Goal: Transaction & Acquisition: Download file/media

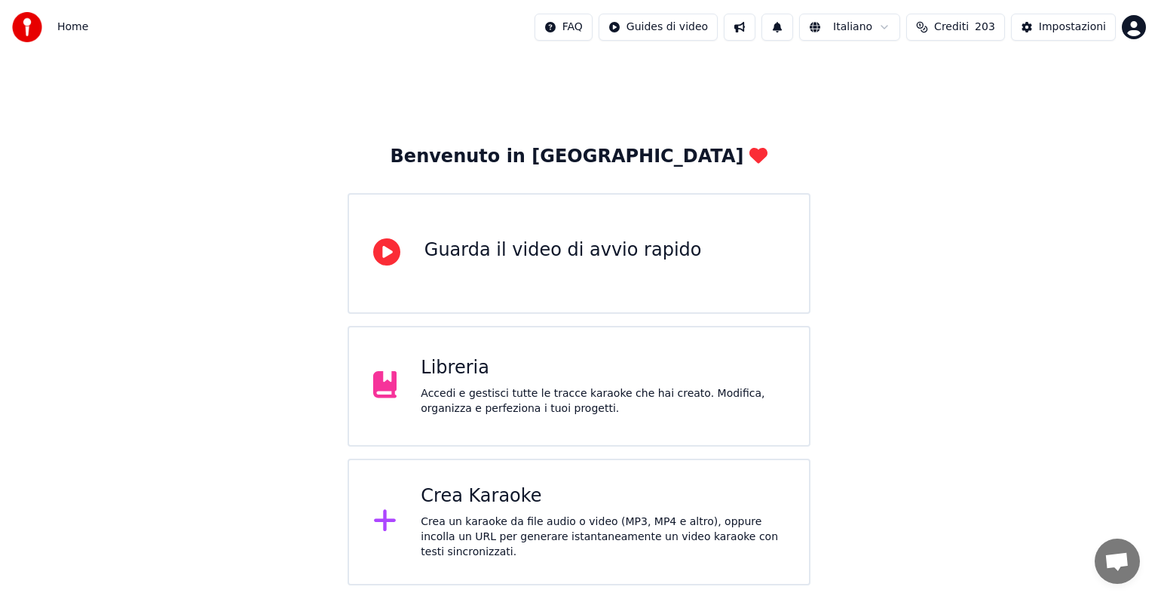
click at [528, 519] on div "Crea un karaoke da file audio o video (MP3, MP4 e altro), oppure incolla un URL…" at bounding box center [603, 536] width 364 height 45
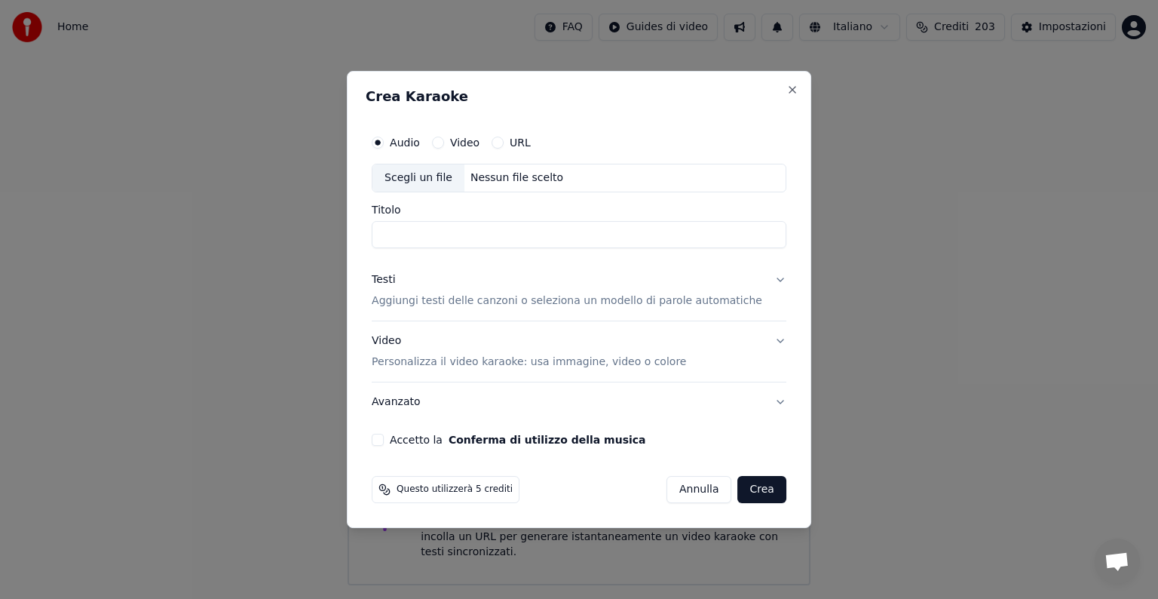
click at [505, 178] on div "Nessun file scelto" at bounding box center [517, 177] width 105 height 15
type input "**********"
click at [760, 280] on button "Testi Aggiungi testi delle canzoni o seleziona un modello di parole automatiche" at bounding box center [579, 290] width 415 height 60
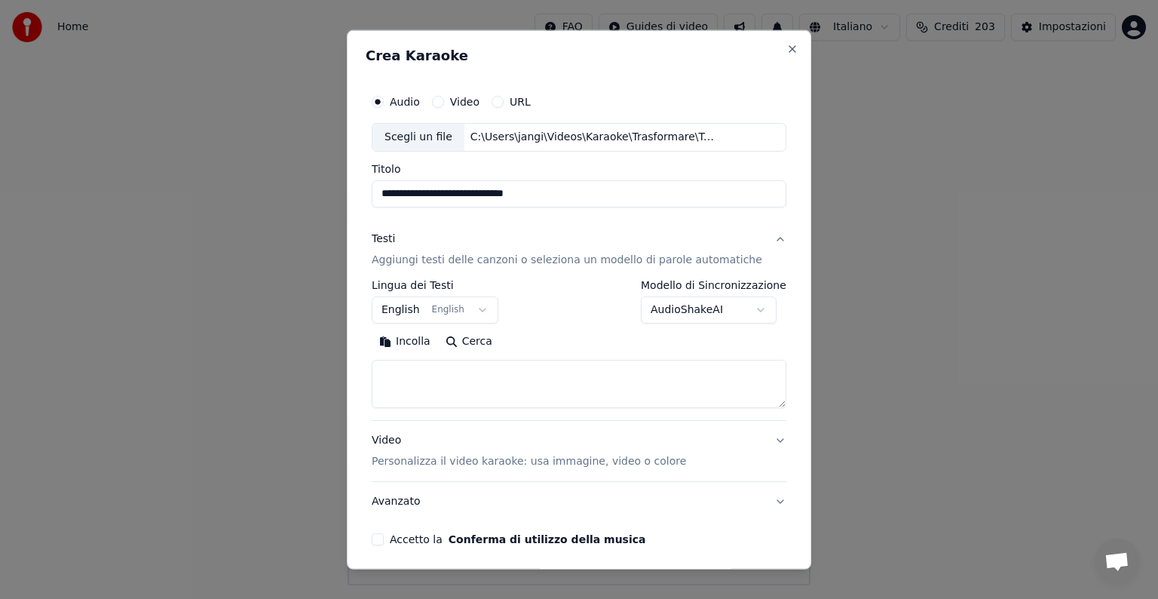
click at [489, 309] on button "English English" at bounding box center [435, 309] width 127 height 27
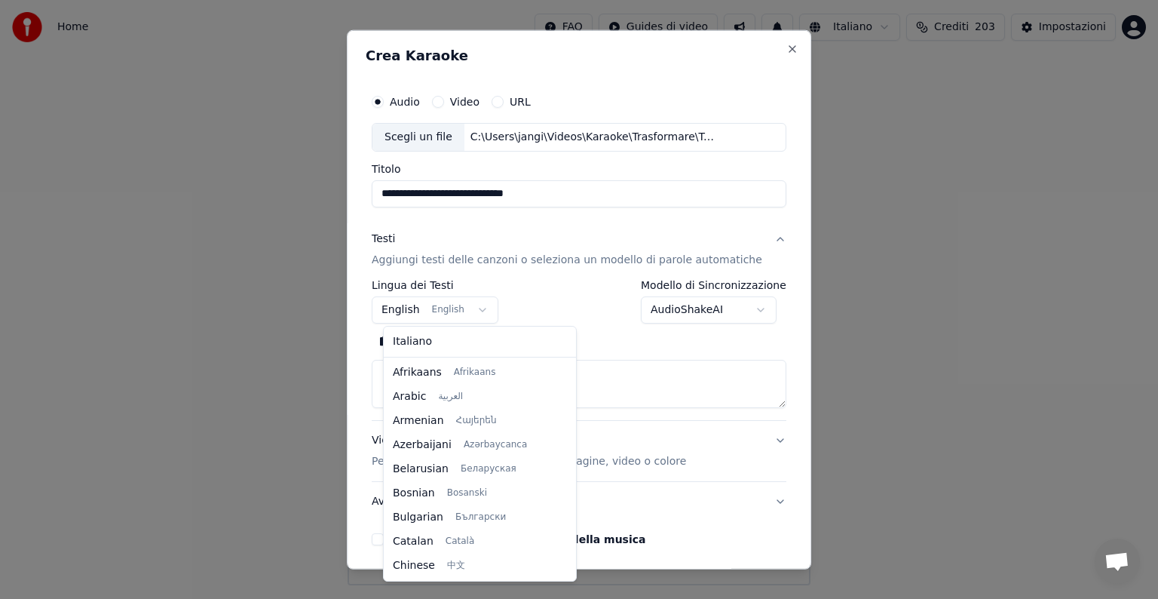
scroll to position [121, 0]
select select "**"
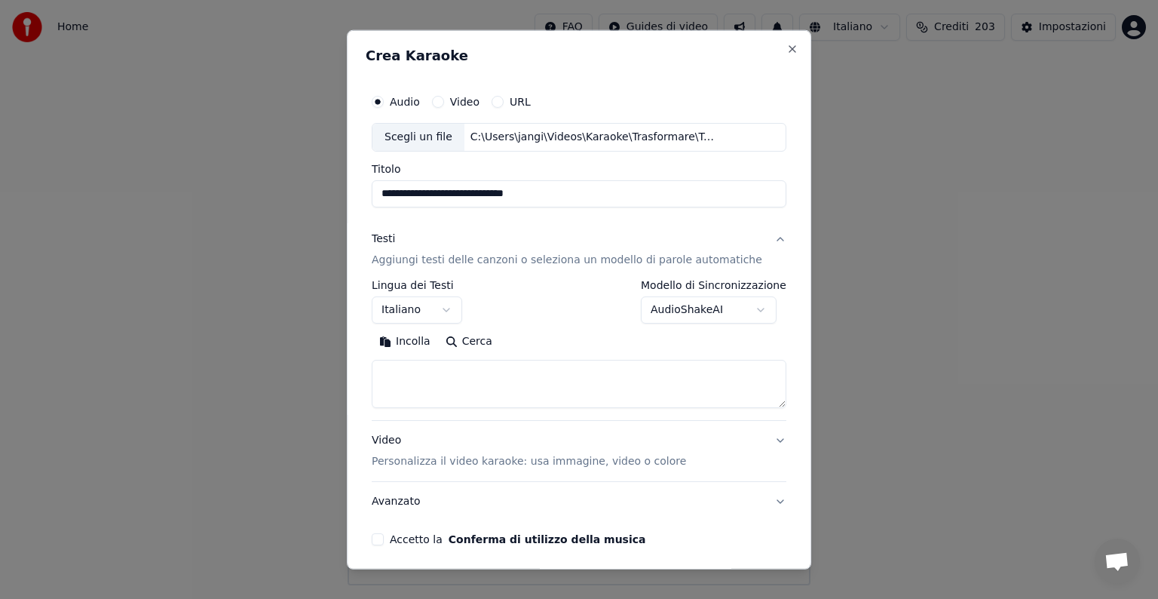
click at [425, 367] on textarea at bounding box center [579, 384] width 415 height 48
click at [417, 334] on button "Incolla" at bounding box center [405, 342] width 66 height 24
click at [756, 438] on button "Video Personalizza il video karaoke: usa immagine, video o colore" at bounding box center [579, 451] width 415 height 60
type textarea "**********"
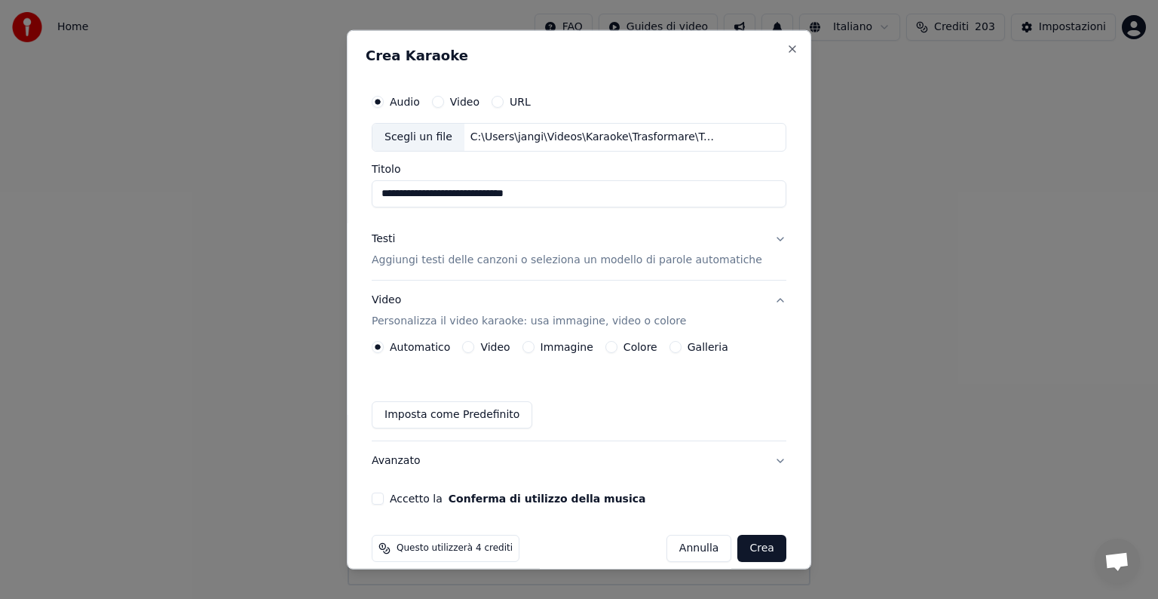
click at [532, 349] on button "Immagine" at bounding box center [529, 347] width 12 height 12
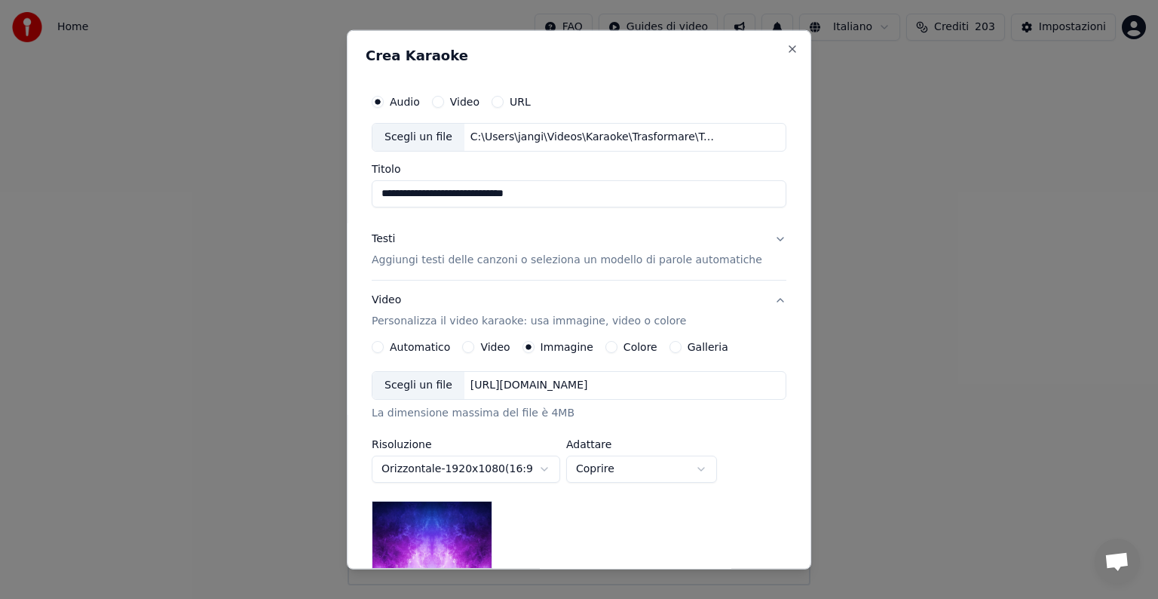
click at [547, 380] on div "[URL][DOMAIN_NAME]" at bounding box center [530, 385] width 130 height 15
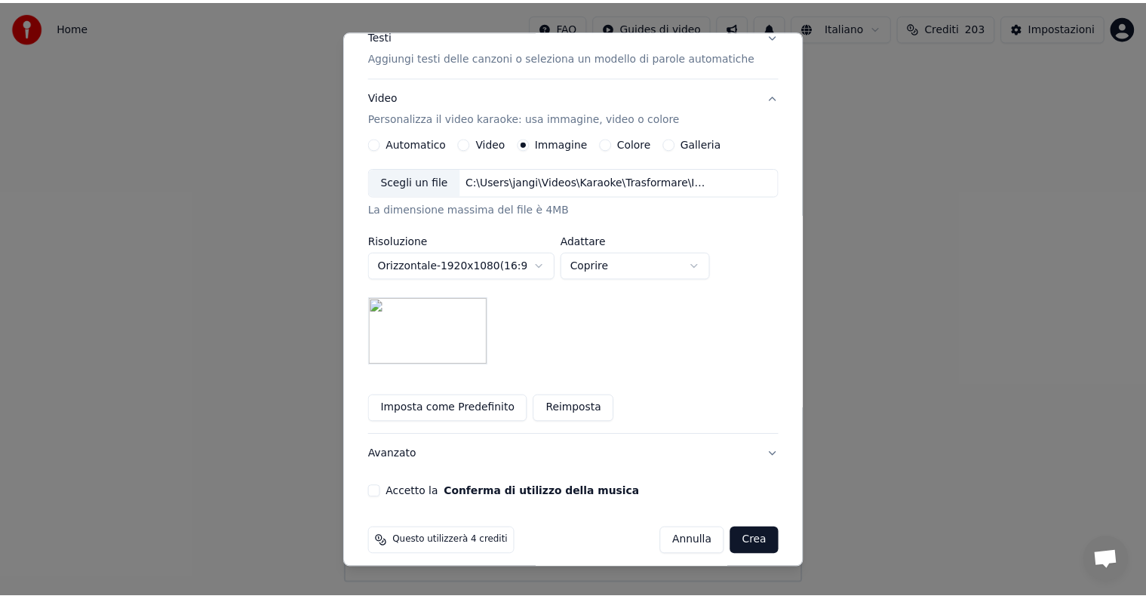
scroll to position [214, 0]
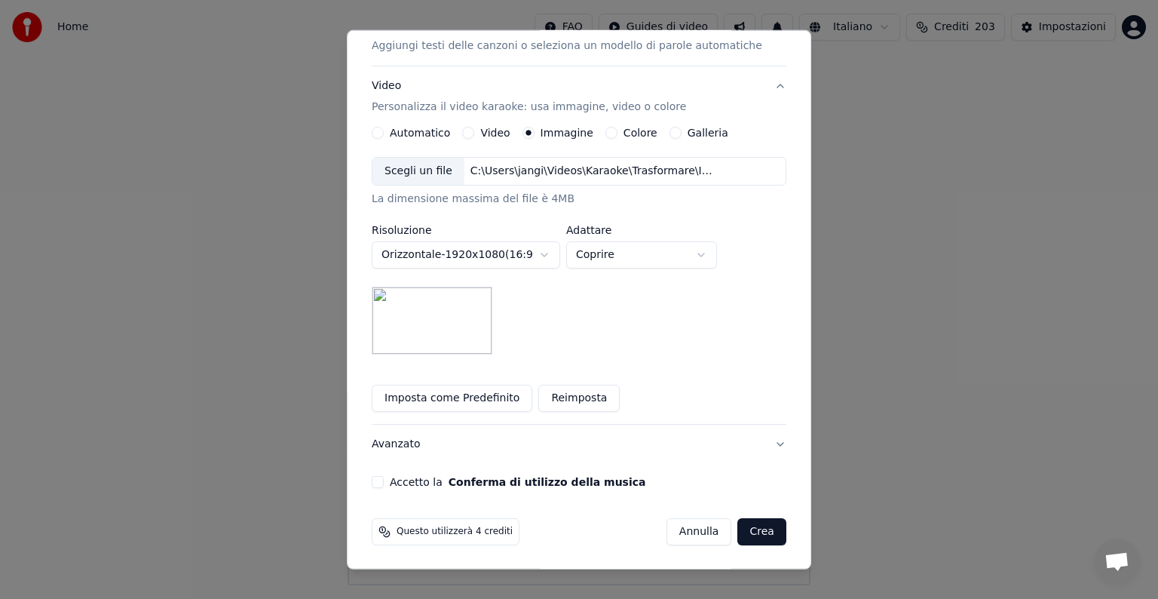
click at [384, 479] on button "Accetto la Conferma di utilizzo della musica" at bounding box center [378, 482] width 12 height 12
click at [745, 528] on button "Crea" at bounding box center [762, 531] width 48 height 27
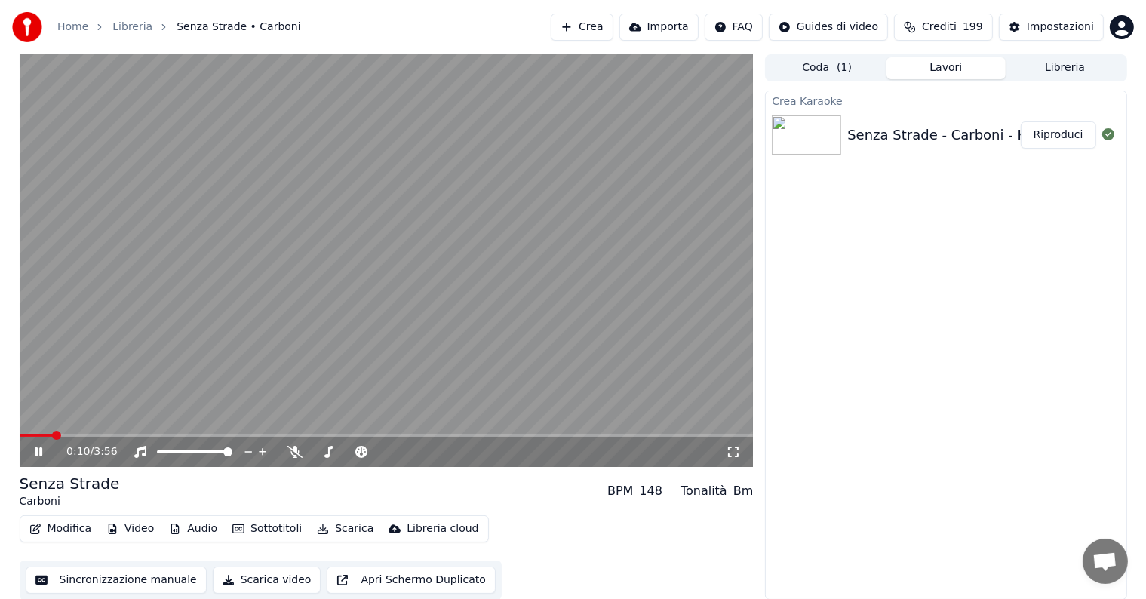
click at [33, 450] on icon at bounding box center [49, 452] width 35 height 12
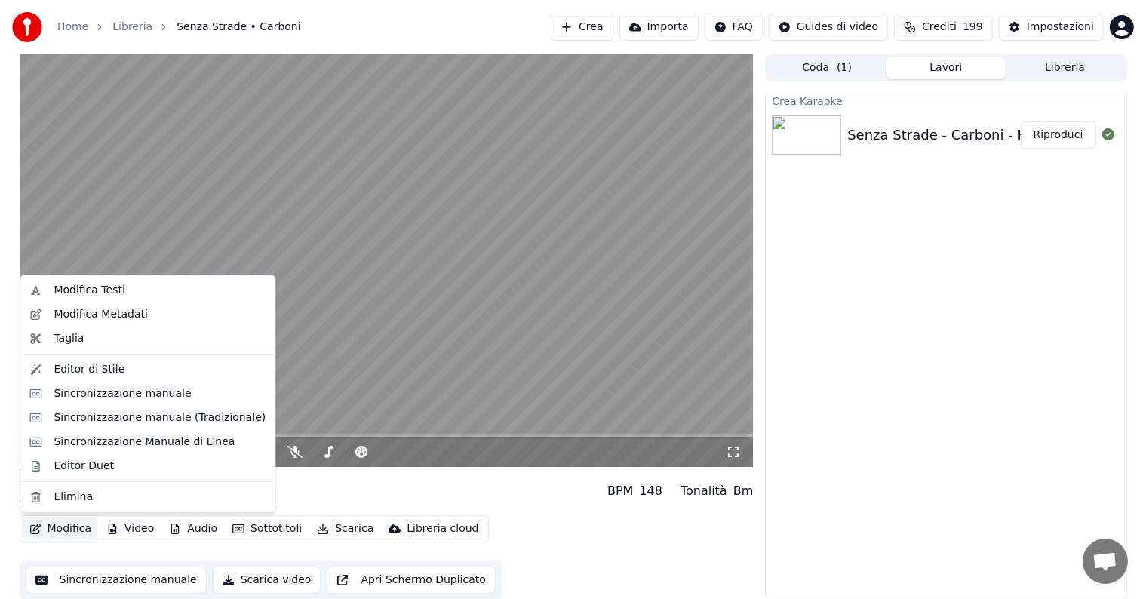
click at [69, 529] on button "Modifica" at bounding box center [60, 528] width 75 height 21
click at [91, 393] on div "Sincronizzazione manuale" at bounding box center [122, 393] width 137 height 15
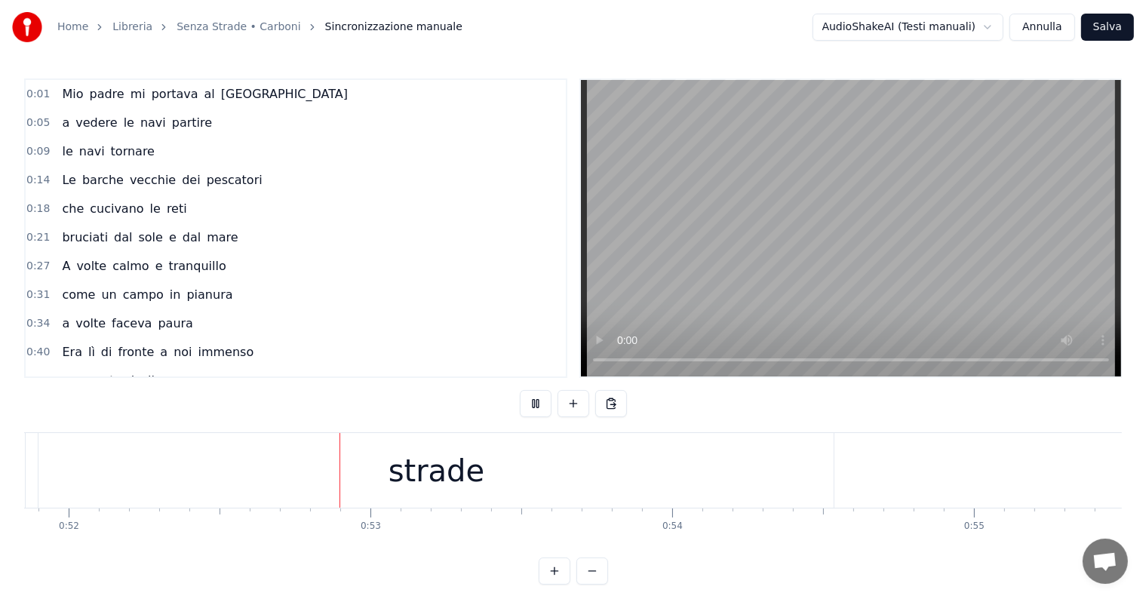
scroll to position [0, 15697]
click at [440, 487] on div "strade" at bounding box center [382, 470] width 795 height 75
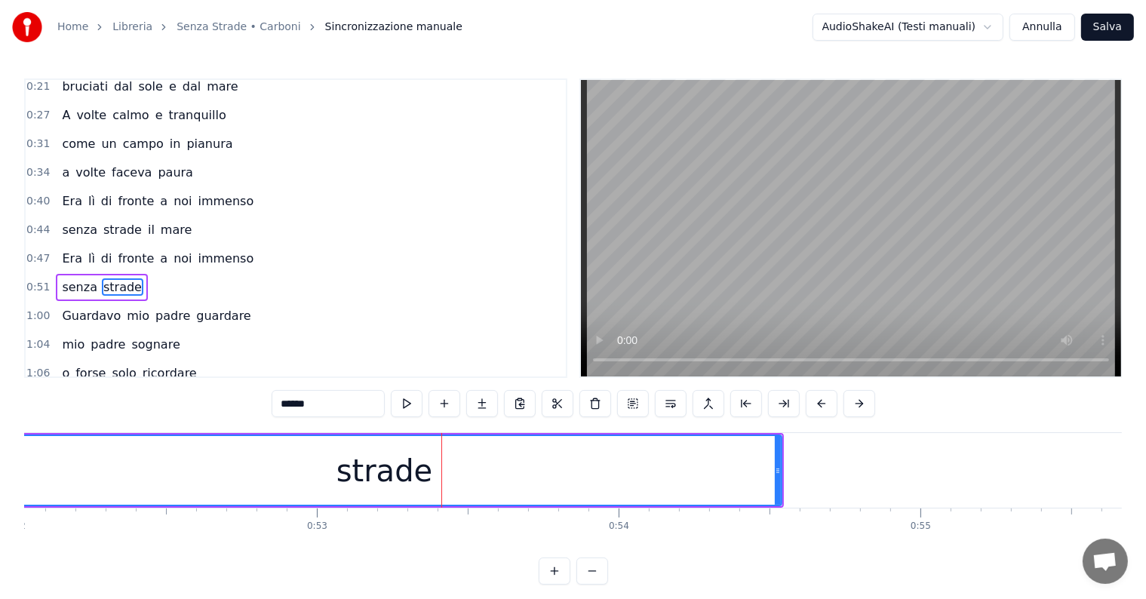
scroll to position [198, 0]
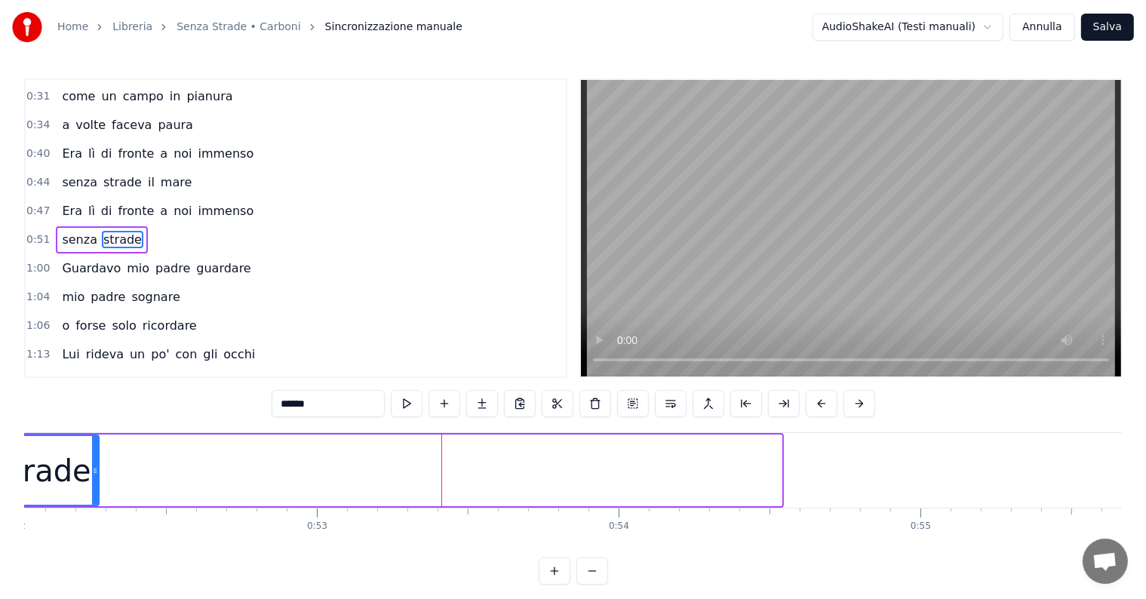
drag, startPoint x: 778, startPoint y: 450, endPoint x: 95, endPoint y: 461, distance: 682.7
click at [95, 461] on div at bounding box center [95, 470] width 6 height 69
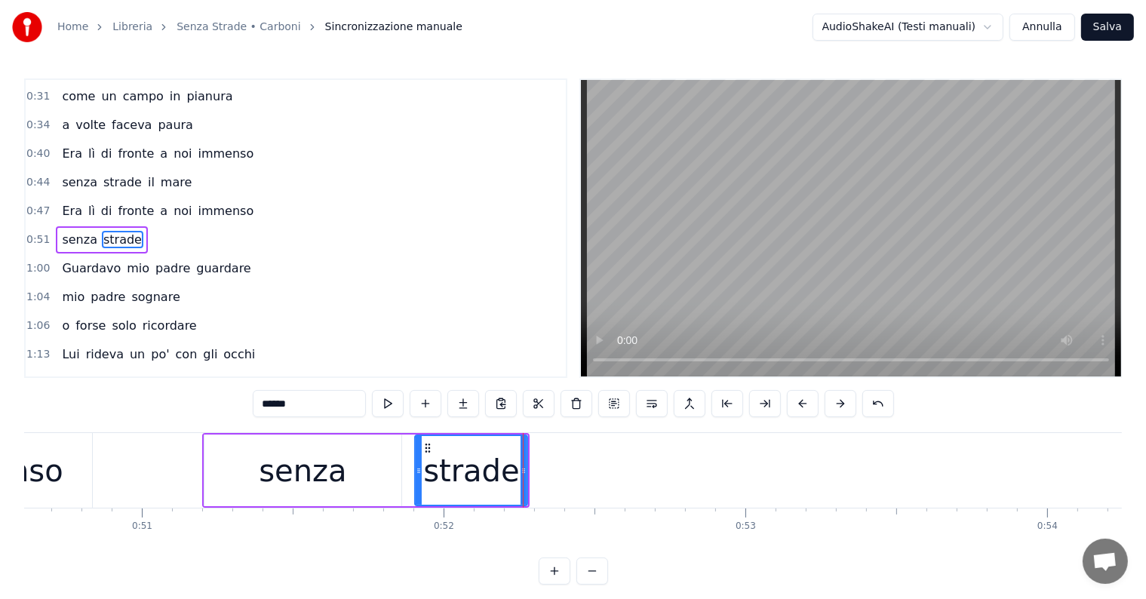
scroll to position [0, 15509]
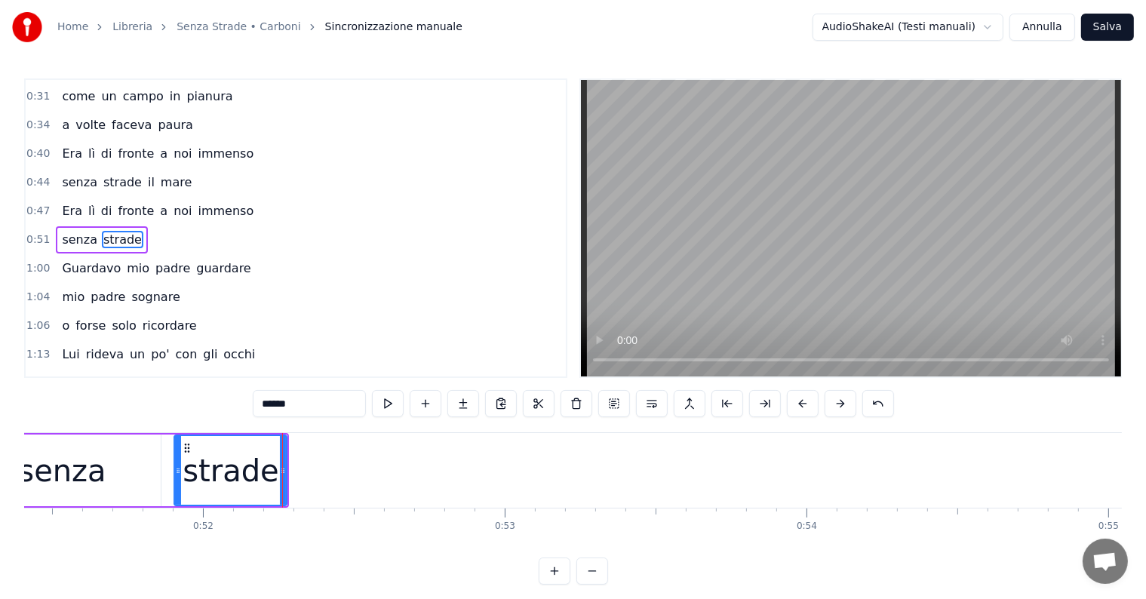
click at [309, 410] on input "******" at bounding box center [309, 403] width 113 height 27
type input "*****"
click at [466, 401] on button at bounding box center [463, 403] width 32 height 27
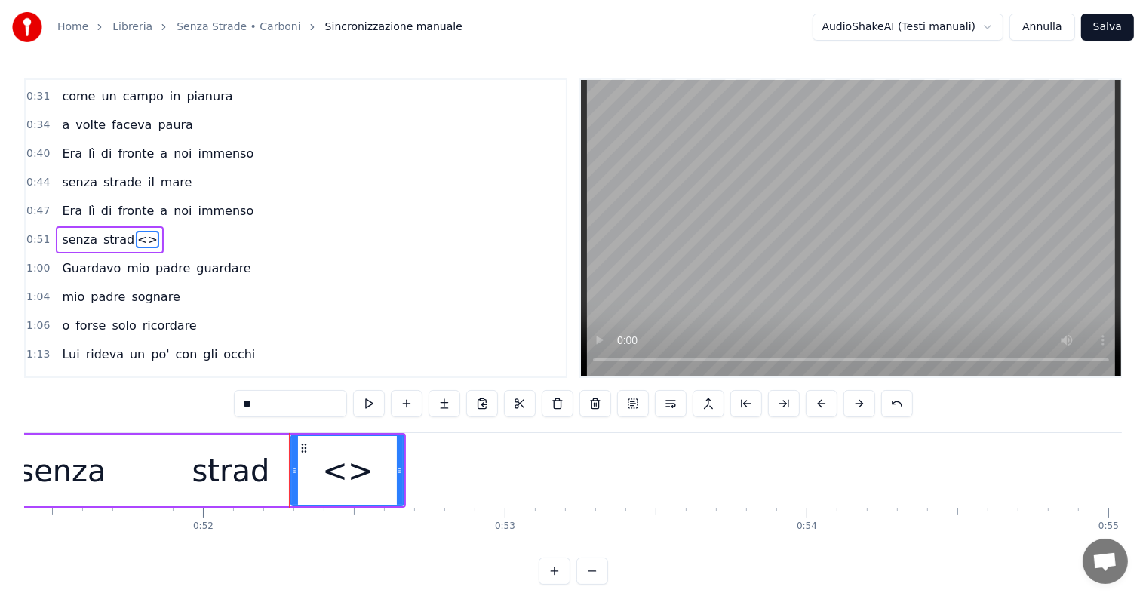
click at [283, 398] on input "**" at bounding box center [290, 403] width 113 height 27
type input "*"
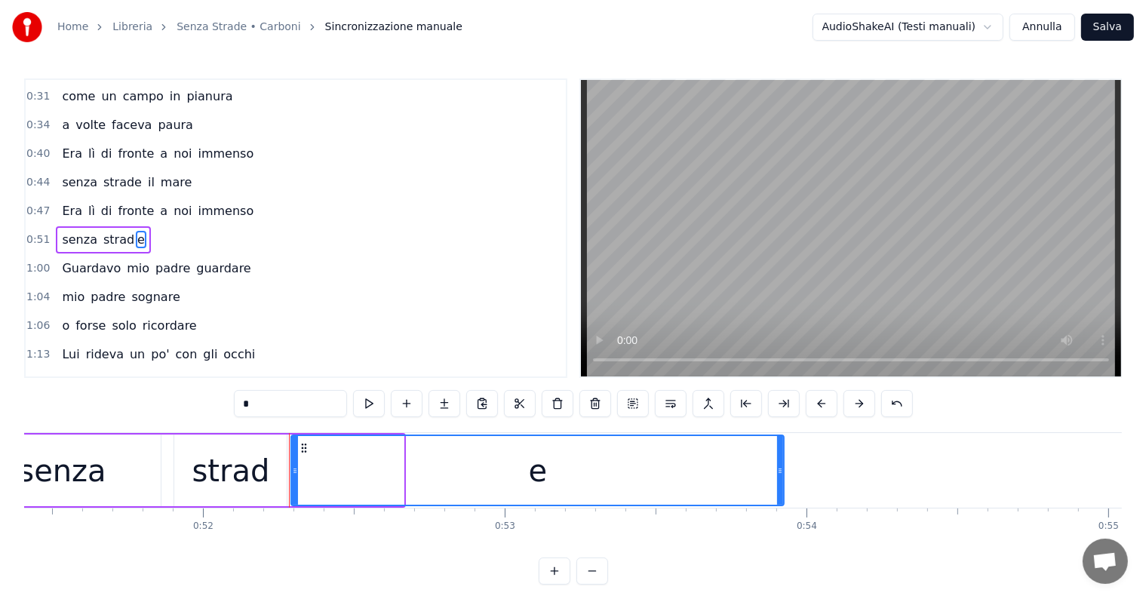
click at [781, 456] on div at bounding box center [780, 470] width 6 height 69
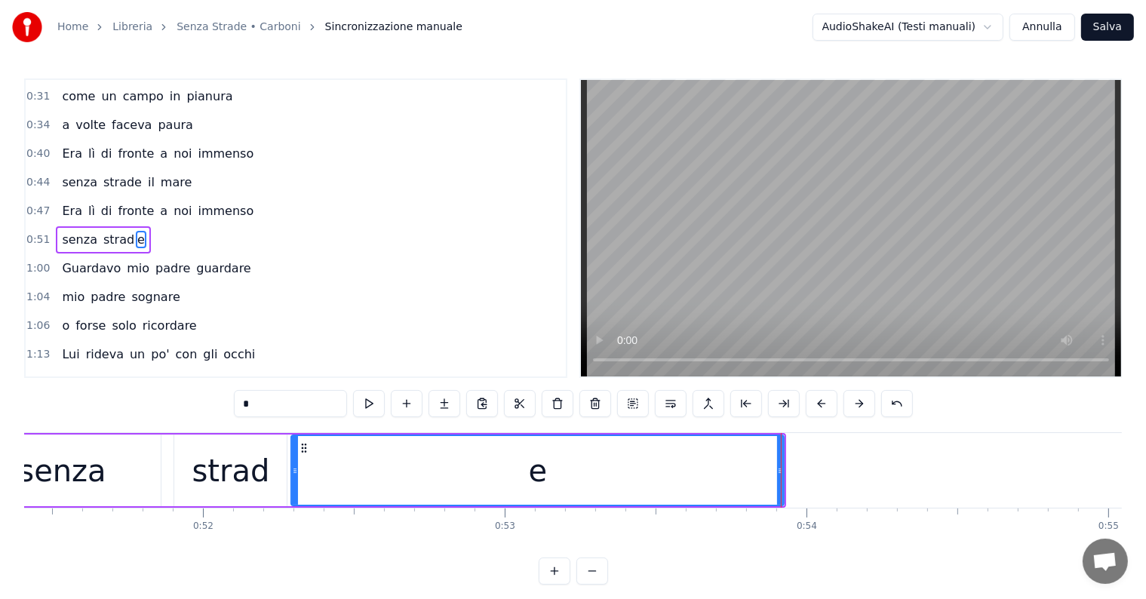
click at [103, 477] on div "senza" at bounding box center [63, 470] width 198 height 72
type input "*****"
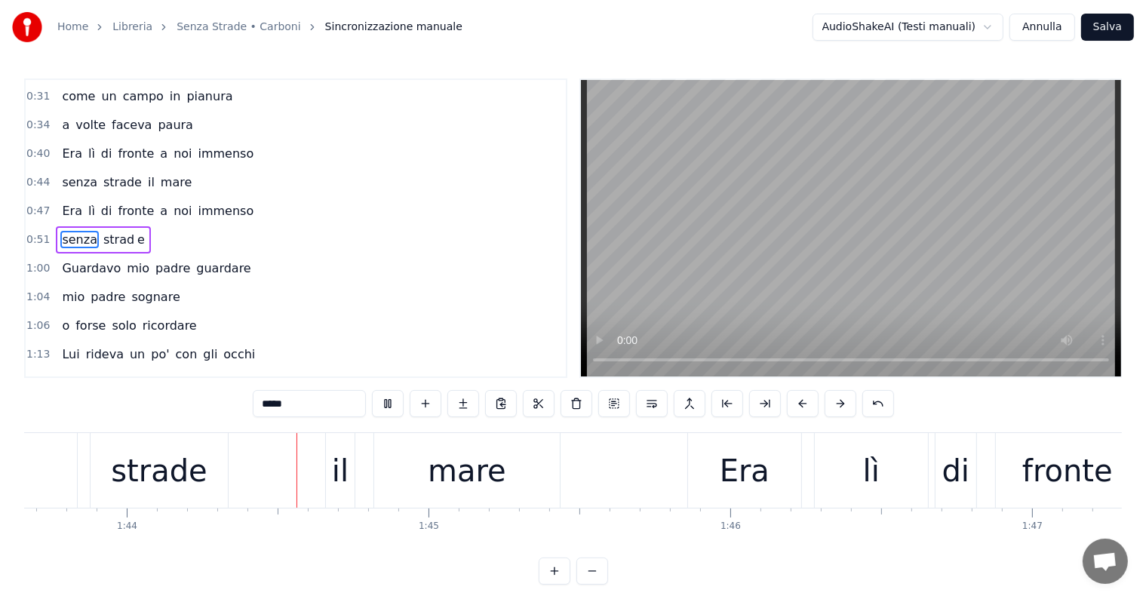
scroll to position [0, 31469]
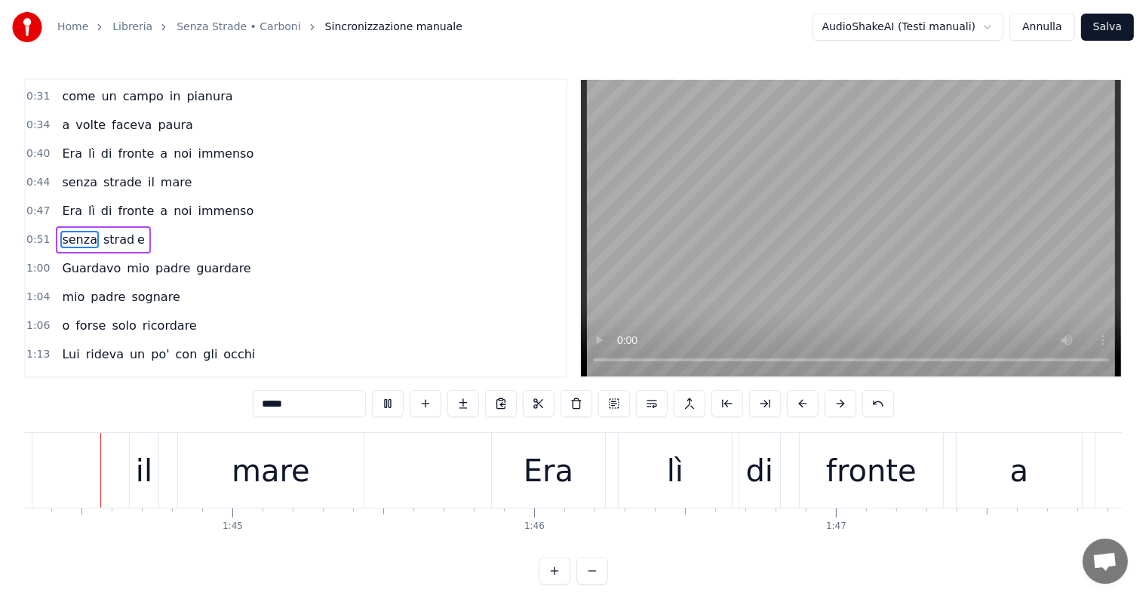
click at [77, 474] on div "senza strade il mare" at bounding box center [12, 470] width 709 height 75
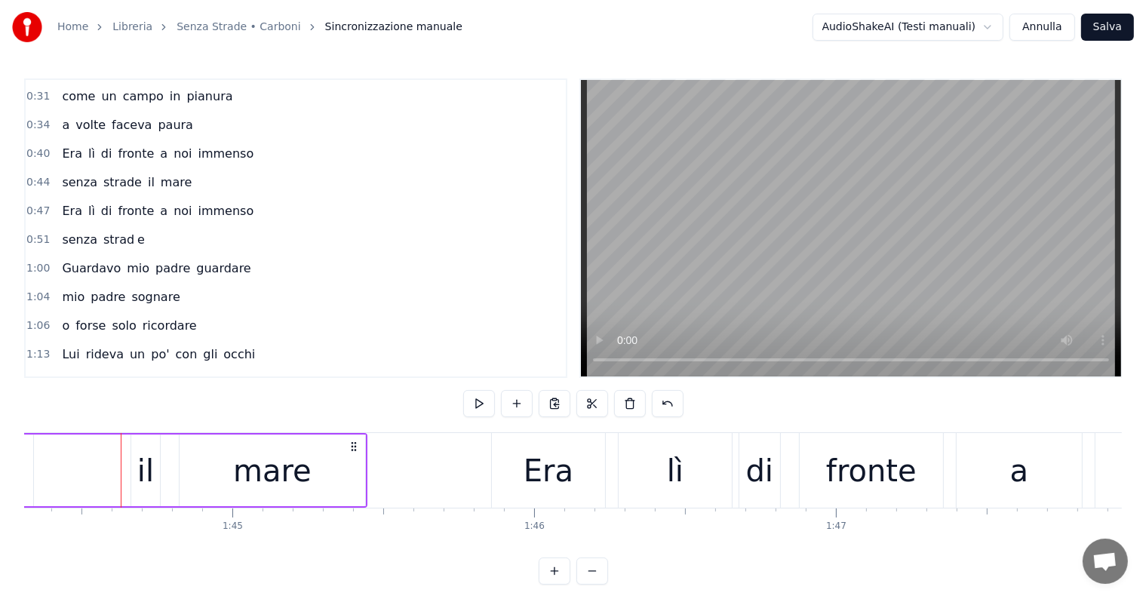
click at [63, 468] on div "senza strade il mare" at bounding box center [12, 470] width 709 height 75
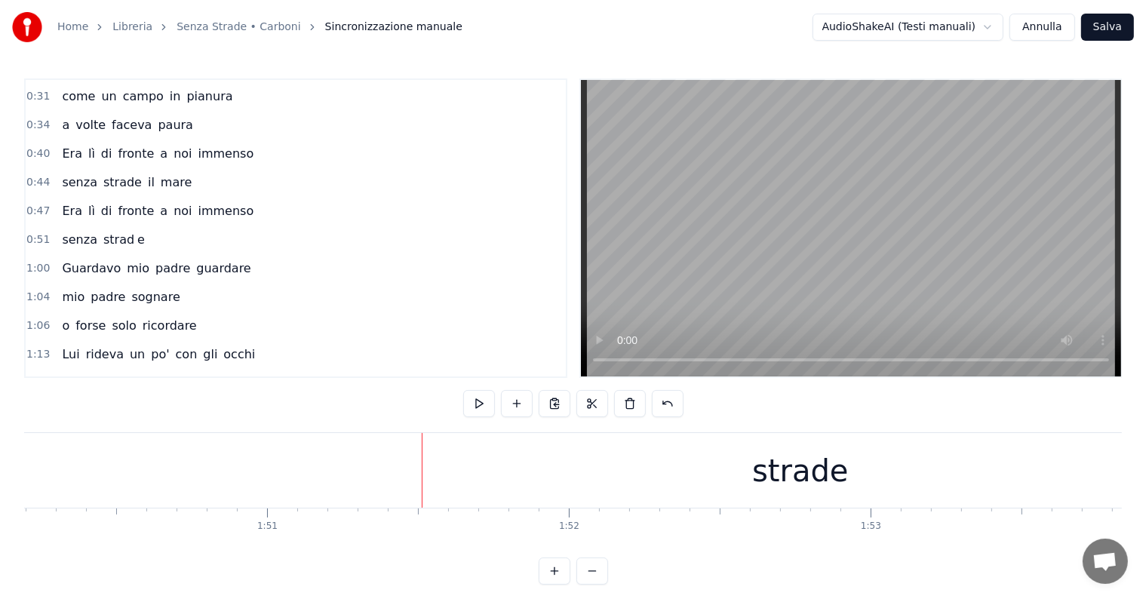
scroll to position [0, 33360]
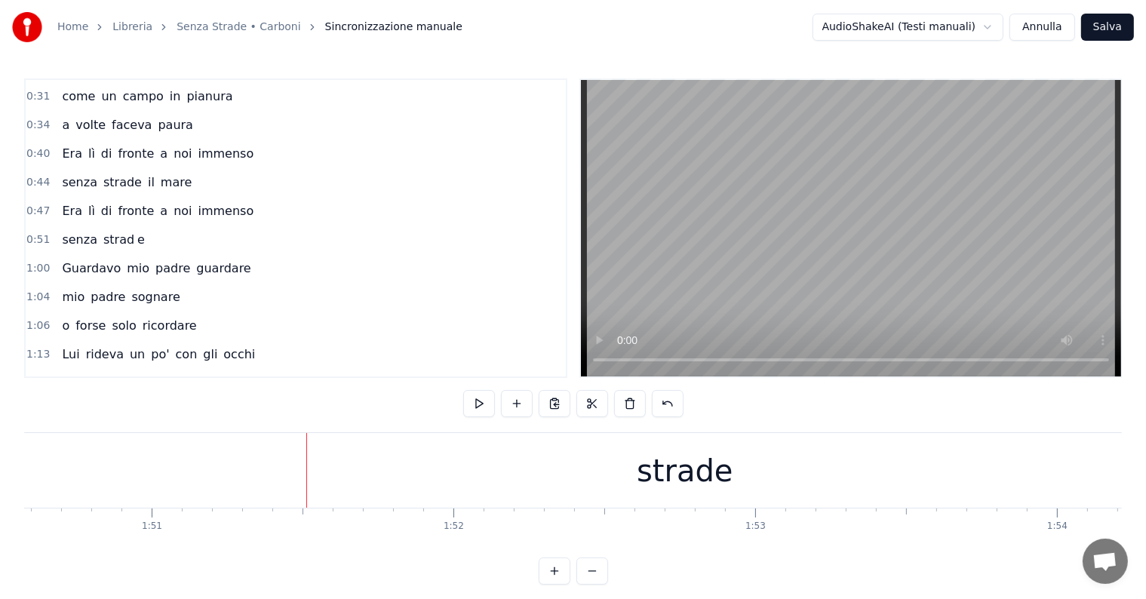
click at [507, 493] on div "strade" at bounding box center [684, 470] width 1561 height 75
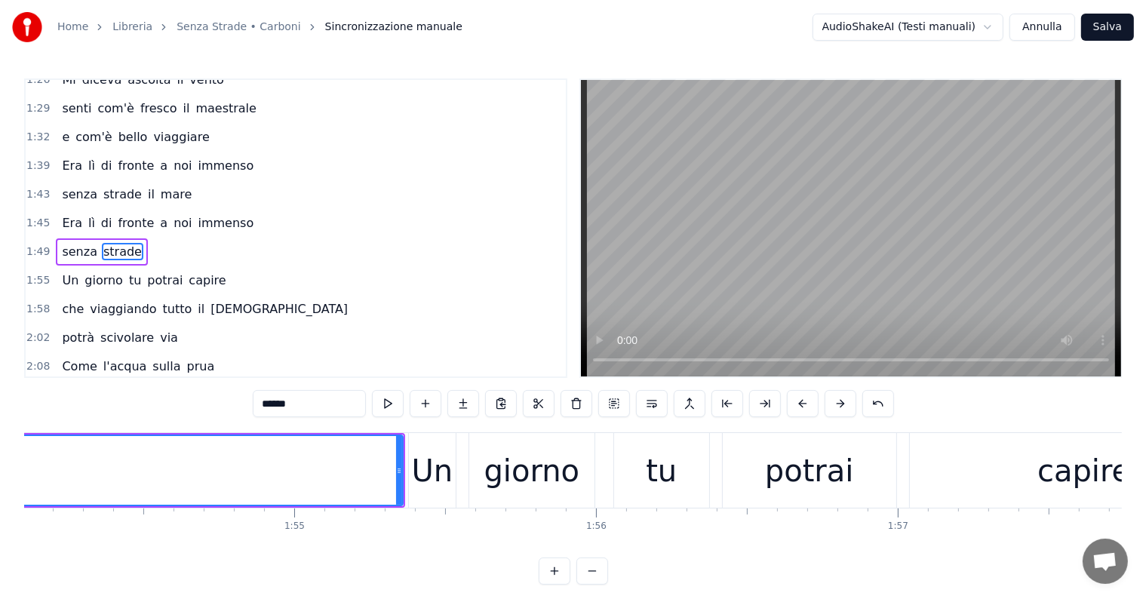
scroll to position [0, 34343]
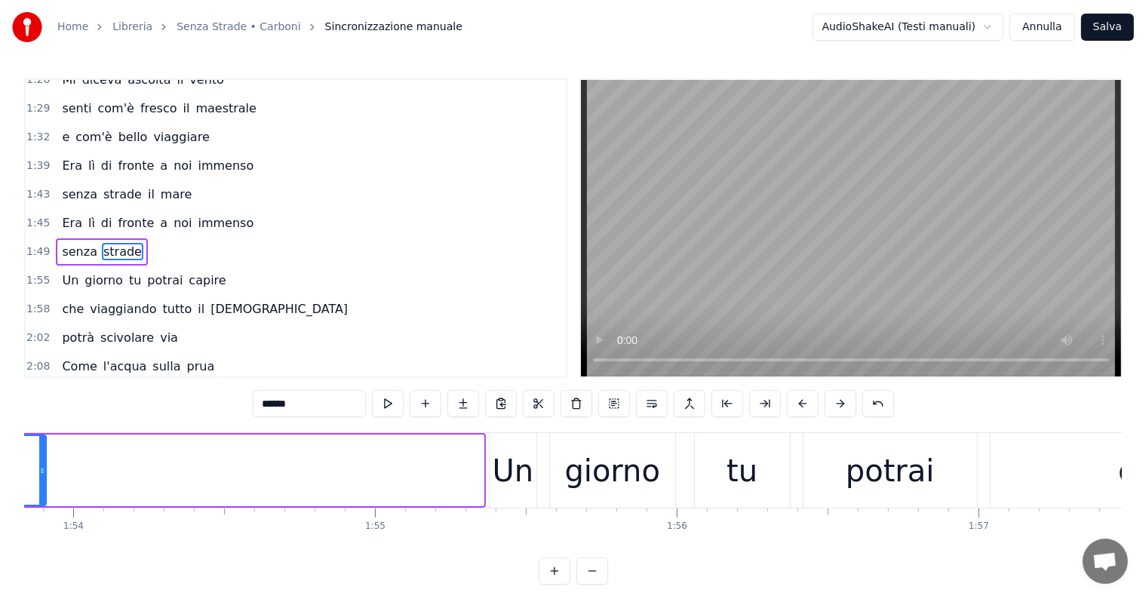
drag, startPoint x: 480, startPoint y: 459, endPoint x: 42, endPoint y: 477, distance: 437.9
click at [42, 477] on div at bounding box center [42, 470] width 6 height 69
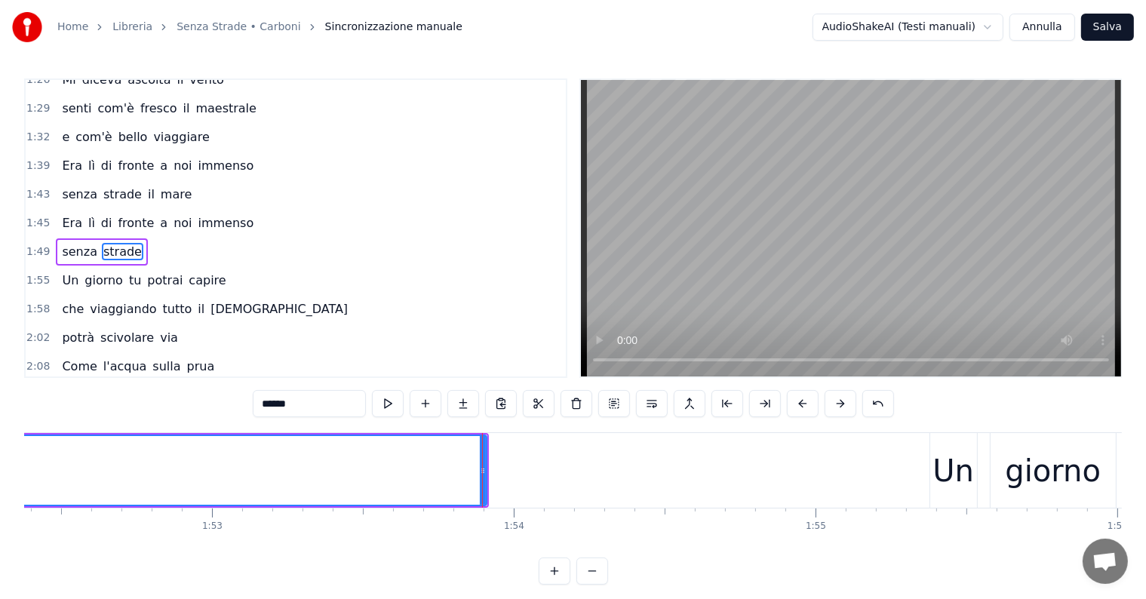
scroll to position [0, 33422]
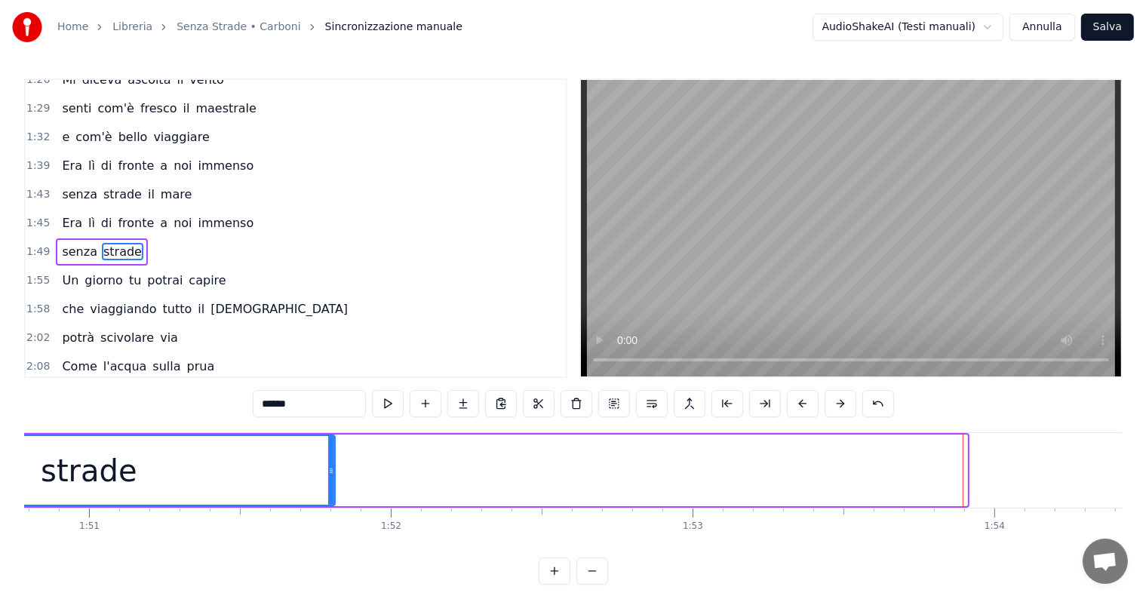
drag, startPoint x: 963, startPoint y: 446, endPoint x: 296, endPoint y: 474, distance: 668.1
click at [328, 474] on div at bounding box center [331, 470] width 6 height 69
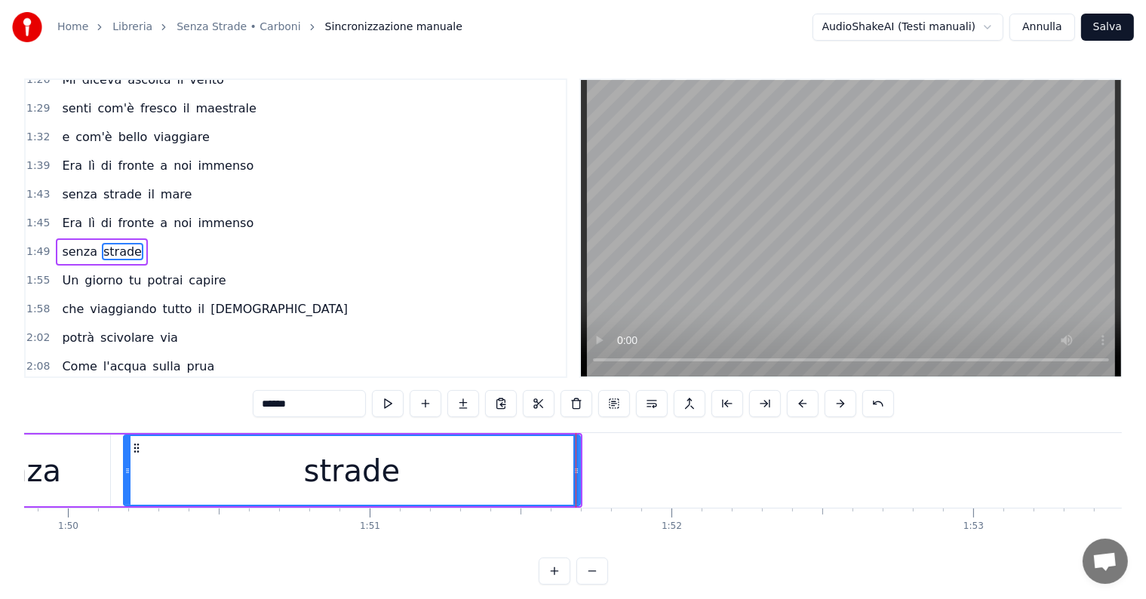
scroll to position [0, 33101]
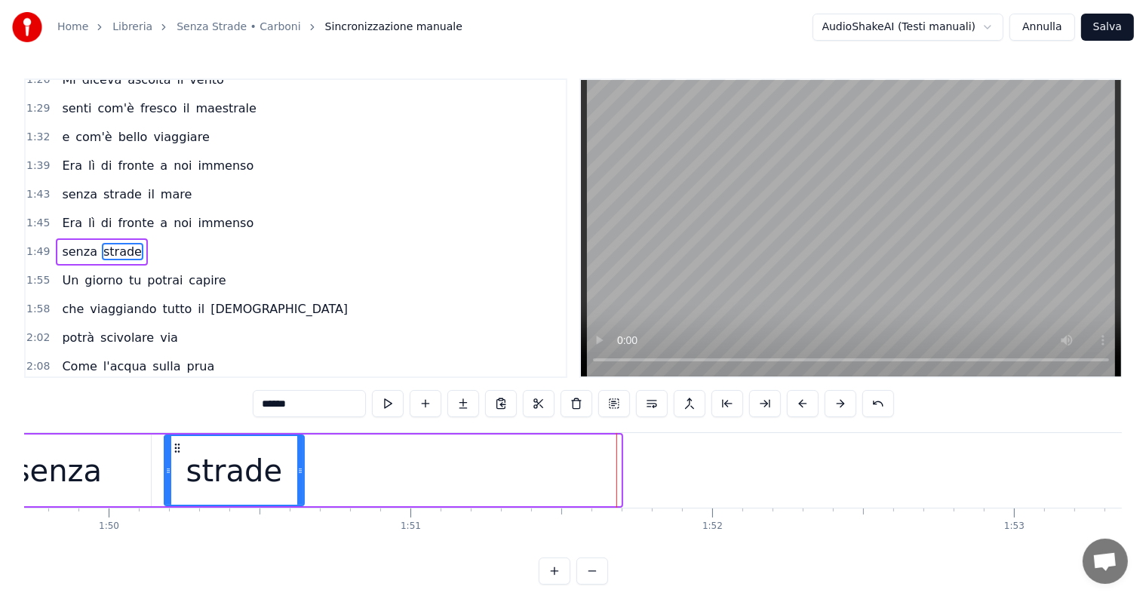
drag, startPoint x: 618, startPoint y: 451, endPoint x: 301, endPoint y: 450, distance: 316.8
click at [301, 450] on div at bounding box center [300, 470] width 6 height 69
click at [309, 404] on input "******" at bounding box center [309, 403] width 113 height 27
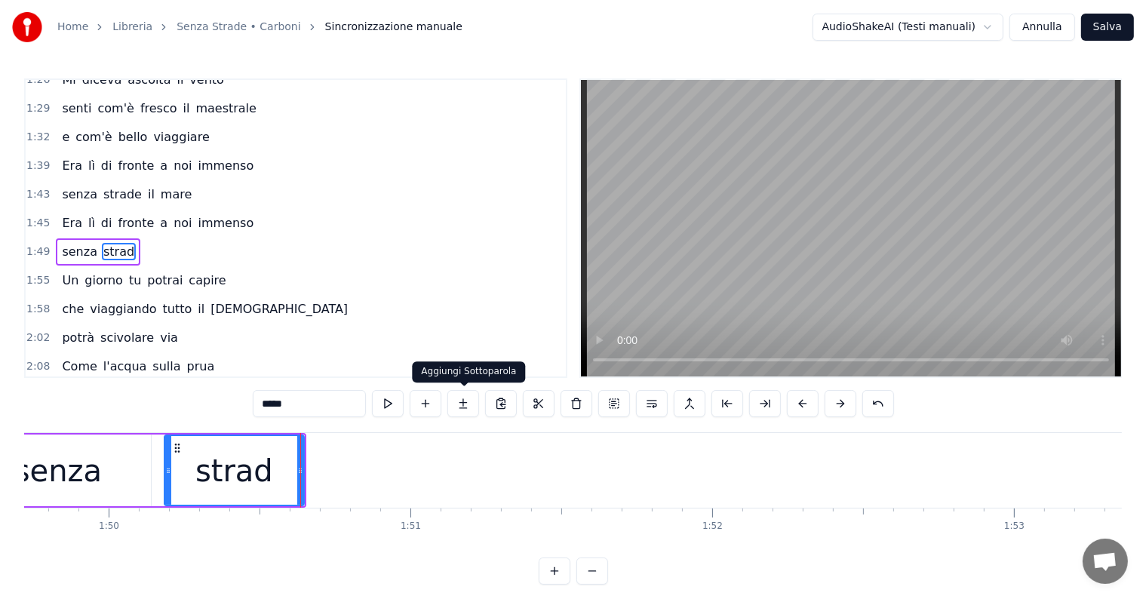
type input "*****"
click at [470, 400] on button at bounding box center [463, 403] width 32 height 27
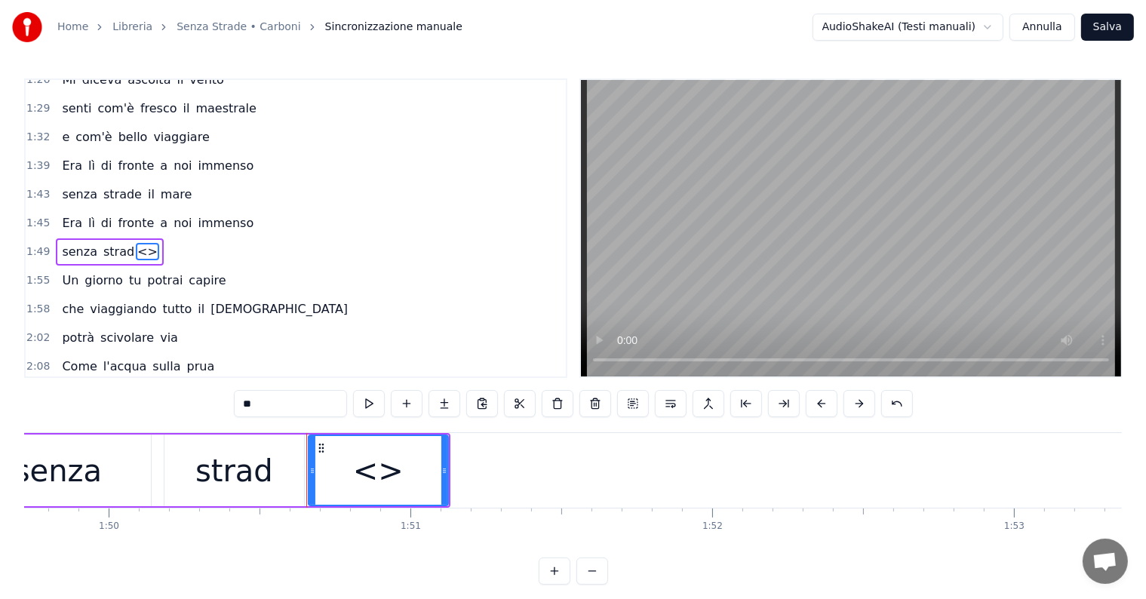
click at [281, 406] on input "**" at bounding box center [290, 403] width 113 height 27
type input "*"
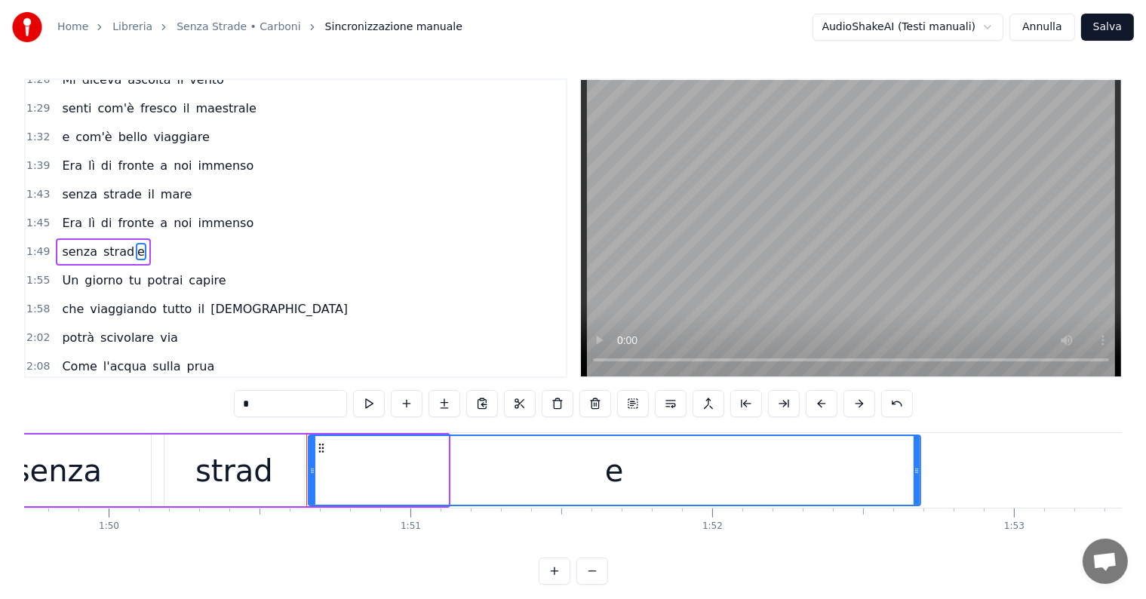
drag, startPoint x: 446, startPoint y: 453, endPoint x: 918, endPoint y: 459, distance: 472.2
click at [918, 459] on div at bounding box center [916, 470] width 6 height 69
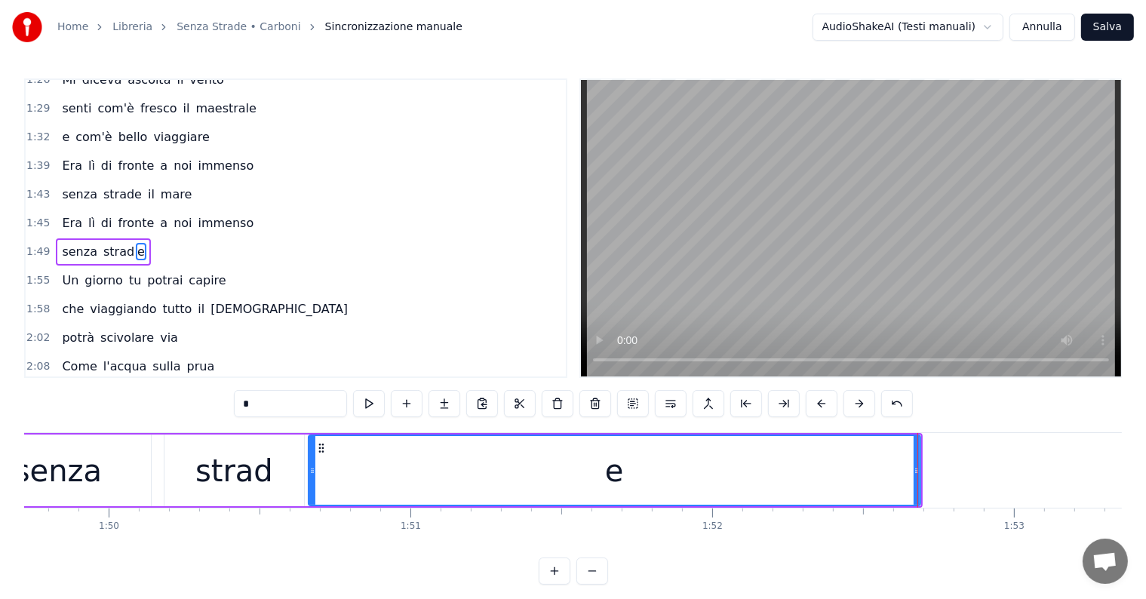
click at [58, 448] on div "senza" at bounding box center [57, 470] width 87 height 45
type input "*****"
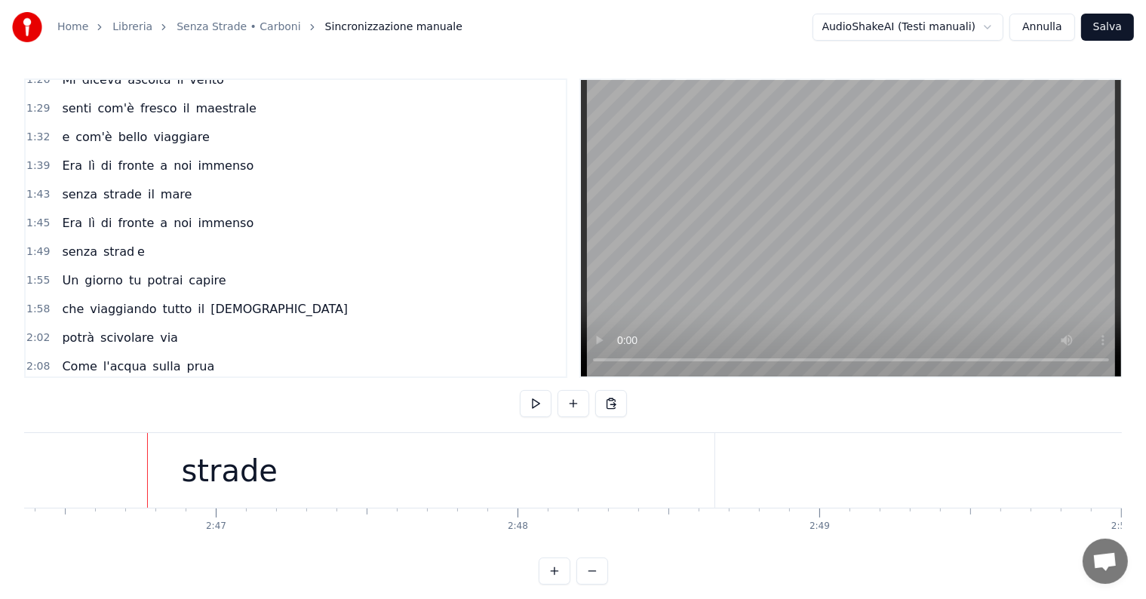
scroll to position [0, 50237]
click at [382, 472] on div "strade" at bounding box center [183, 470] width 970 height 75
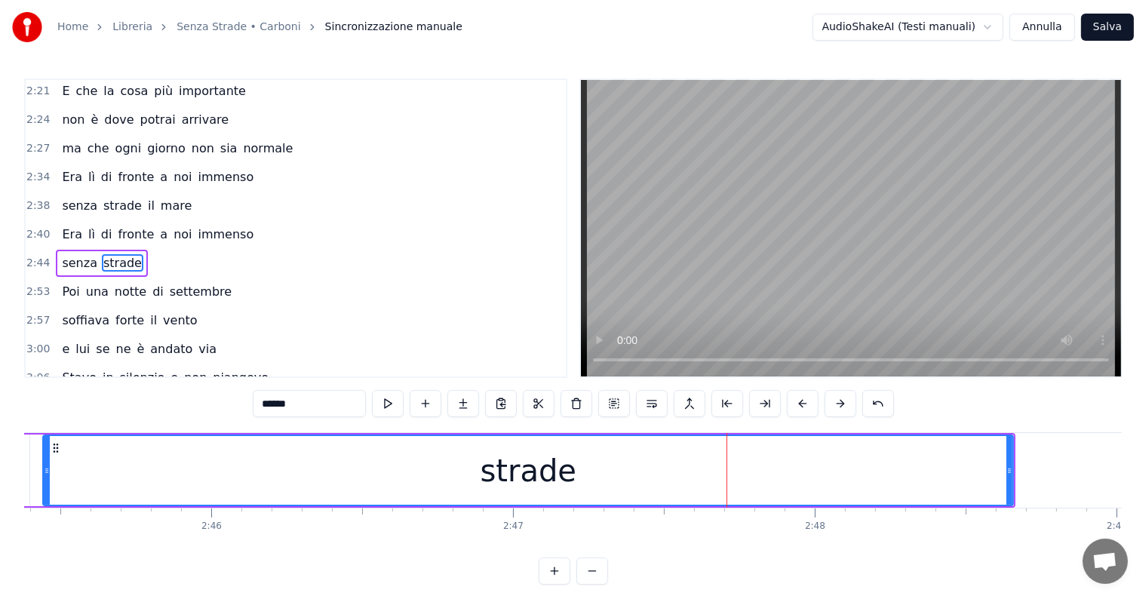
scroll to position [0, 49813]
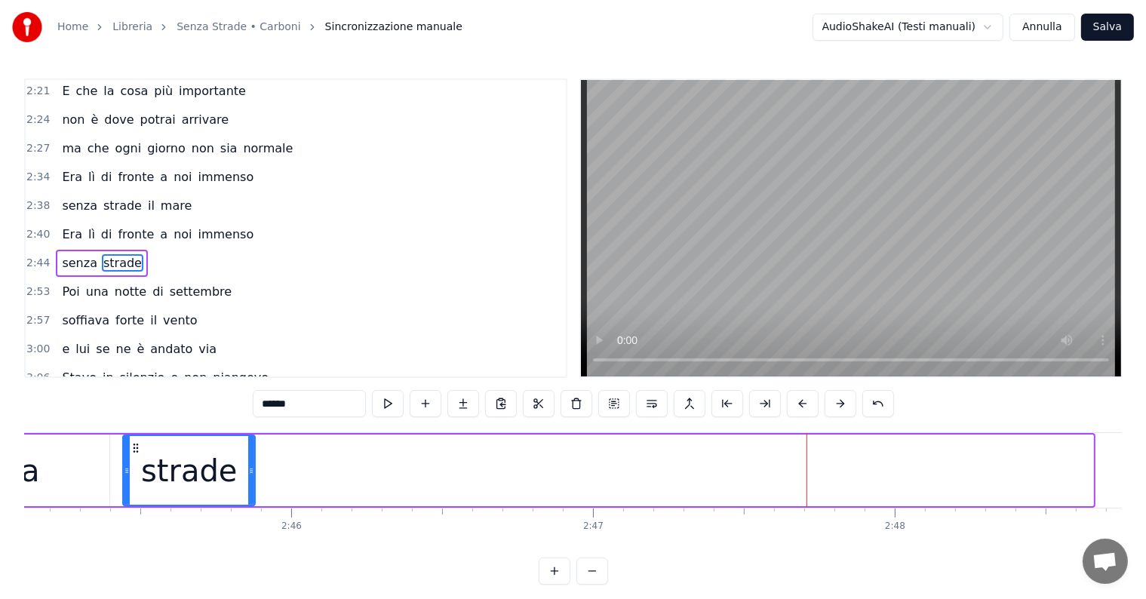
drag, startPoint x: 1088, startPoint y: 451, endPoint x: 250, endPoint y: 444, distance: 838.0
click at [250, 444] on div at bounding box center [251, 470] width 6 height 69
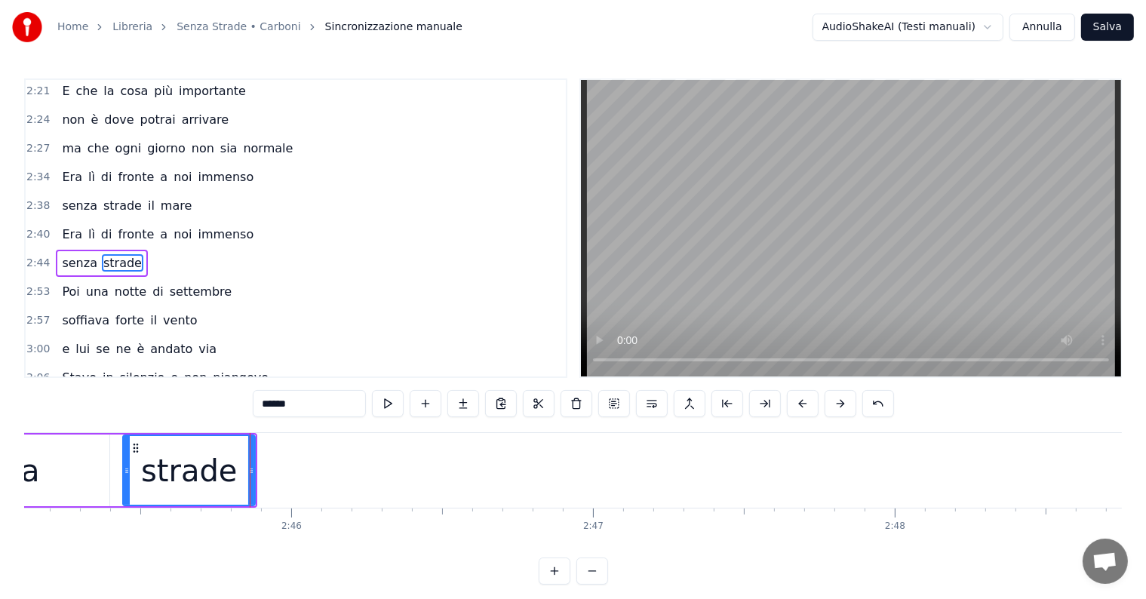
click at [318, 402] on input "******" at bounding box center [309, 403] width 113 height 27
type input "*****"
click at [468, 406] on button at bounding box center [463, 403] width 32 height 27
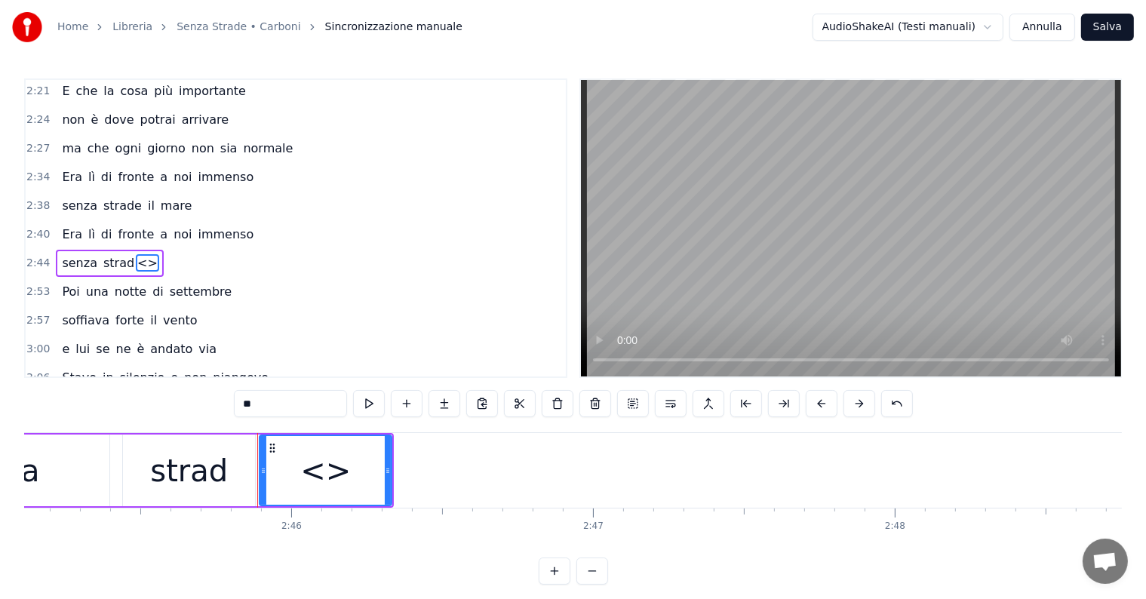
click at [293, 413] on input "**" at bounding box center [290, 403] width 113 height 27
type input "*"
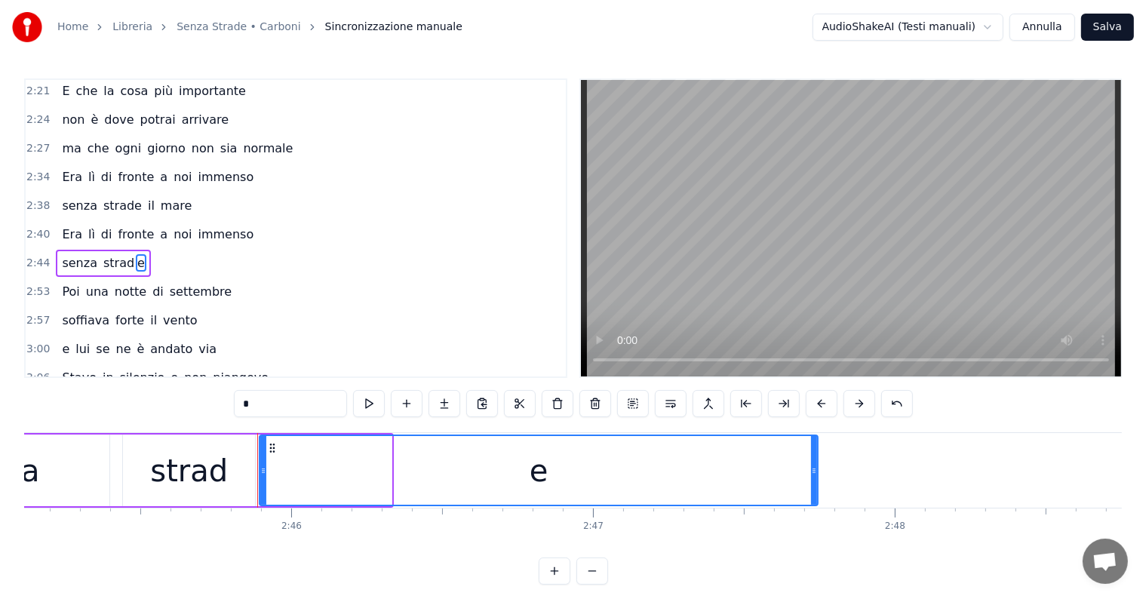
drag, startPoint x: 388, startPoint y: 453, endPoint x: 815, endPoint y: 452, distance: 426.1
click at [815, 452] on div at bounding box center [814, 470] width 6 height 69
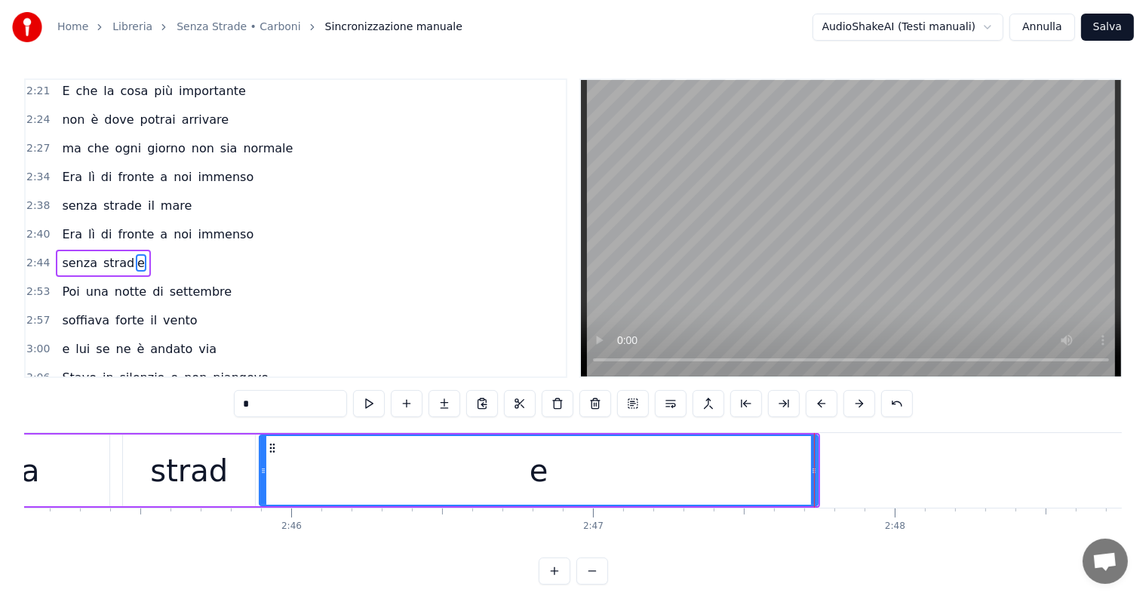
type input "*****"
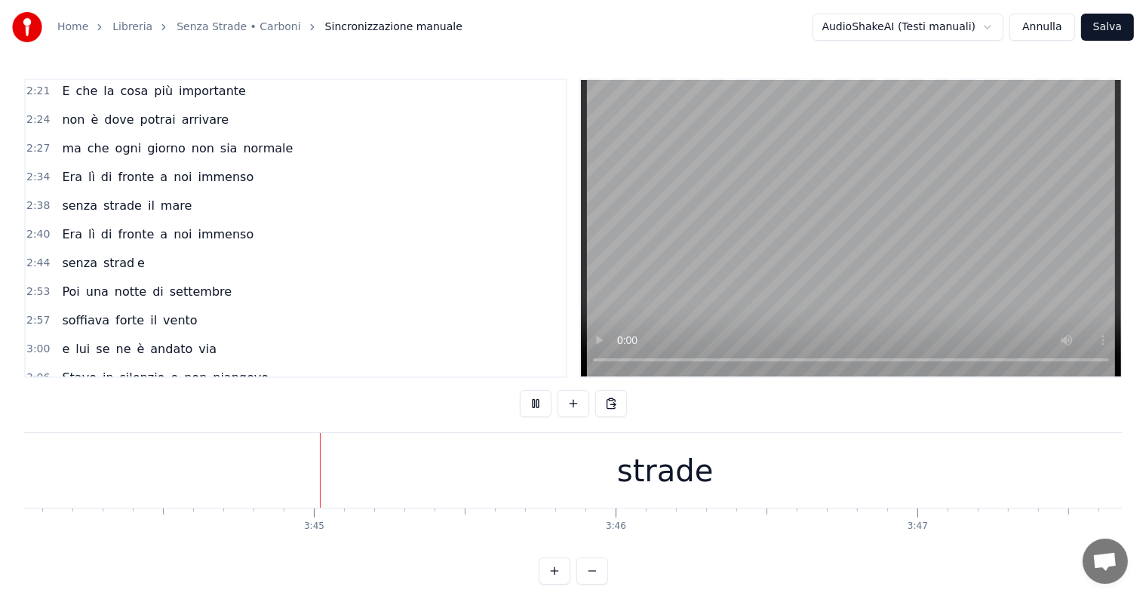
scroll to position [0, 67633]
click at [639, 465] on div "strade" at bounding box center [622, 470] width 96 height 45
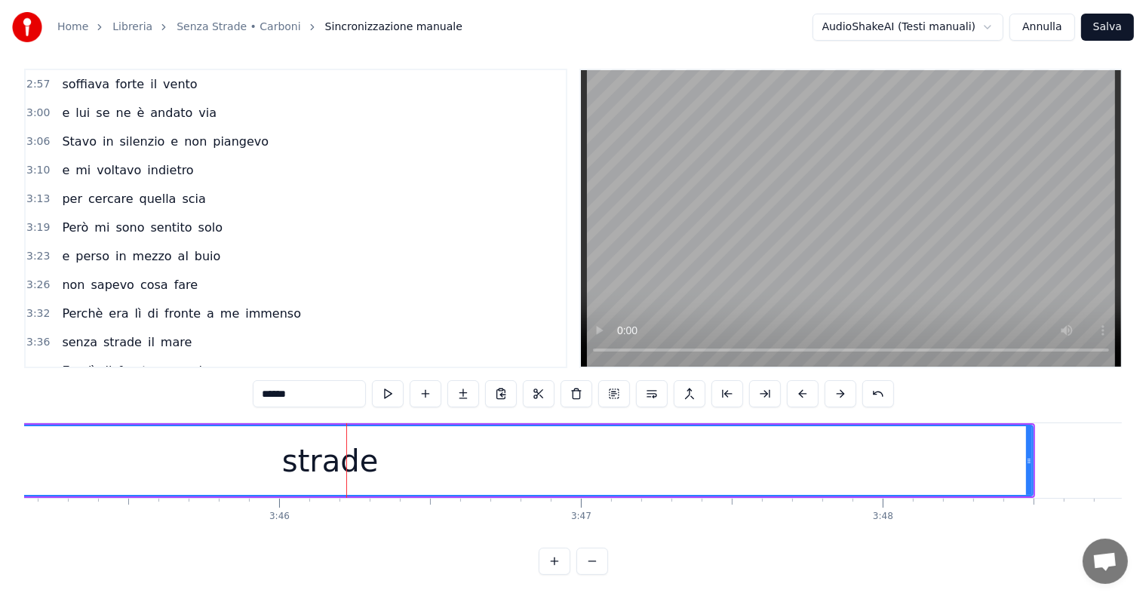
scroll to position [0, 68046]
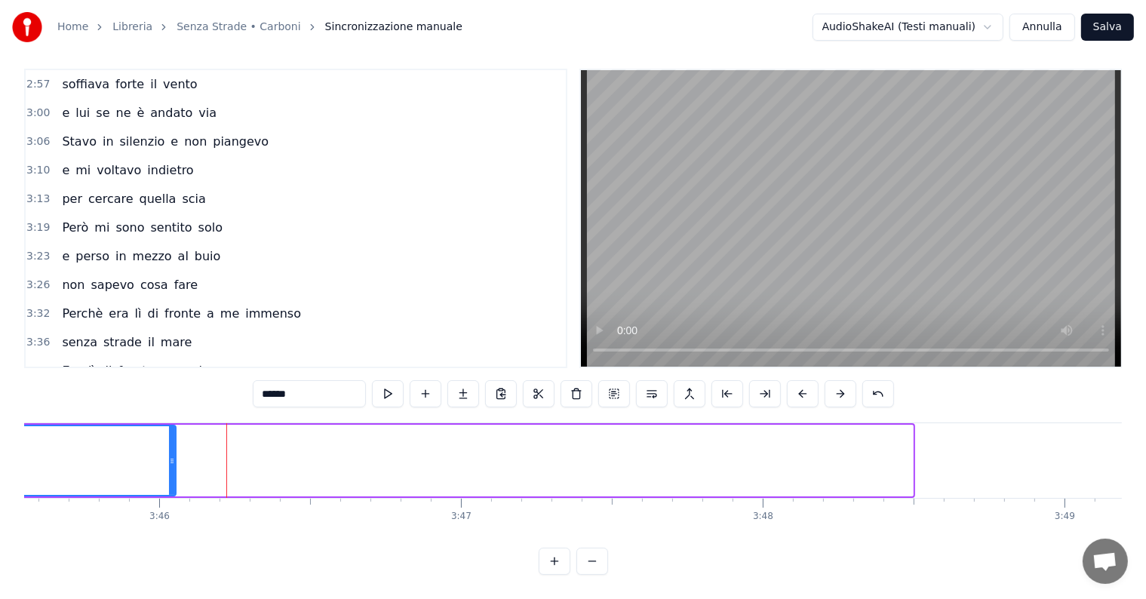
drag, startPoint x: 909, startPoint y: 430, endPoint x: 172, endPoint y: 401, distance: 737.4
click at [172, 401] on div "0:01 Mio padre mi portava al porto 0:05 a vedere le navi partire 0:09 le navi t…" at bounding box center [572, 322] width 1097 height 506
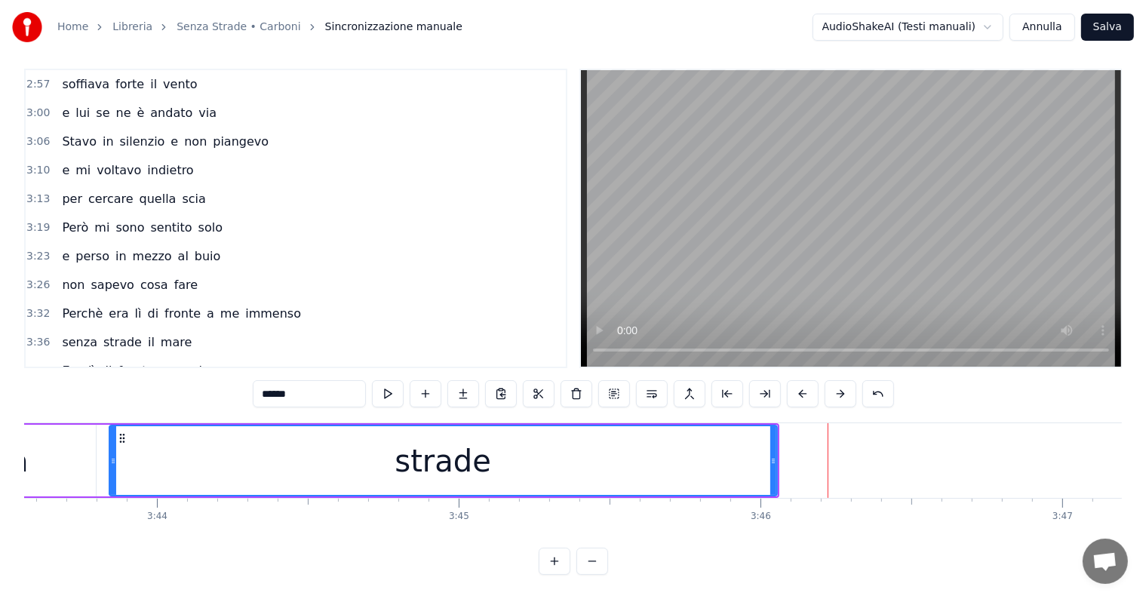
scroll to position [0, 67365]
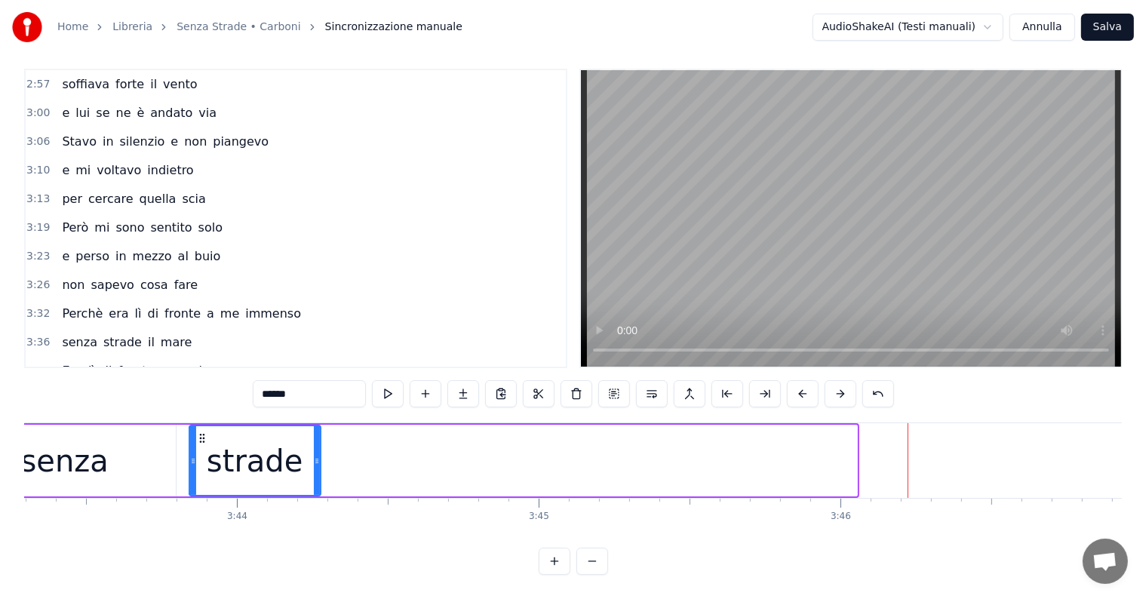
drag, startPoint x: 853, startPoint y: 434, endPoint x: 315, endPoint y: 438, distance: 537.8
click at [315, 438] on div at bounding box center [317, 460] width 6 height 69
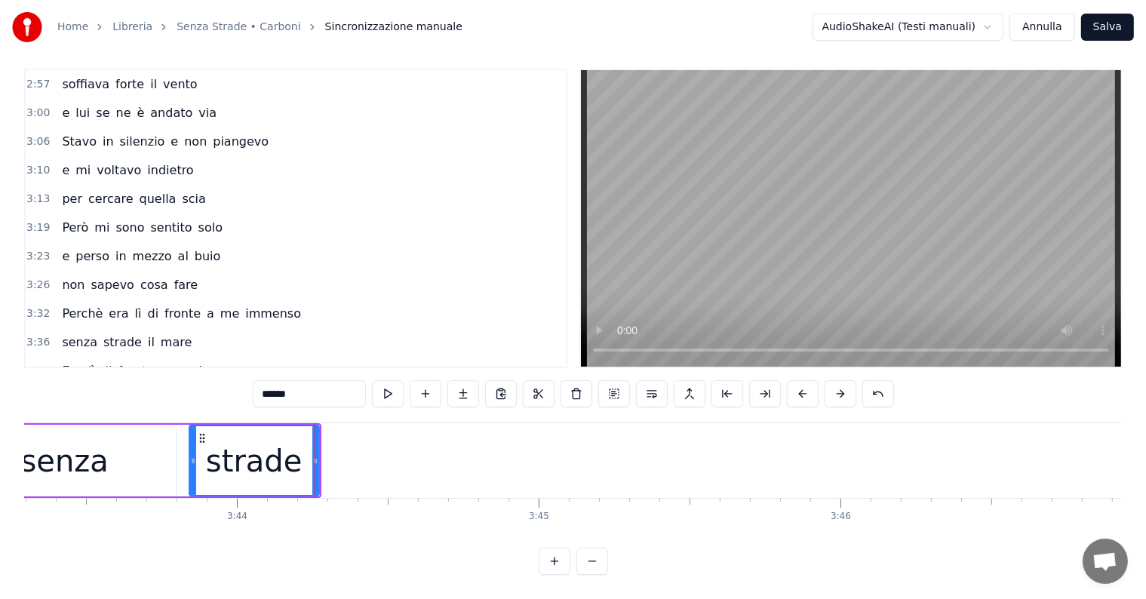
click at [310, 383] on input "******" at bounding box center [309, 393] width 113 height 27
type input "*****"
click at [462, 380] on button at bounding box center [463, 393] width 32 height 27
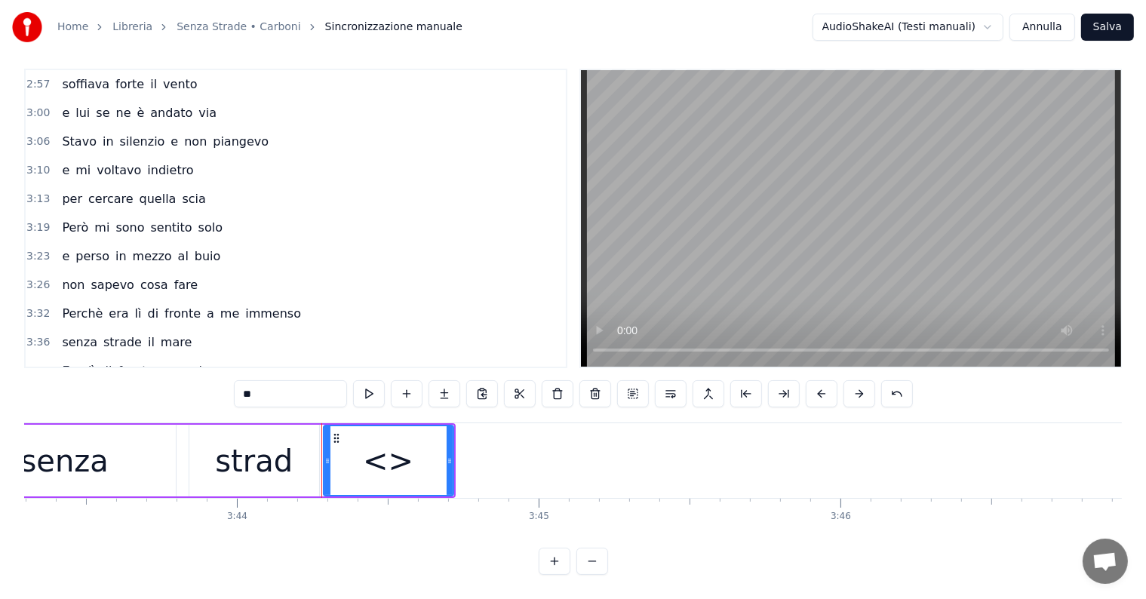
click at [290, 380] on input "**" at bounding box center [290, 393] width 113 height 27
type input "*"
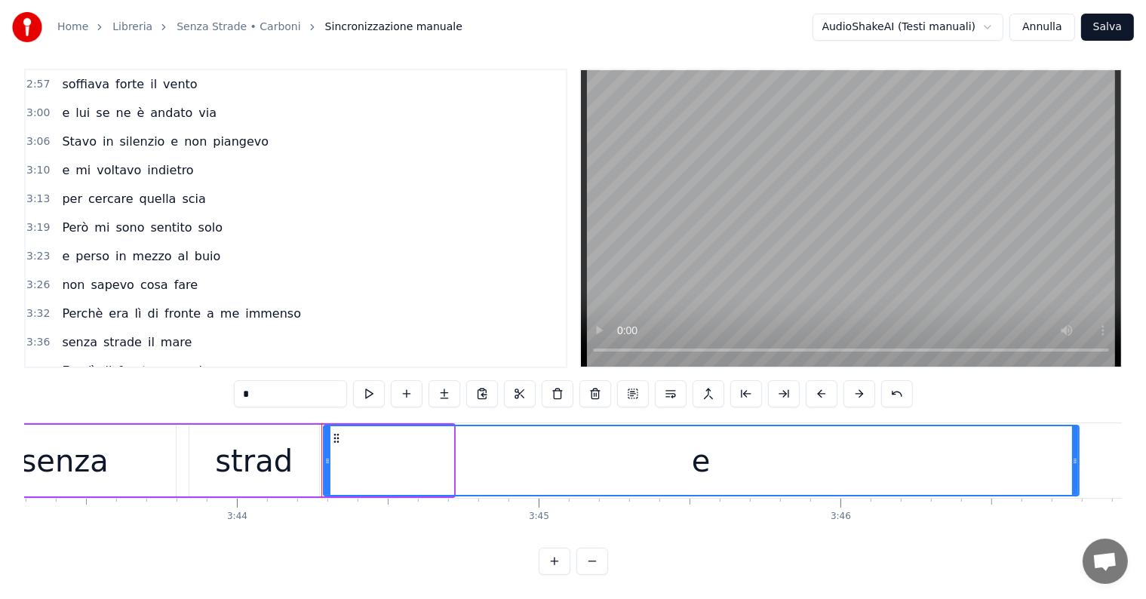
drag, startPoint x: 450, startPoint y: 428, endPoint x: 1076, endPoint y: 456, distance: 626.6
click at [1076, 456] on div at bounding box center [1075, 460] width 6 height 69
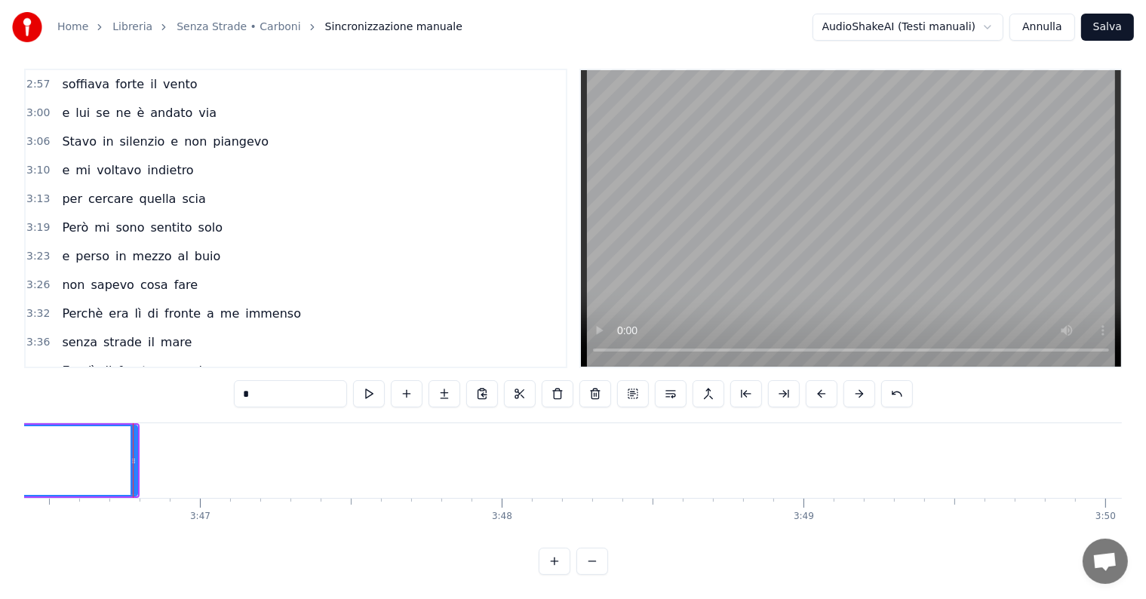
scroll to position [0, 68340]
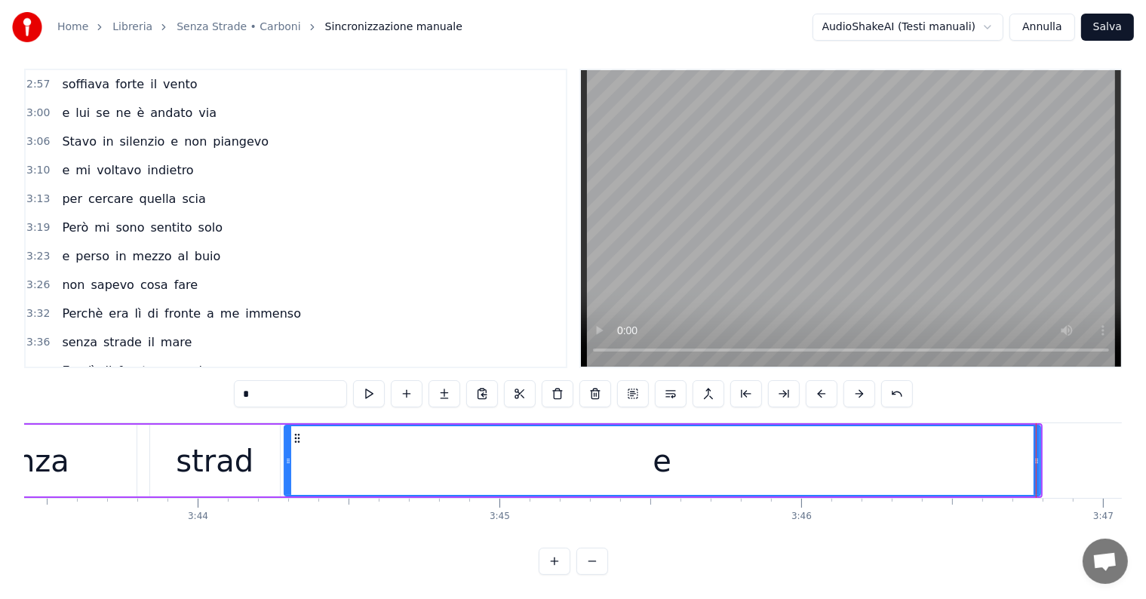
click at [66, 453] on div "senza" at bounding box center [26, 461] width 222 height 72
type input "*****"
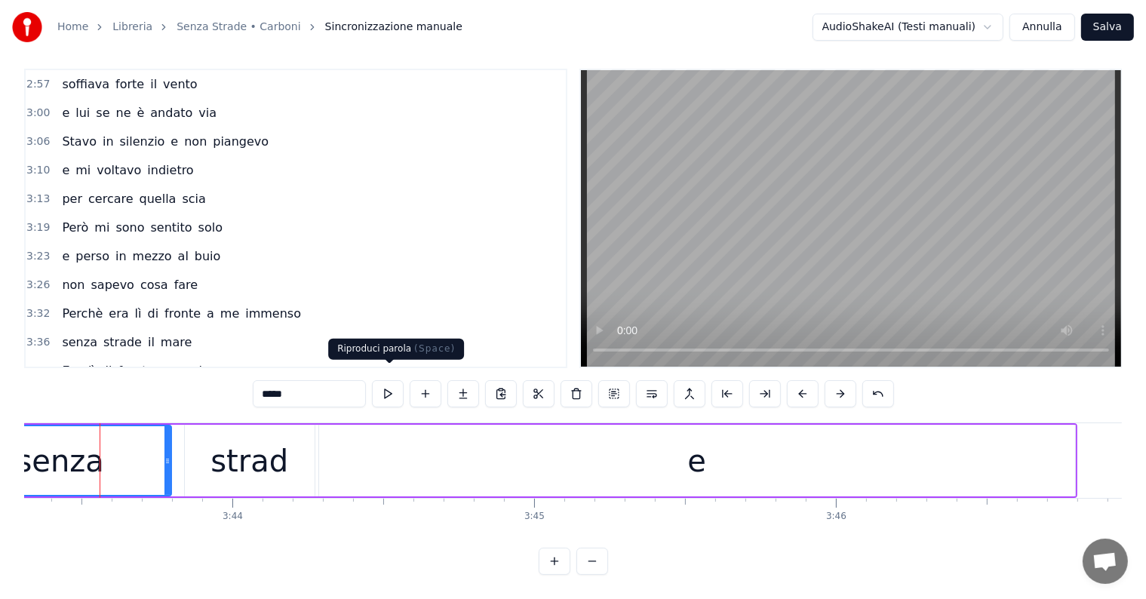
scroll to position [0, 67369]
click at [1113, 22] on button "Salva" at bounding box center [1107, 27] width 53 height 27
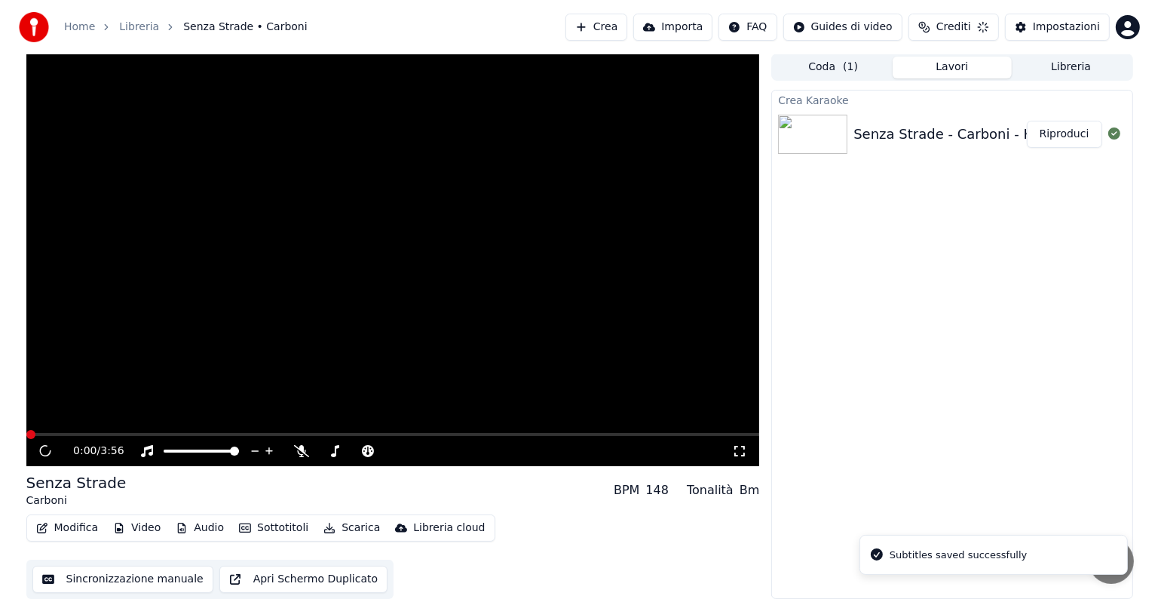
scroll to position [1, 0]
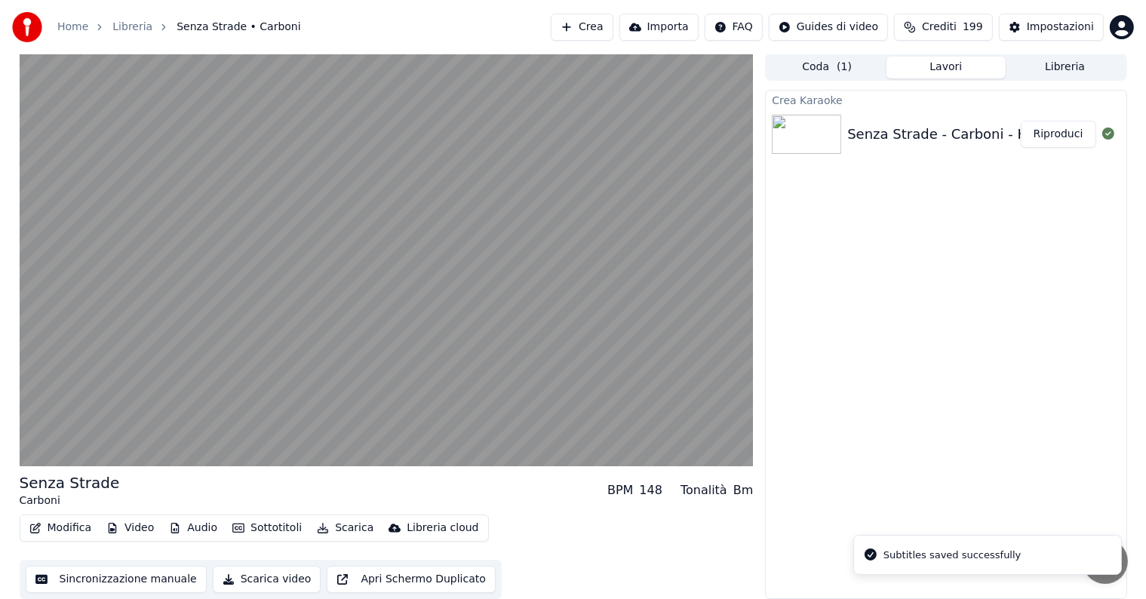
click at [1066, 133] on button "Riproduci" at bounding box center [1057, 134] width 75 height 27
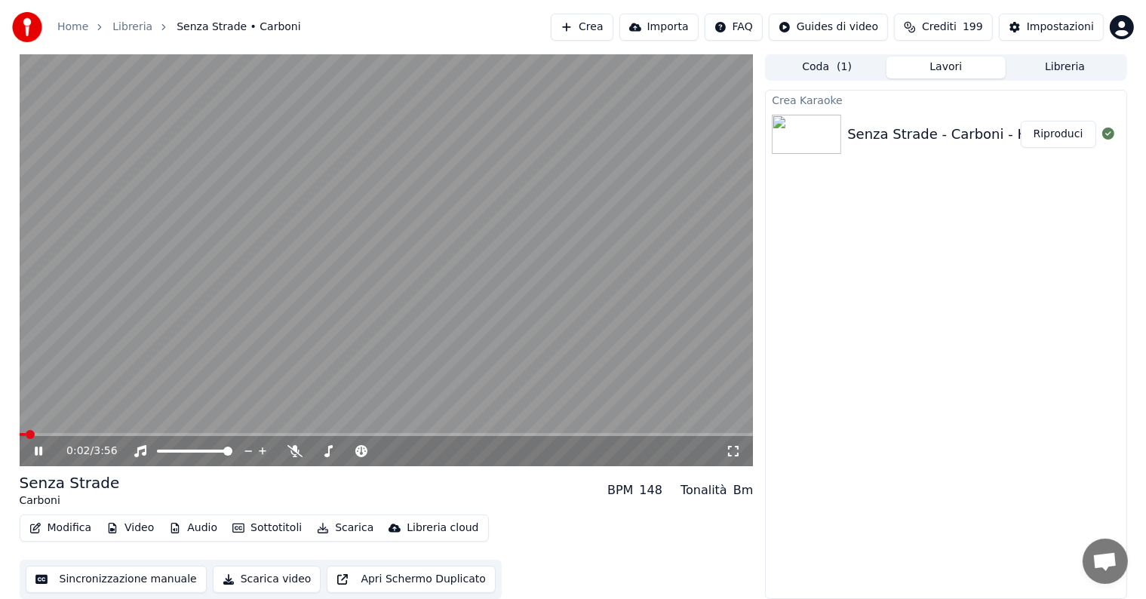
click at [41, 450] on icon at bounding box center [39, 450] width 8 height 9
click at [342, 525] on button "Scarica" at bounding box center [345, 527] width 69 height 21
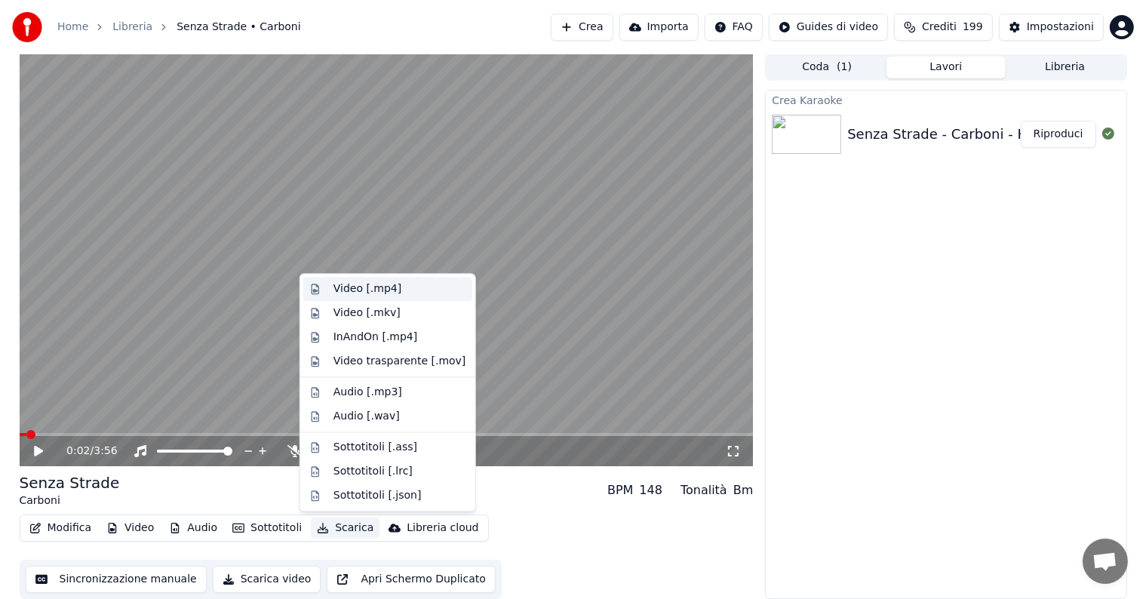
click at [359, 287] on div "Video [.mp4]" at bounding box center [367, 288] width 68 height 15
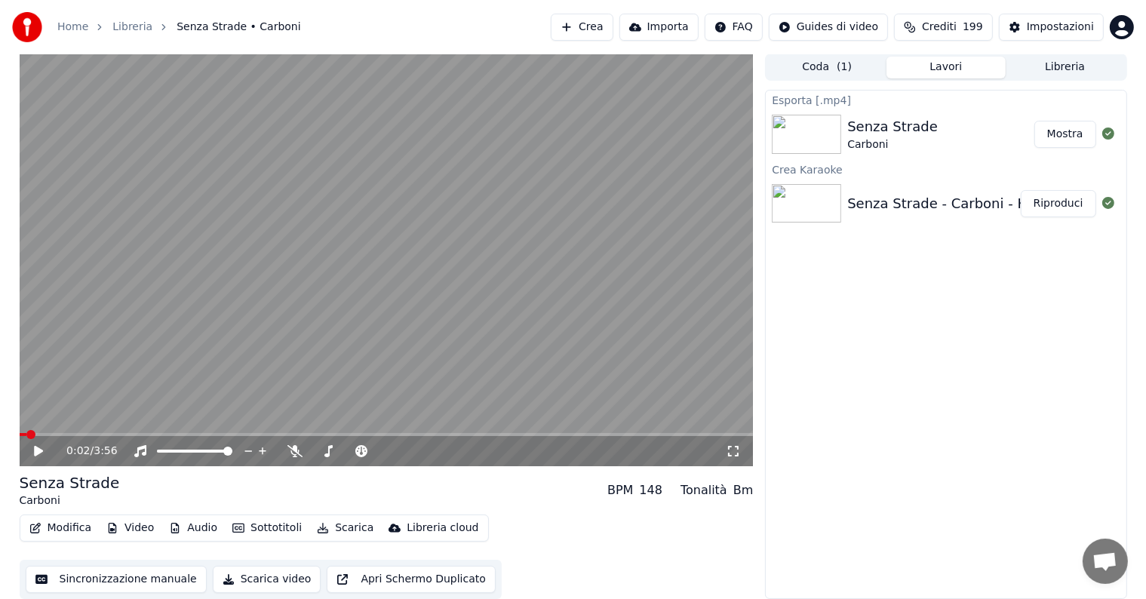
click at [1080, 142] on button "Mostra" at bounding box center [1065, 134] width 62 height 27
click at [612, 23] on button "Crea" at bounding box center [582, 27] width 62 height 27
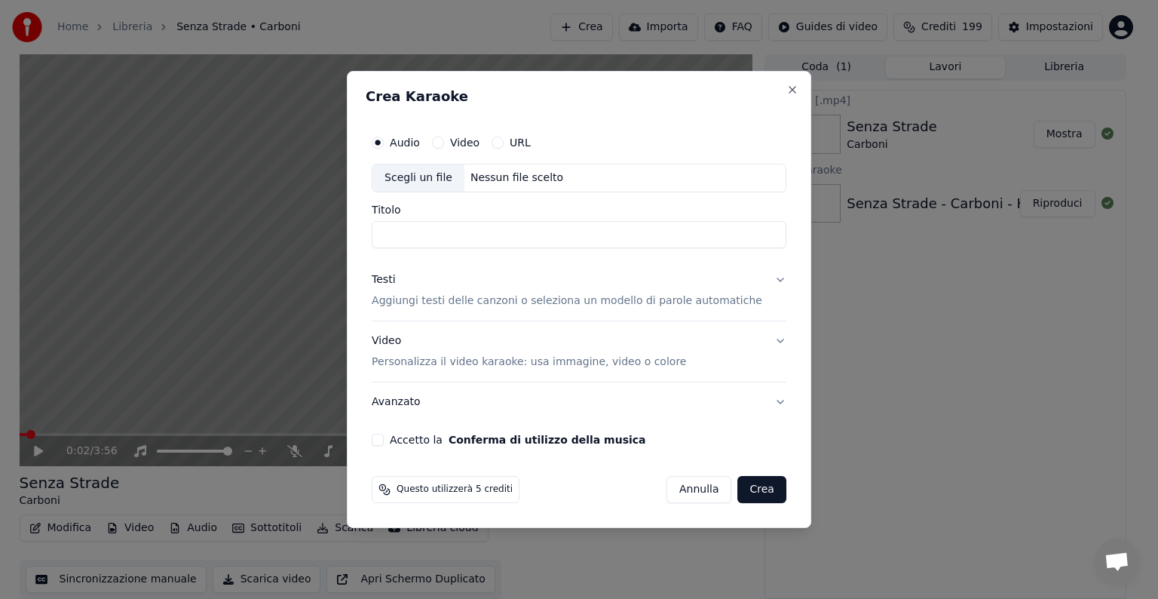
click at [521, 173] on div "Nessun file scelto" at bounding box center [517, 177] width 105 height 15
type input "**********"
click at [763, 281] on button "Testi Aggiungi testi delle canzoni o seleziona un modello di parole automatiche" at bounding box center [579, 290] width 415 height 60
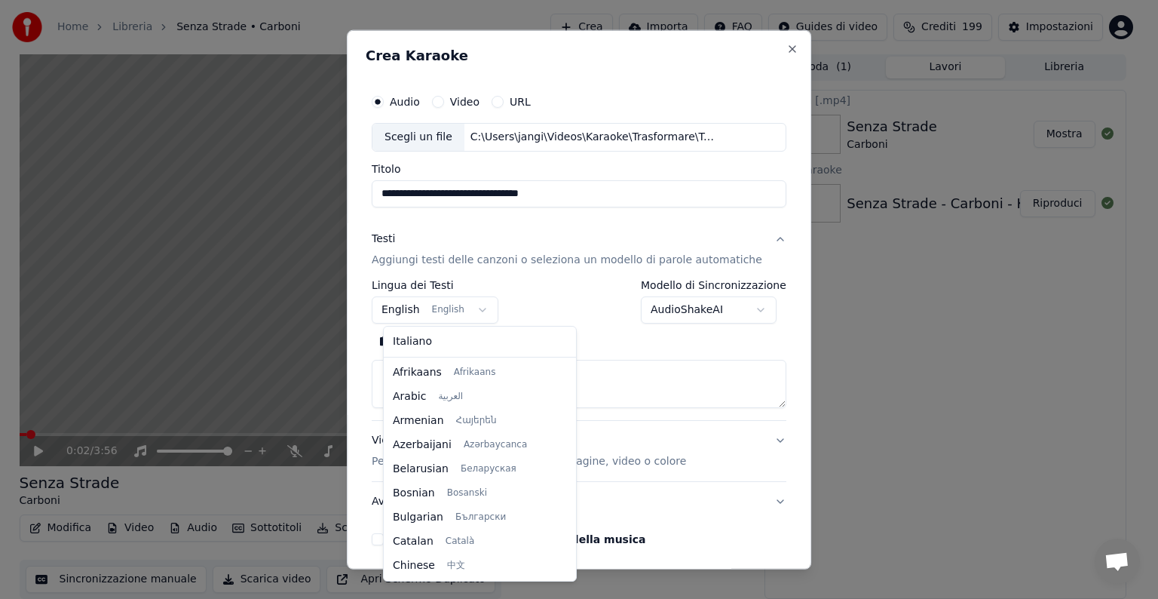
click at [483, 311] on body "**********" at bounding box center [573, 298] width 1146 height 599
select select "**"
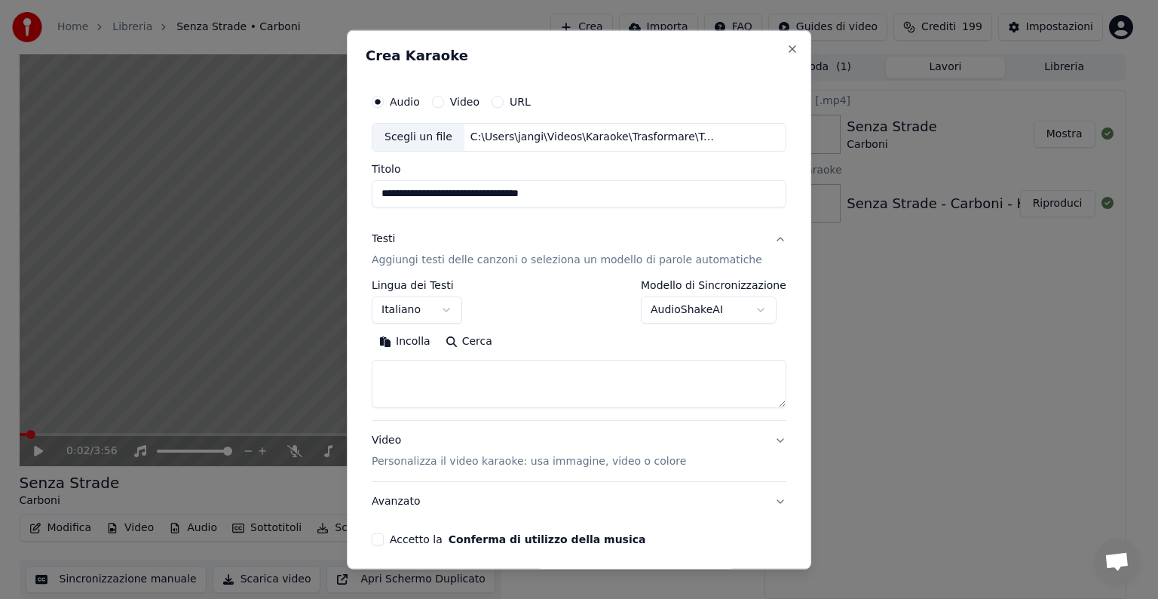
click at [404, 380] on textarea at bounding box center [579, 384] width 415 height 48
click at [420, 341] on button "Incolla" at bounding box center [405, 342] width 66 height 24
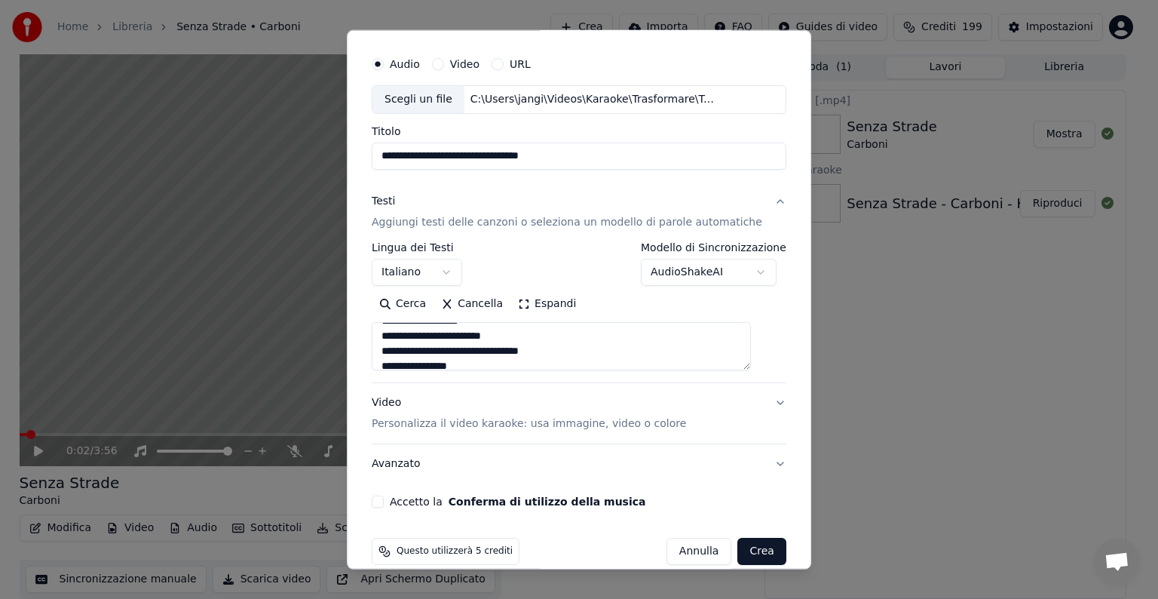
scroll to position [57, 0]
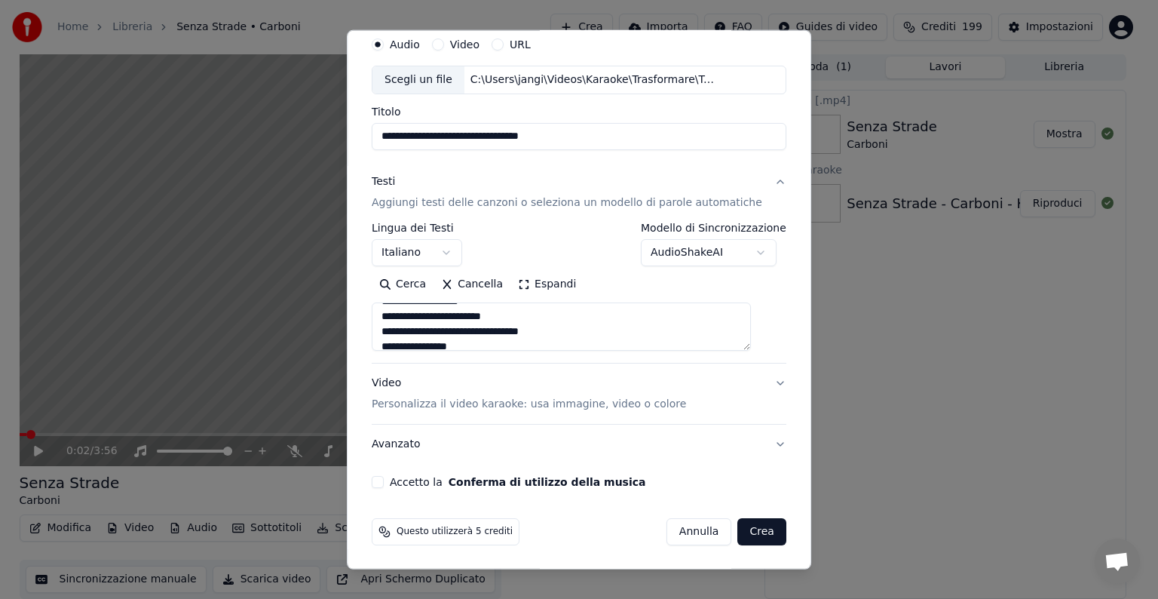
click at [755, 381] on button "Video Personalizza il video karaoke: usa immagine, video o colore" at bounding box center [579, 394] width 415 height 60
type textarea "**********"
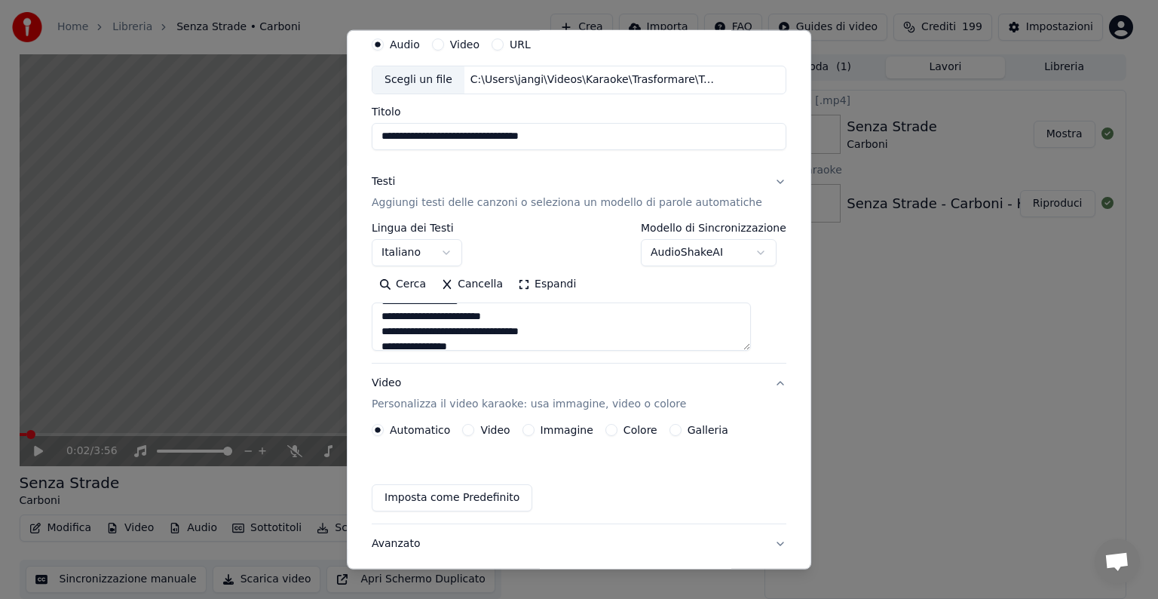
scroll to position [17, 0]
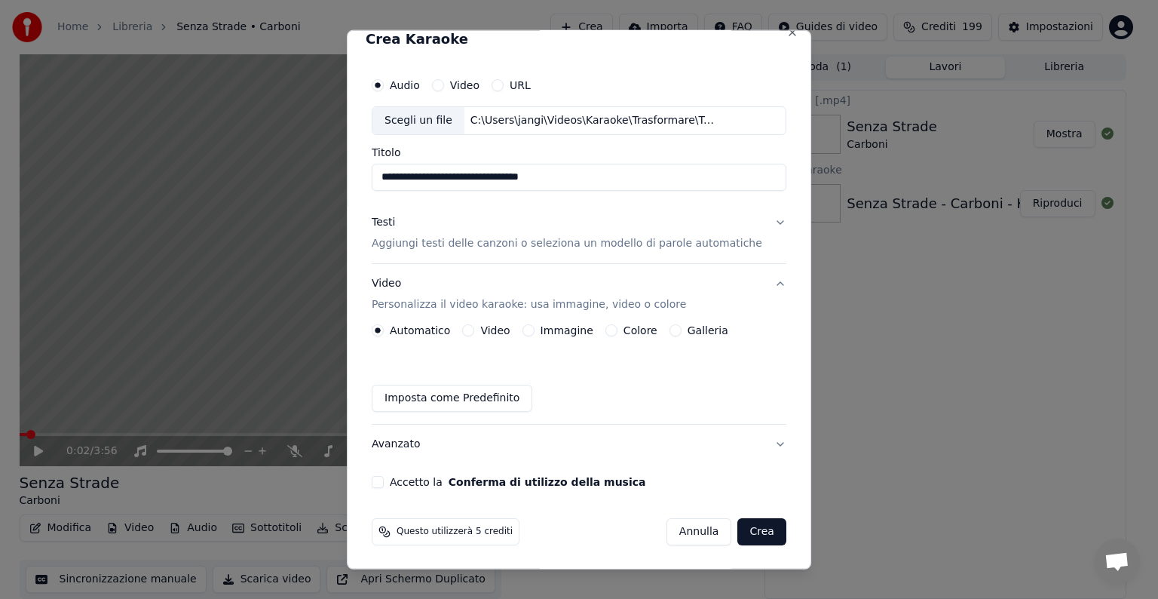
click at [532, 327] on button "Immagine" at bounding box center [529, 330] width 12 height 12
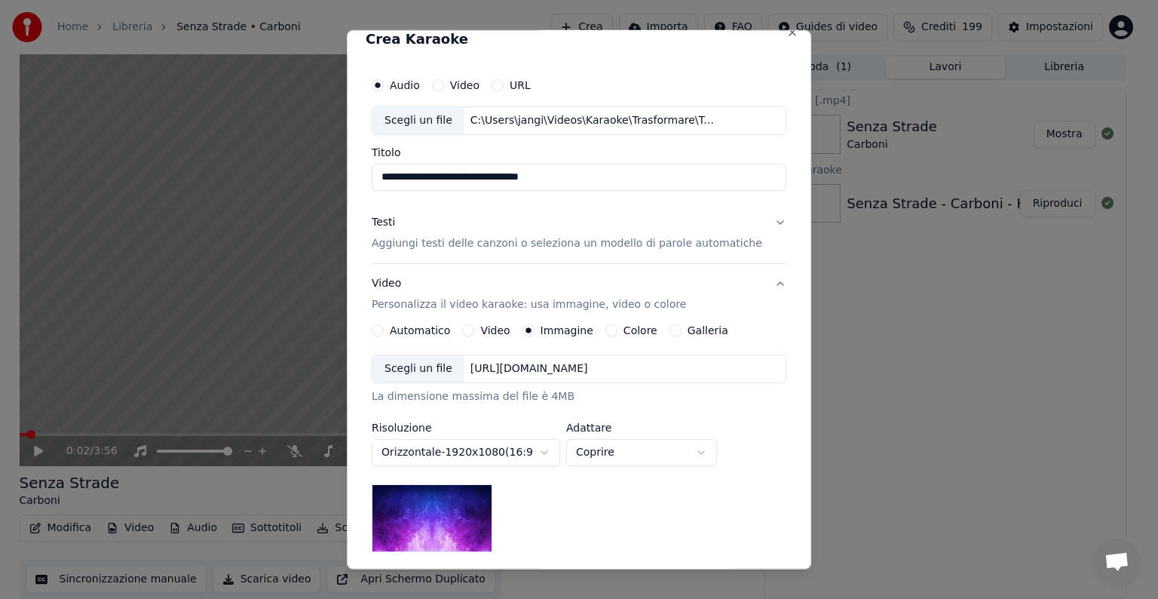
click at [554, 361] on div "[URL][DOMAIN_NAME]" at bounding box center [530, 368] width 130 height 15
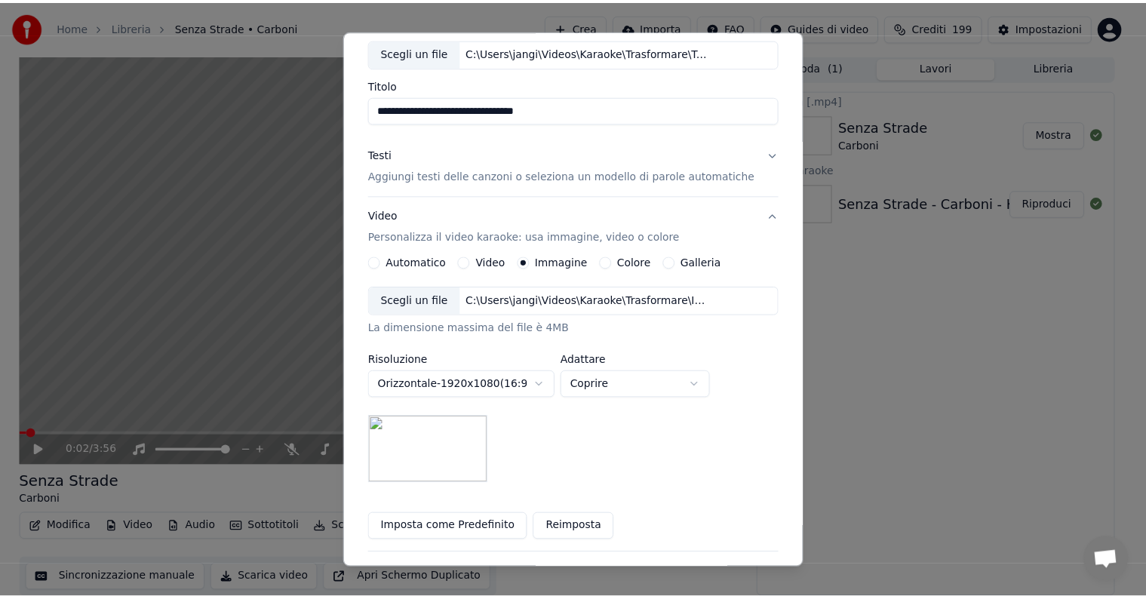
scroll to position [214, 0]
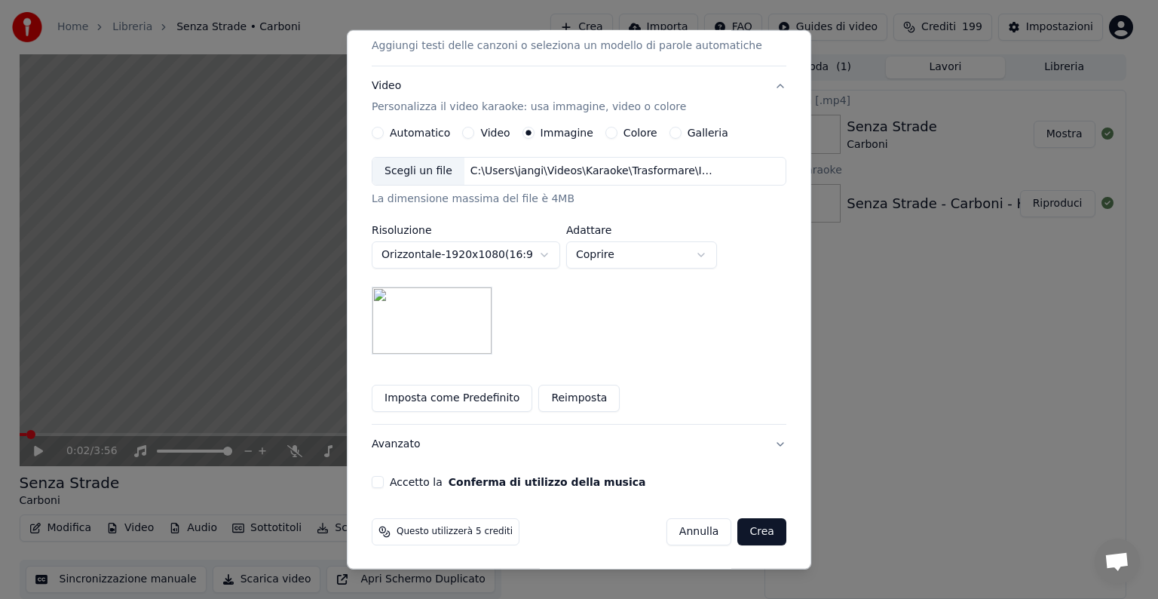
click at [384, 482] on button "Accetto la Conferma di utilizzo della musica" at bounding box center [378, 482] width 12 height 12
click at [738, 530] on button "Crea" at bounding box center [762, 531] width 48 height 27
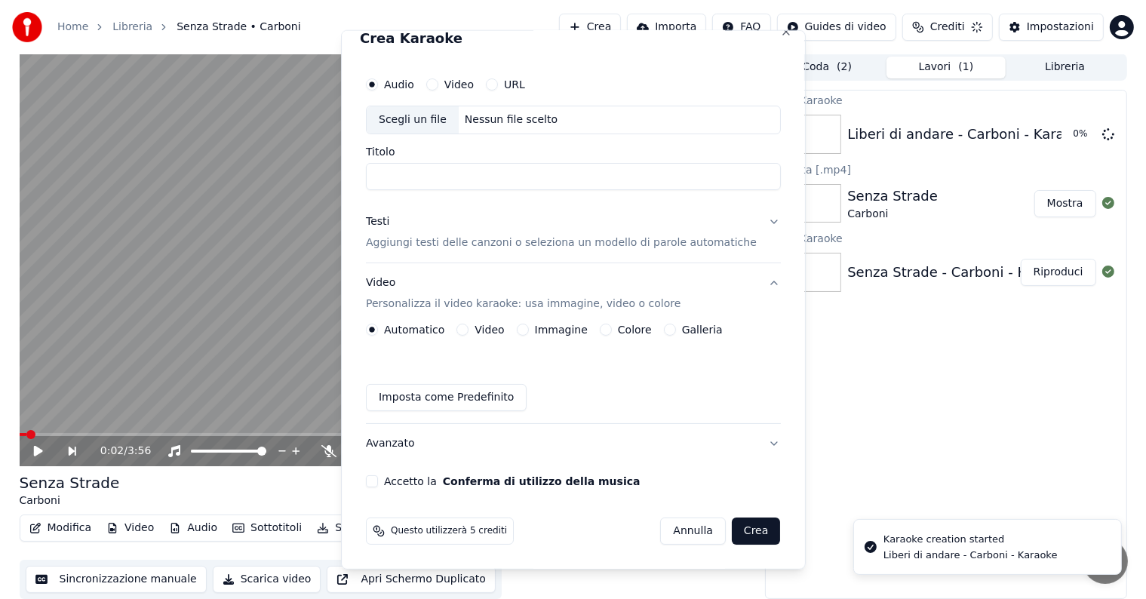
scroll to position [17, 0]
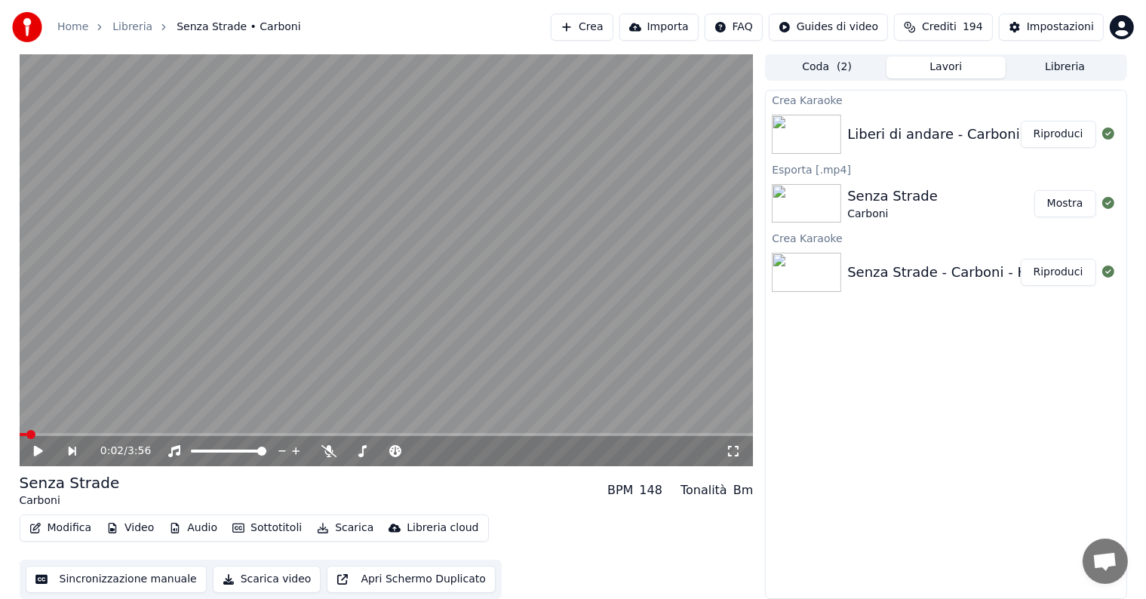
click at [1071, 134] on button "Riproduci" at bounding box center [1057, 134] width 75 height 27
click at [36, 453] on icon at bounding box center [39, 450] width 8 height 9
click at [51, 527] on button "Modifica" at bounding box center [60, 527] width 75 height 21
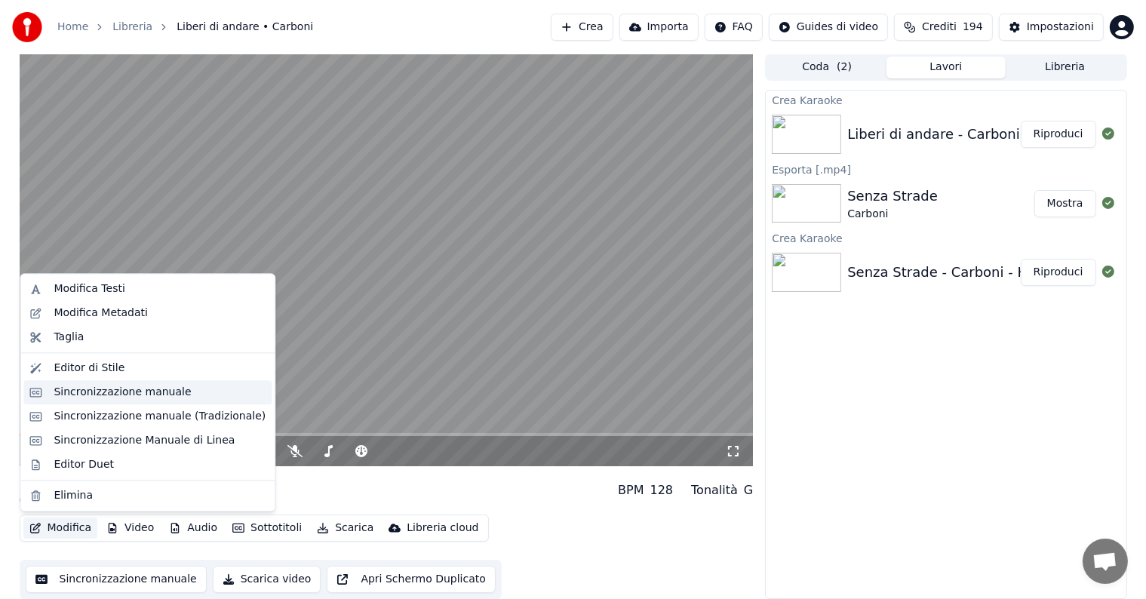
click at [97, 390] on div "Sincronizzazione manuale" at bounding box center [122, 392] width 137 height 15
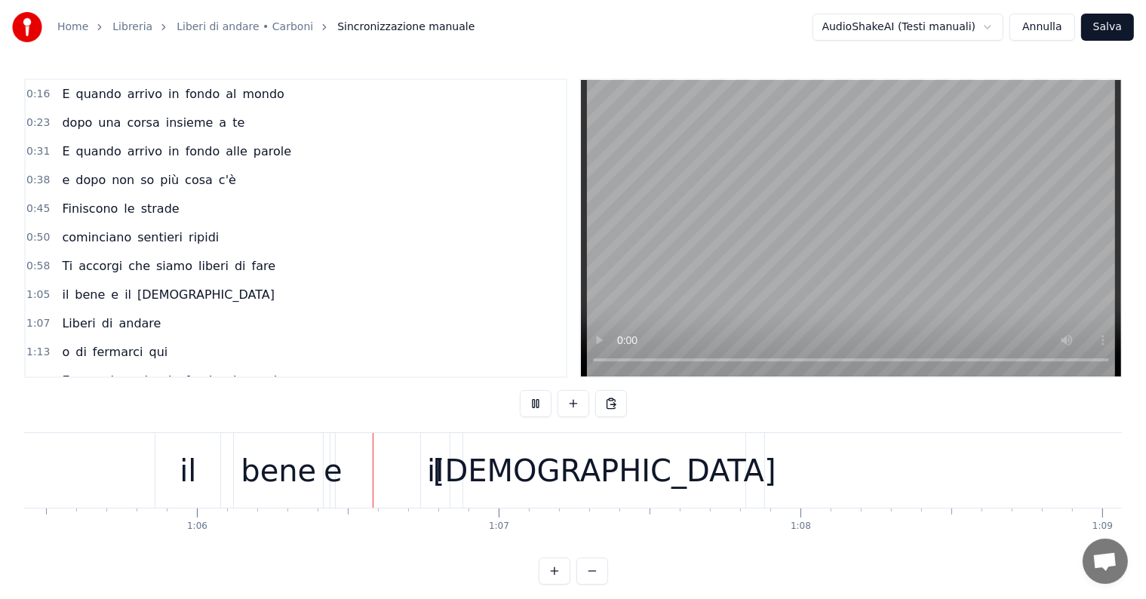
scroll to position [0, 19799]
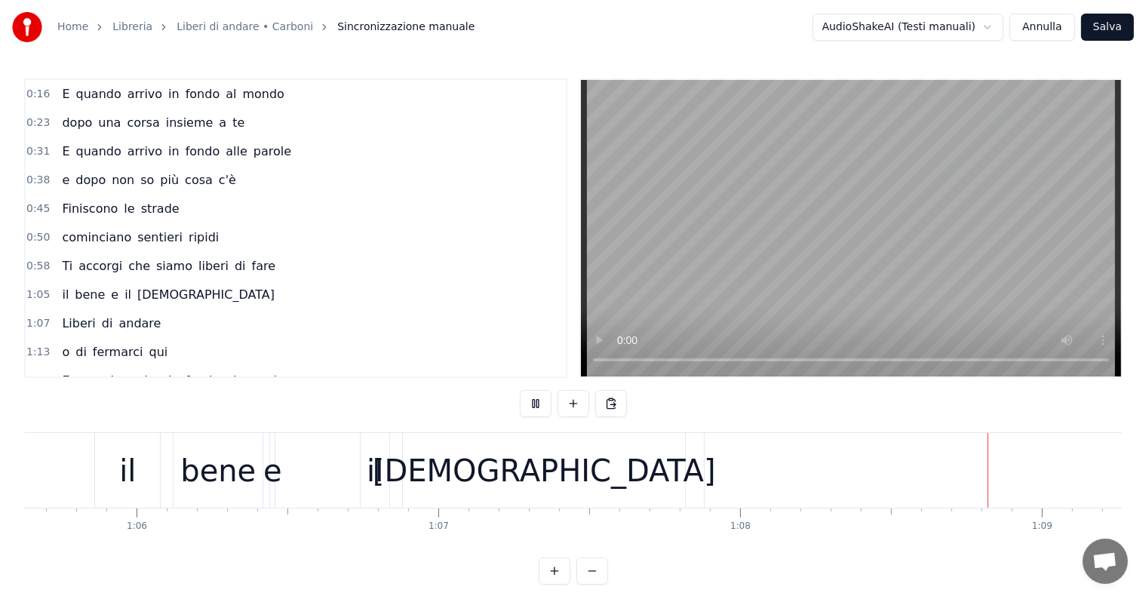
click at [534, 488] on div "[DEMOGRAPHIC_DATA]" at bounding box center [544, 470] width 343 height 45
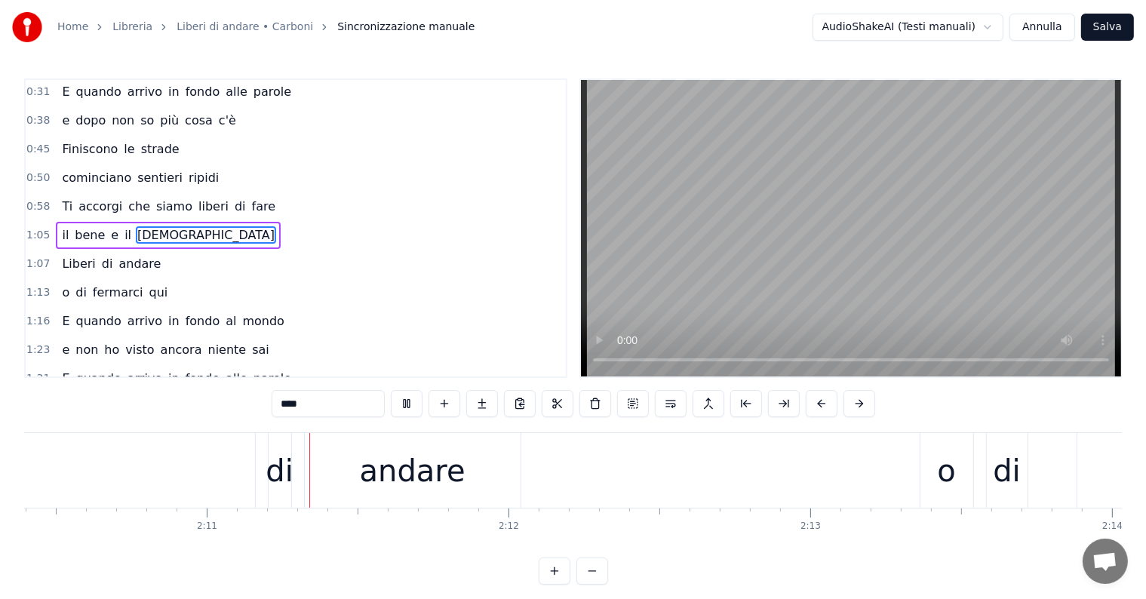
scroll to position [0, 39548]
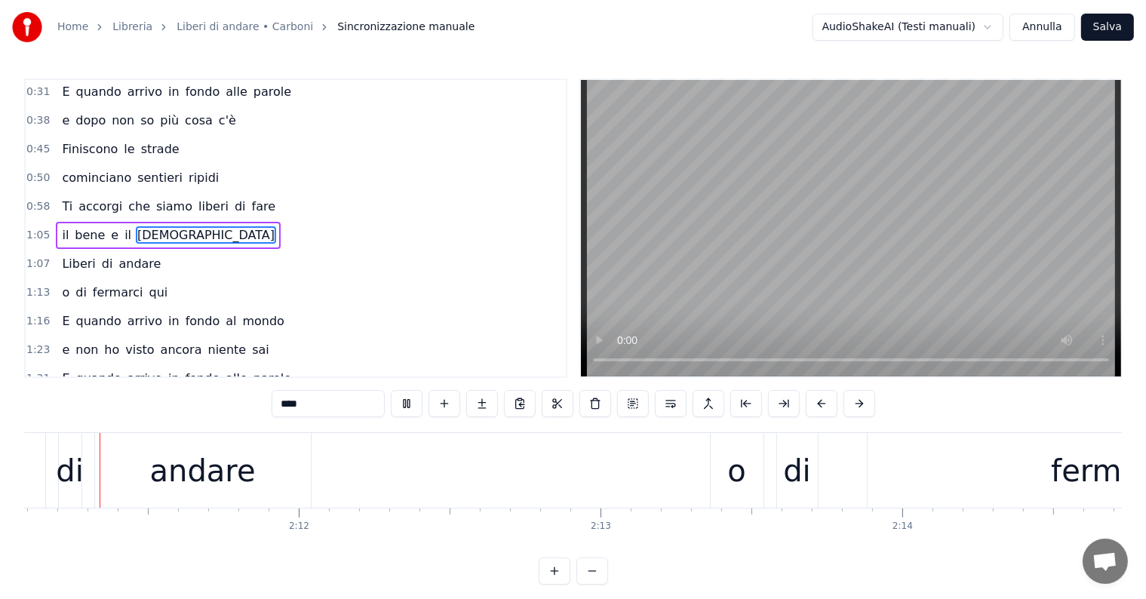
click at [152, 450] on div "andare" at bounding box center [203, 470] width 216 height 75
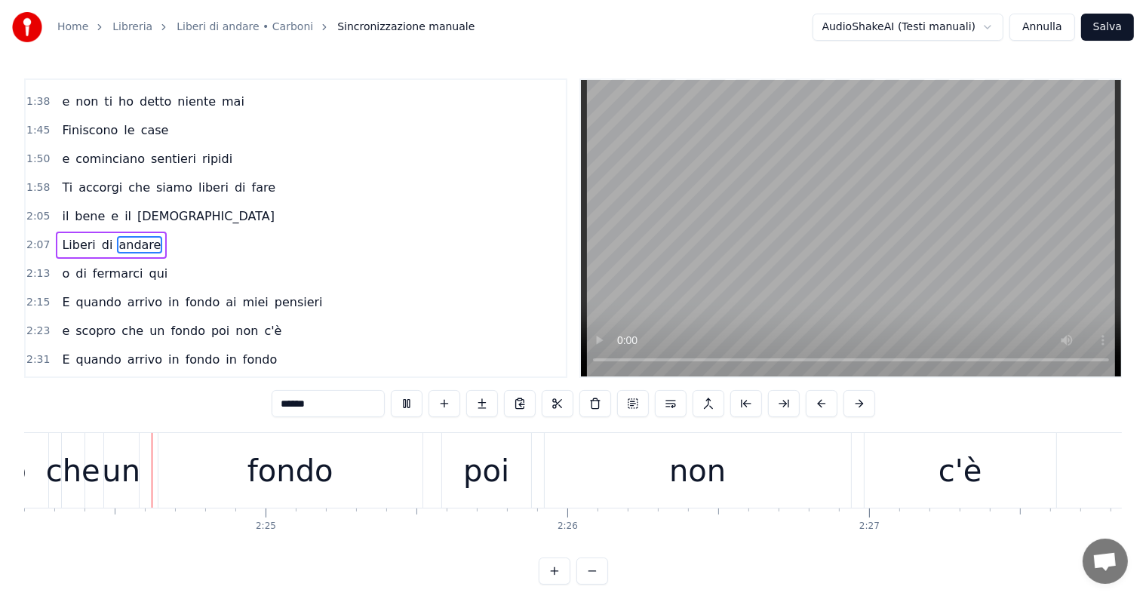
scroll to position [0, 43555]
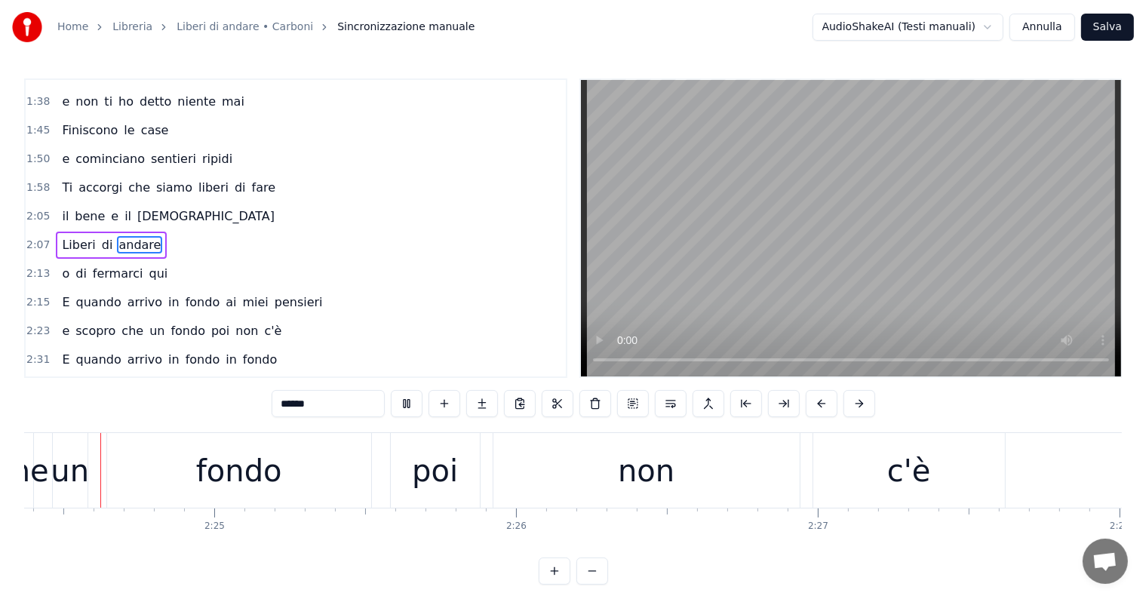
click at [73, 487] on div "un" at bounding box center [70, 470] width 38 height 45
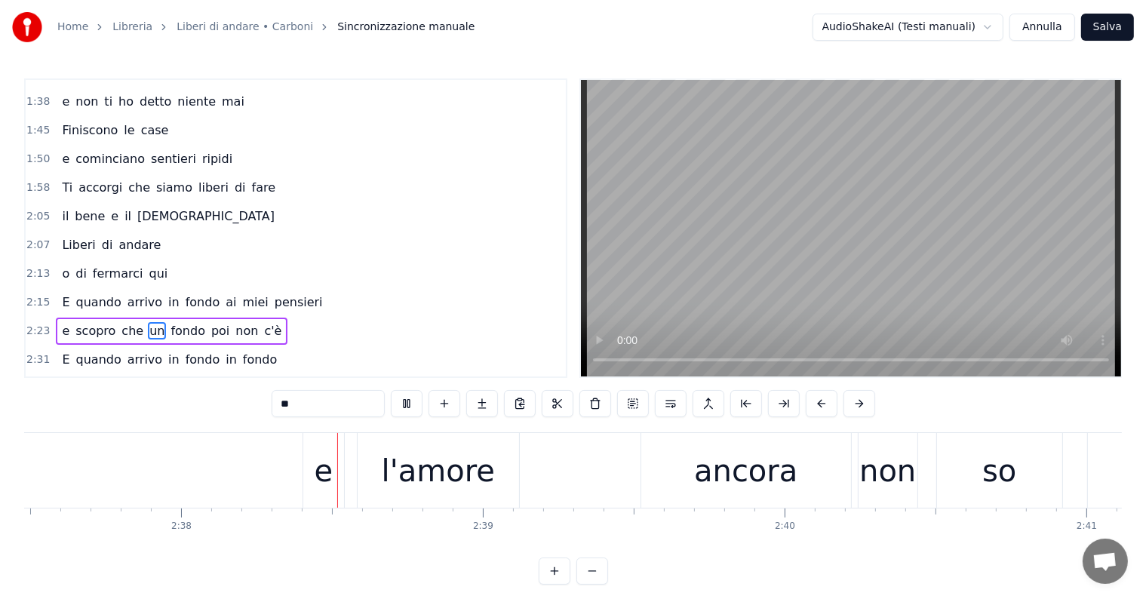
scroll to position [0, 47553]
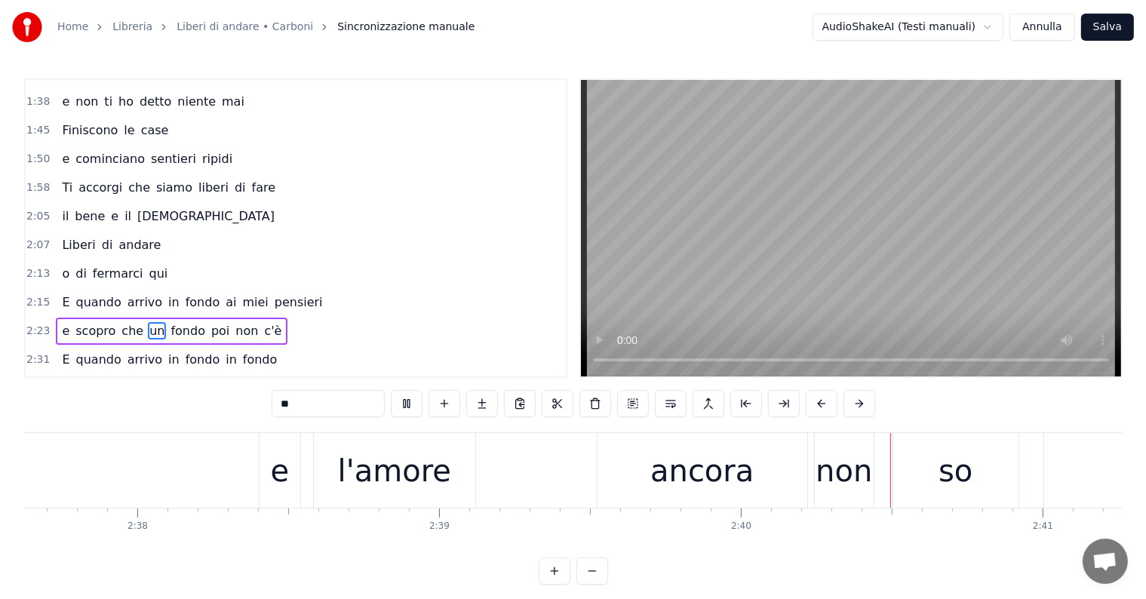
click at [671, 468] on div "ancora" at bounding box center [701, 470] width 103 height 45
type input "******"
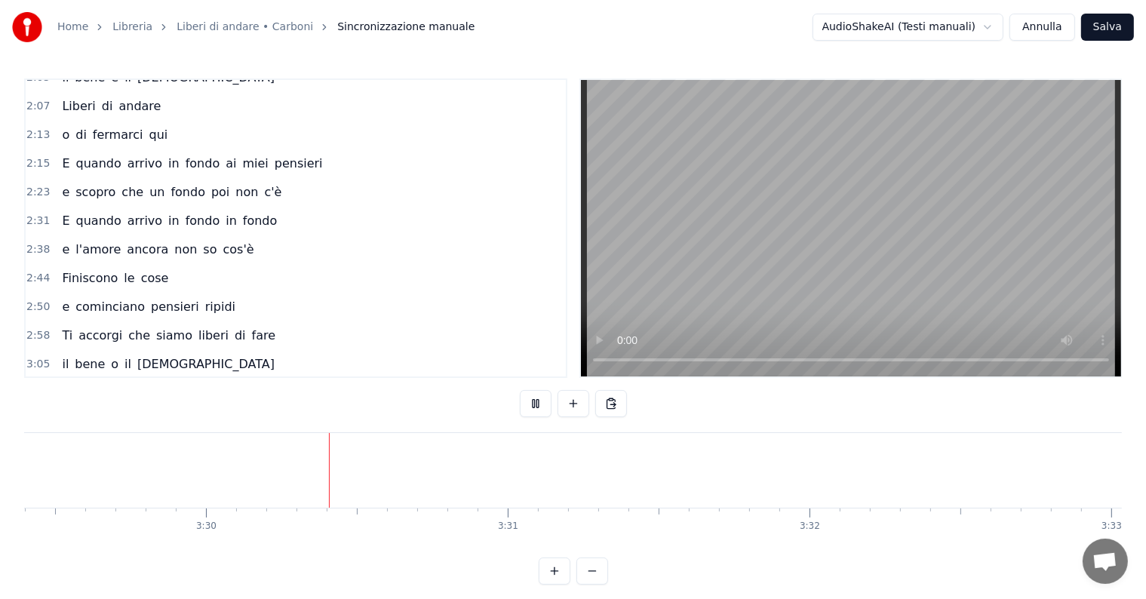
scroll to position [0, 63177]
click at [1057, 30] on button "Annulla" at bounding box center [1042, 27] width 66 height 27
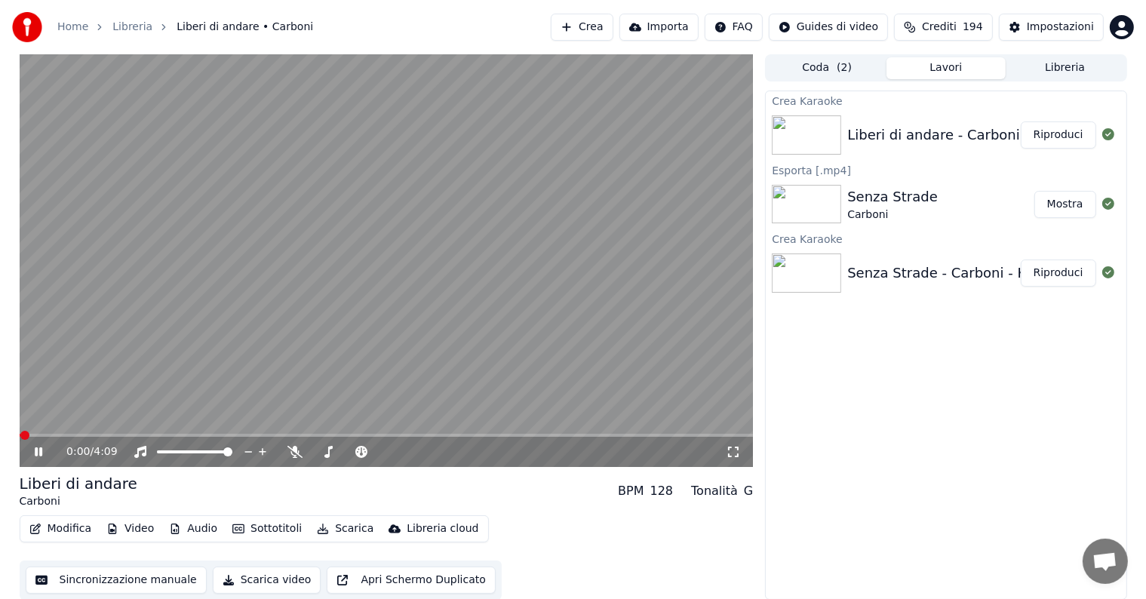
click at [1067, 133] on button "Riproduci" at bounding box center [1057, 134] width 75 height 27
click at [38, 450] on icon at bounding box center [49, 452] width 35 height 12
click at [332, 529] on button "Scarica" at bounding box center [345, 528] width 69 height 21
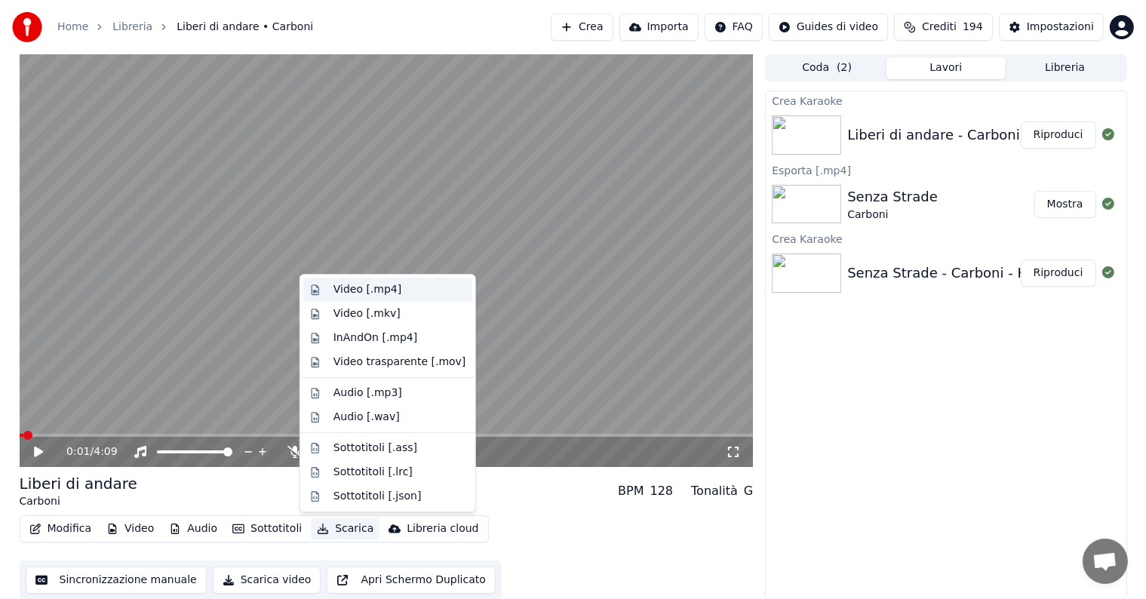
click at [367, 285] on div "Video [.mp4]" at bounding box center [367, 289] width 68 height 15
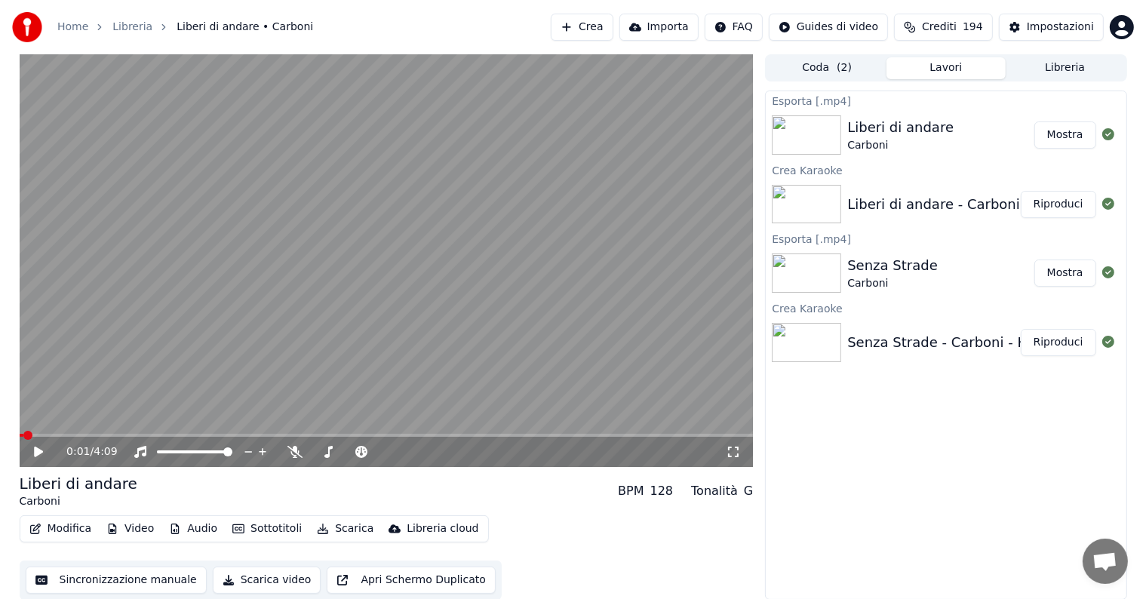
click at [1072, 130] on button "Mostra" at bounding box center [1065, 134] width 62 height 27
click at [606, 23] on button "Crea" at bounding box center [582, 27] width 62 height 27
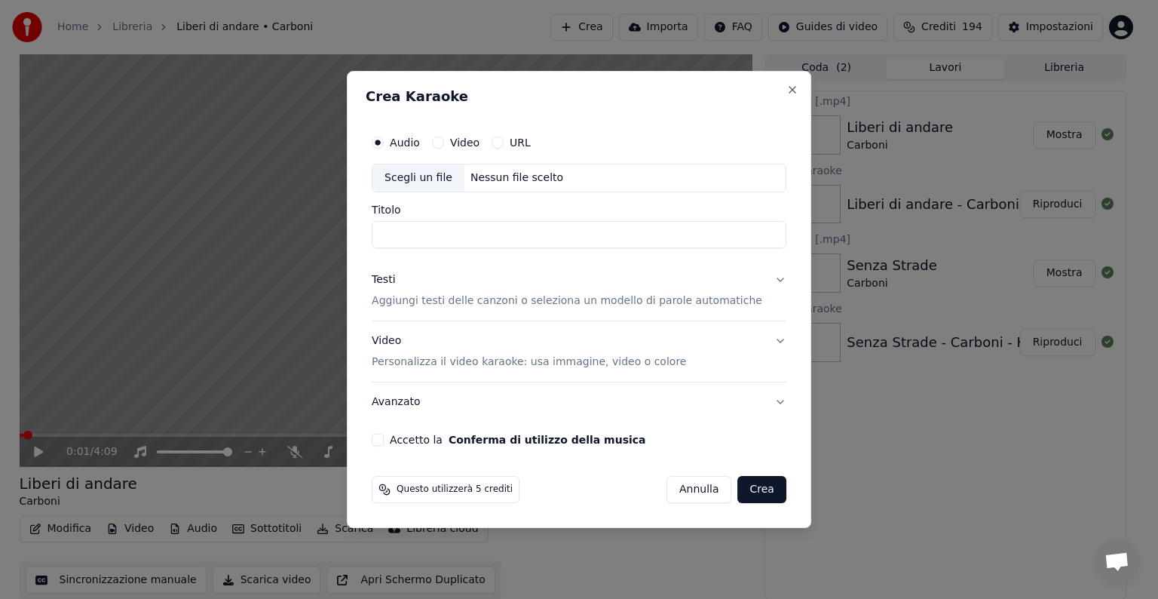
click at [529, 173] on div "Nessun file scelto" at bounding box center [517, 177] width 105 height 15
type input "**********"
click at [762, 282] on button "Testi Aggiungi testi delle canzoni o seleziona un modello di parole automatiche" at bounding box center [579, 290] width 415 height 60
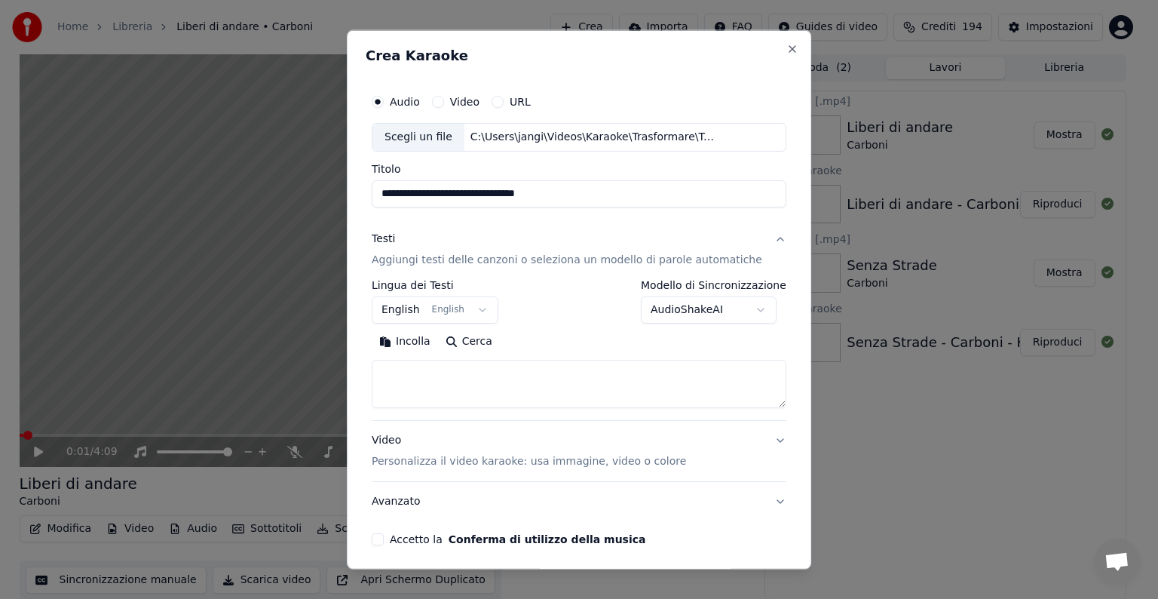
click at [487, 307] on body "**********" at bounding box center [573, 299] width 1146 height 599
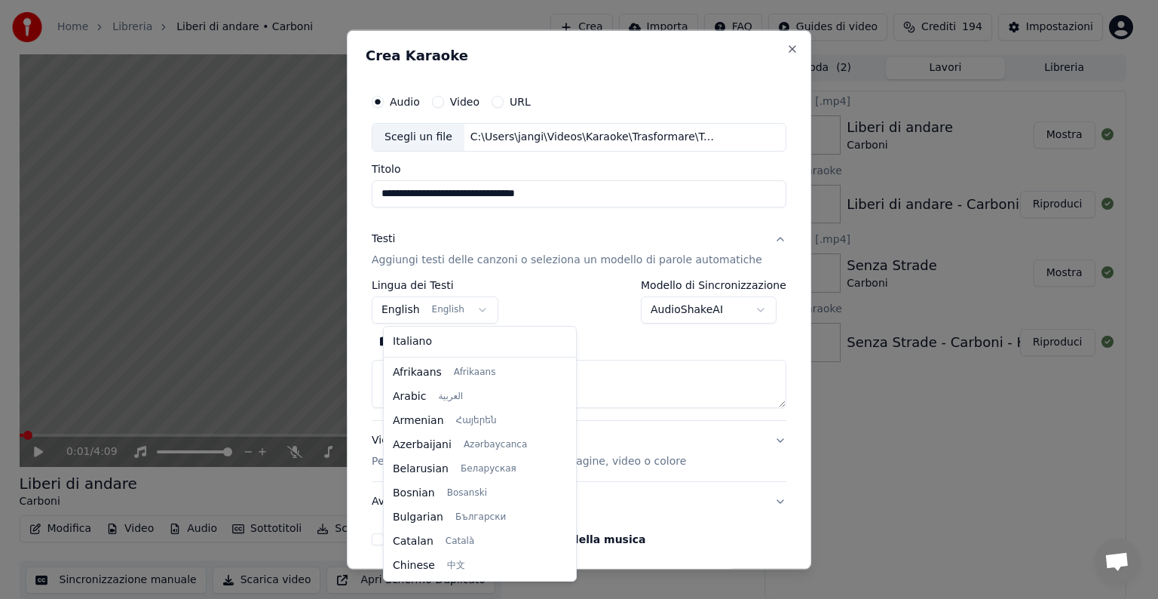
scroll to position [121, 0]
select select "**"
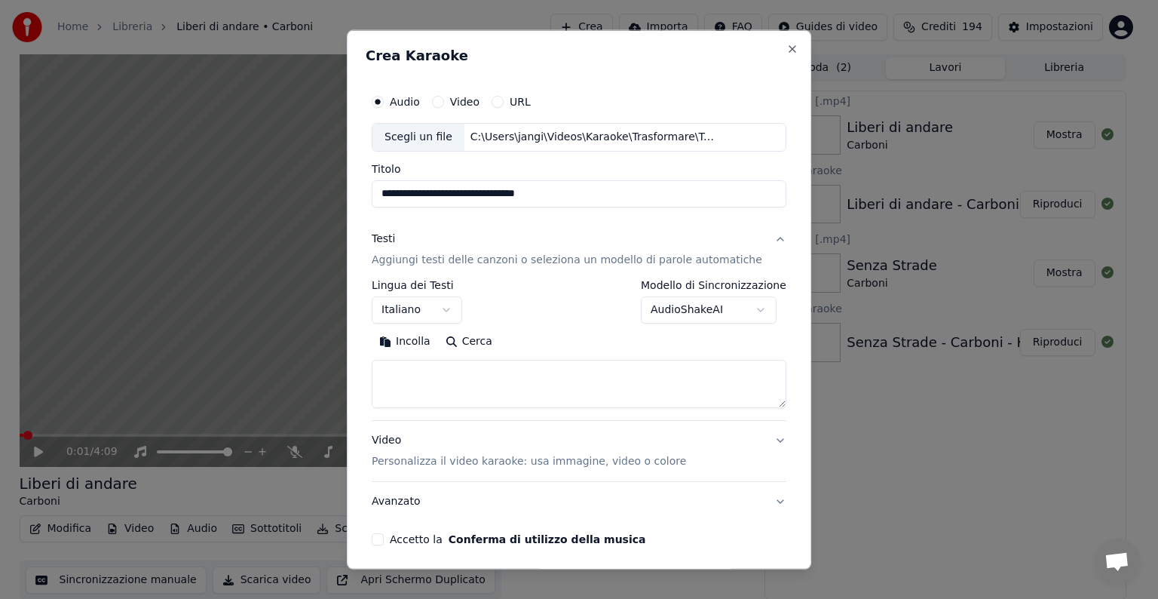
click at [421, 380] on textarea at bounding box center [579, 384] width 415 height 48
click at [427, 339] on button "Incolla" at bounding box center [405, 342] width 66 height 24
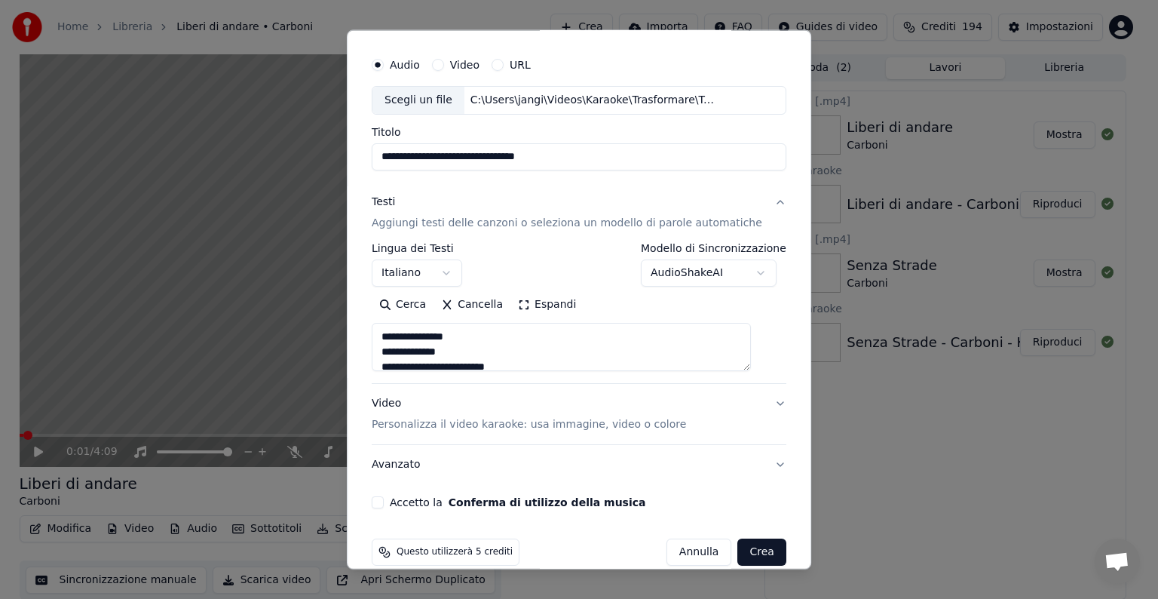
scroll to position [57, 0]
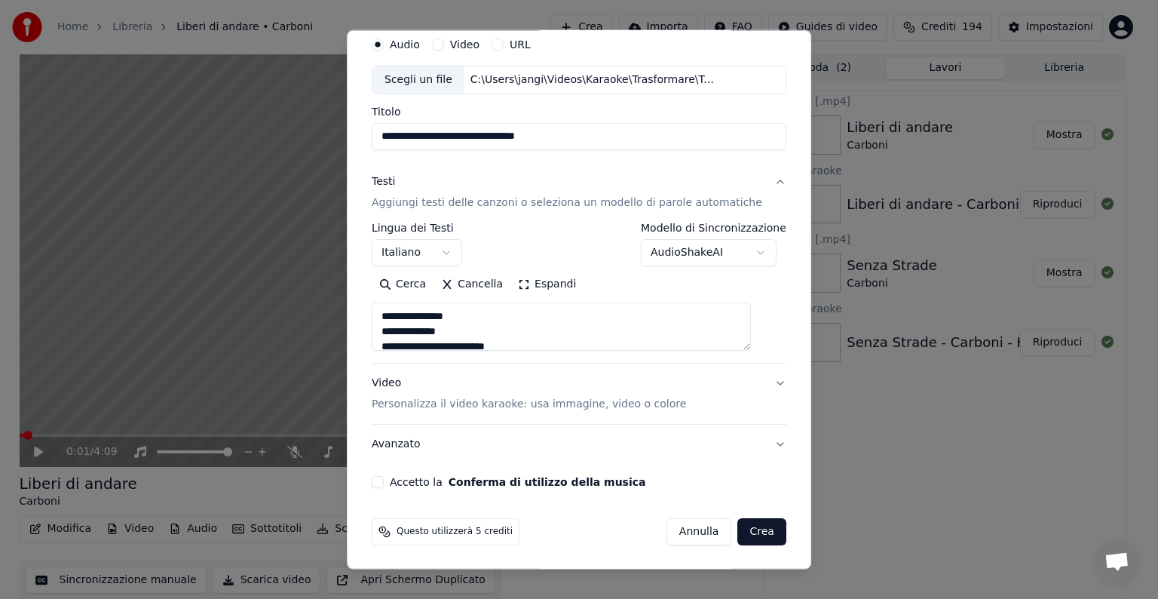
click at [755, 383] on button "Video Personalizza il video karaoke: usa immagine, video o colore" at bounding box center [579, 394] width 415 height 60
type textarea "**********"
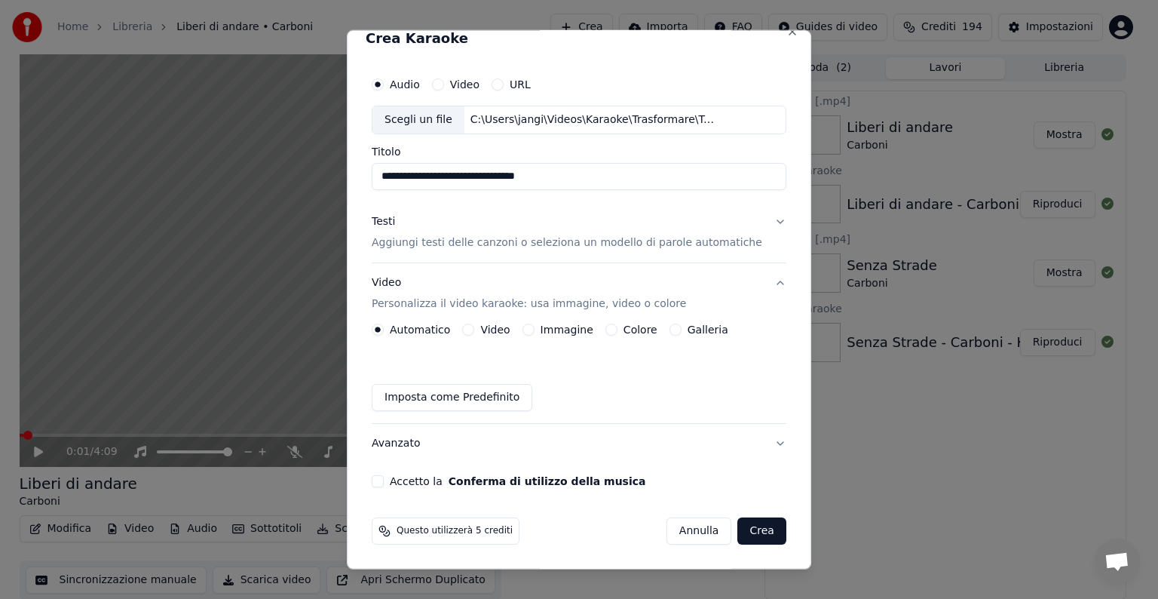
scroll to position [17, 0]
click at [535, 329] on button "Immagine" at bounding box center [529, 330] width 12 height 12
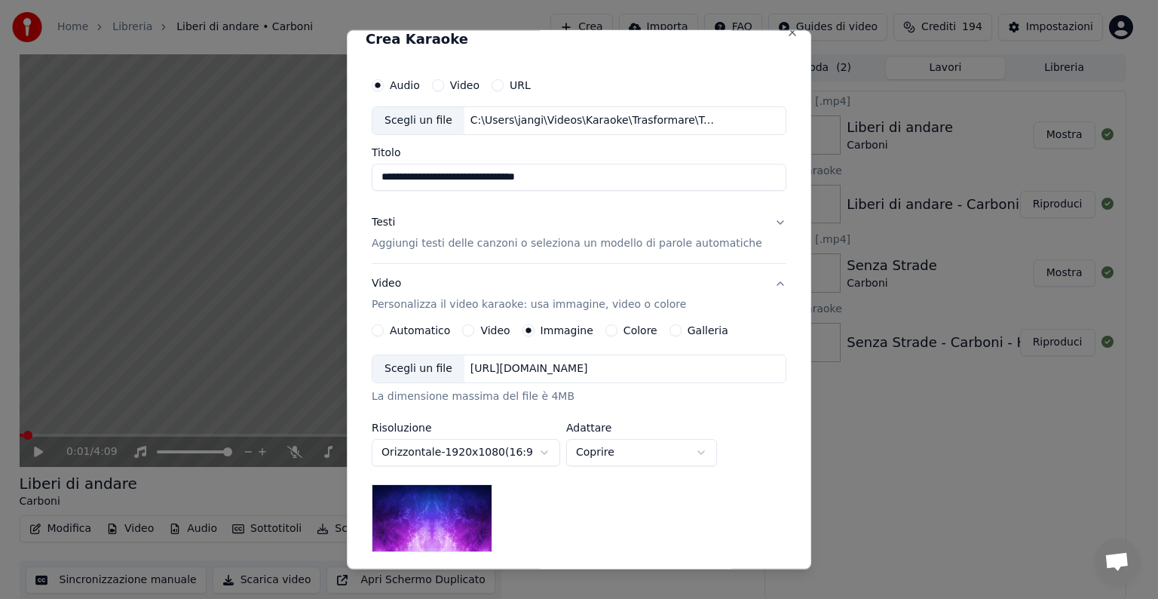
click at [535, 357] on div "Scegli un file [URL][DOMAIN_NAME]" at bounding box center [579, 368] width 415 height 29
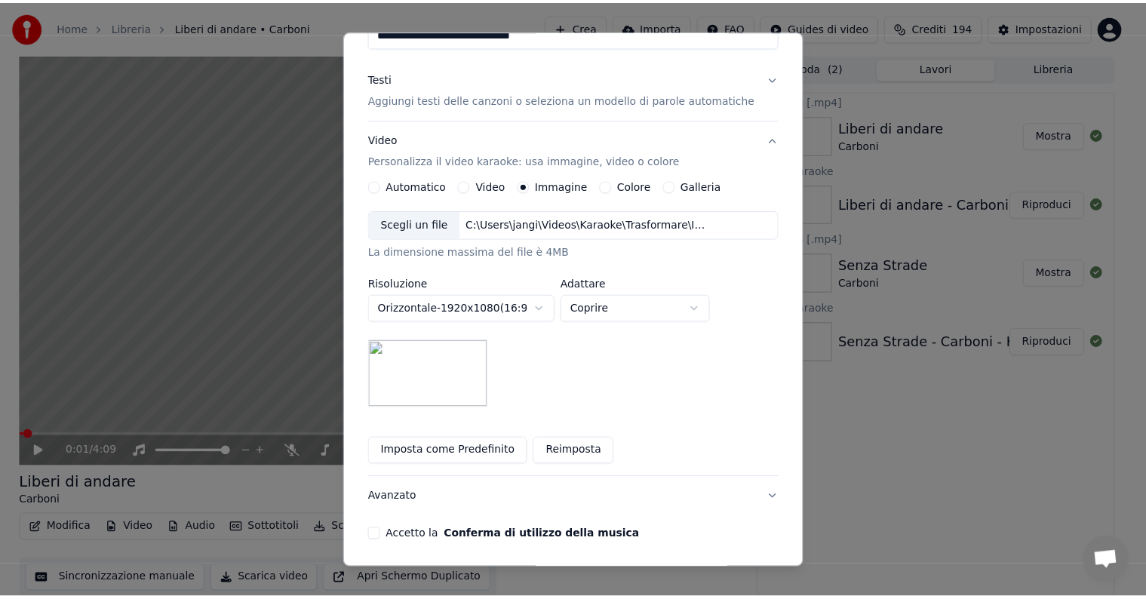
scroll to position [214, 0]
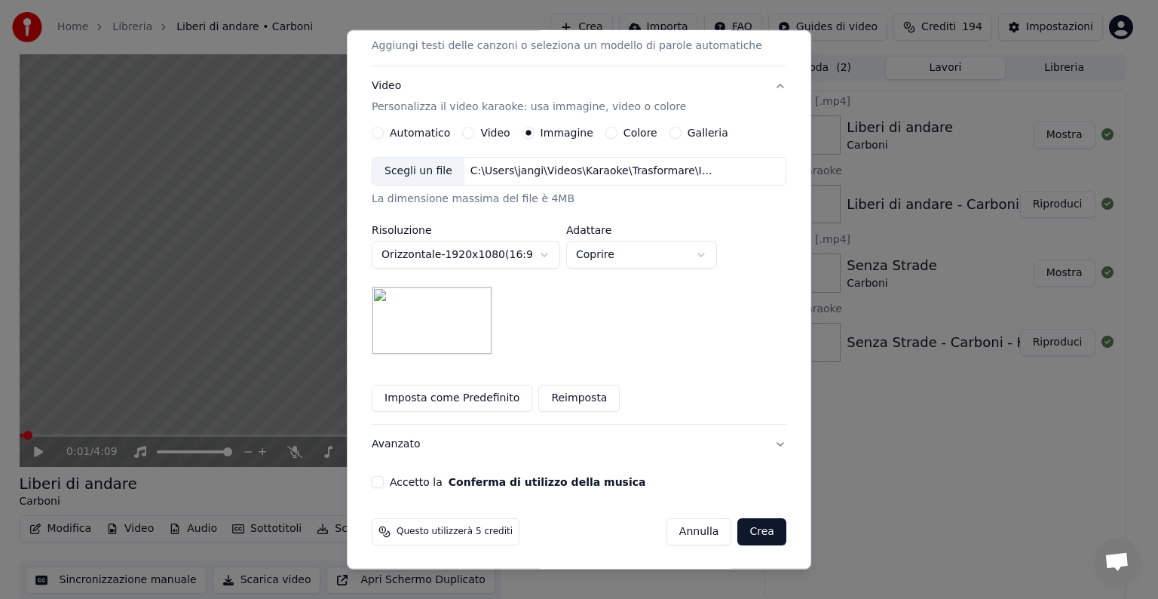
click at [384, 483] on button "Accetto la Conferma di utilizzo della musica" at bounding box center [378, 482] width 12 height 12
click at [738, 535] on button "Crea" at bounding box center [762, 531] width 48 height 27
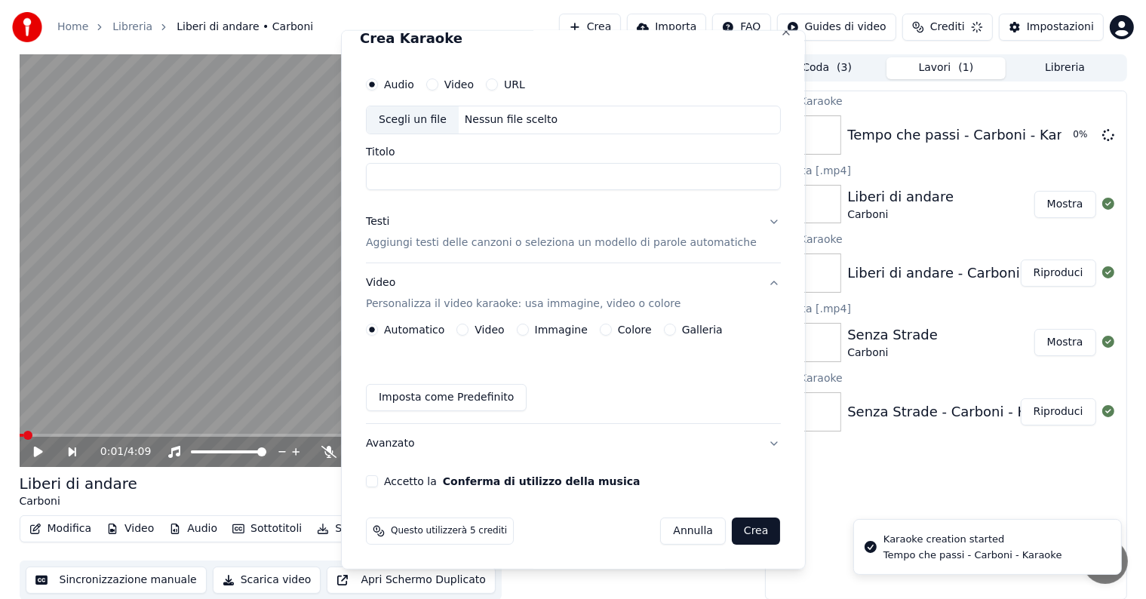
scroll to position [17, 0]
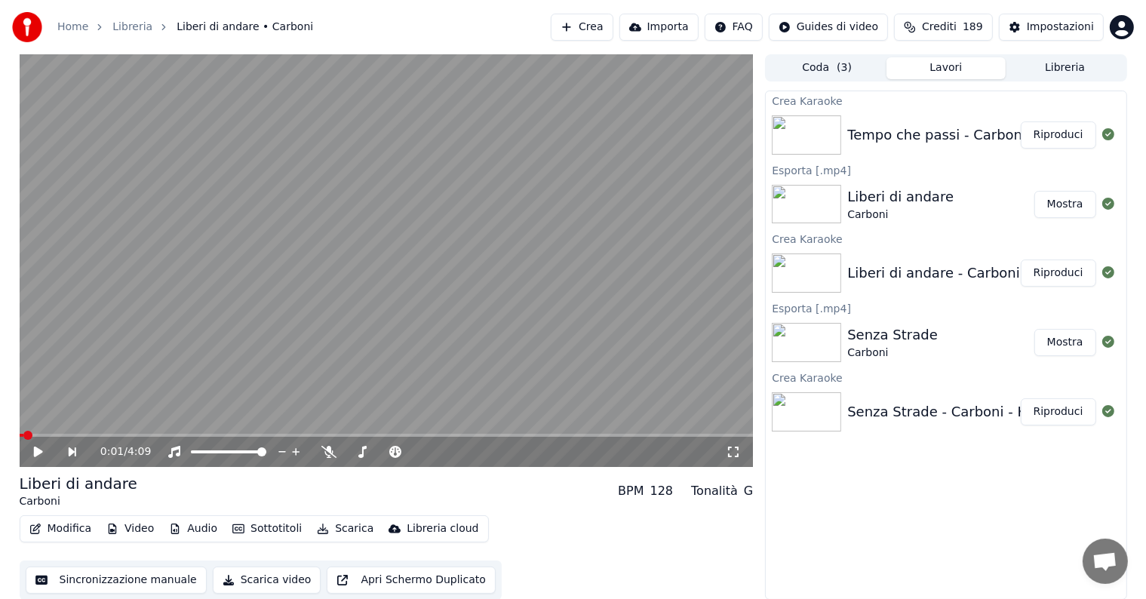
click at [1057, 137] on button "Riproduci" at bounding box center [1057, 134] width 75 height 27
click at [32, 446] on icon at bounding box center [49, 452] width 35 height 12
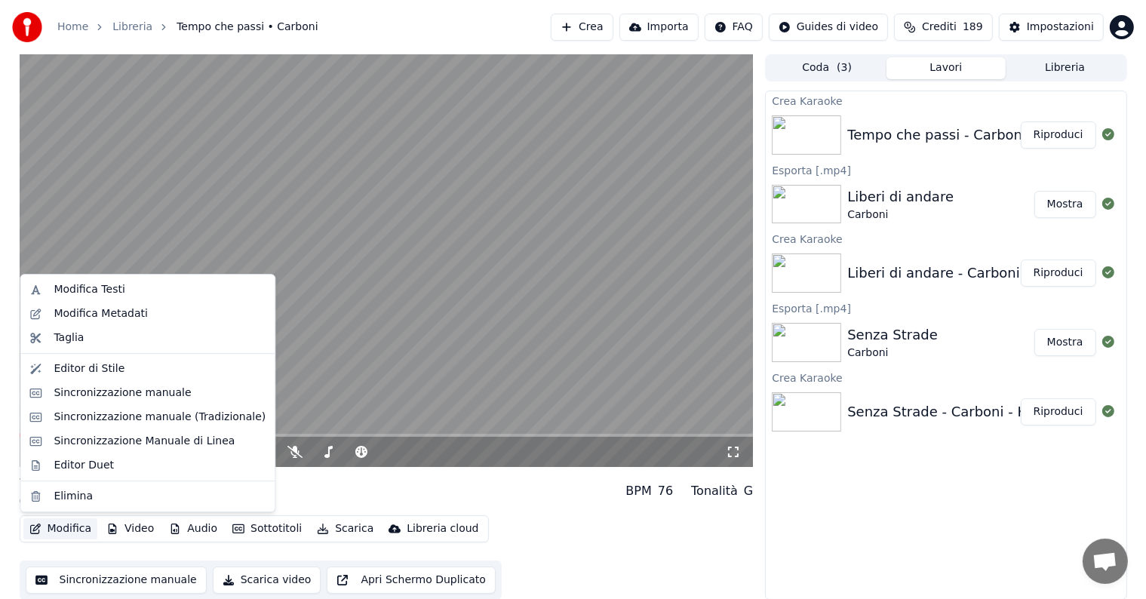
click at [65, 531] on button "Modifica" at bounding box center [60, 528] width 75 height 21
click at [114, 394] on div "Sincronizzazione manuale" at bounding box center [122, 392] width 137 height 15
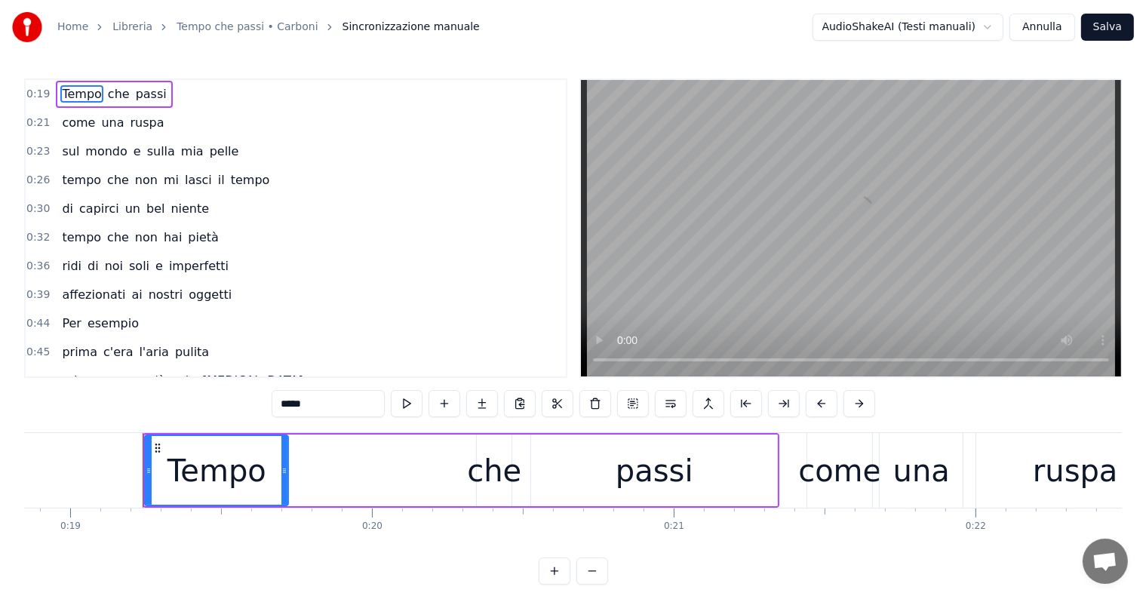
scroll to position [0, 5729]
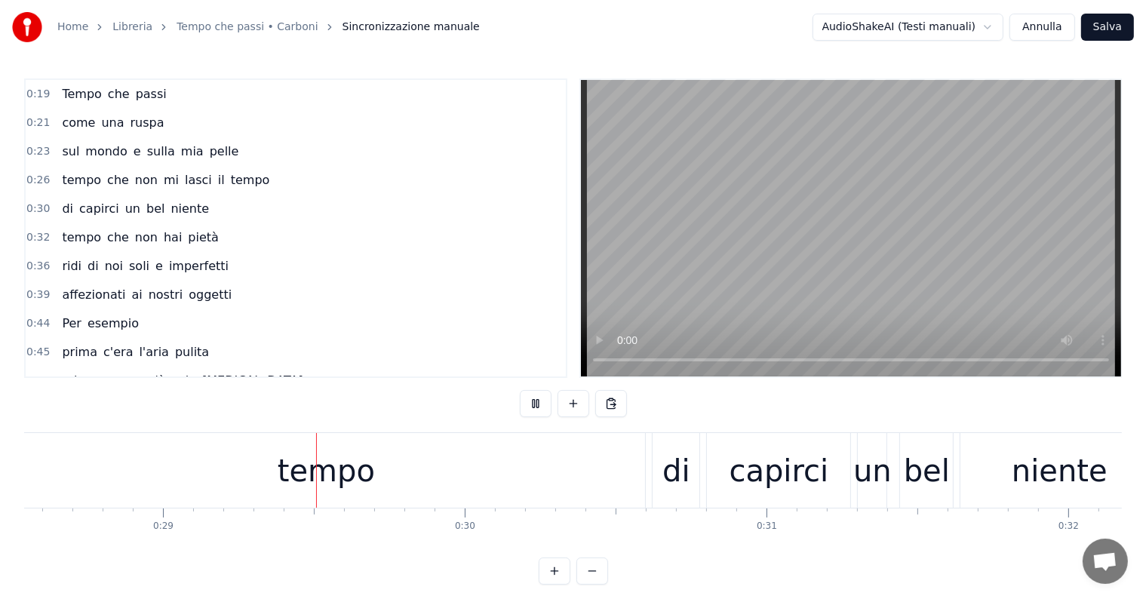
scroll to position [0, 8632]
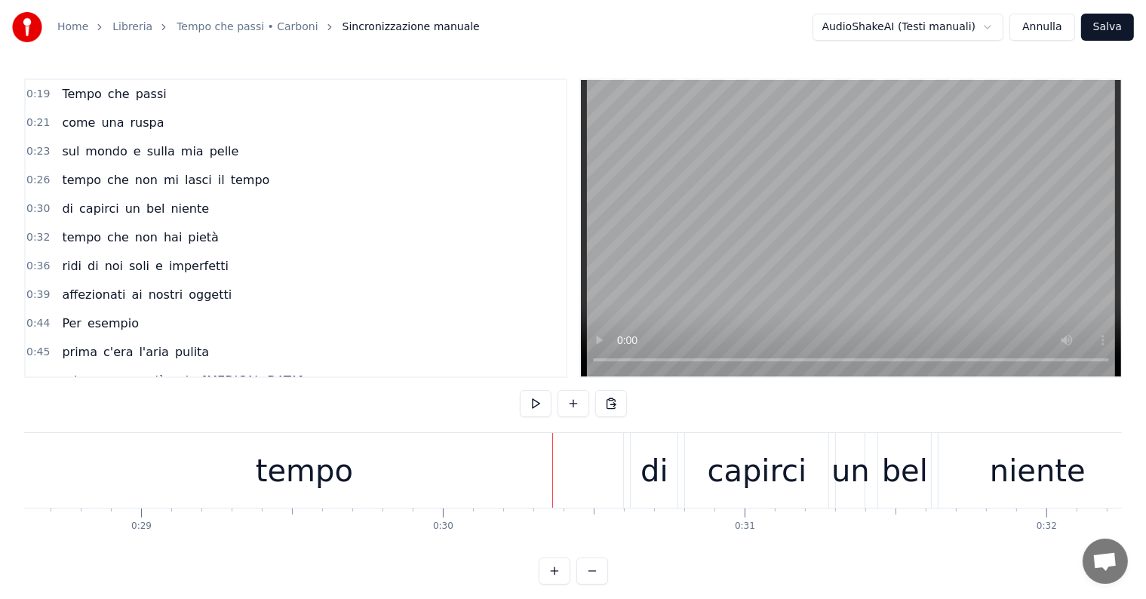
click at [344, 462] on div "tempo" at bounding box center [304, 470] width 97 height 45
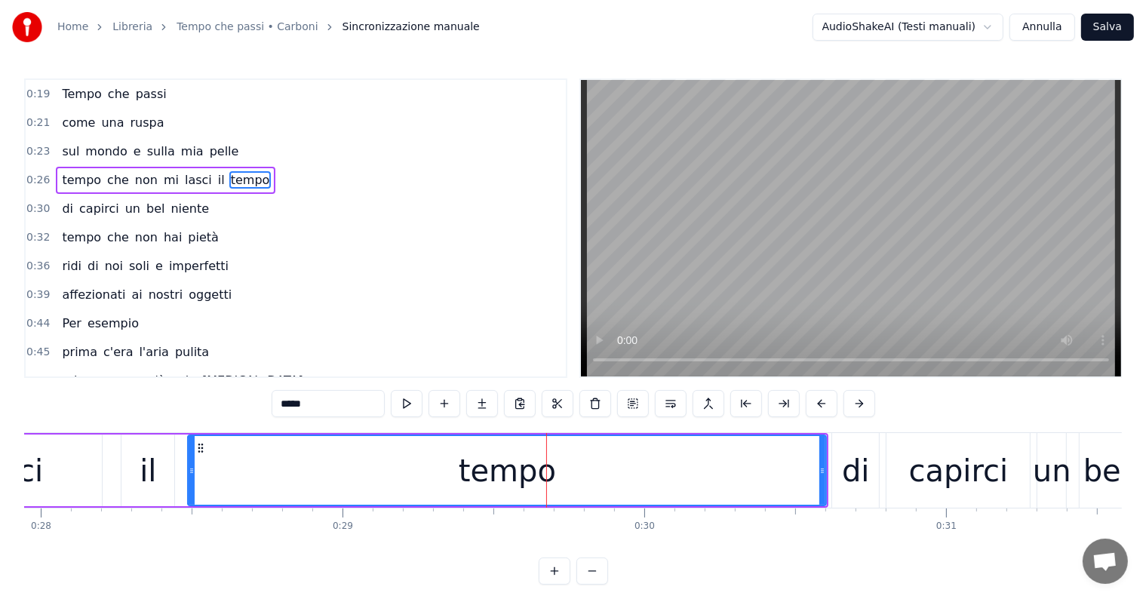
scroll to position [0, 8345]
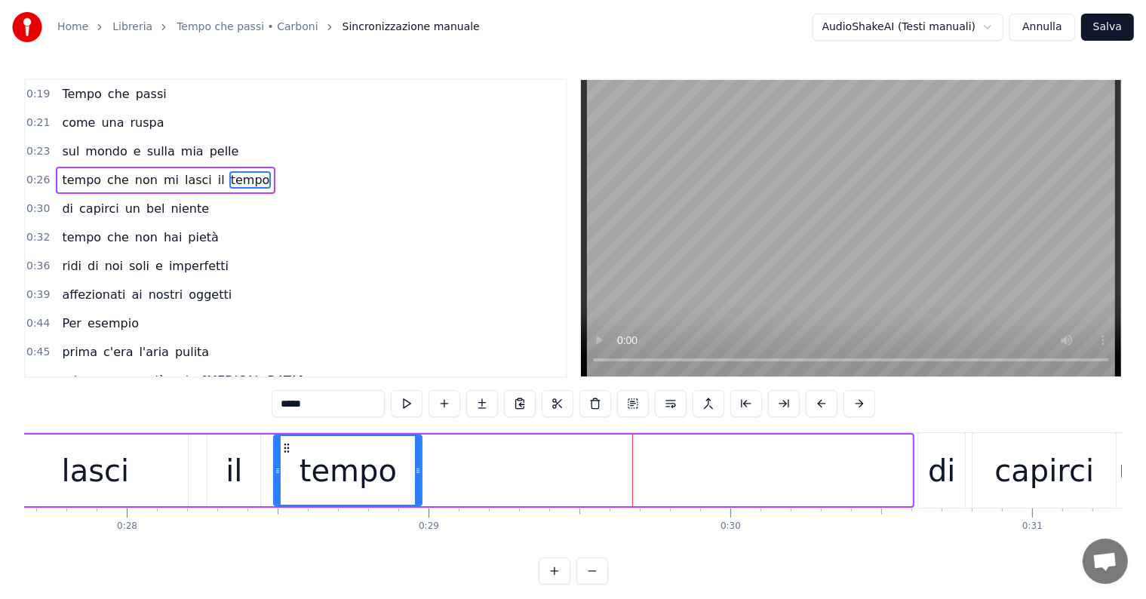
drag, startPoint x: 907, startPoint y: 448, endPoint x: 415, endPoint y: 448, distance: 492.5
click at [415, 448] on div at bounding box center [418, 470] width 6 height 69
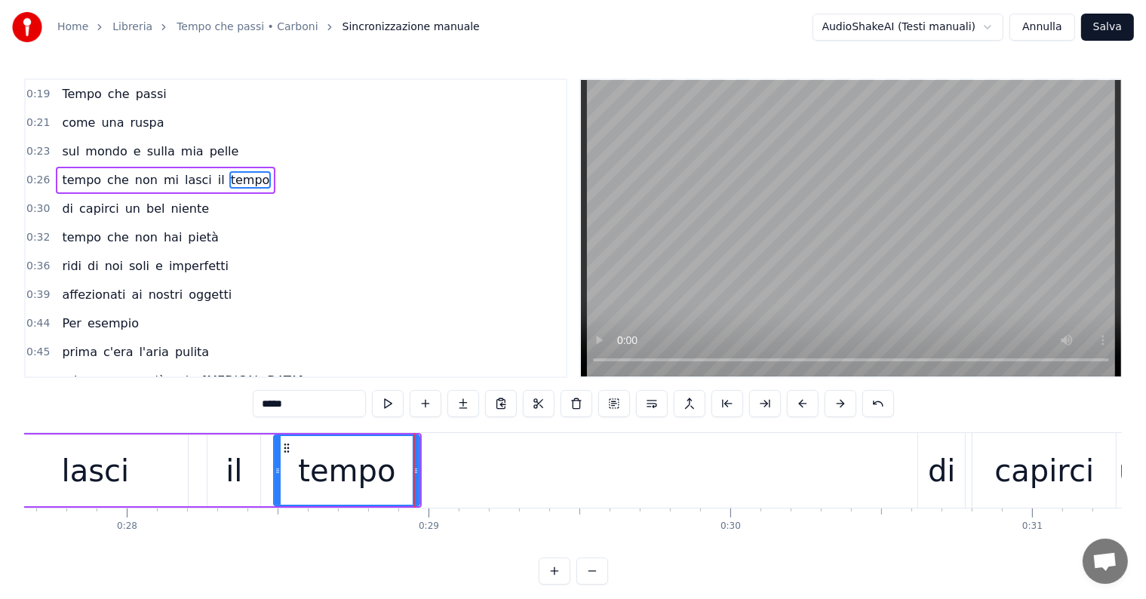
click at [124, 480] on div "lasci" at bounding box center [95, 470] width 186 height 72
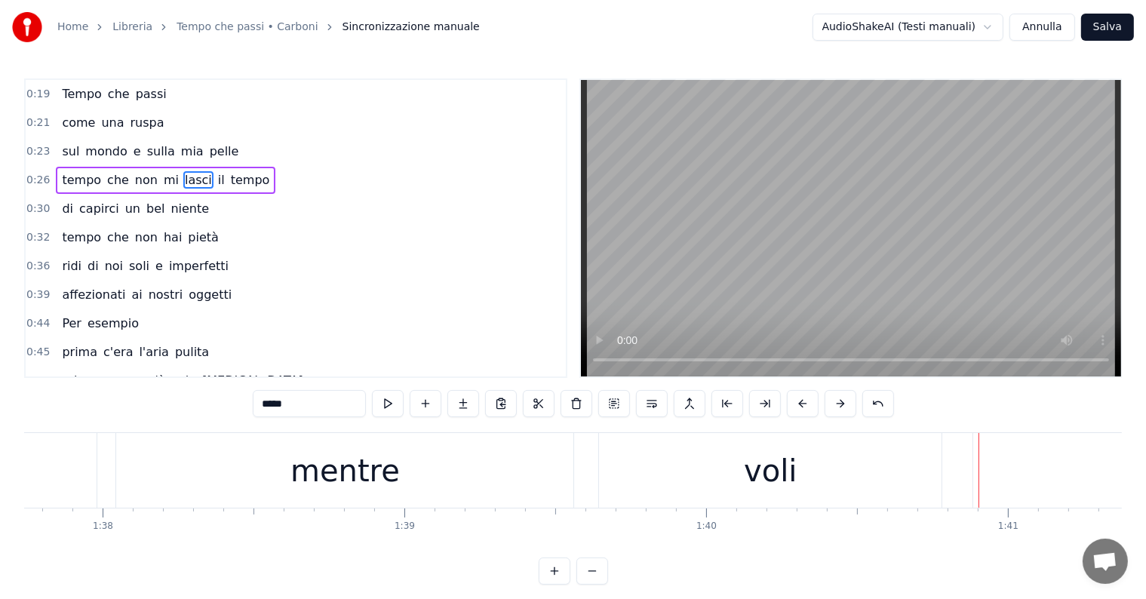
scroll to position [0, 29316]
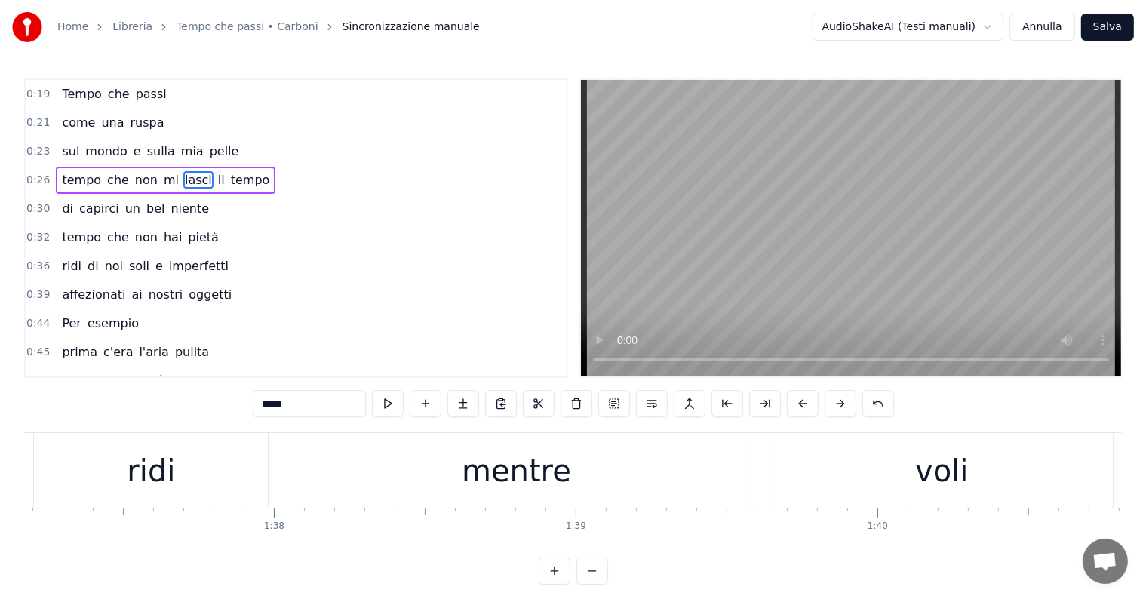
click at [496, 480] on div "mentre" at bounding box center [516, 470] width 109 height 45
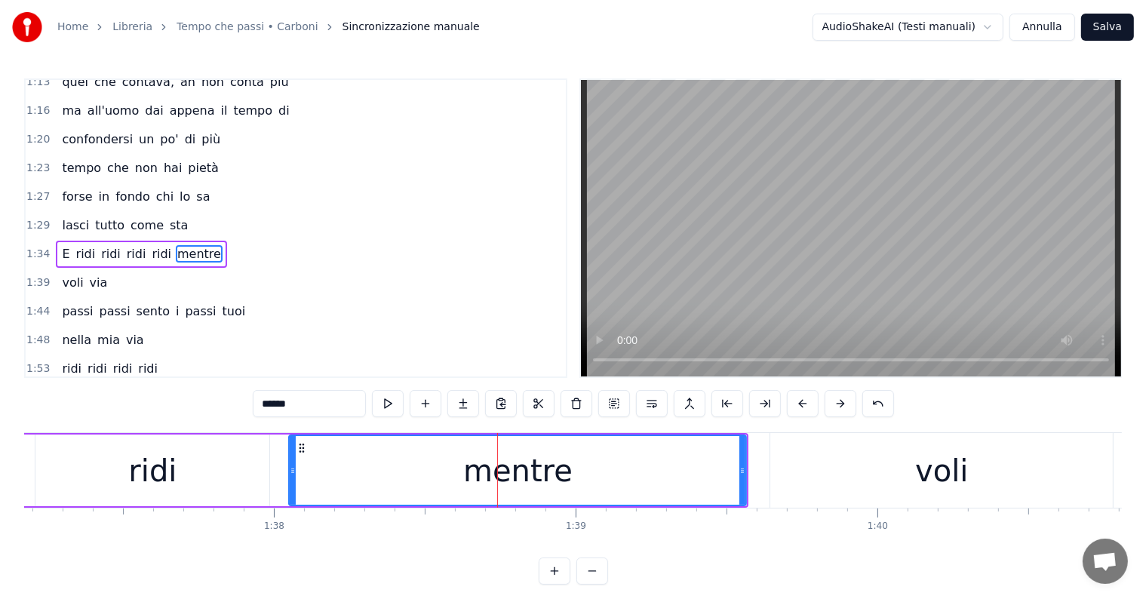
scroll to position [531, 0]
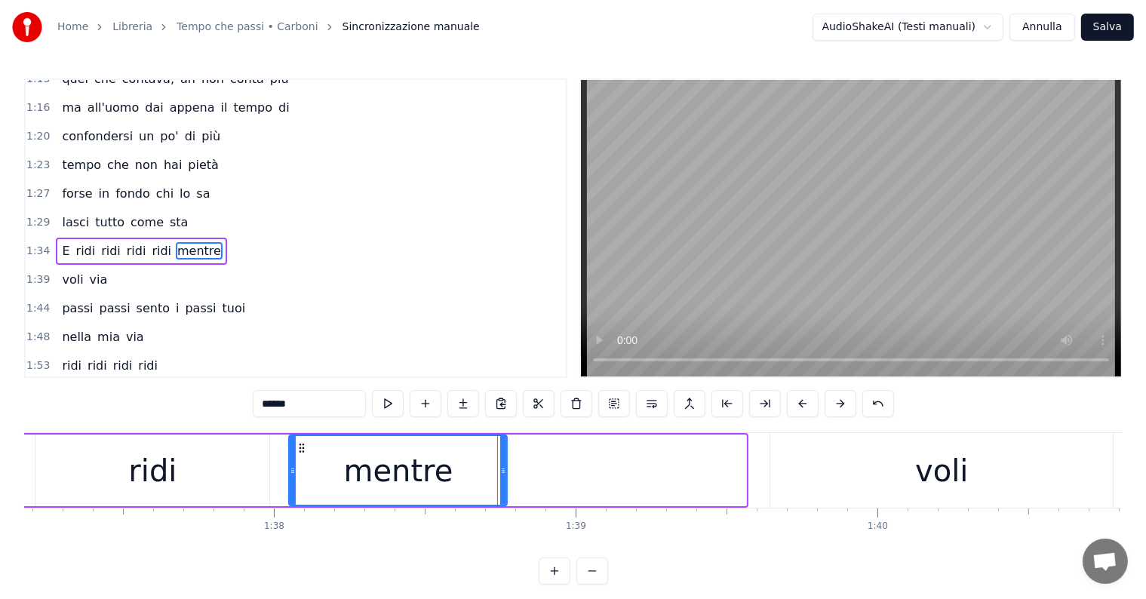
drag, startPoint x: 741, startPoint y: 457, endPoint x: 502, endPoint y: 457, distance: 239.1
click at [502, 457] on div at bounding box center [503, 470] width 6 height 69
click at [827, 478] on div "voli" at bounding box center [941, 470] width 342 height 75
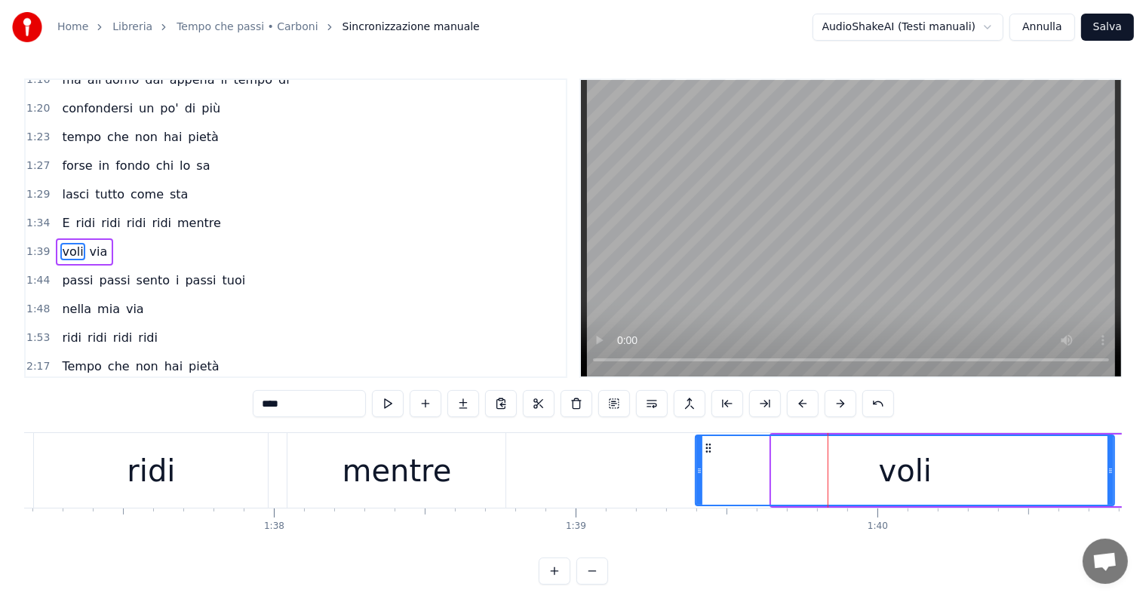
drag, startPoint x: 772, startPoint y: 466, endPoint x: 696, endPoint y: 466, distance: 76.2
click at [696, 466] on icon at bounding box center [699, 471] width 6 height 12
click at [136, 474] on div "ridi" at bounding box center [151, 470] width 48 height 45
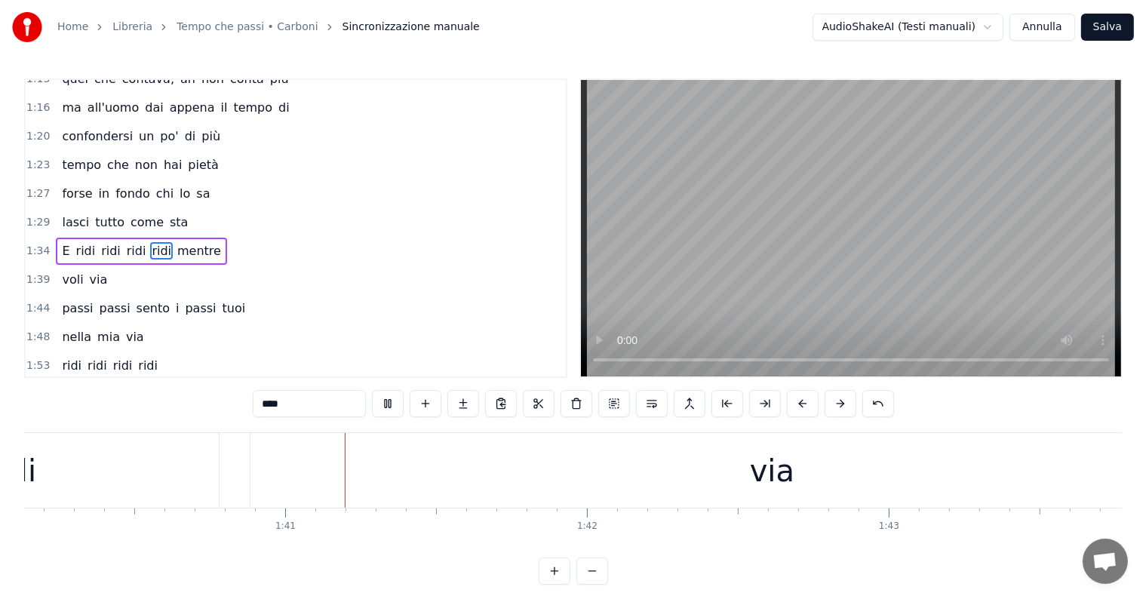
scroll to position [0, 30293]
click at [617, 462] on div "via" at bounding box center [688, 470] width 1042 height 75
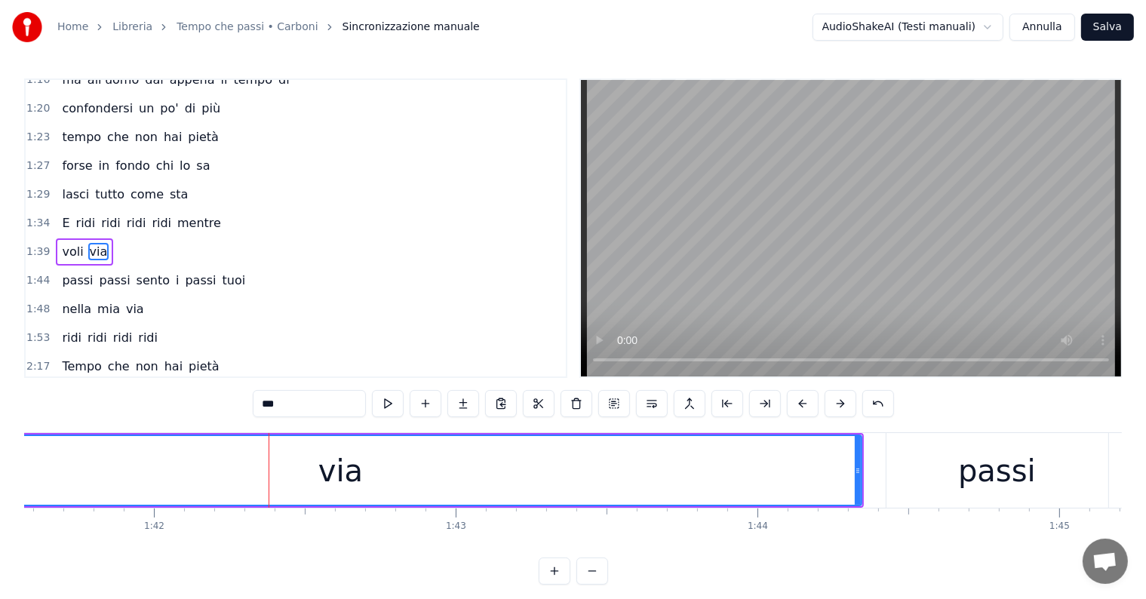
scroll to position [0, 30728]
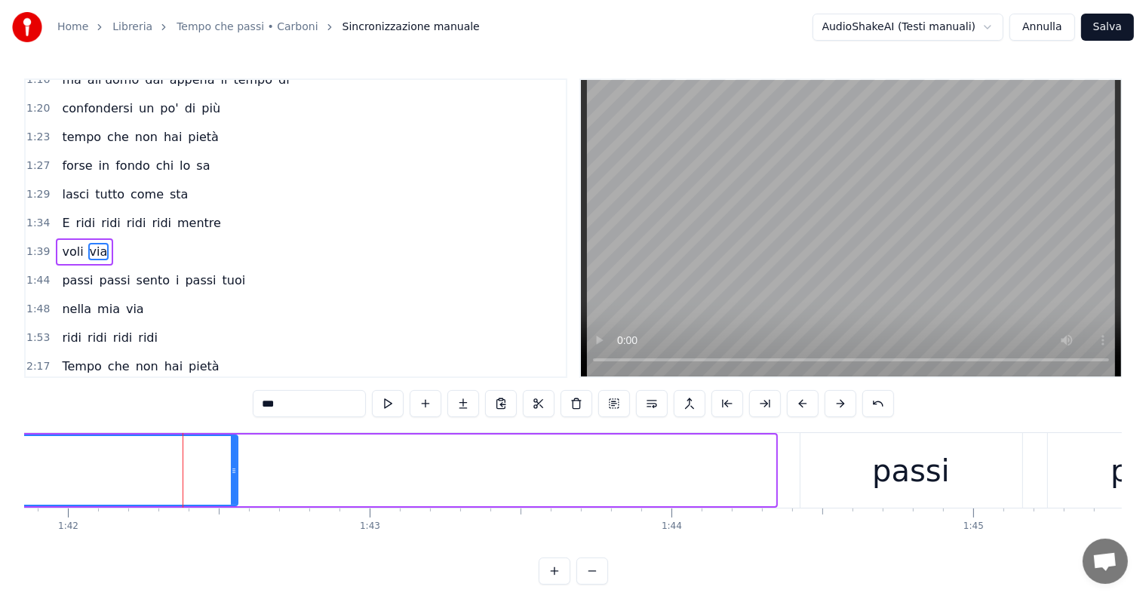
drag, startPoint x: 773, startPoint y: 453, endPoint x: 235, endPoint y: 453, distance: 538.5
click at [234, 453] on div at bounding box center [234, 470] width 6 height 69
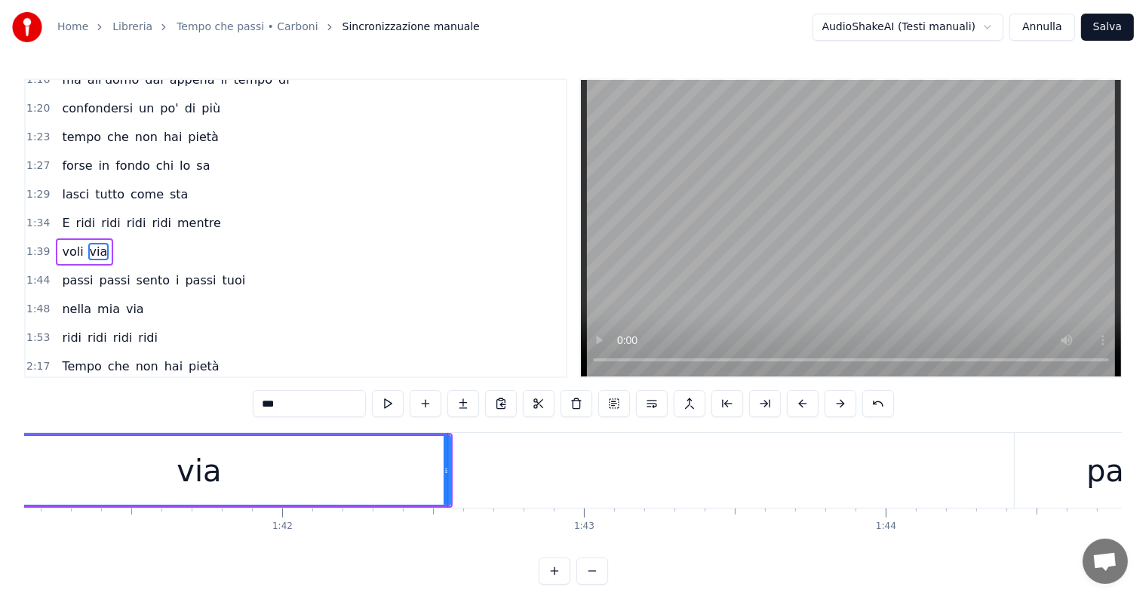
scroll to position [0, 30215]
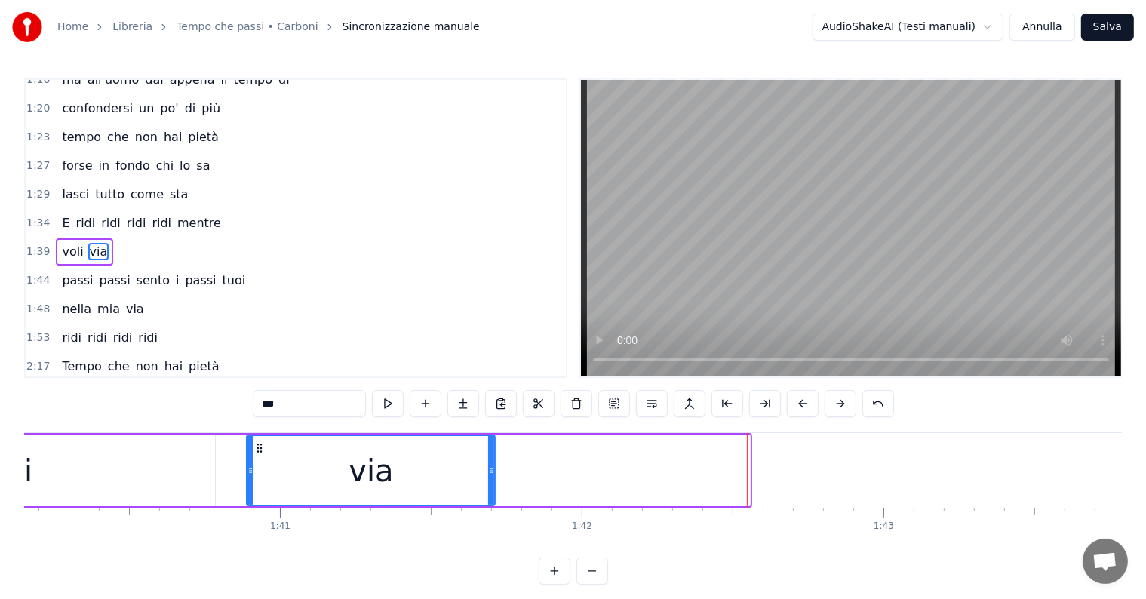
drag, startPoint x: 744, startPoint y: 445, endPoint x: 489, endPoint y: 445, distance: 254.9
click at [489, 445] on div at bounding box center [491, 470] width 6 height 69
click at [75, 468] on div "voli" at bounding box center [5, 470] width 419 height 72
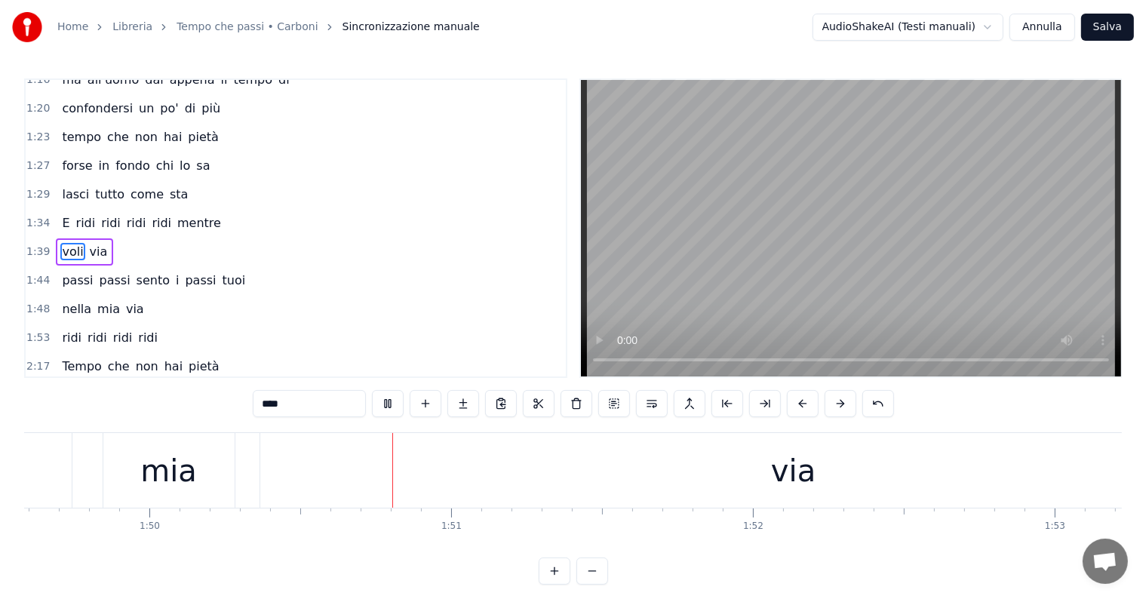
scroll to position [0, 33185]
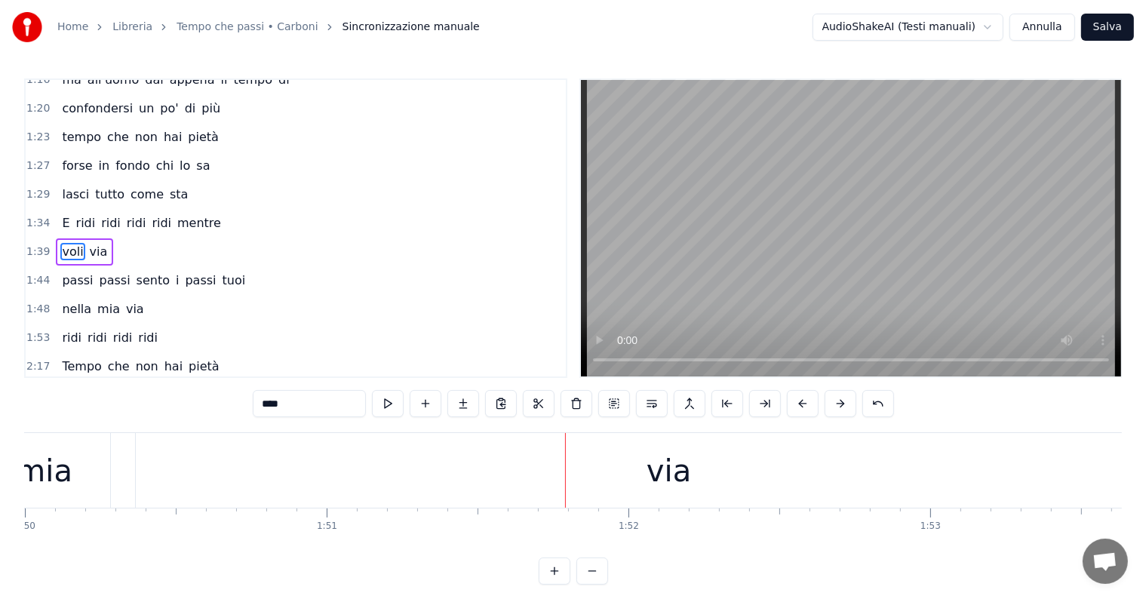
click at [612, 468] on div "via" at bounding box center [669, 470] width 1066 height 75
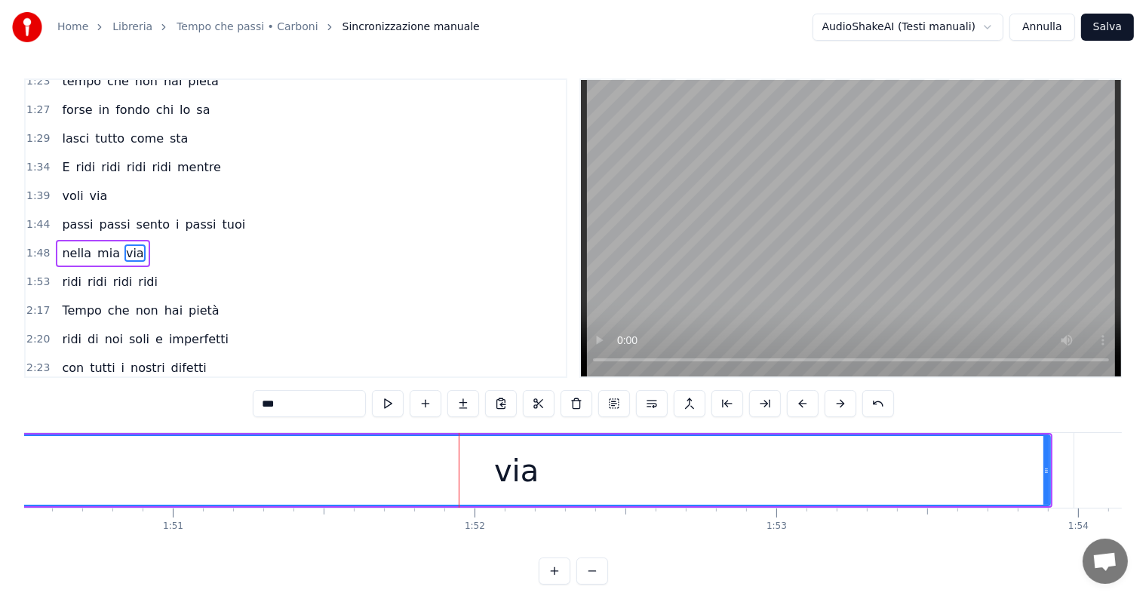
scroll to position [0, 33424]
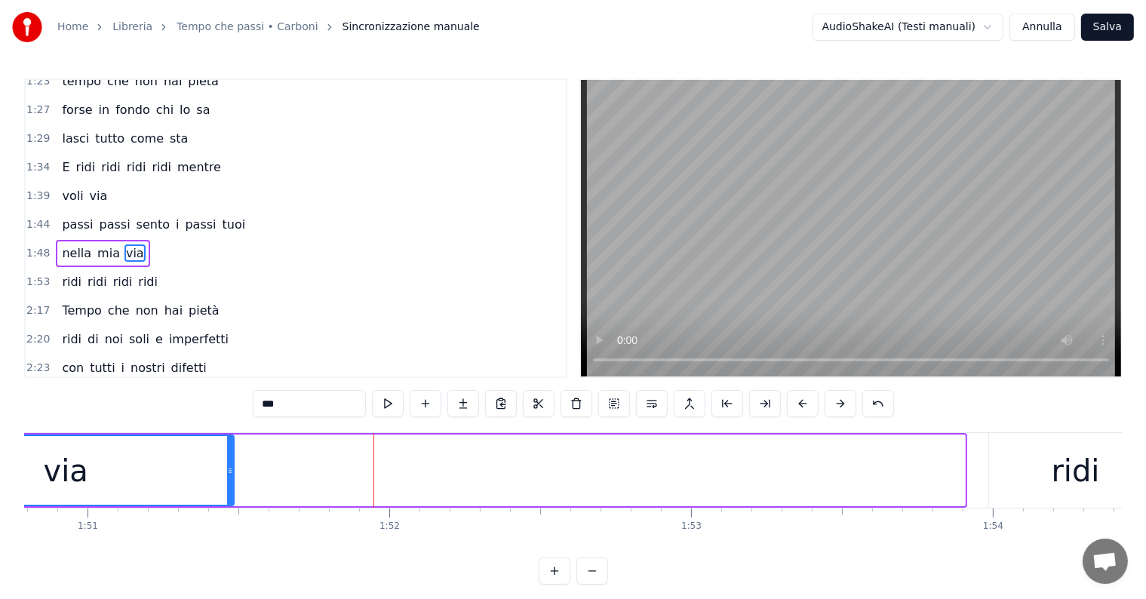
drag, startPoint x: 962, startPoint y: 446, endPoint x: 231, endPoint y: 445, distance: 731.6
click at [231, 445] on div at bounding box center [230, 470] width 6 height 69
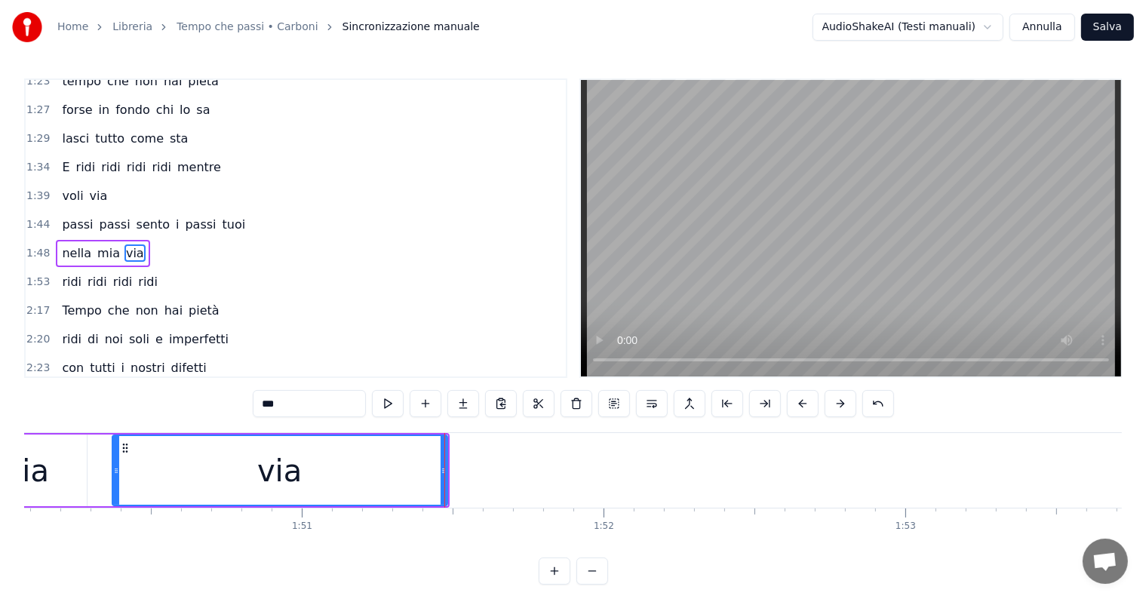
scroll to position [0, 32910]
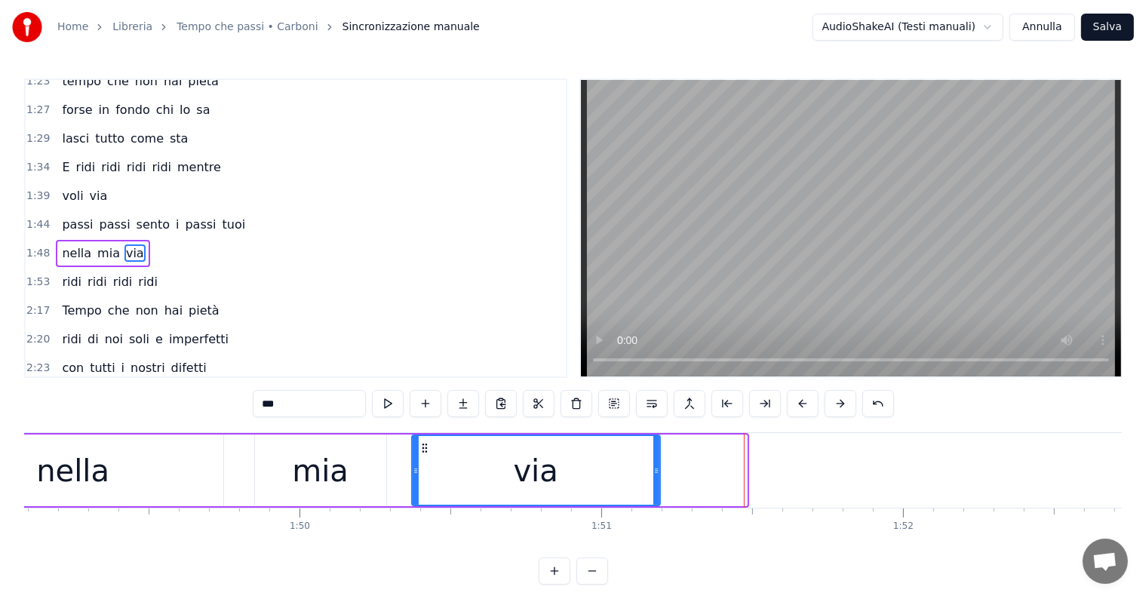
drag, startPoint x: 744, startPoint y: 453, endPoint x: 658, endPoint y: 454, distance: 86.7
click at [658, 454] on div at bounding box center [656, 470] width 6 height 69
click at [296, 462] on div "mia" at bounding box center [320, 470] width 57 height 45
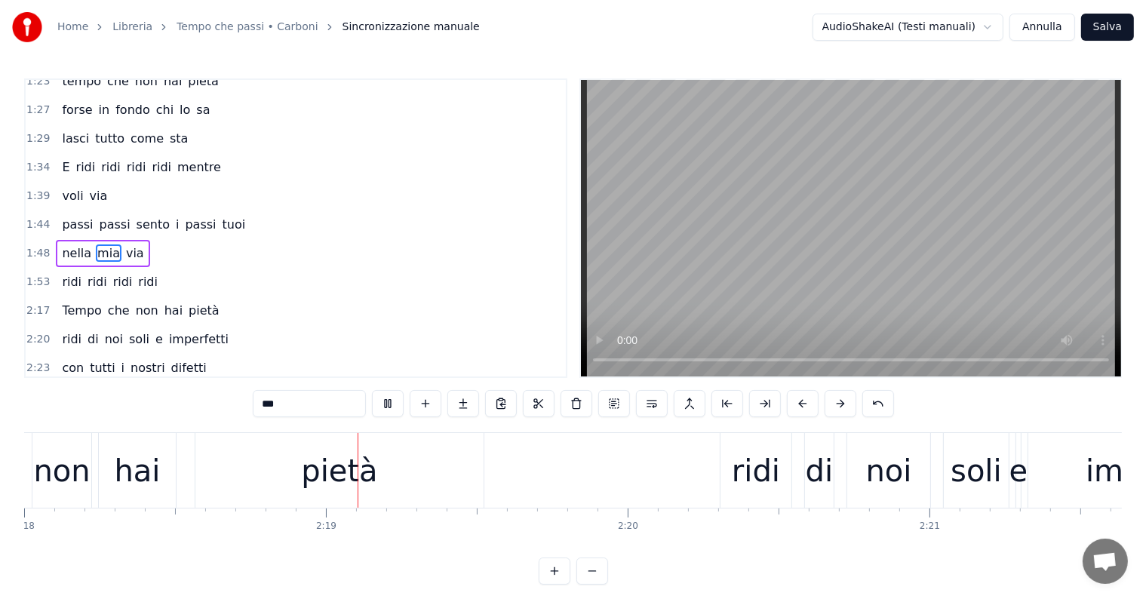
scroll to position [0, 41726]
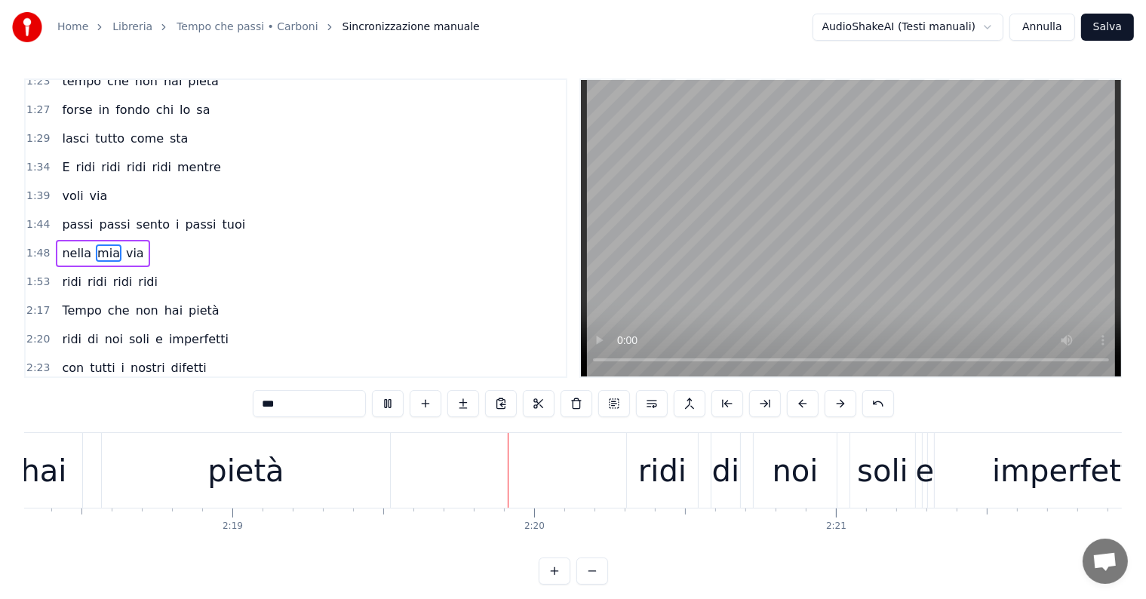
click at [267, 494] on div "pietà" at bounding box center [246, 470] width 288 height 75
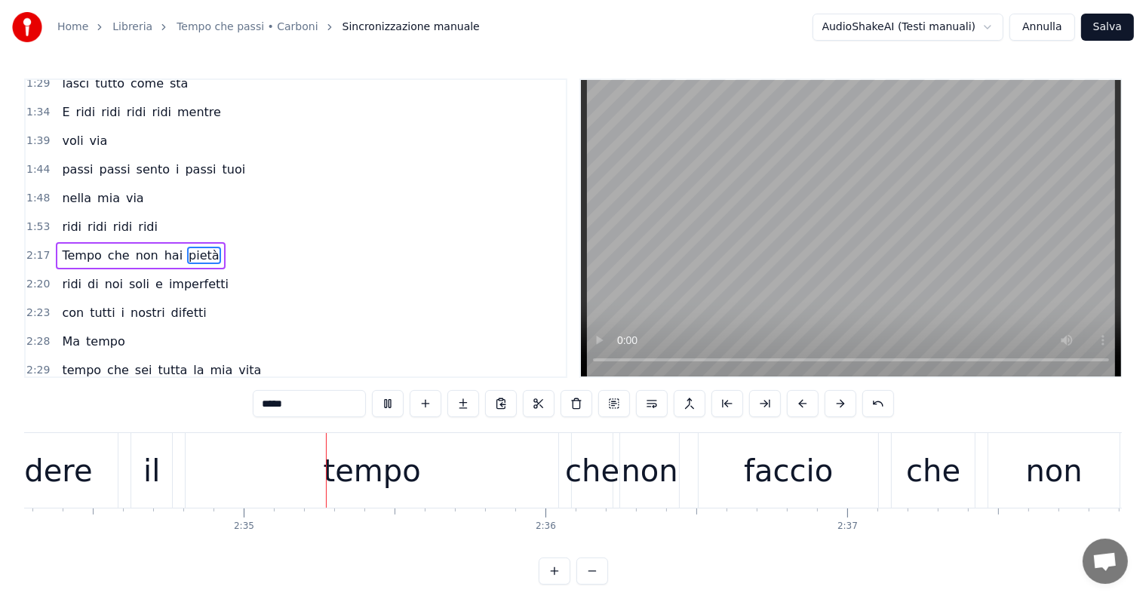
scroll to position [0, 46617]
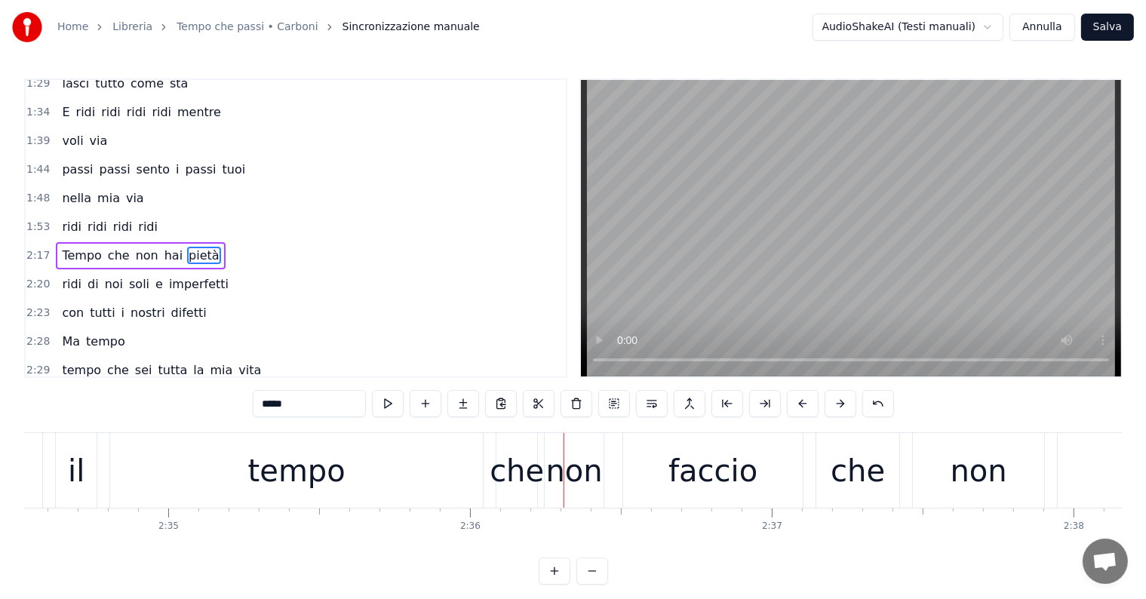
click at [280, 479] on div "tempo" at bounding box center [296, 470] width 97 height 45
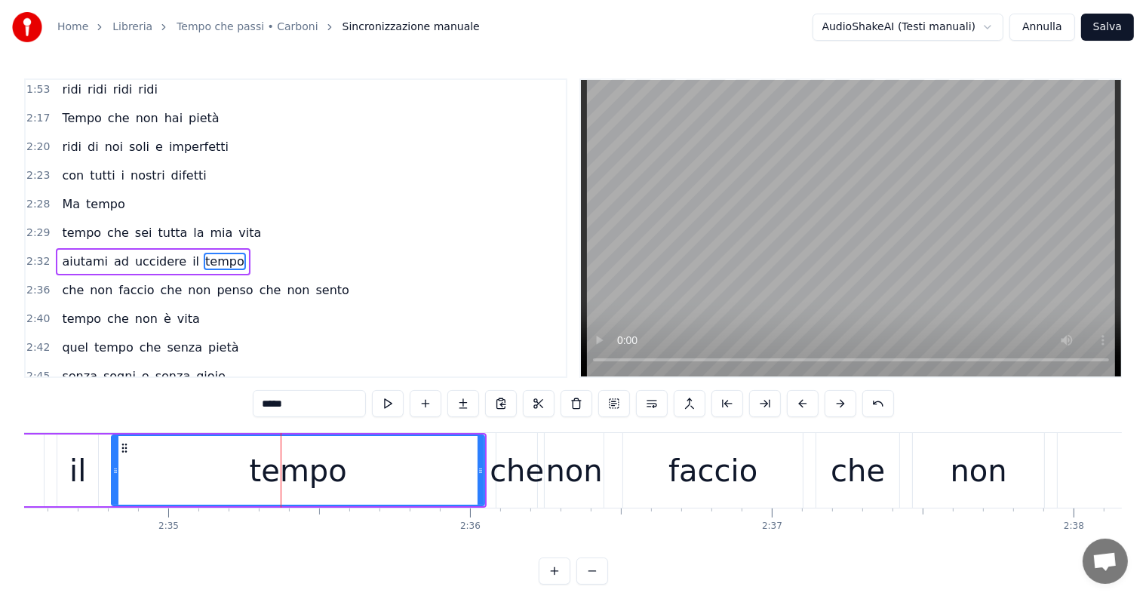
scroll to position [809, 0]
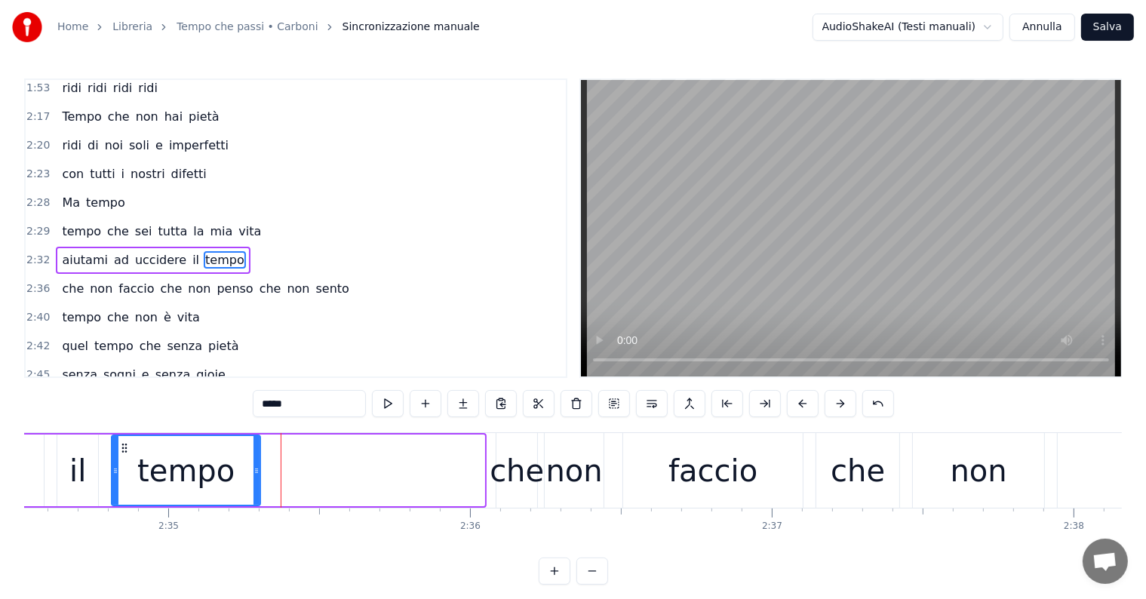
drag, startPoint x: 477, startPoint y: 453, endPoint x: 253, endPoint y: 450, distance: 224.0
click at [253, 450] on div at bounding box center [256, 470] width 6 height 69
click at [63, 460] on div "il" at bounding box center [77, 470] width 41 height 72
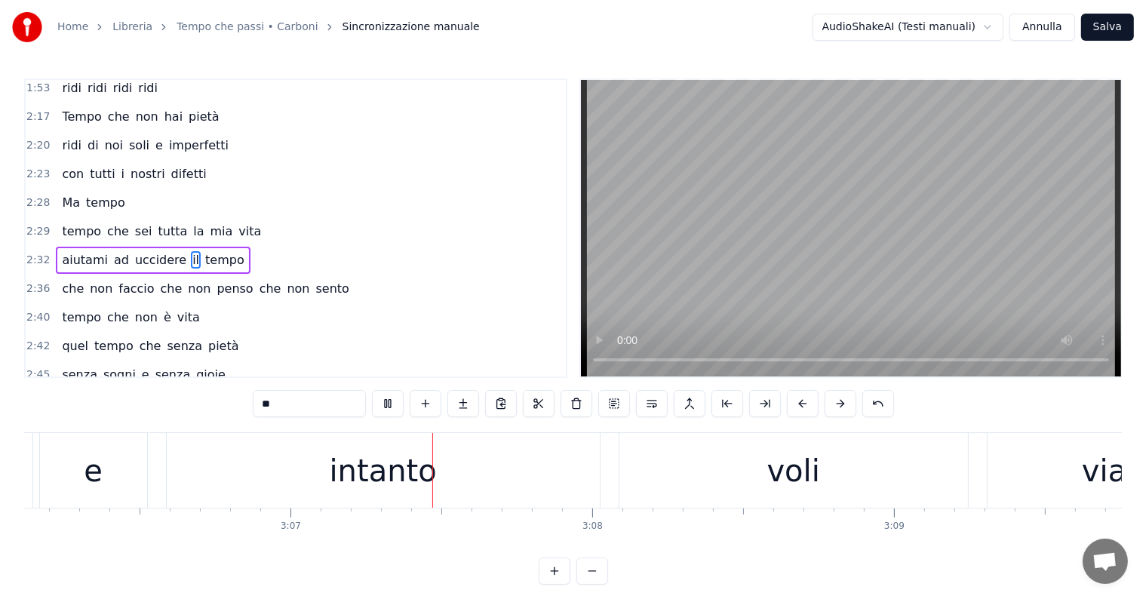
scroll to position [0, 56274]
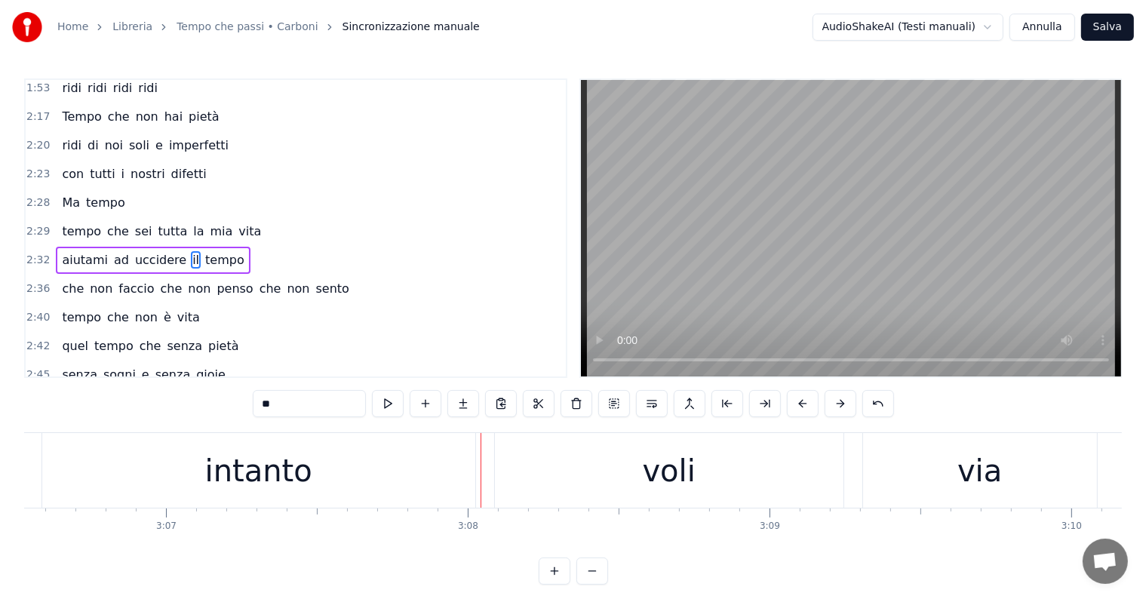
click at [356, 478] on div "intanto" at bounding box center [258, 470] width 433 height 75
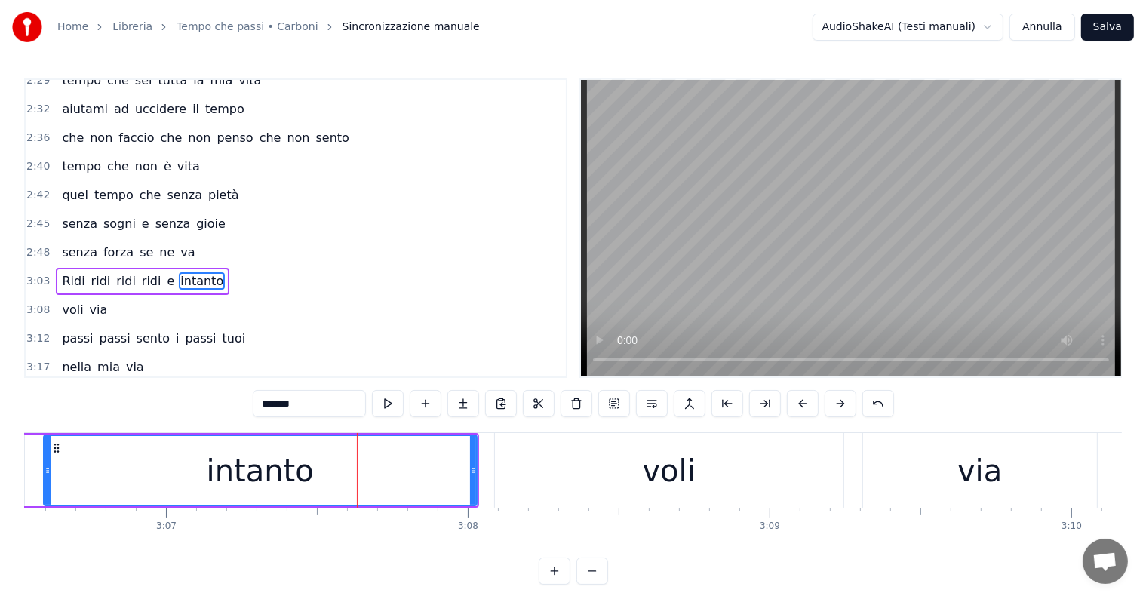
scroll to position [975, 0]
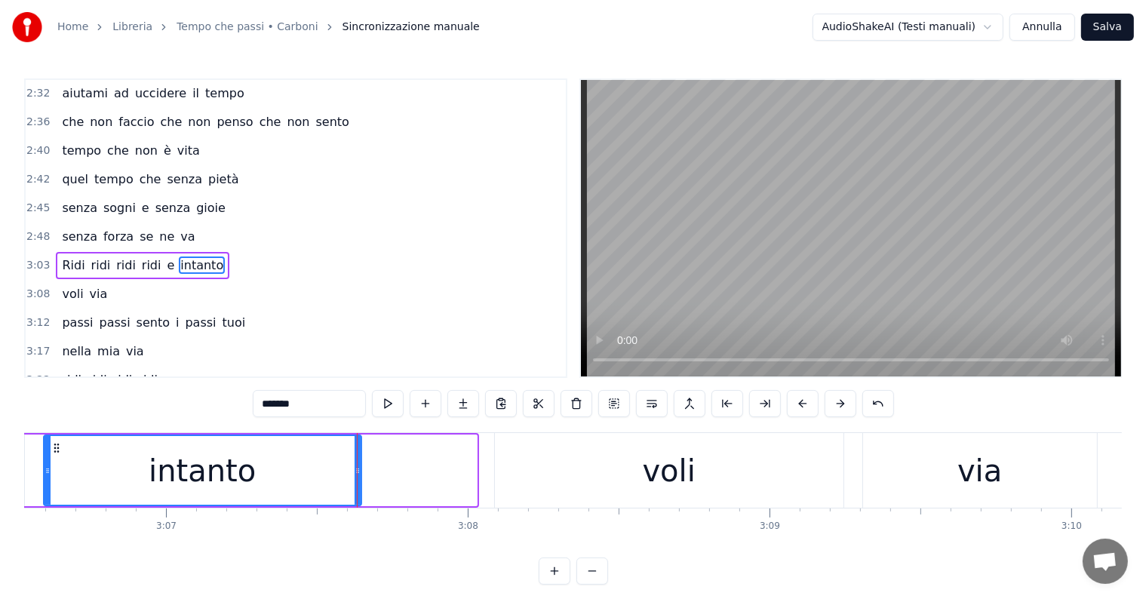
drag, startPoint x: 471, startPoint y: 459, endPoint x: 355, endPoint y: 468, distance: 115.7
click at [355, 468] on div at bounding box center [357, 470] width 6 height 69
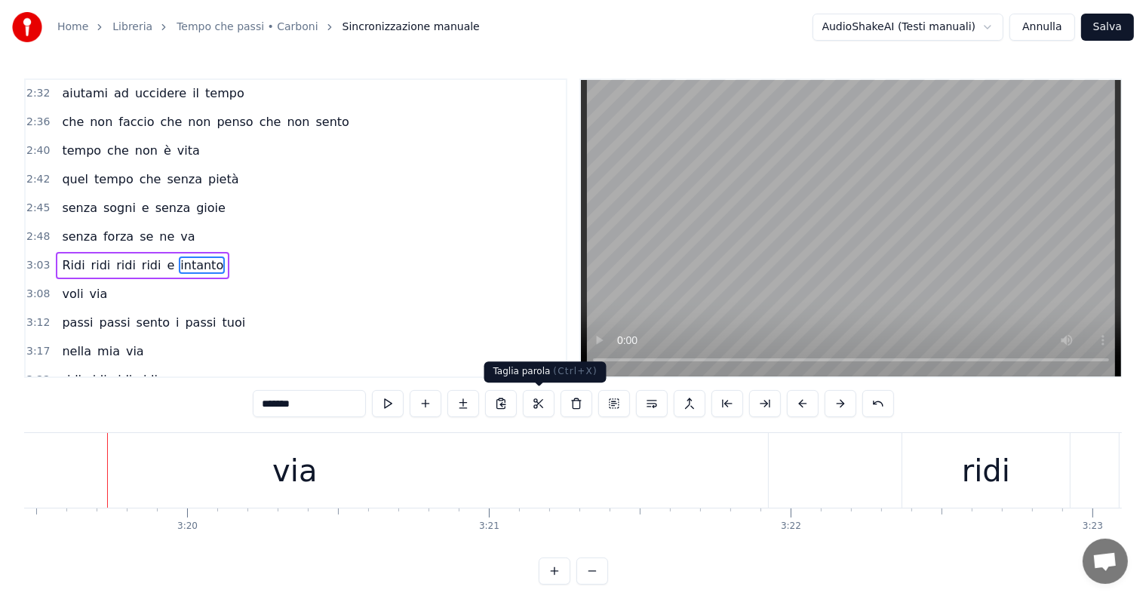
scroll to position [0, 60181]
click at [752, 459] on div "via" at bounding box center [288, 470] width 946 height 75
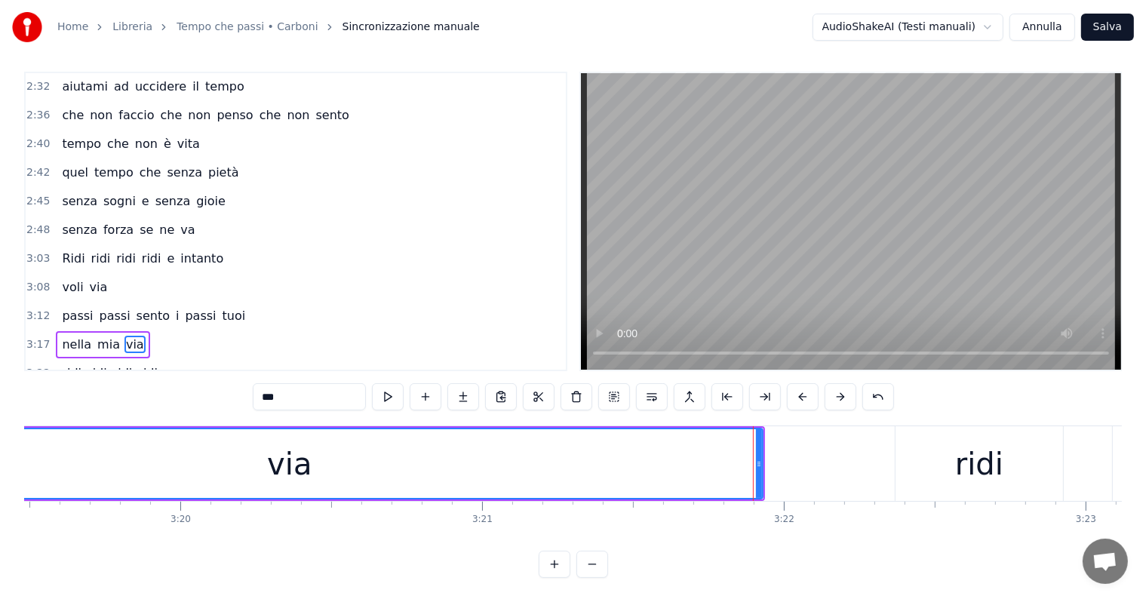
scroll to position [980, 0]
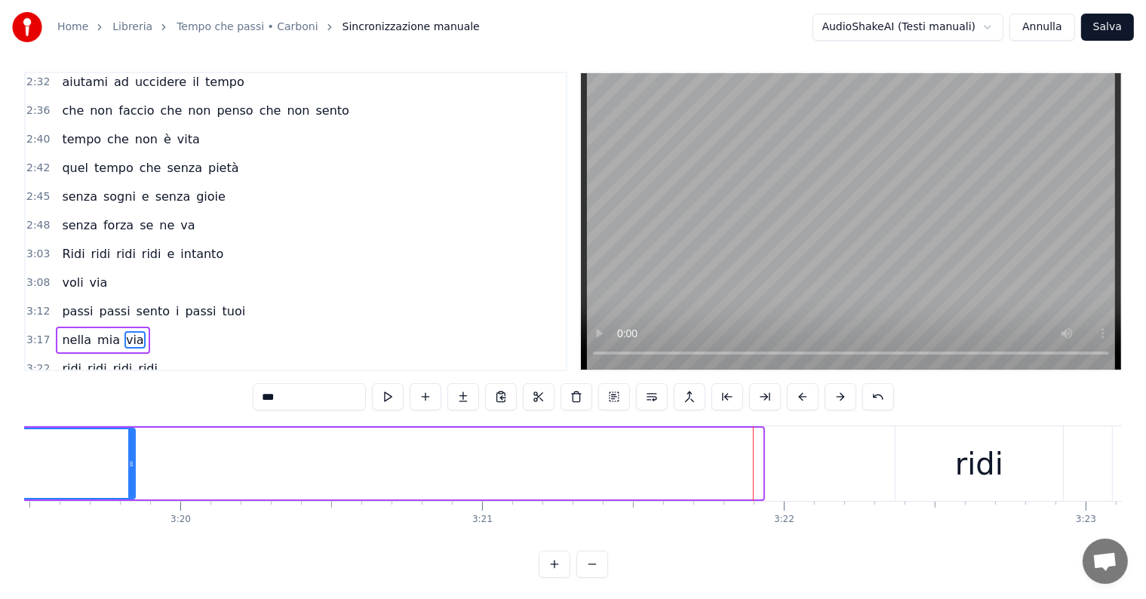
drag, startPoint x: 760, startPoint y: 455, endPoint x: 133, endPoint y: 450, distance: 627.5
click at [133, 450] on div at bounding box center [131, 463] width 6 height 69
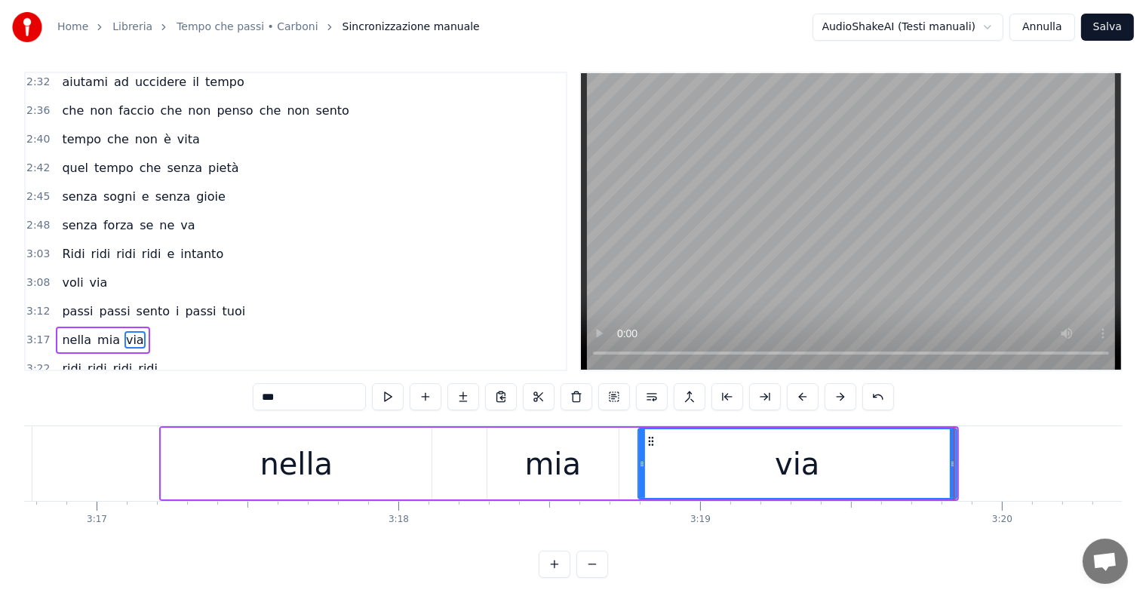
scroll to position [0, 59273]
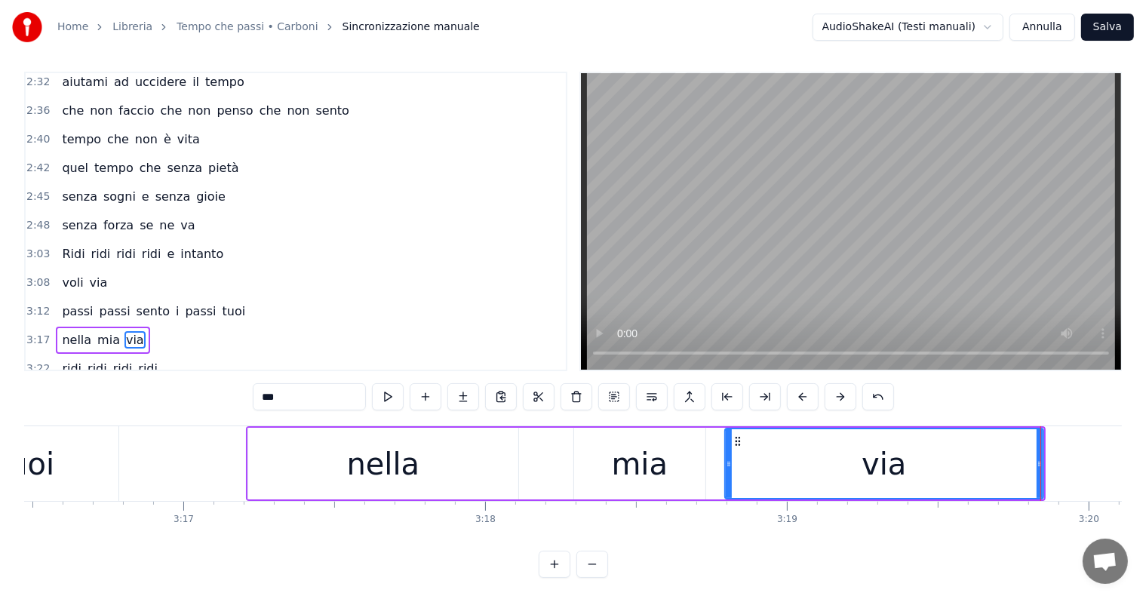
click at [612, 480] on div "mia" at bounding box center [639, 464] width 131 height 72
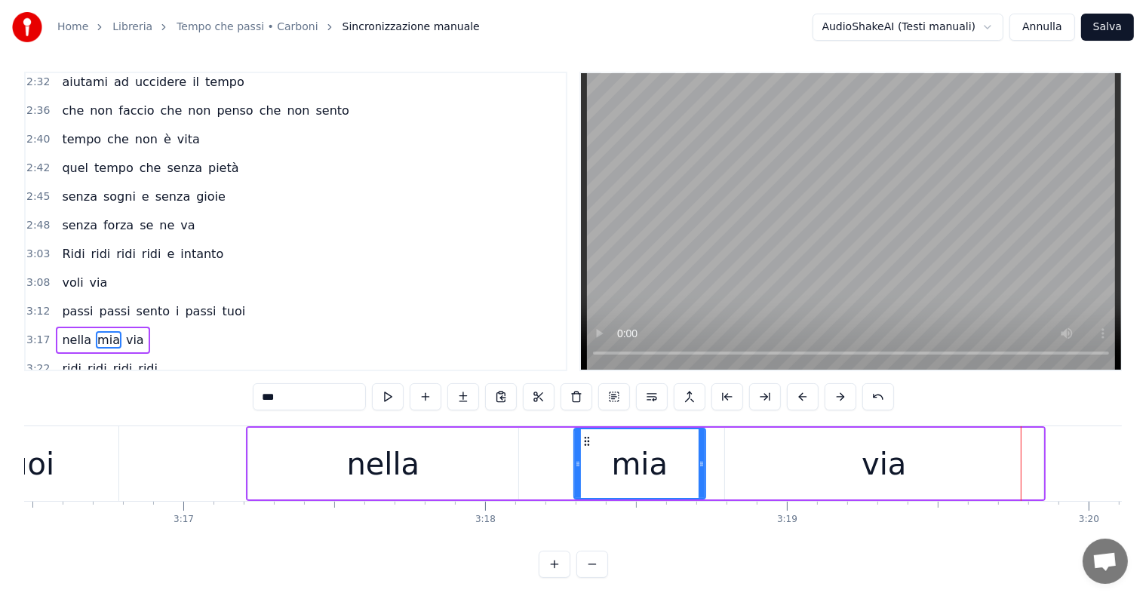
click at [776, 457] on div "via" at bounding box center [884, 464] width 318 height 72
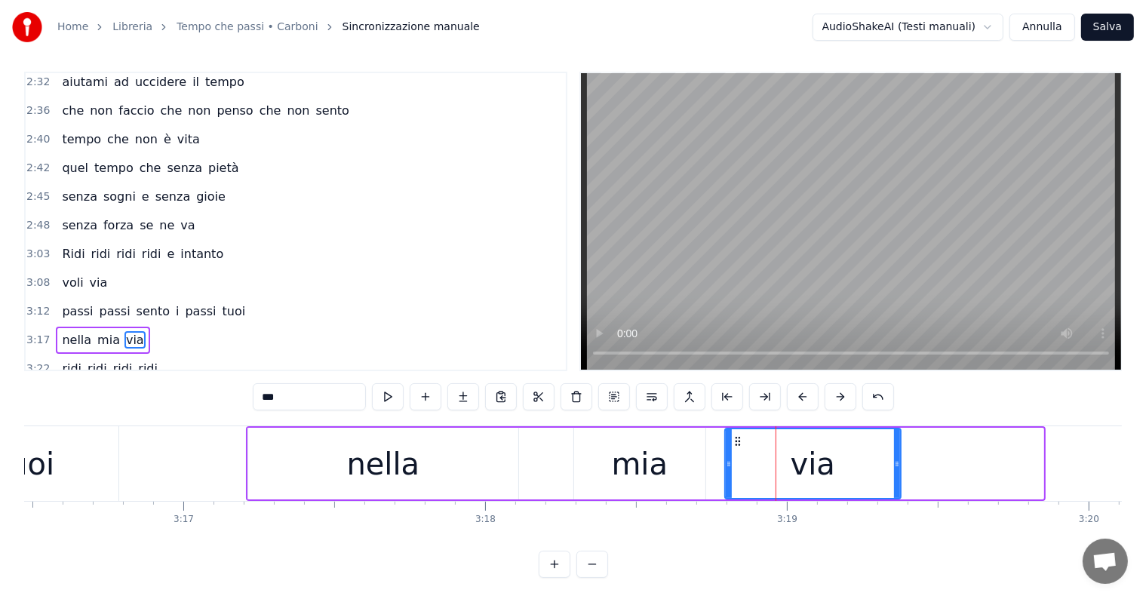
drag, startPoint x: 1039, startPoint y: 446, endPoint x: 897, endPoint y: 453, distance: 142.7
click at [897, 453] on div at bounding box center [897, 463] width 6 height 69
click at [418, 489] on div "nella" at bounding box center [383, 464] width 270 height 72
type input "*****"
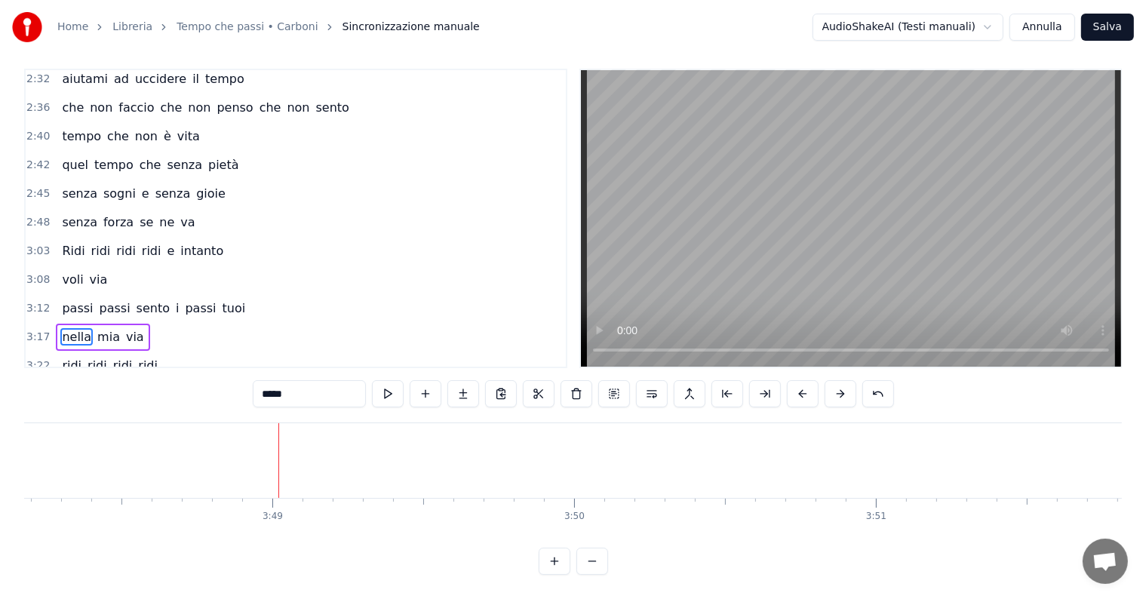
scroll to position [0, 69017]
click at [1100, 17] on button "Salva" at bounding box center [1107, 27] width 53 height 27
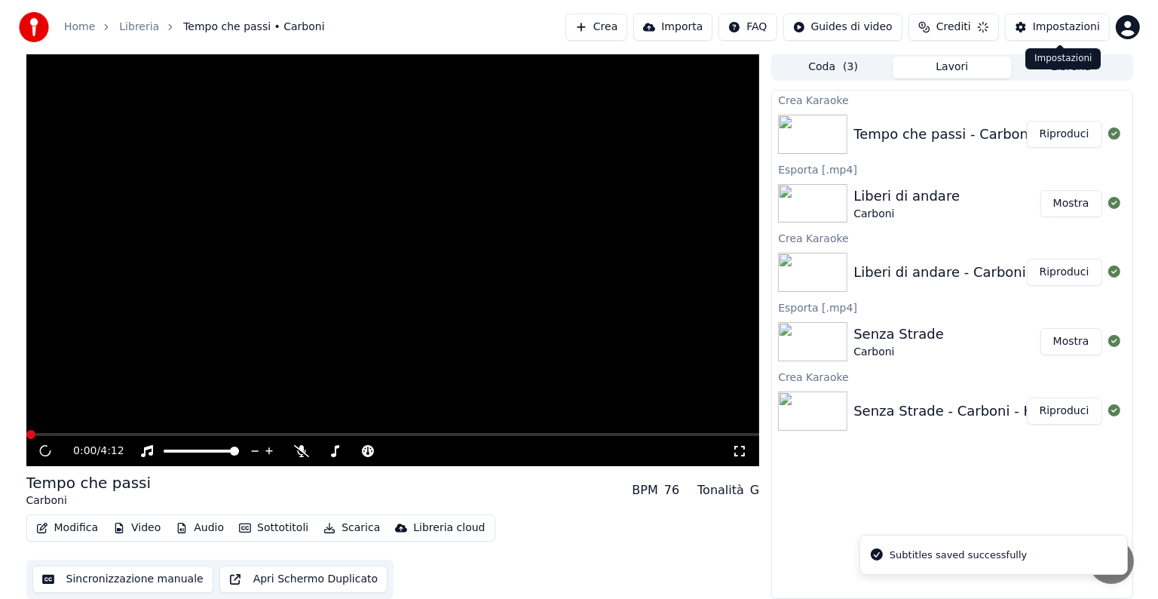
scroll to position [1, 0]
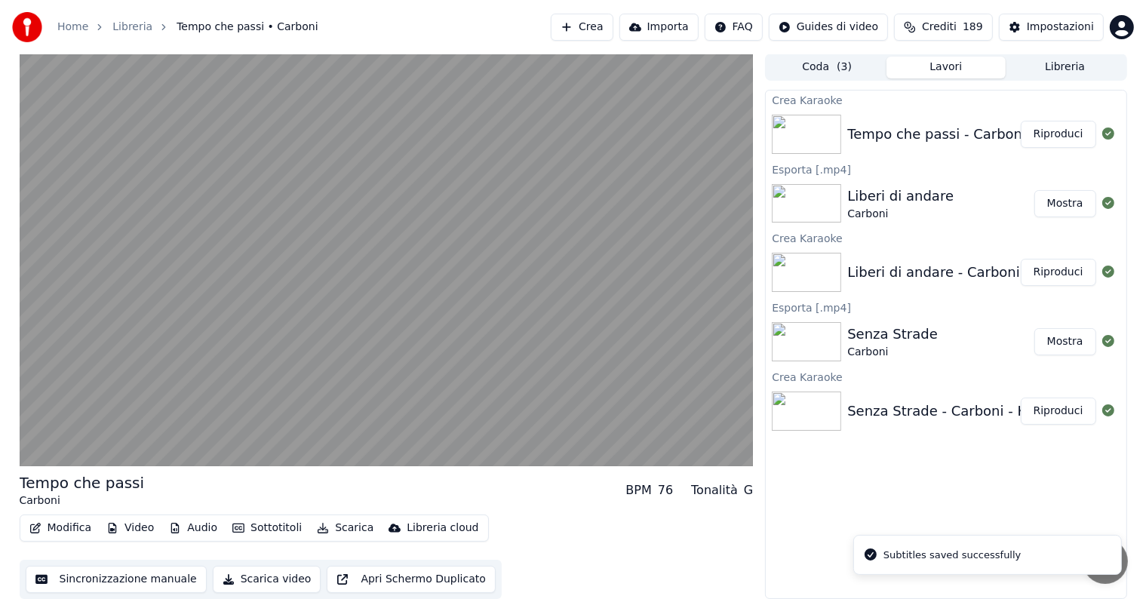
click at [1040, 133] on button "Riproduci" at bounding box center [1057, 134] width 75 height 27
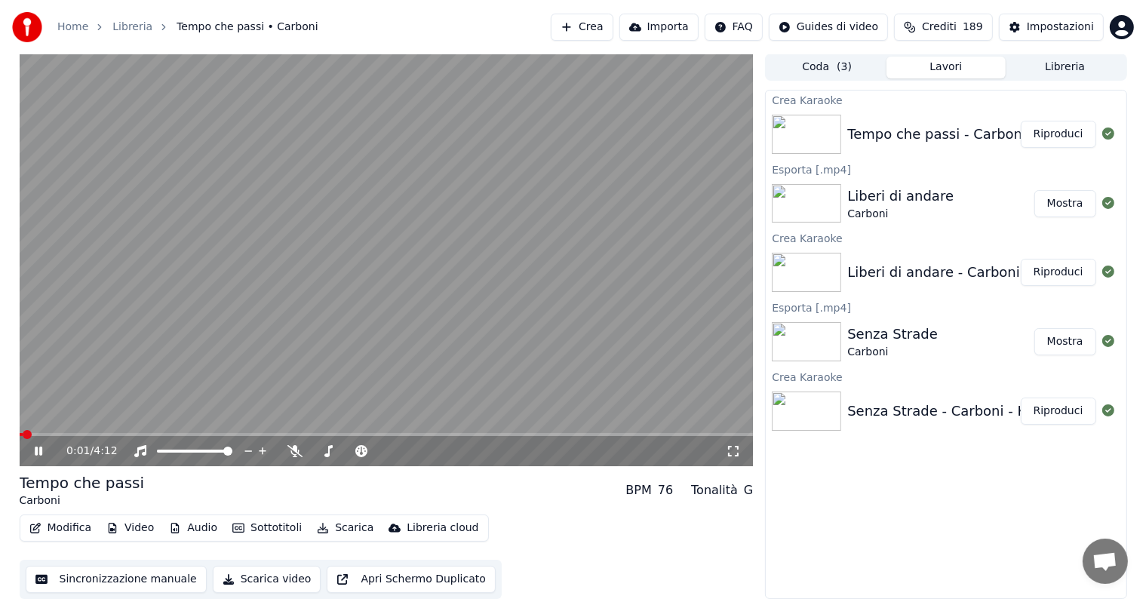
click at [36, 443] on div "0:01 / 4:12" at bounding box center [387, 450] width 722 height 15
click at [39, 449] on icon at bounding box center [39, 450] width 8 height 9
click at [345, 529] on button "Scarica" at bounding box center [345, 527] width 69 height 21
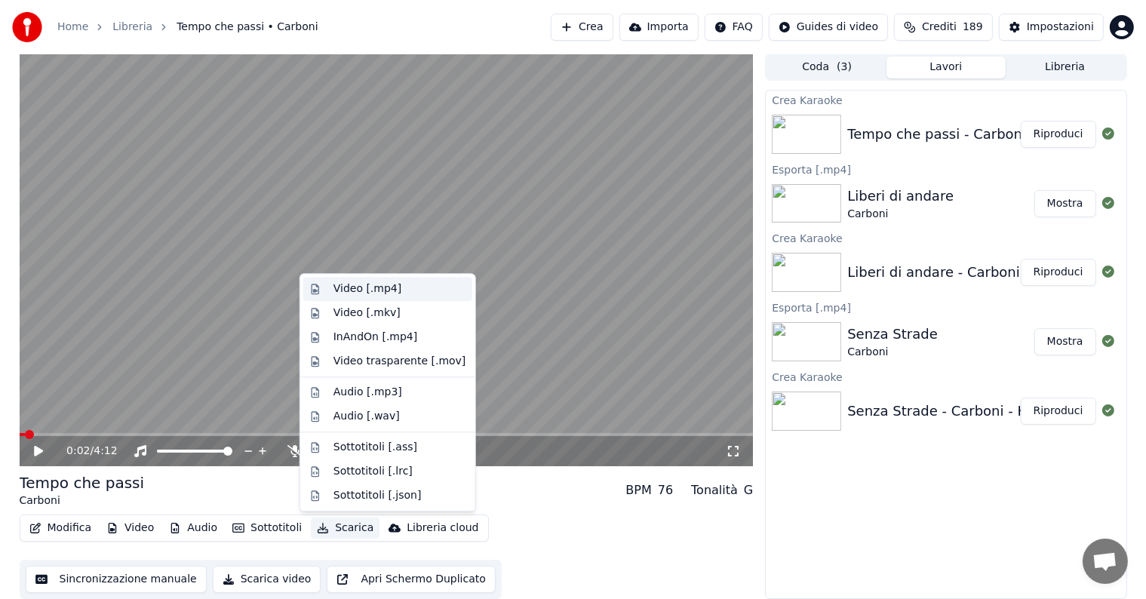
click at [391, 293] on div "Video [.mp4]" at bounding box center [367, 288] width 68 height 15
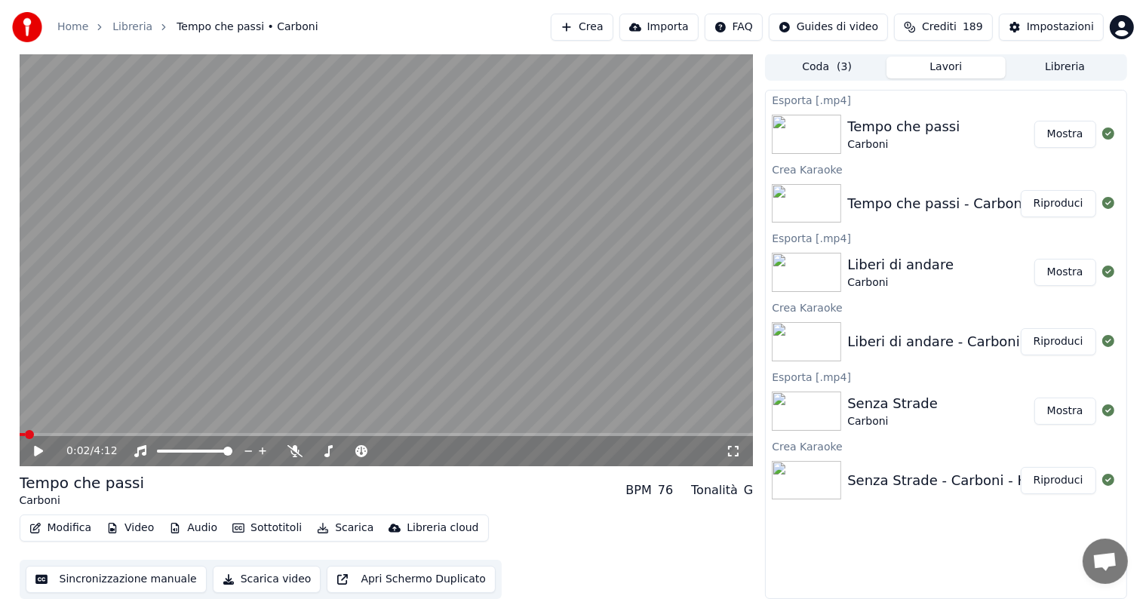
click at [1074, 127] on button "Mostra" at bounding box center [1065, 134] width 62 height 27
click at [609, 25] on button "Crea" at bounding box center [582, 27] width 62 height 27
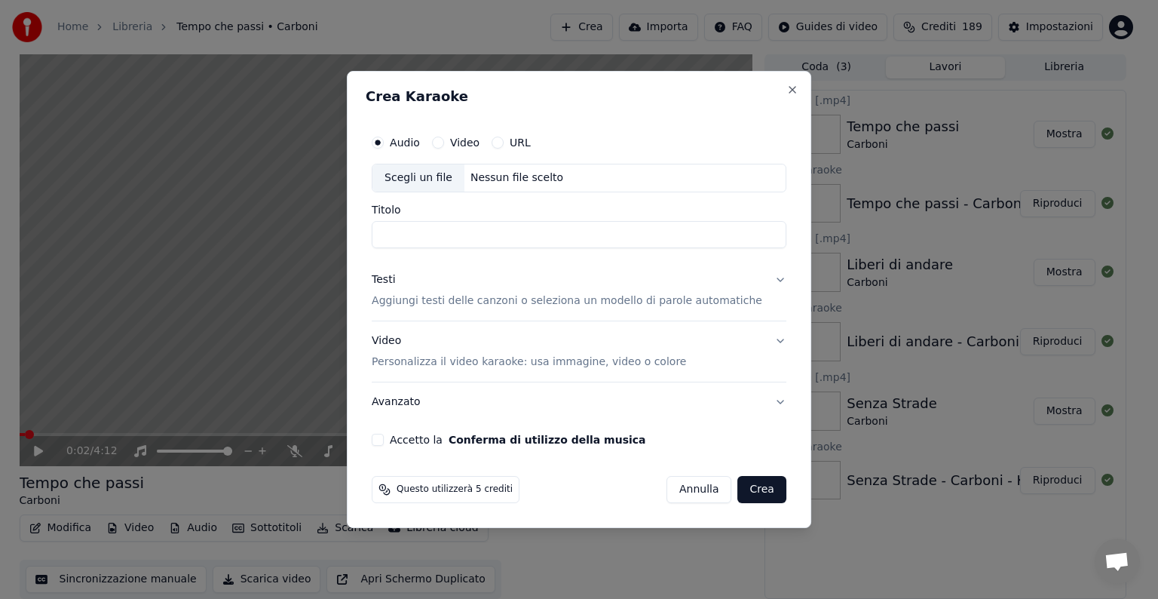
click at [516, 172] on div "Nessun file scelto" at bounding box center [517, 177] width 105 height 15
type input "**********"
click at [763, 281] on button "Testi Aggiungi testi delle canzoni o seleziona un modello di parole automatiche" at bounding box center [579, 290] width 415 height 60
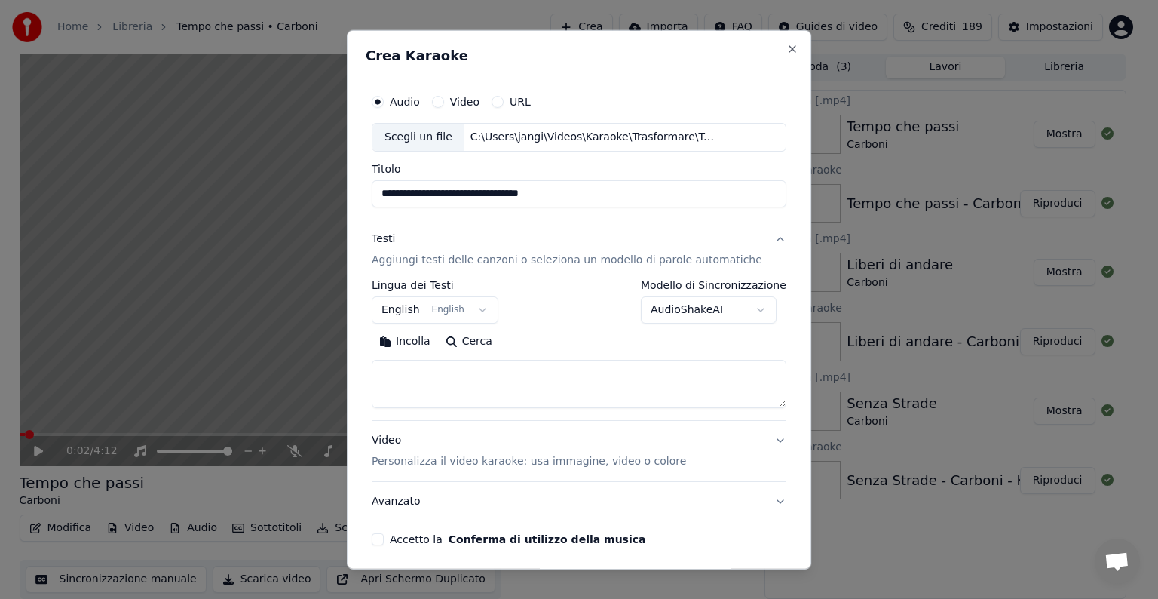
click at [489, 308] on body "**********" at bounding box center [573, 298] width 1146 height 599
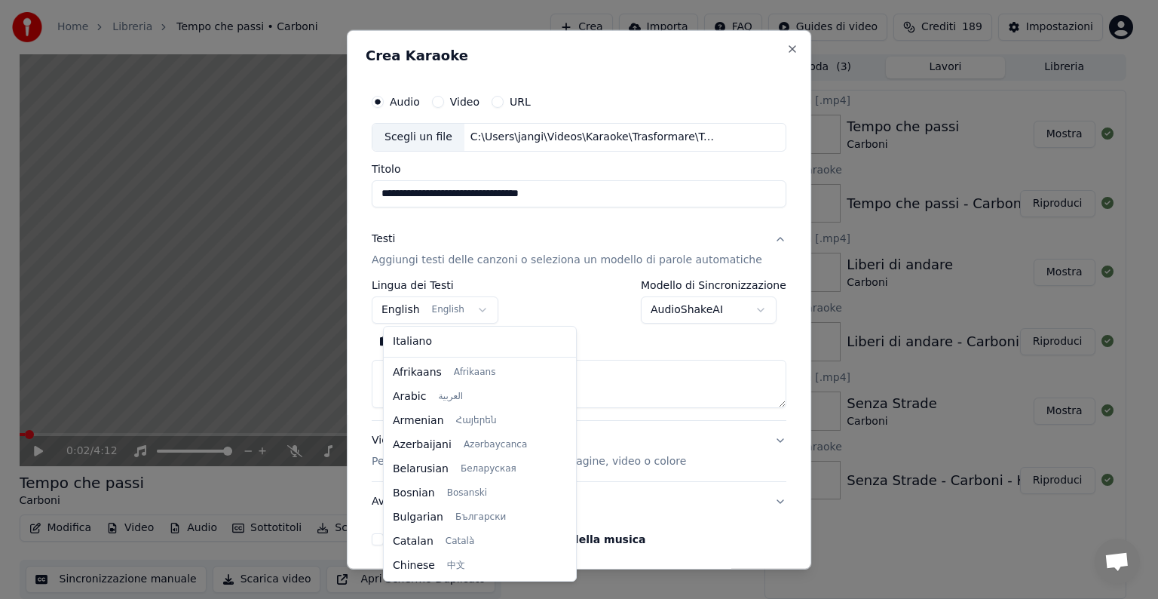
scroll to position [121, 0]
select select "**"
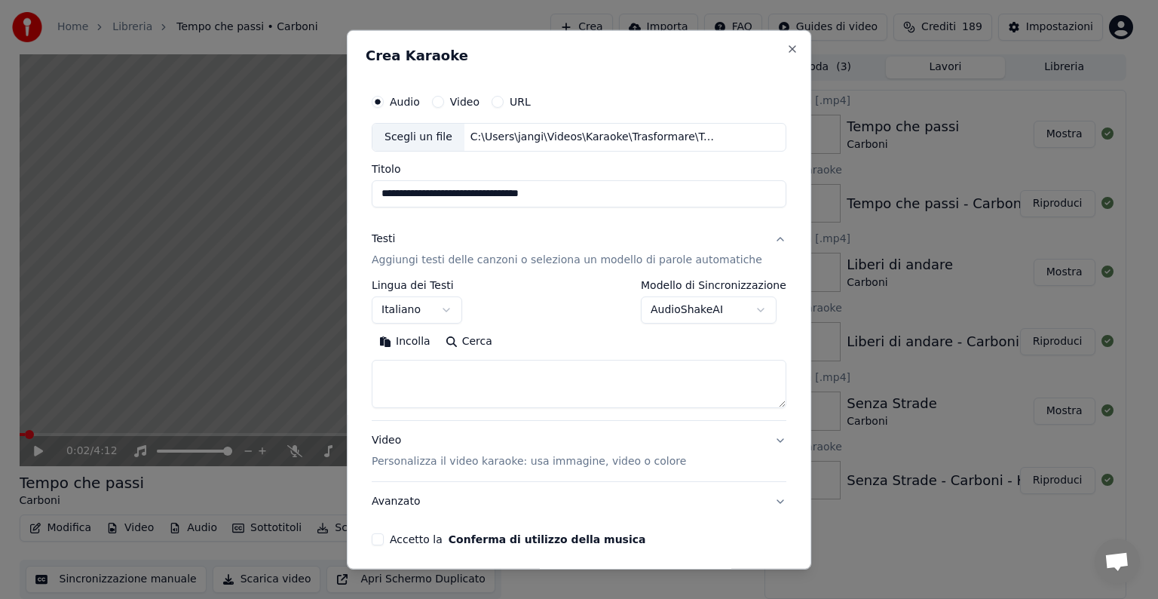
click at [447, 379] on textarea at bounding box center [579, 384] width 415 height 48
click at [422, 342] on button "Incolla" at bounding box center [405, 342] width 66 height 24
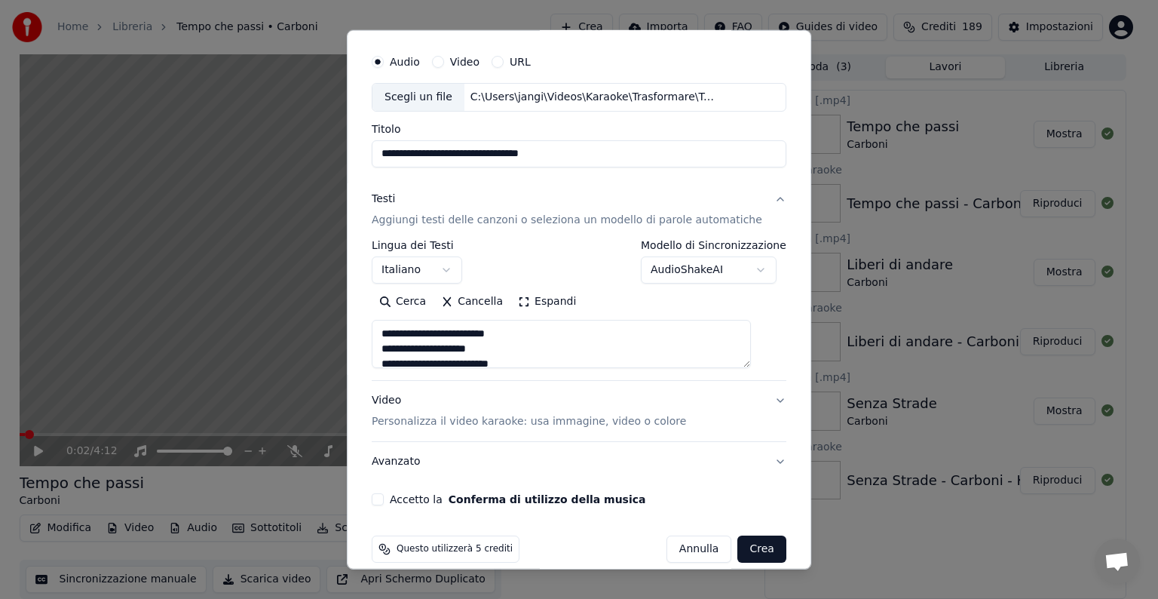
scroll to position [57, 0]
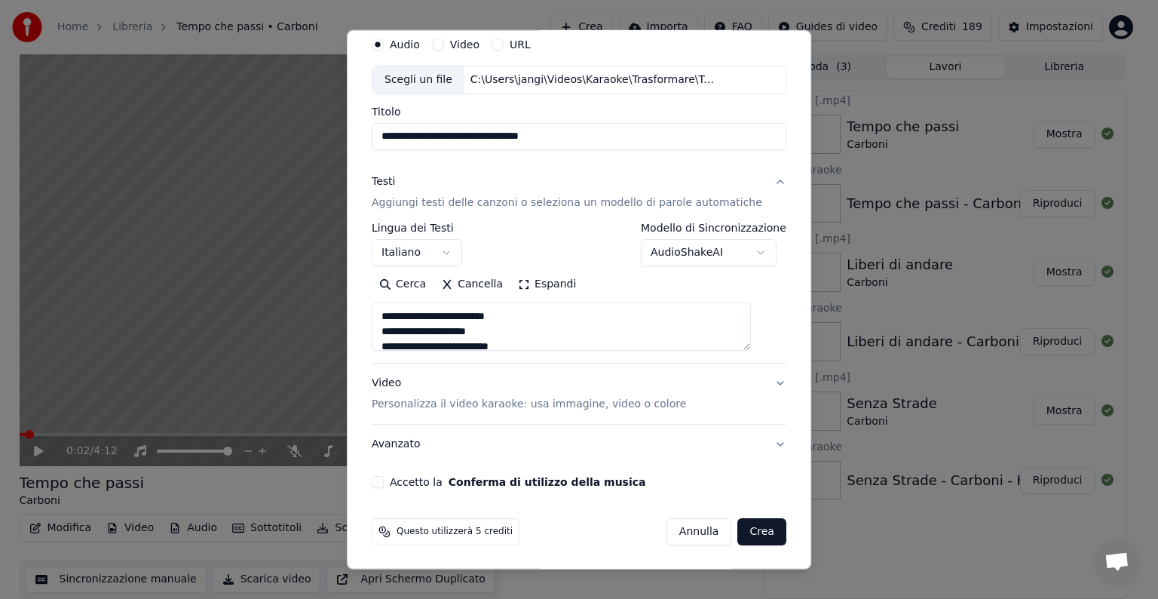
click at [758, 379] on button "Video Personalizza il video karaoke: usa immagine, video o colore" at bounding box center [579, 394] width 415 height 60
type textarea "**********"
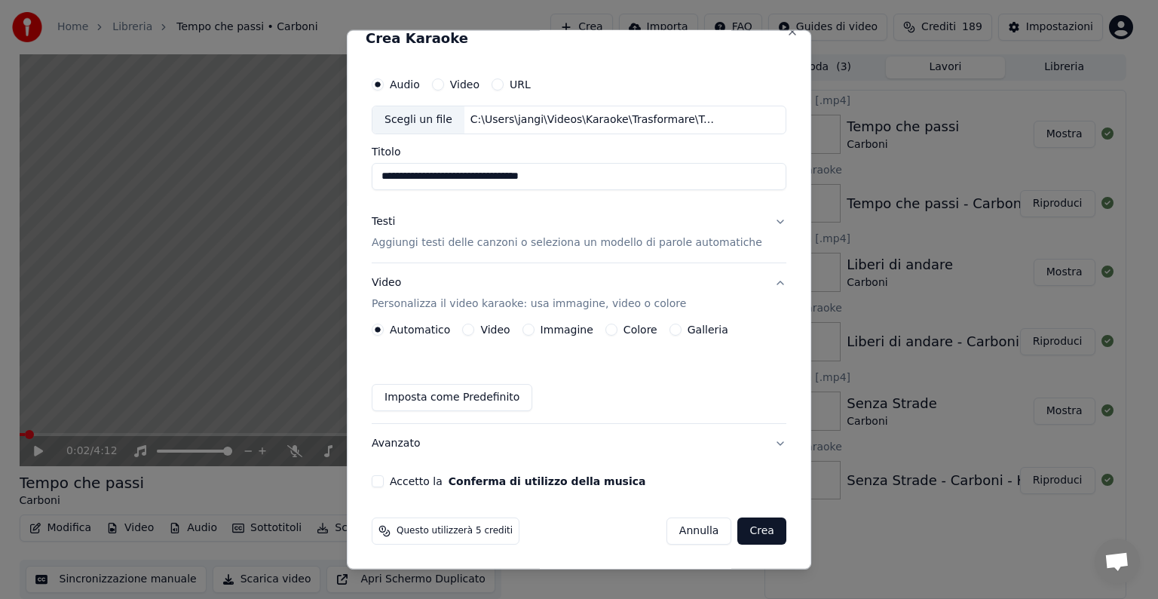
scroll to position [17, 0]
click at [535, 329] on button "Immagine" at bounding box center [529, 330] width 12 height 12
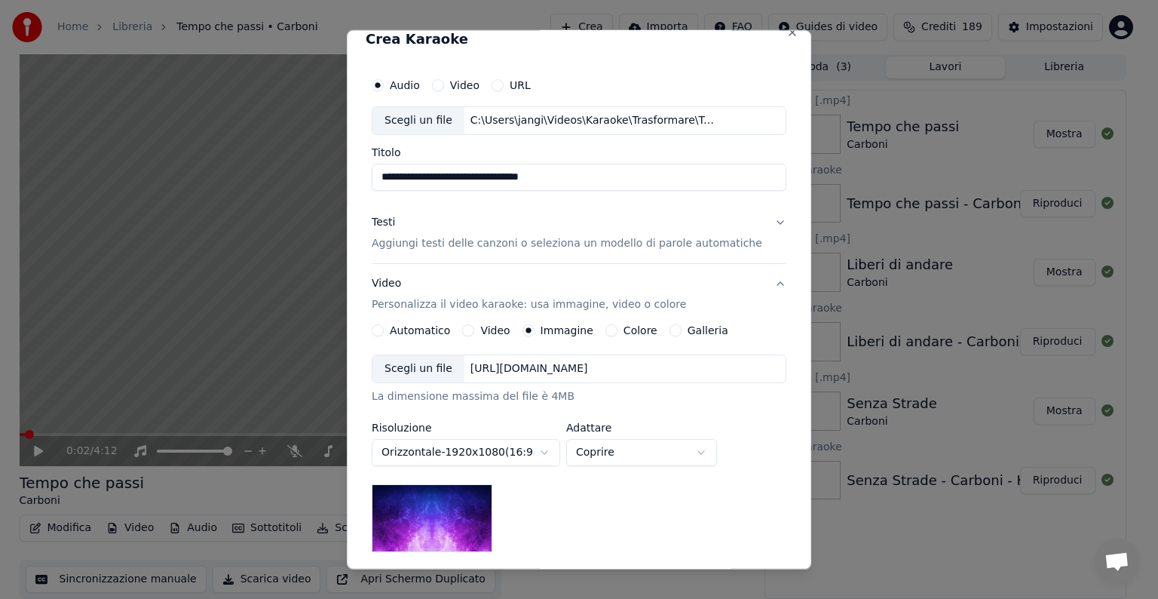
click at [594, 374] on div "[URL][DOMAIN_NAME]" at bounding box center [530, 368] width 130 height 15
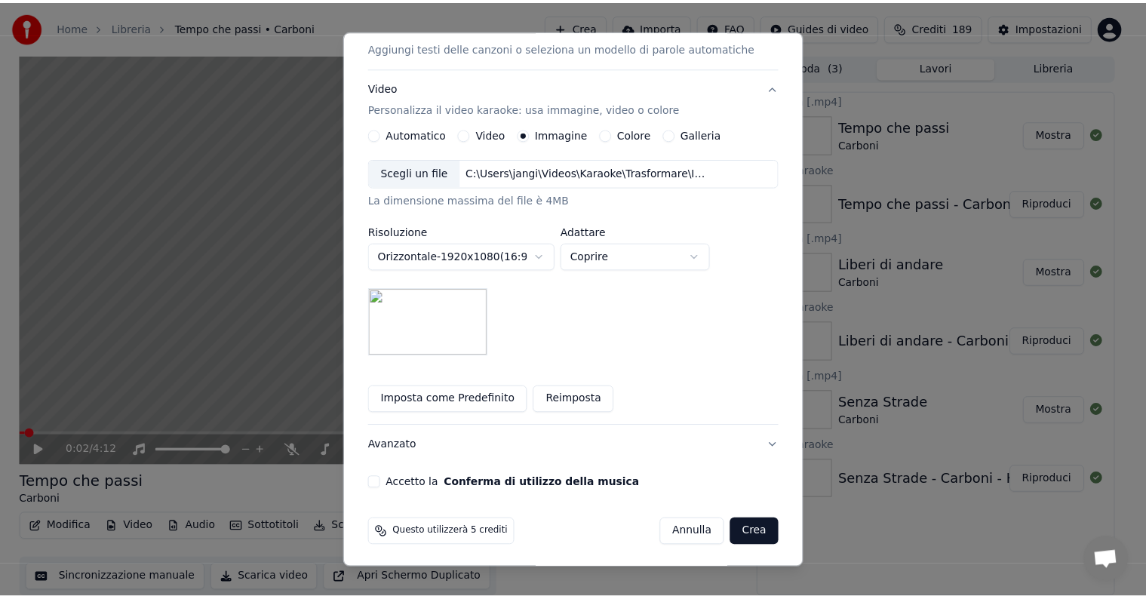
scroll to position [214, 0]
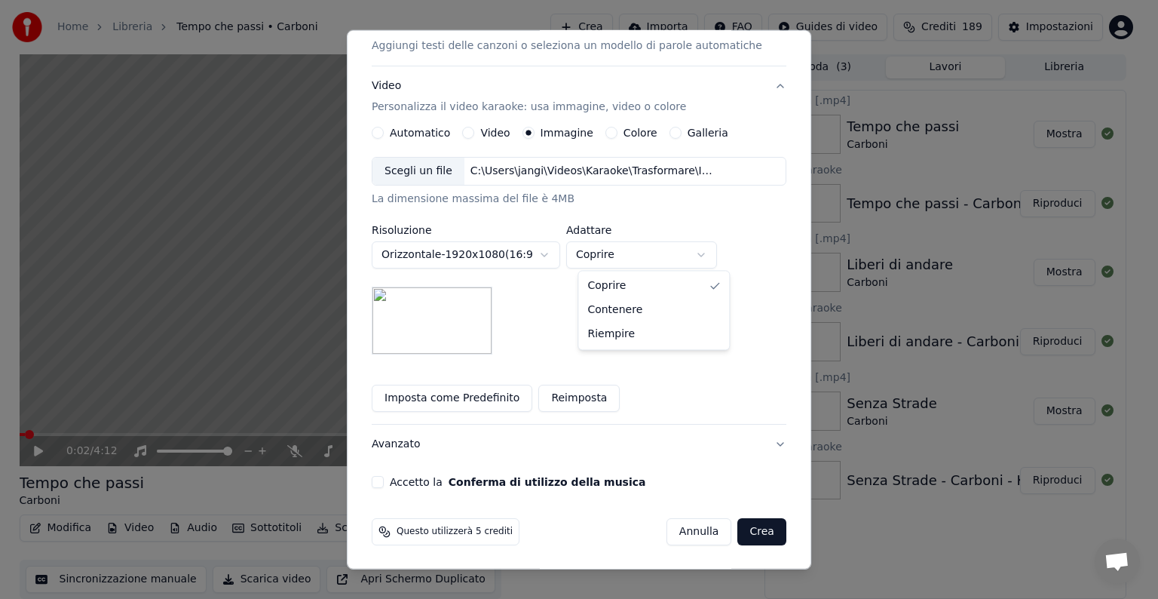
click at [713, 250] on body "**********" at bounding box center [573, 298] width 1146 height 599
click at [709, 253] on body "**********" at bounding box center [573, 298] width 1146 height 599
select select "*****"
click at [384, 483] on button "Accetto la Conferma di utilizzo della musica" at bounding box center [378, 482] width 12 height 12
click at [741, 534] on button "Crea" at bounding box center [762, 531] width 48 height 27
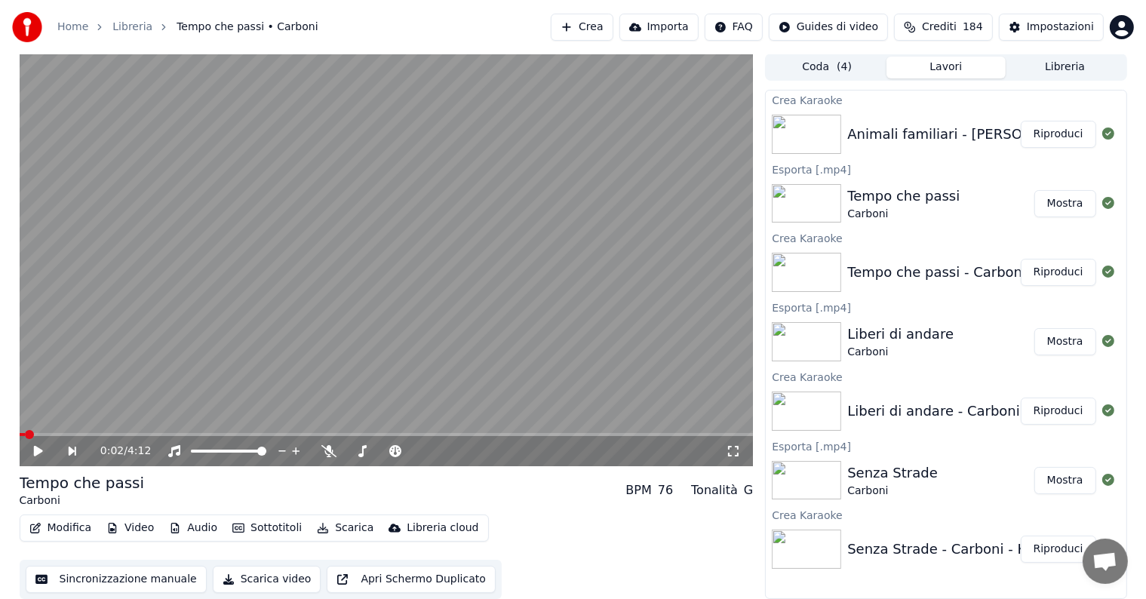
scroll to position [0, 0]
click at [1057, 136] on button "Riproduci" at bounding box center [1057, 134] width 75 height 27
click at [36, 450] on icon at bounding box center [39, 451] width 8 height 9
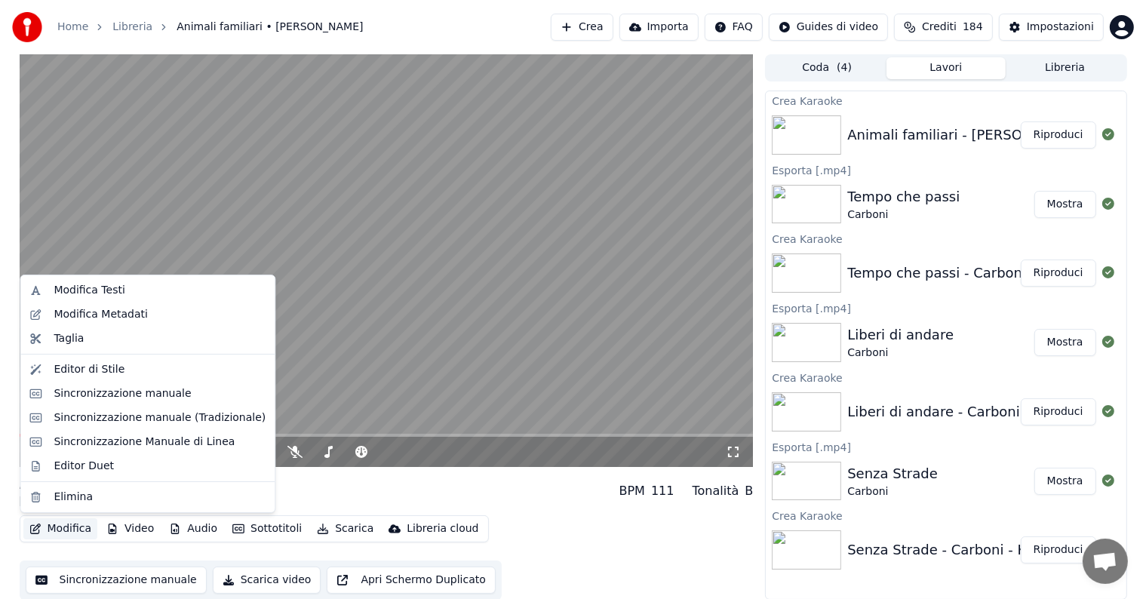
click at [79, 526] on button "Modifica" at bounding box center [60, 528] width 75 height 21
click at [121, 391] on div "Sincronizzazione manuale" at bounding box center [122, 393] width 137 height 15
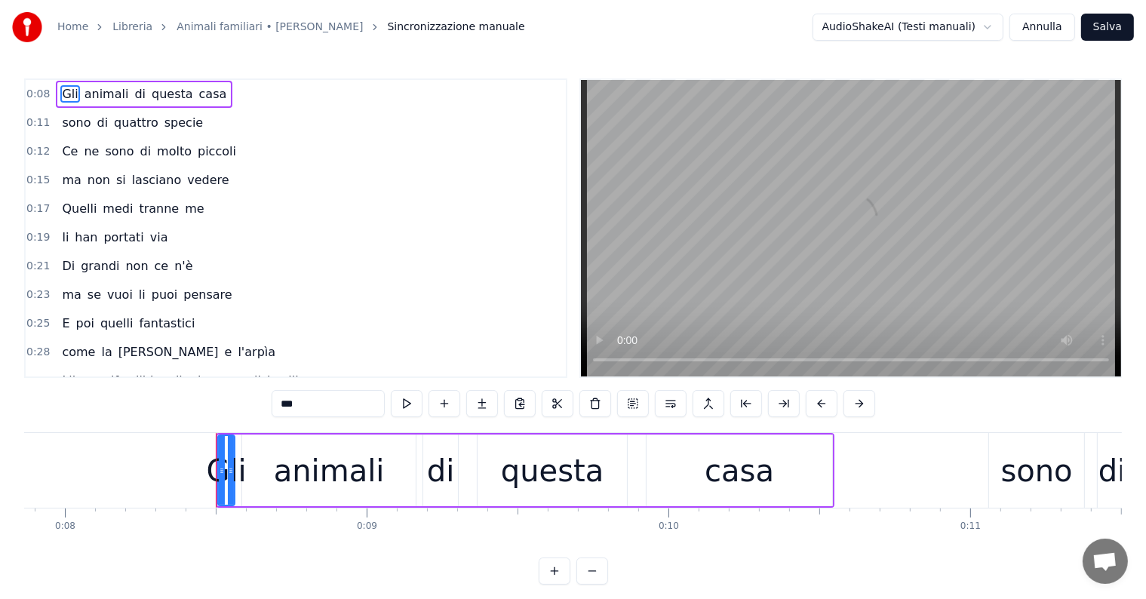
scroll to position [0, 2489]
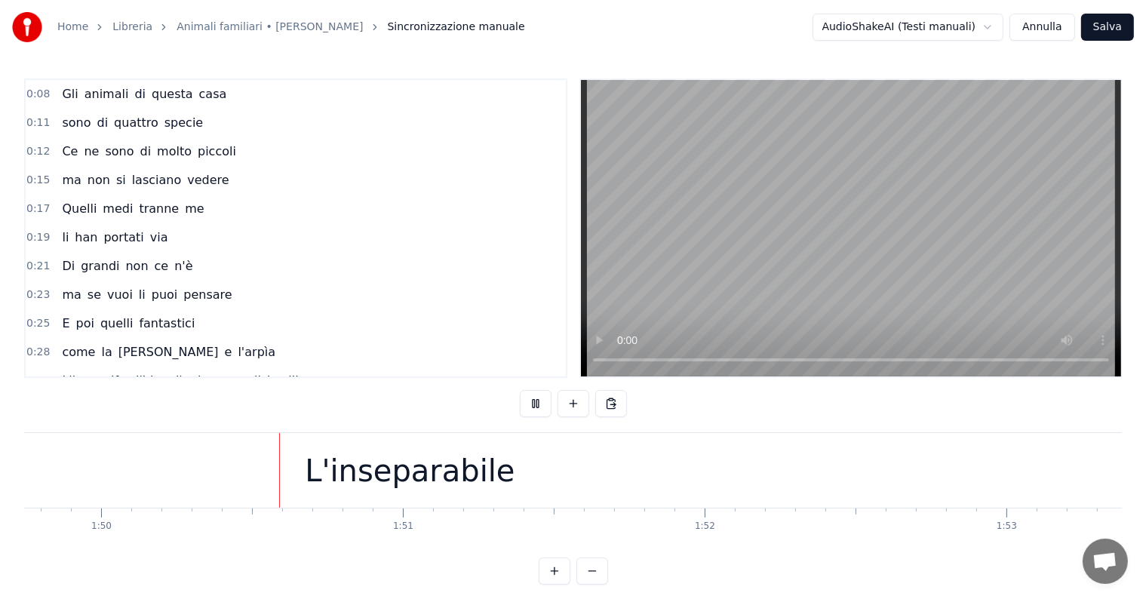
scroll to position [0, 33110]
click at [388, 477] on div "L'inseparabile" at bounding box center [408, 470] width 210 height 45
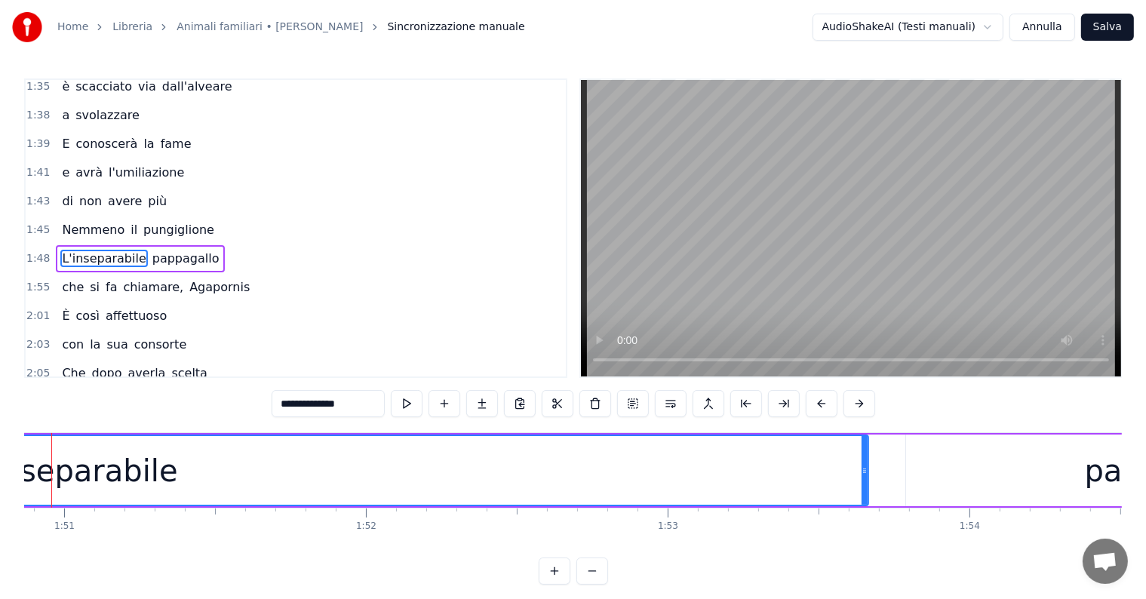
scroll to position [0, 33570]
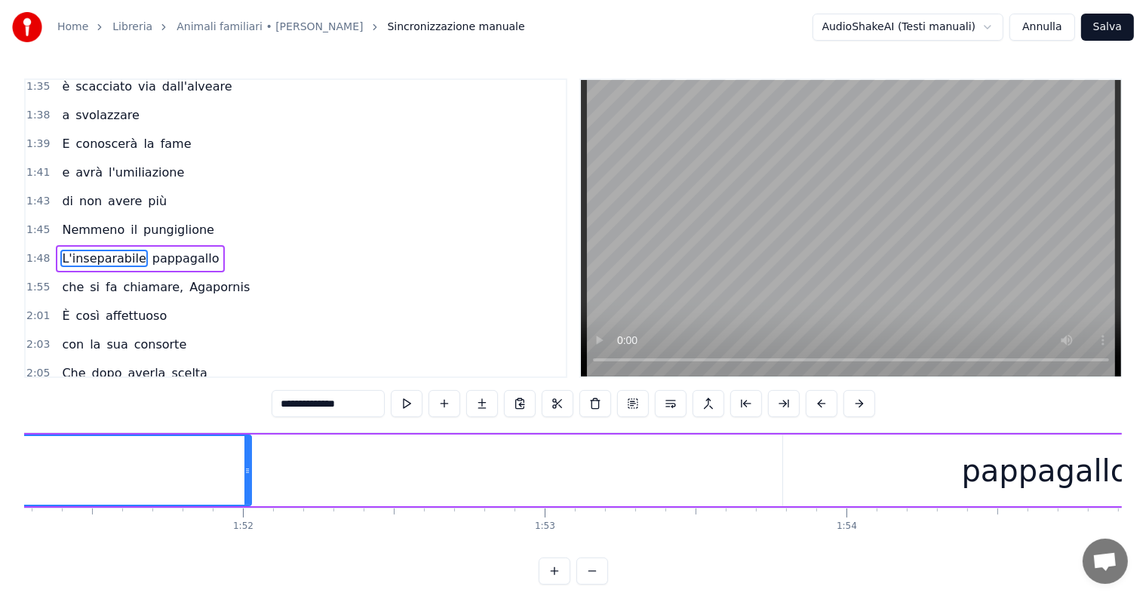
drag, startPoint x: 741, startPoint y: 456, endPoint x: 223, endPoint y: 467, distance: 517.5
click at [244, 467] on div at bounding box center [247, 470] width 6 height 69
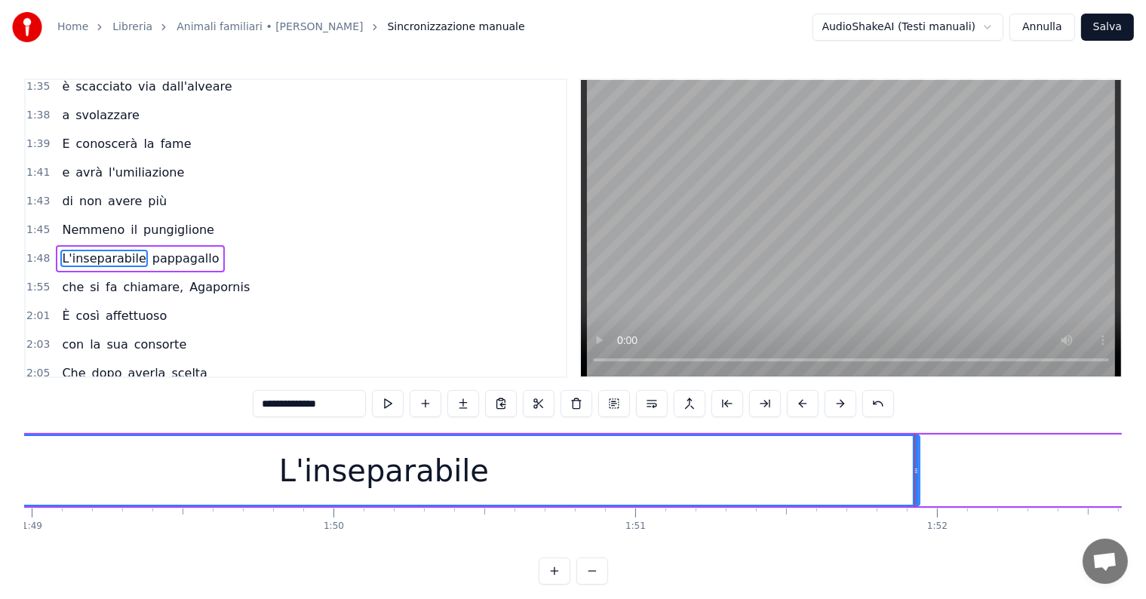
scroll to position [0, 32754]
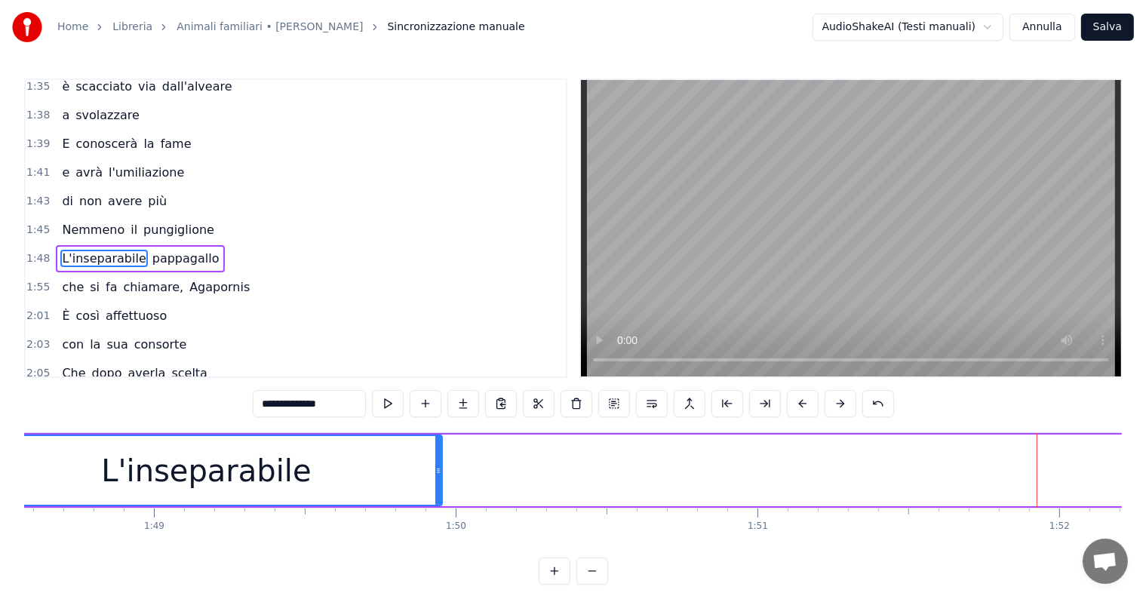
drag, startPoint x: 1041, startPoint y: 450, endPoint x: 441, endPoint y: 457, distance: 599.7
click at [441, 457] on div "L'inseparabile" at bounding box center [206, 470] width 474 height 72
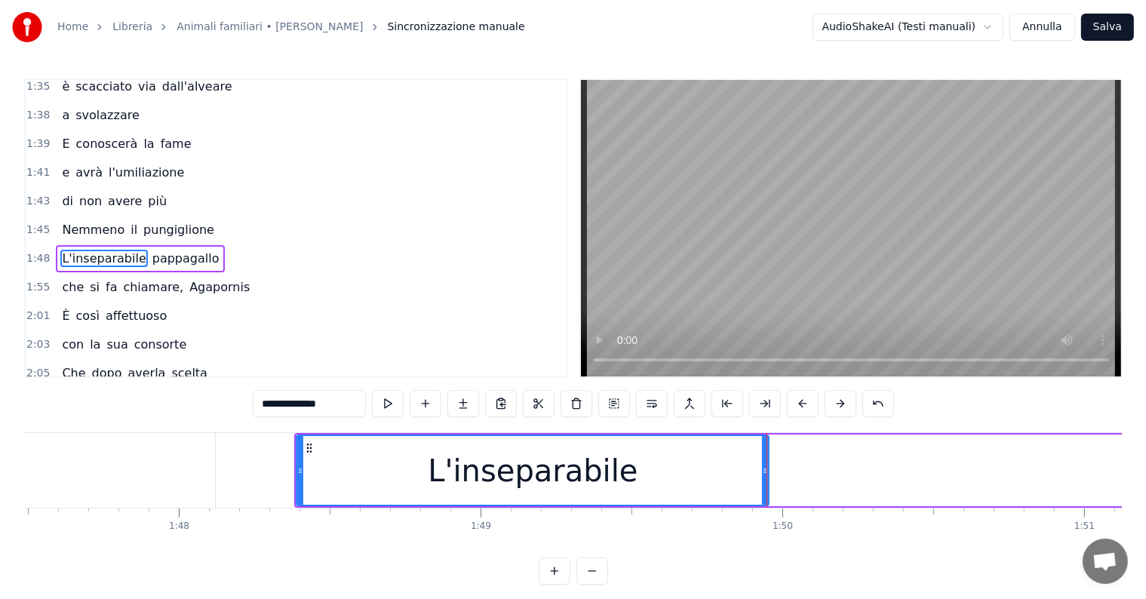
scroll to position [0, 32469]
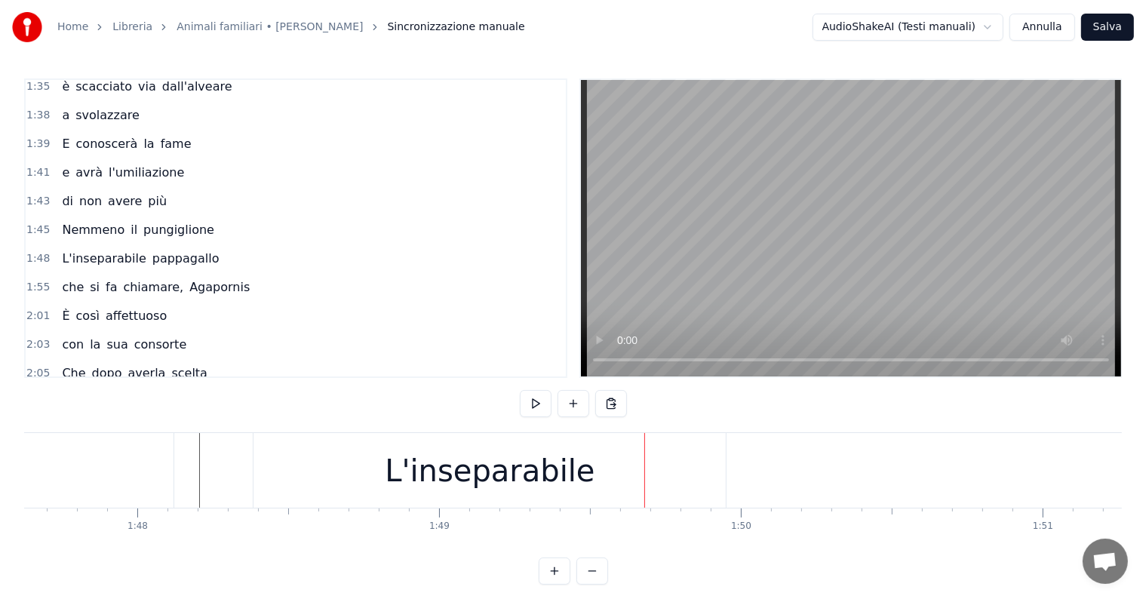
click at [498, 467] on div "L'inseparabile" at bounding box center [490, 470] width 210 height 45
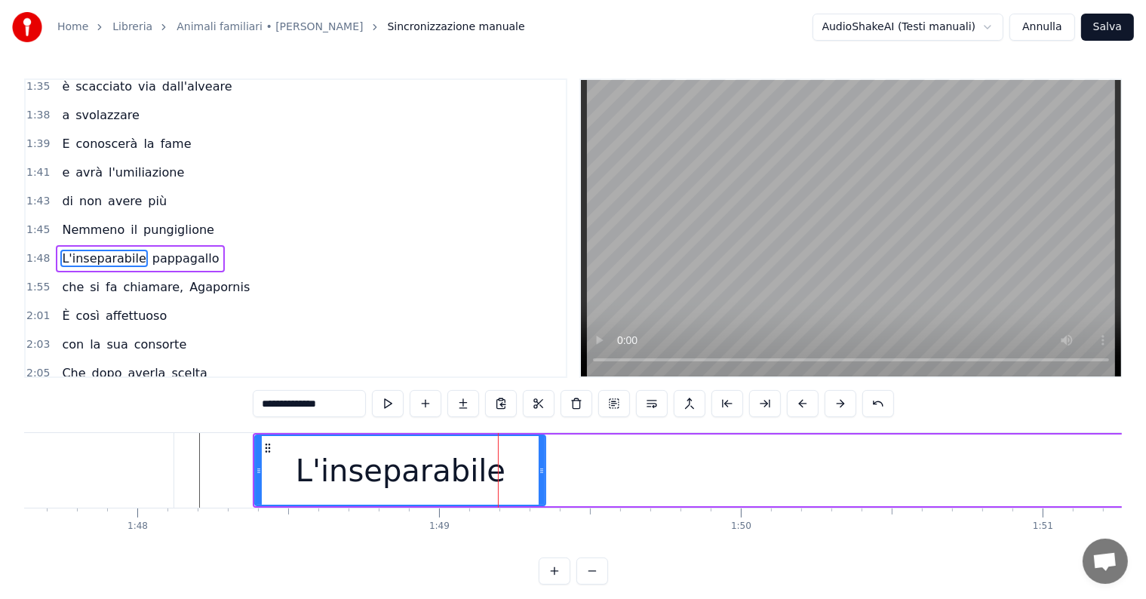
drag, startPoint x: 725, startPoint y: 459, endPoint x: 543, endPoint y: 459, distance: 181.8
click at [543, 459] on div at bounding box center [542, 470] width 6 height 69
click at [344, 401] on input "**********" at bounding box center [309, 403] width 113 height 27
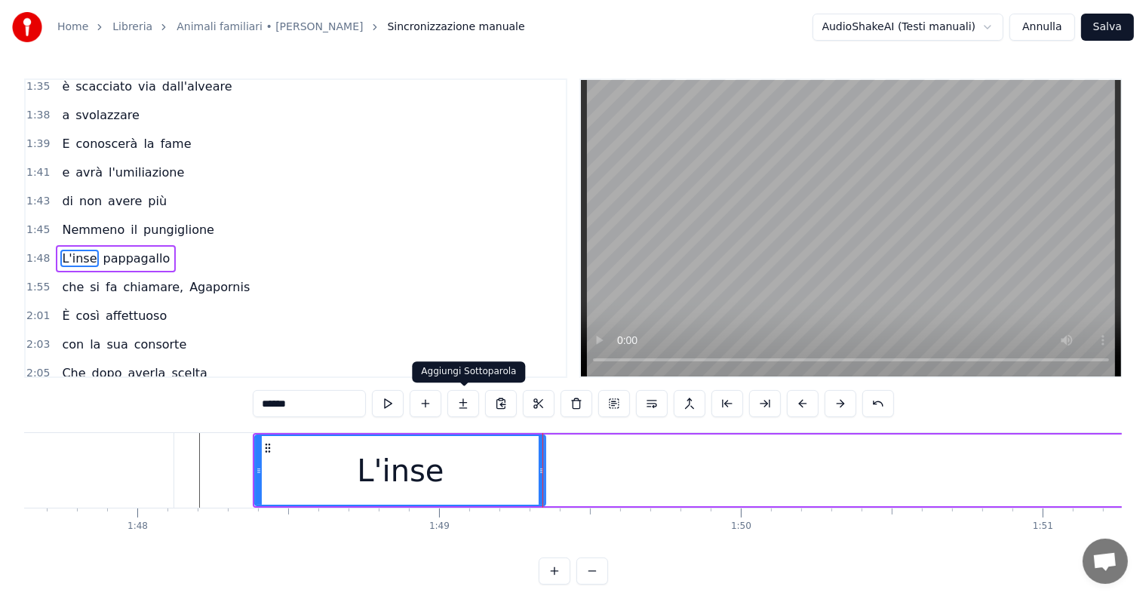
type input "******"
click at [462, 404] on button at bounding box center [463, 403] width 32 height 27
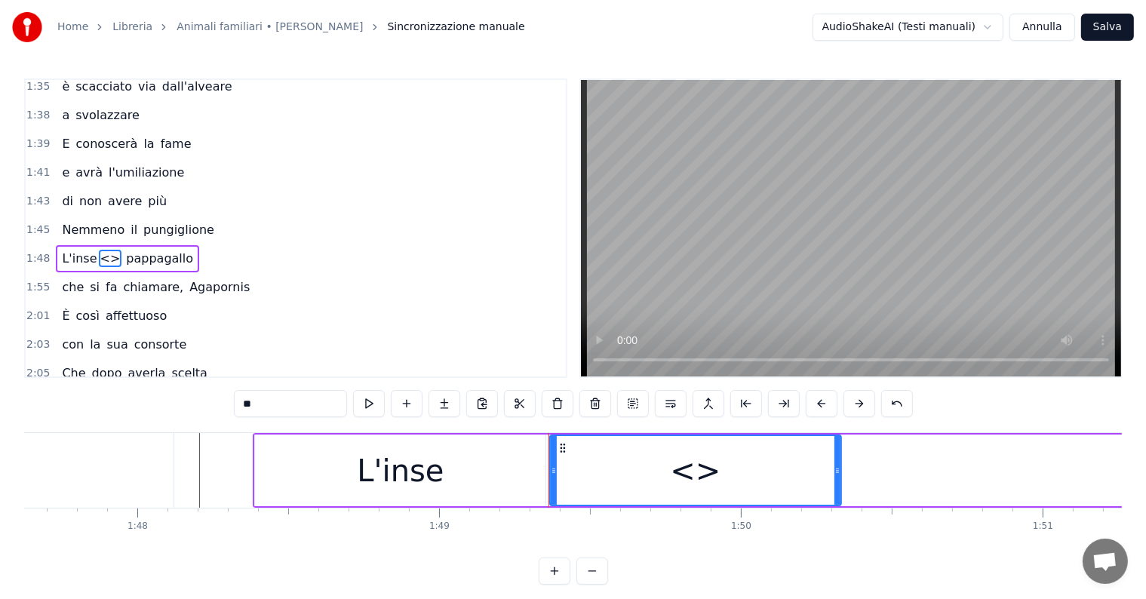
click at [279, 406] on input "**" at bounding box center [290, 403] width 113 height 27
type input "*"
click at [286, 399] on input "text" at bounding box center [290, 403] width 113 height 27
type input "****"
click at [444, 402] on button at bounding box center [444, 403] width 32 height 27
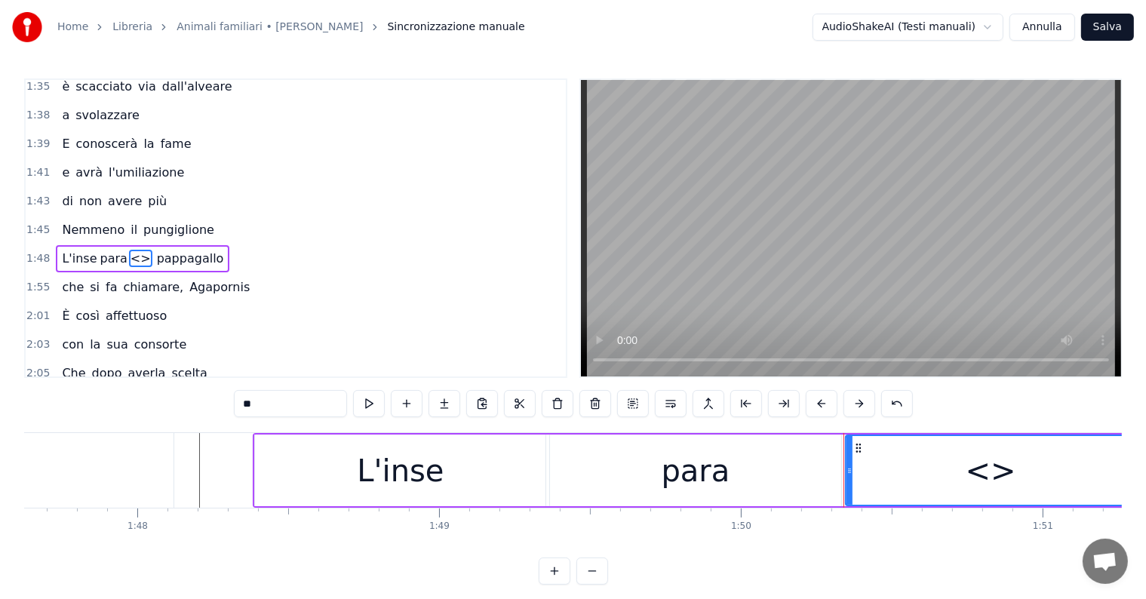
click at [296, 410] on input "**" at bounding box center [290, 403] width 113 height 27
type input "*"
type input "****"
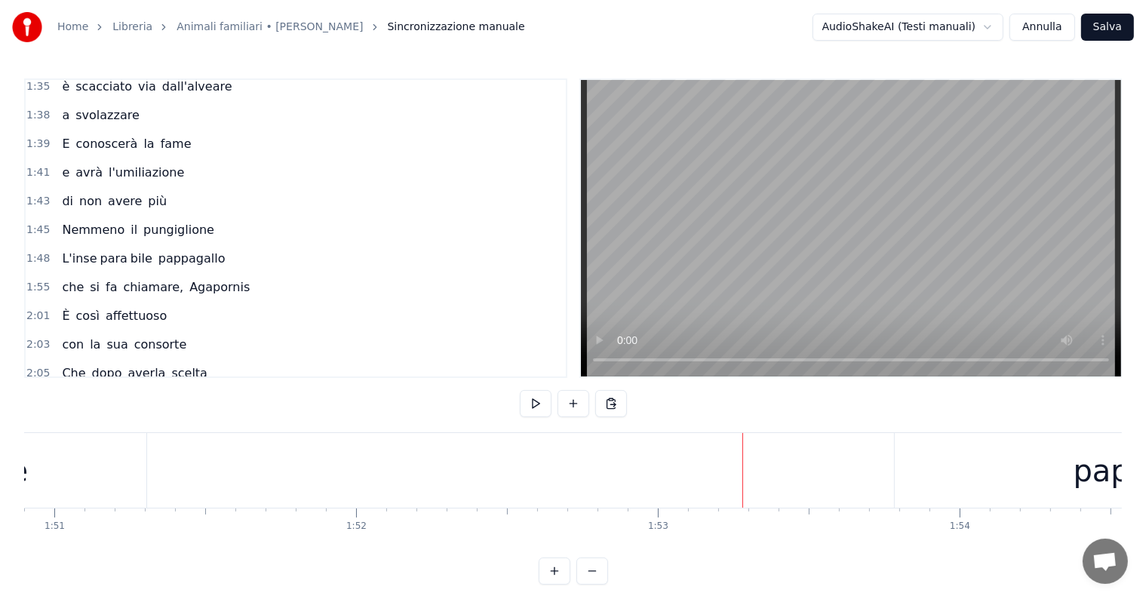
scroll to position [0, 33284]
click at [226, 471] on div "bile" at bounding box center [174, 470] width 290 height 75
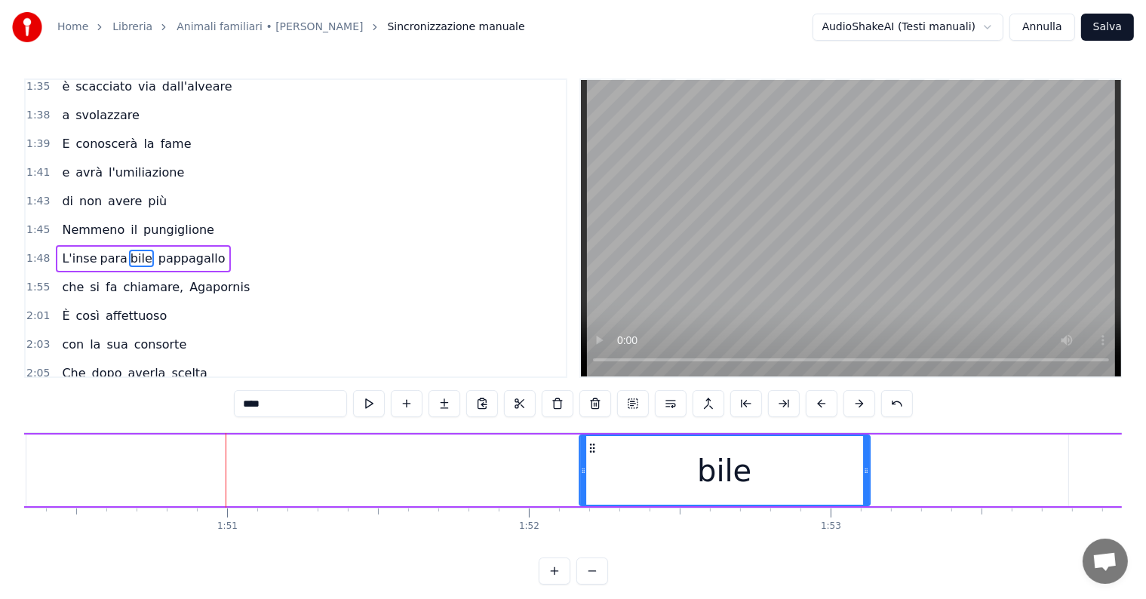
drag, startPoint x: 40, startPoint y: 446, endPoint x: 589, endPoint y: 469, distance: 549.6
click at [589, 469] on div "bile" at bounding box center [724, 470] width 289 height 69
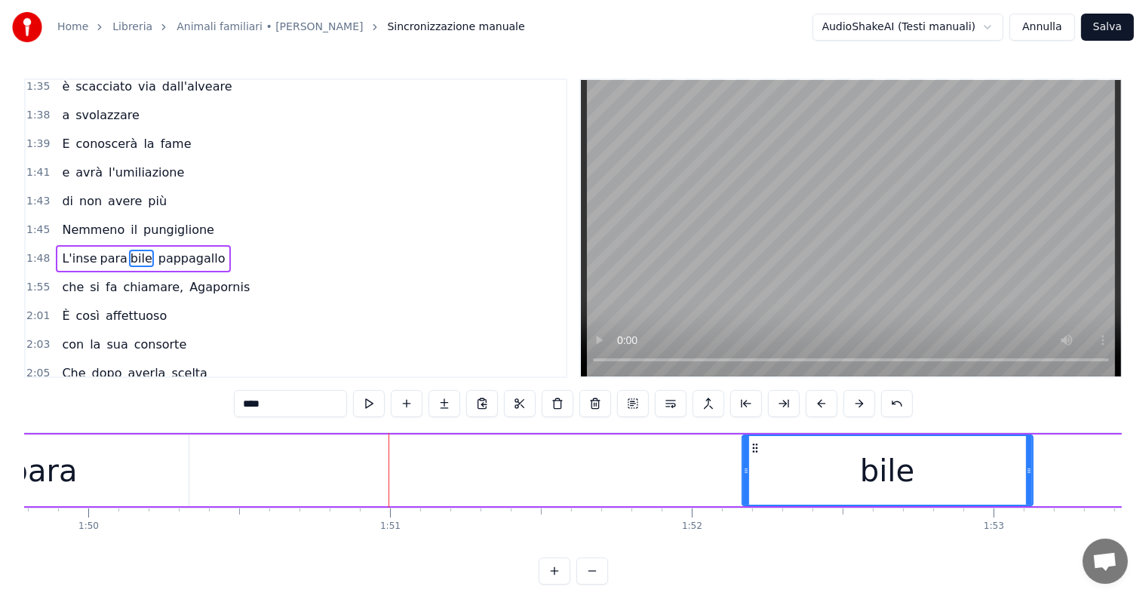
scroll to position [0, 32876]
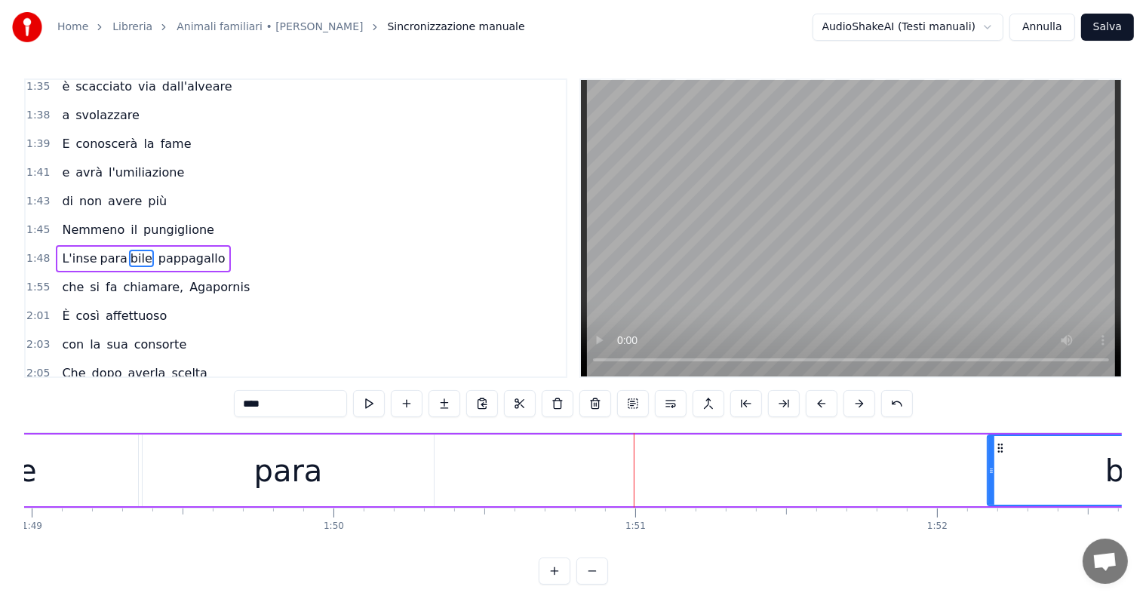
click at [350, 475] on div "para" at bounding box center [288, 470] width 290 height 72
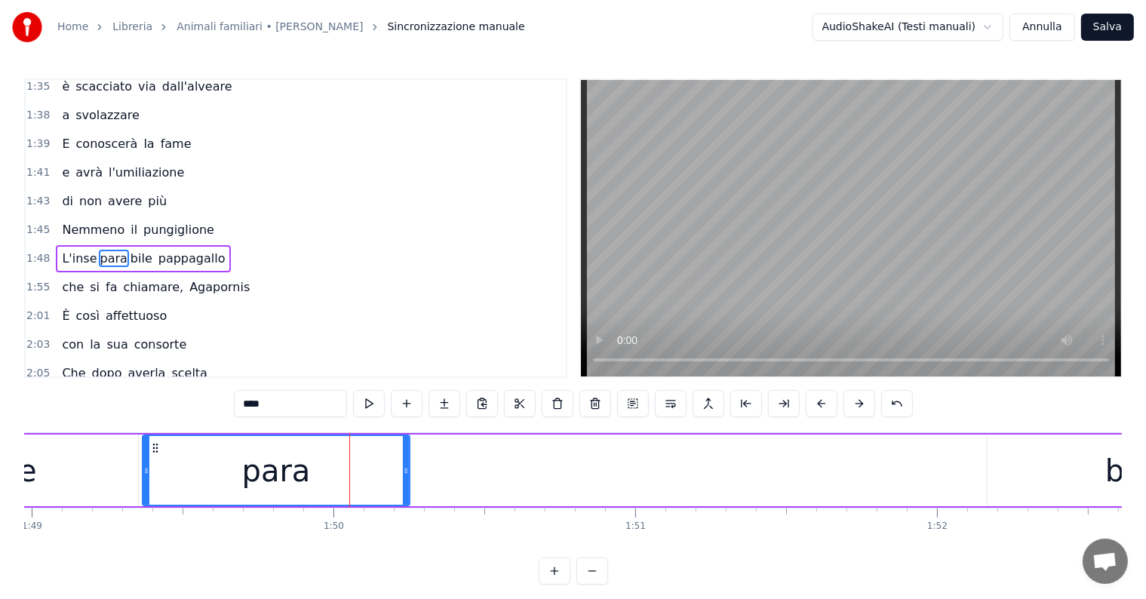
drag, startPoint x: 428, startPoint y: 458, endPoint x: 404, endPoint y: 466, distance: 25.5
click at [404, 466] on div at bounding box center [406, 470] width 6 height 69
click at [1044, 487] on div "bile" at bounding box center [1132, 470] width 290 height 72
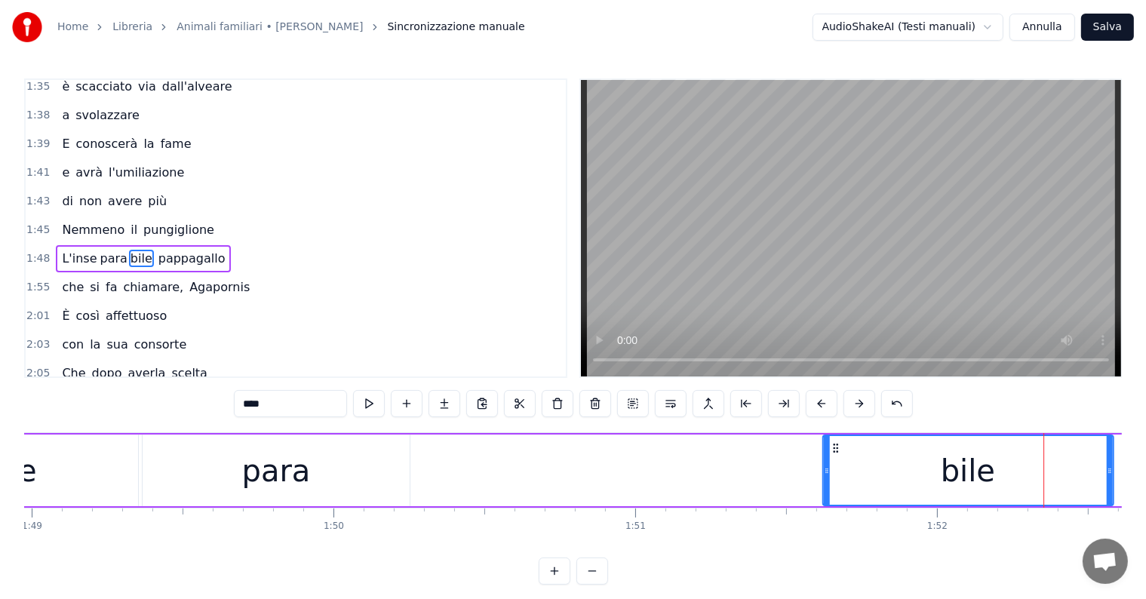
drag, startPoint x: 996, startPoint y: 449, endPoint x: 832, endPoint y: 456, distance: 164.6
click at [832, 456] on div "bile" at bounding box center [967, 470] width 289 height 69
click at [271, 482] on div "para" at bounding box center [276, 470] width 69 height 45
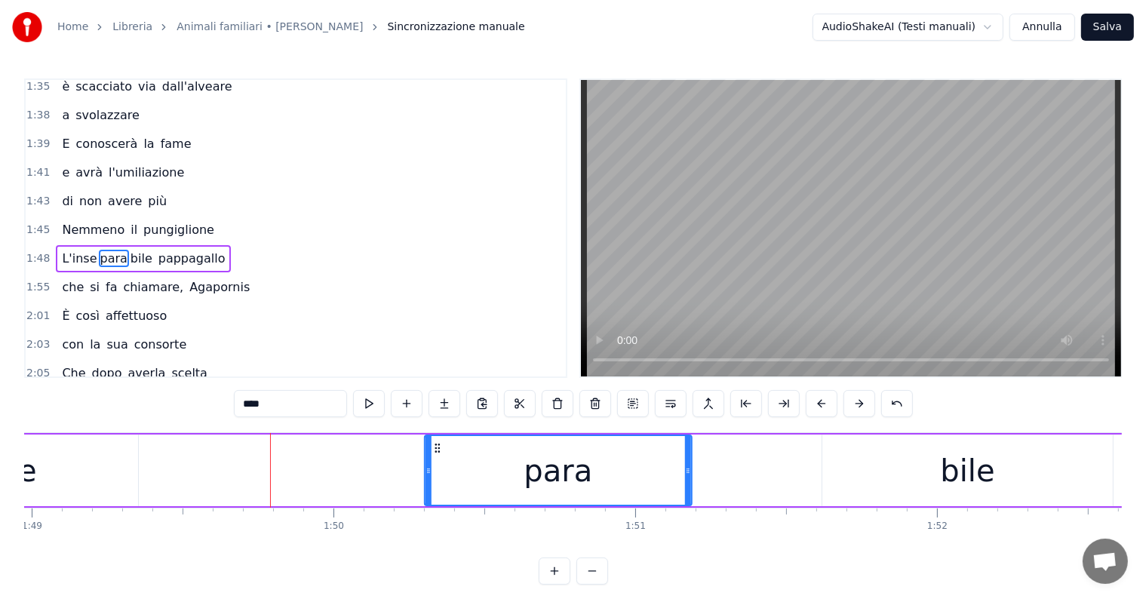
drag, startPoint x: 154, startPoint y: 444, endPoint x: 435, endPoint y: 456, distance: 281.6
click at [435, 456] on div "para" at bounding box center [557, 470] width 265 height 69
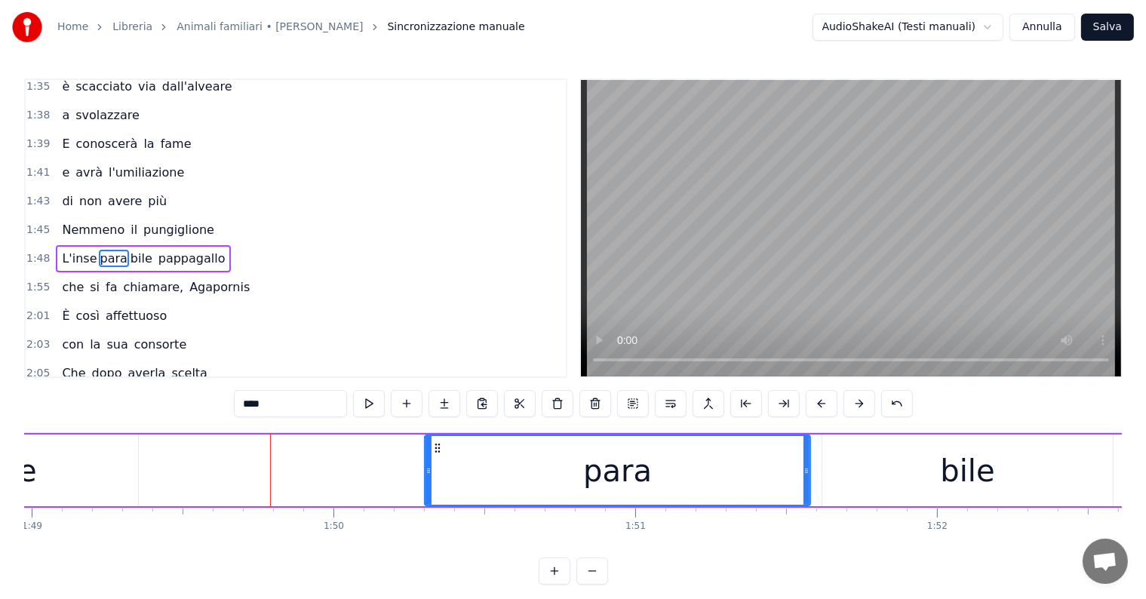
drag, startPoint x: 685, startPoint y: 458, endPoint x: 804, endPoint y: 457, distance: 119.2
click at [804, 457] on div at bounding box center [806, 470] width 6 height 69
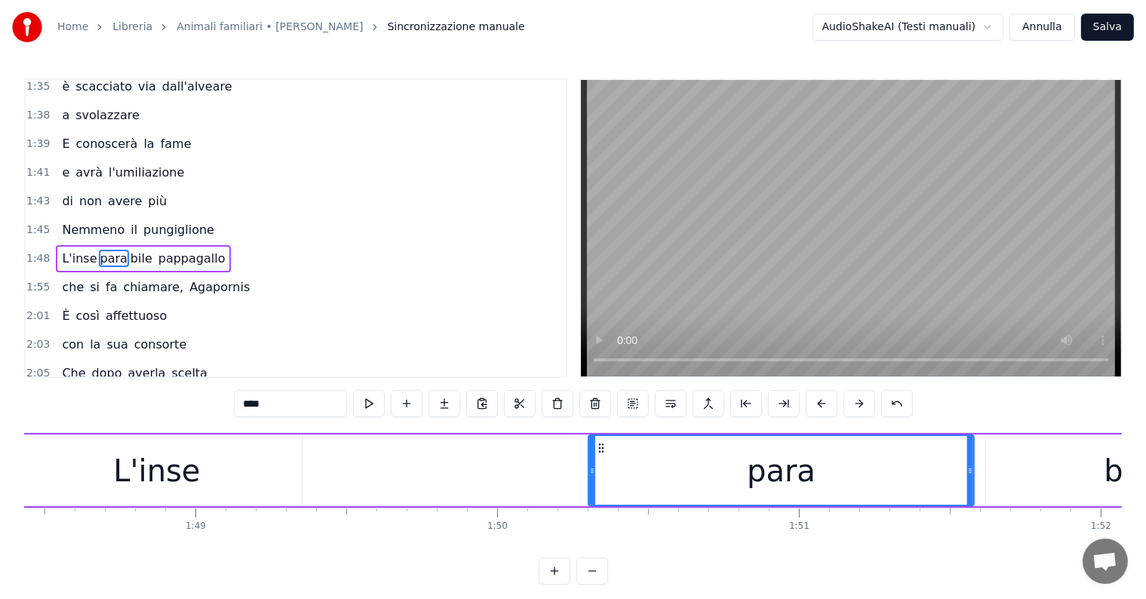
scroll to position [0, 32591]
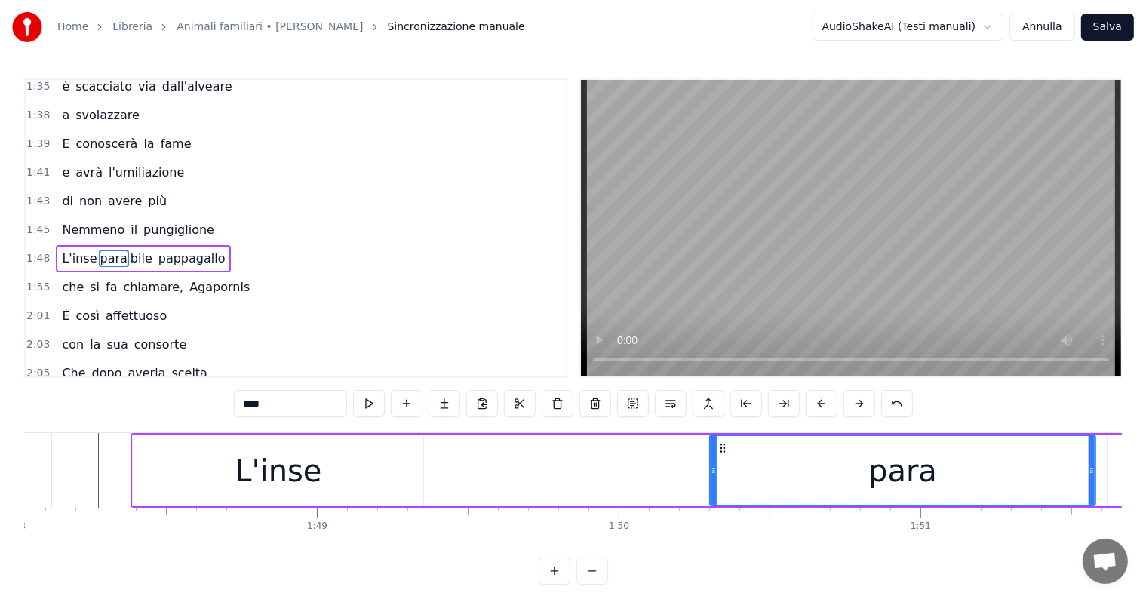
click at [374, 462] on div "L'inse" at bounding box center [278, 470] width 290 height 72
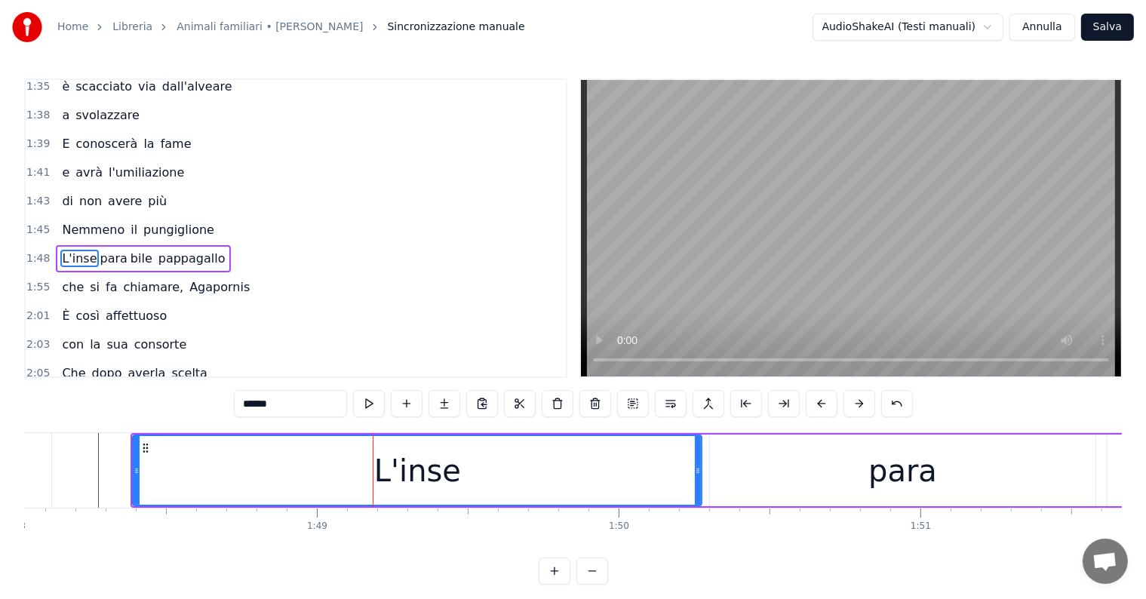
drag, startPoint x: 420, startPoint y: 458, endPoint x: 698, endPoint y: 453, distance: 278.4
click at [698, 453] on div at bounding box center [698, 470] width 6 height 69
click at [796, 469] on div "para" at bounding box center [902, 470] width 385 height 72
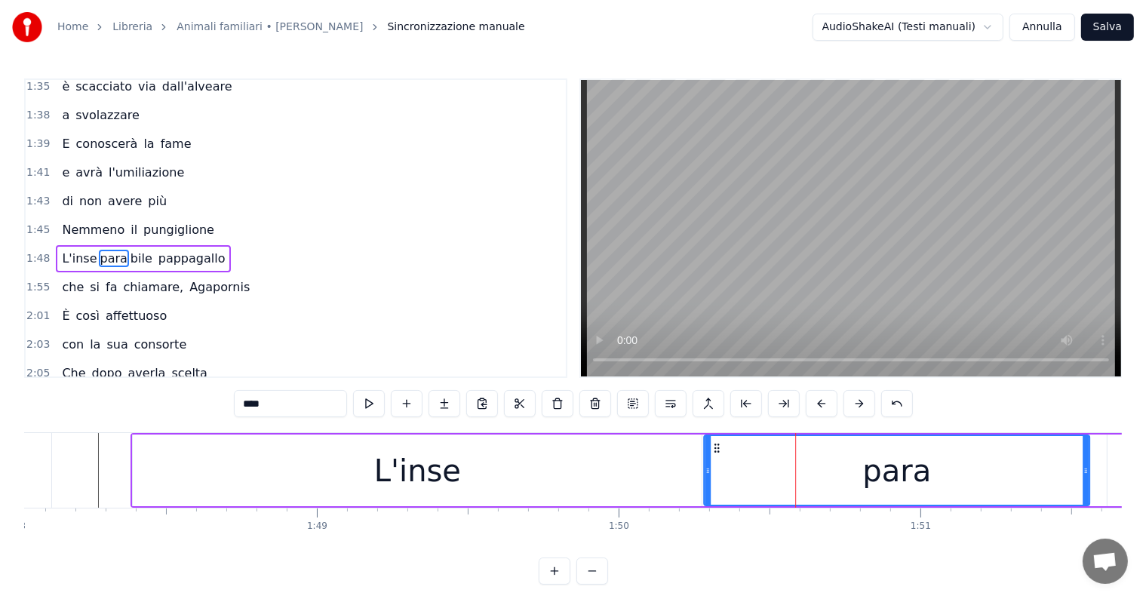
click at [717, 445] on icon at bounding box center [716, 448] width 12 height 12
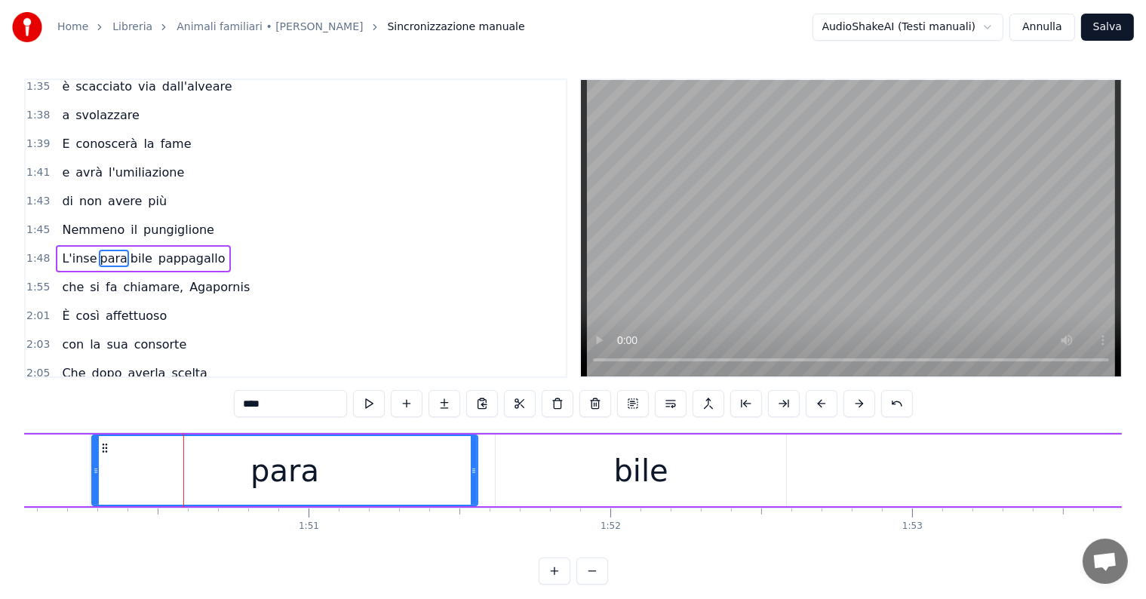
scroll to position [0, 33244]
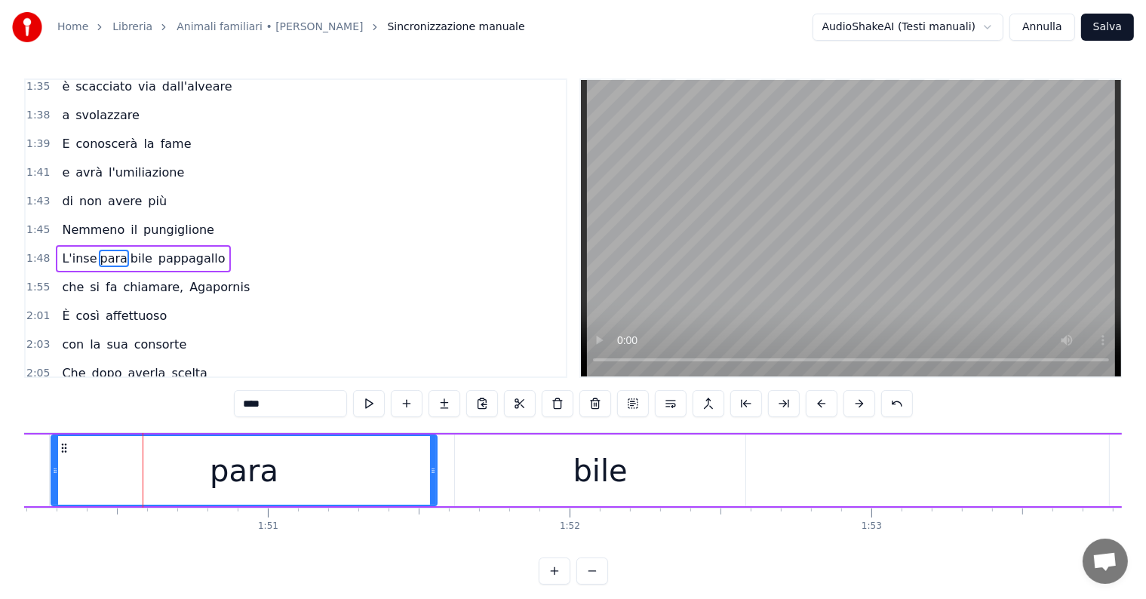
click at [591, 477] on div "bile" at bounding box center [600, 470] width 54 height 45
type input "****"
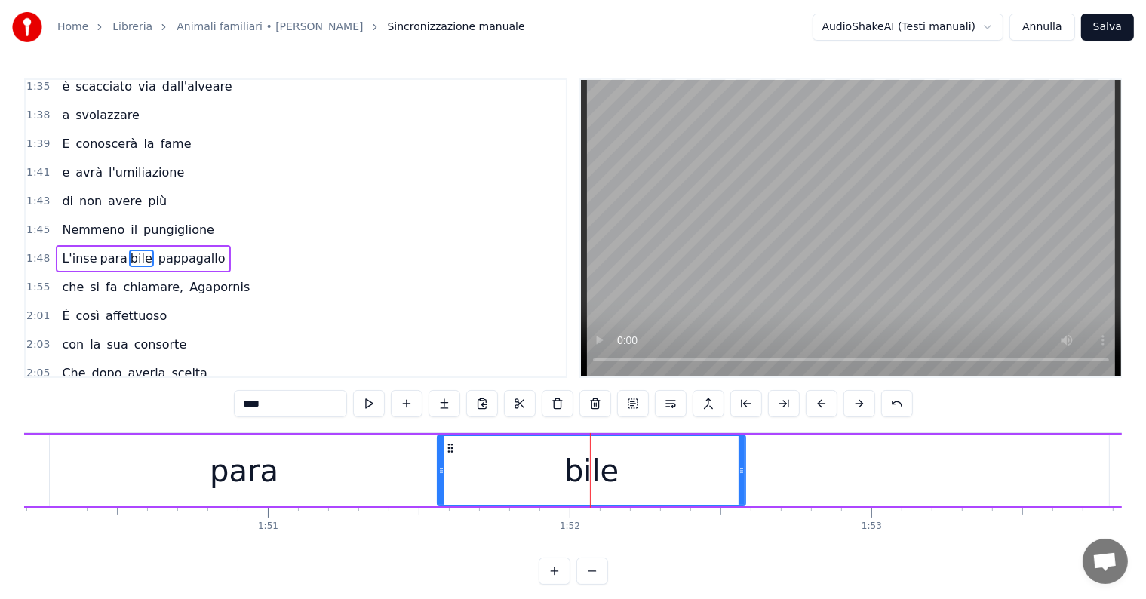
drag, startPoint x: 459, startPoint y: 456, endPoint x: 441, endPoint y: 456, distance: 17.3
click at [441, 456] on div at bounding box center [441, 470] width 6 height 69
click at [57, 216] on div "1:45 Nemmeno il pungiglione" at bounding box center [296, 230] width 540 height 29
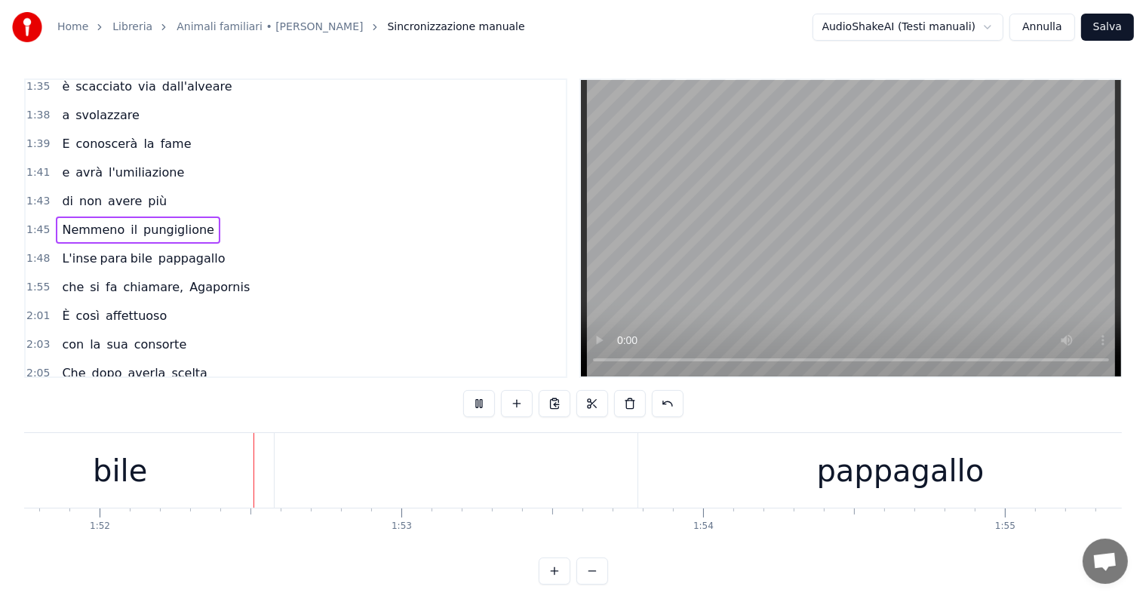
scroll to position [0, 33714]
click at [238, 471] on div "bile" at bounding box center [119, 470] width 308 height 75
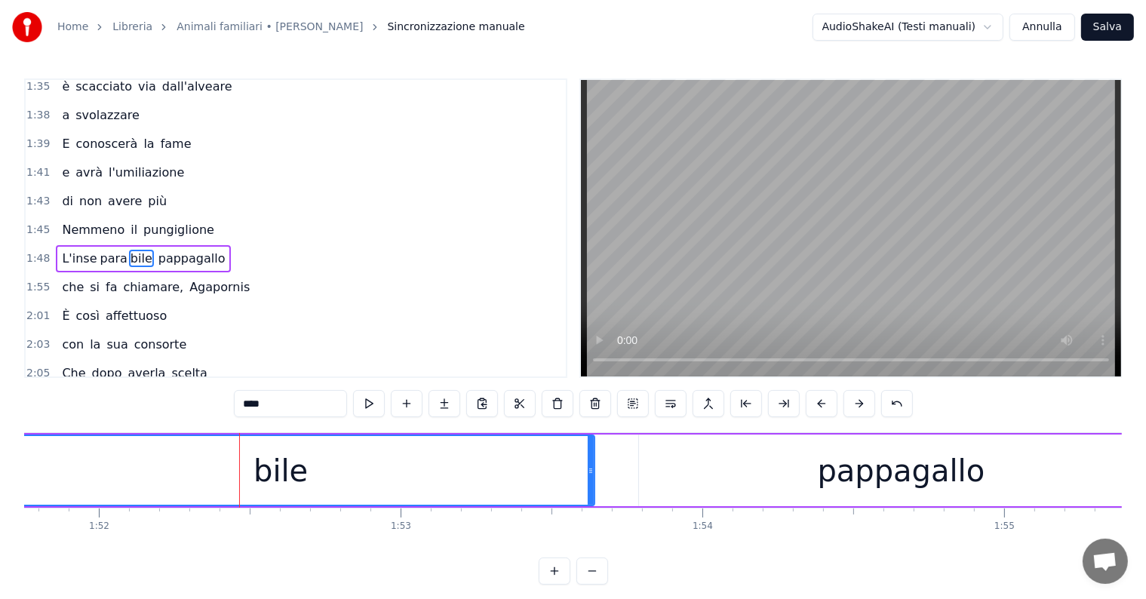
drag, startPoint x: 269, startPoint y: 462, endPoint x: 589, endPoint y: 462, distance: 319.8
click at [589, 462] on div at bounding box center [591, 470] width 6 height 69
click at [62, 245] on div "L'inse para bile pappagallo" at bounding box center [143, 258] width 175 height 27
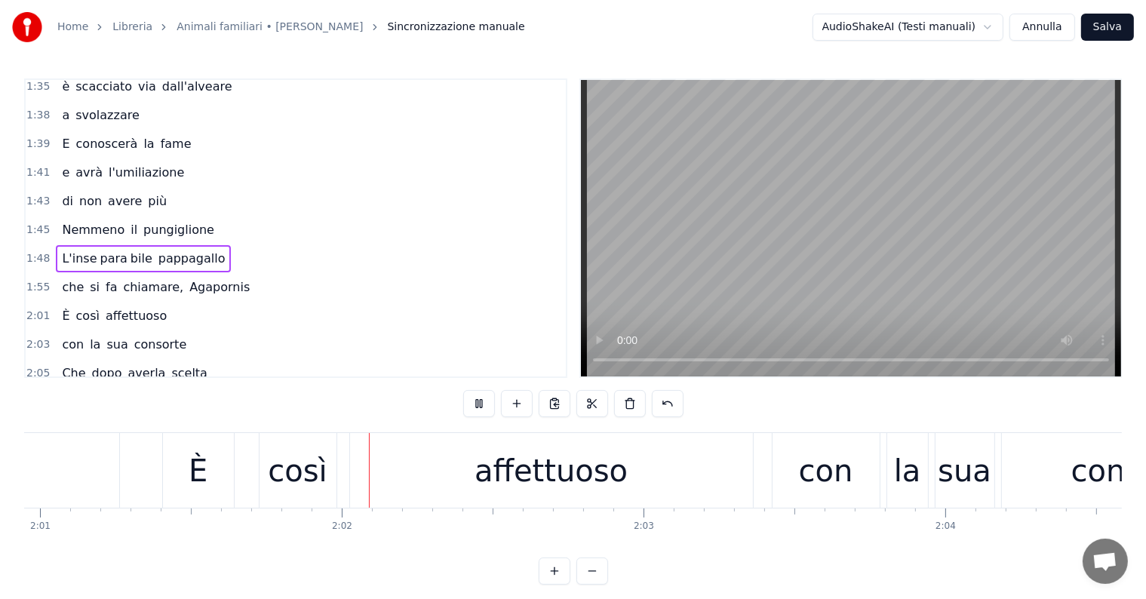
scroll to position [0, 36534]
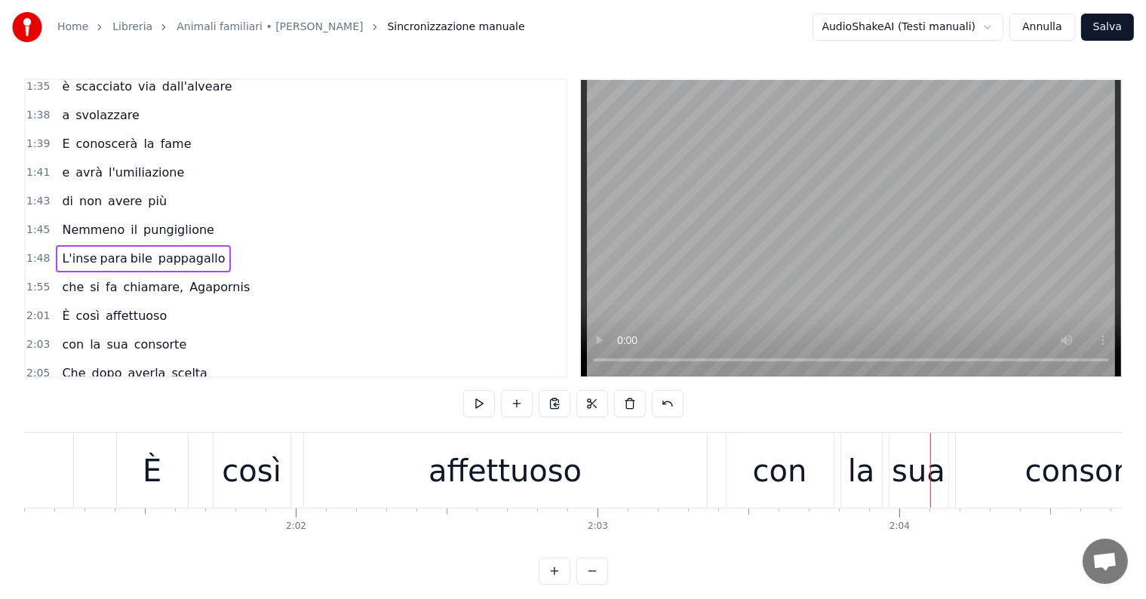
click at [162, 483] on div "È" at bounding box center [152, 470] width 71 height 75
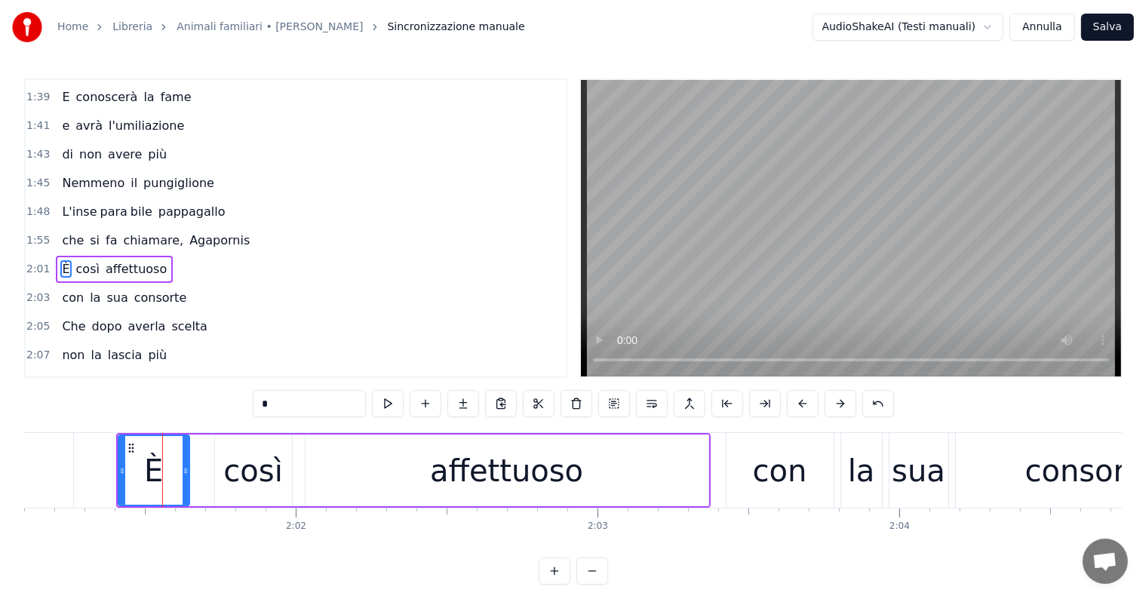
scroll to position [836, 0]
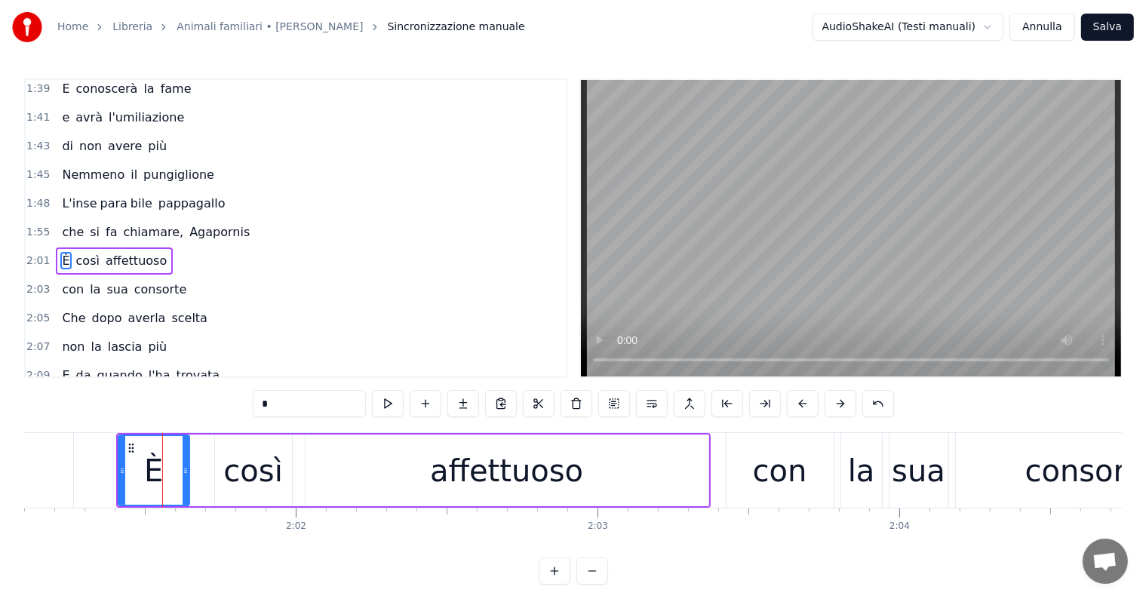
click at [281, 404] on input "*" at bounding box center [309, 403] width 113 height 27
type input "*"
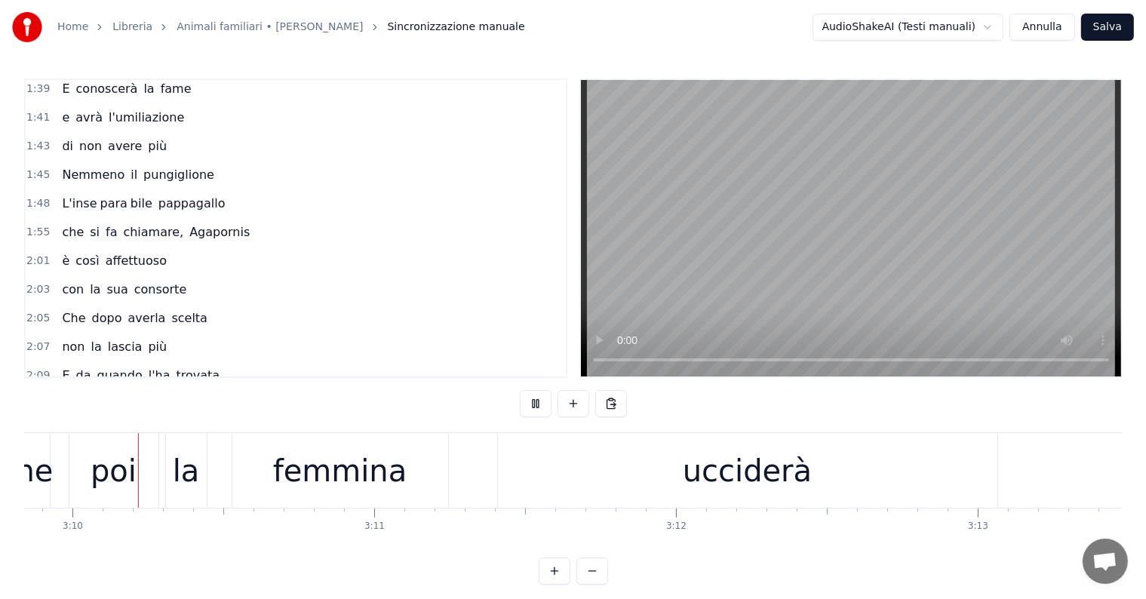
scroll to position [0, 57311]
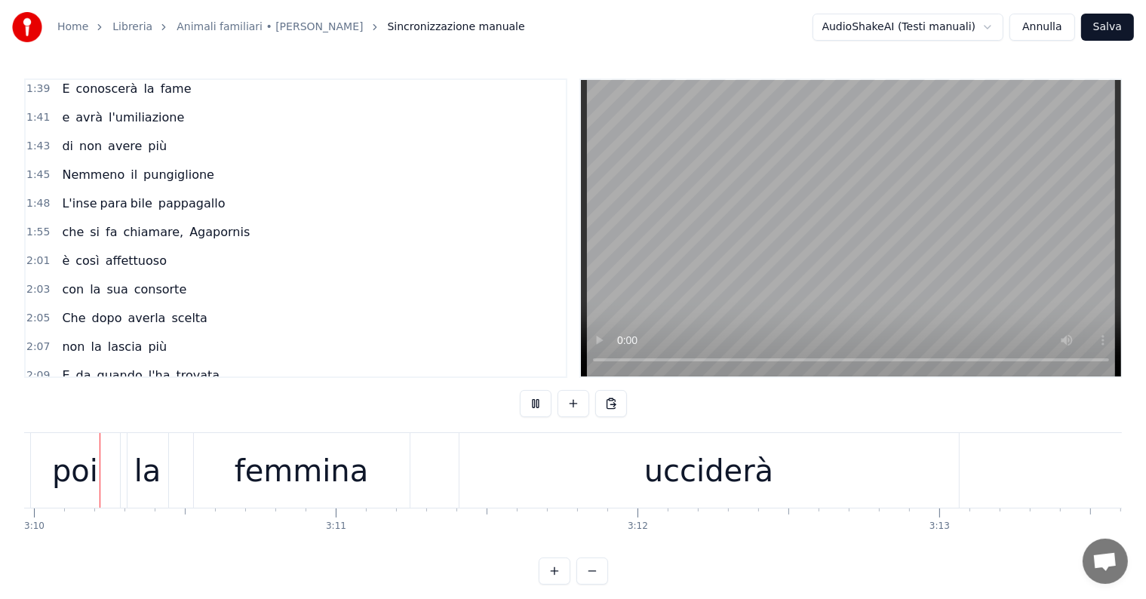
click at [281, 491] on div "femmina" at bounding box center [302, 470] width 134 height 45
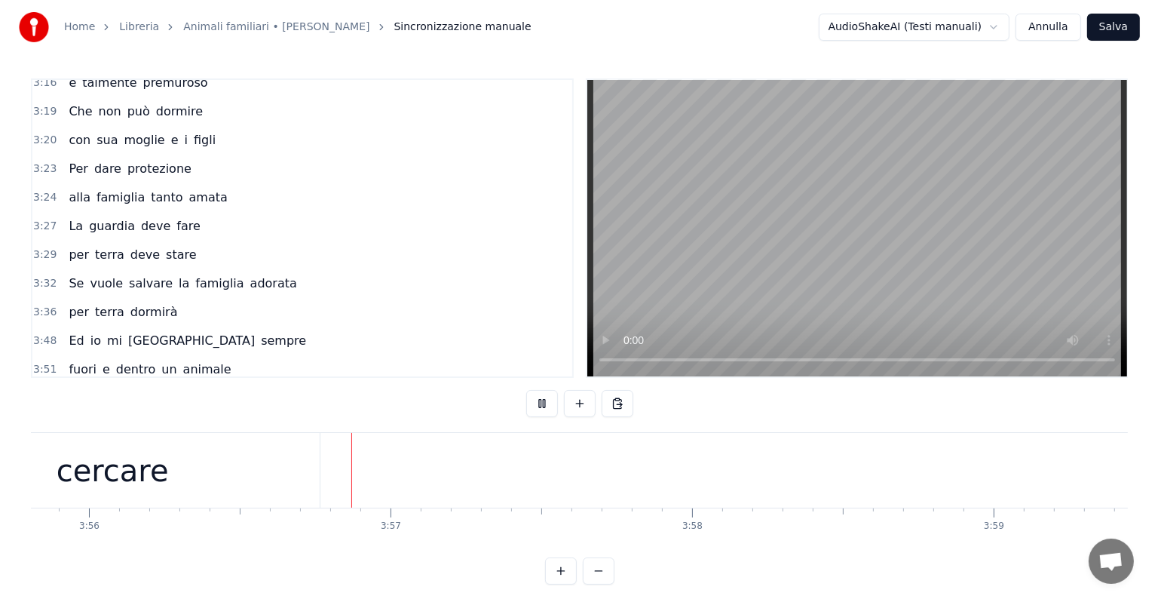
scroll to position [0, 71170]
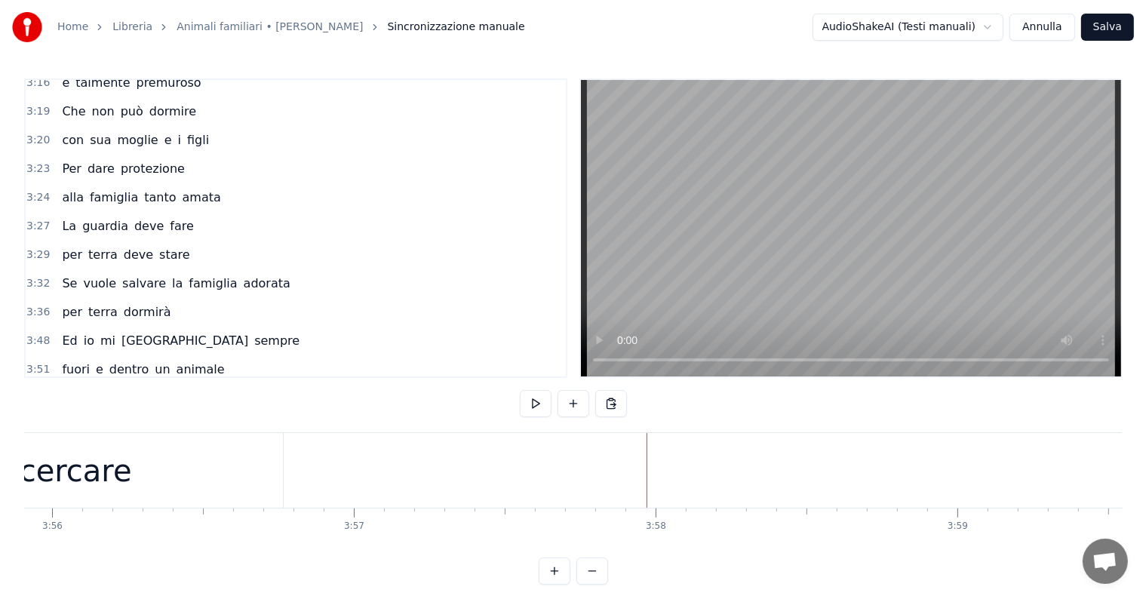
click at [1104, 29] on button "Salva" at bounding box center [1107, 27] width 53 height 27
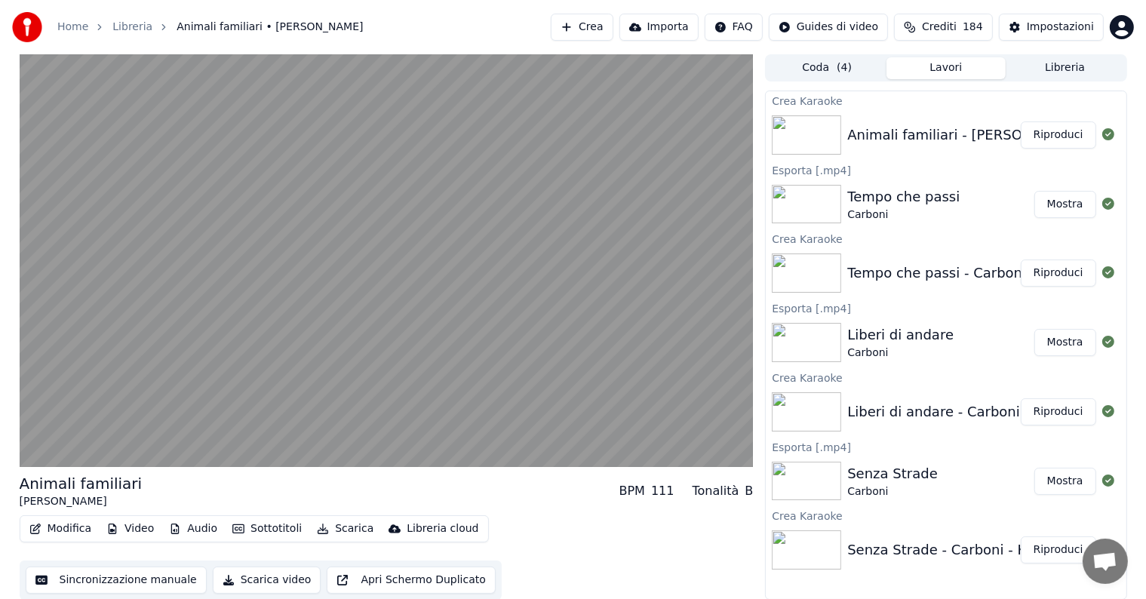
click at [1069, 128] on button "Riproduci" at bounding box center [1057, 134] width 75 height 27
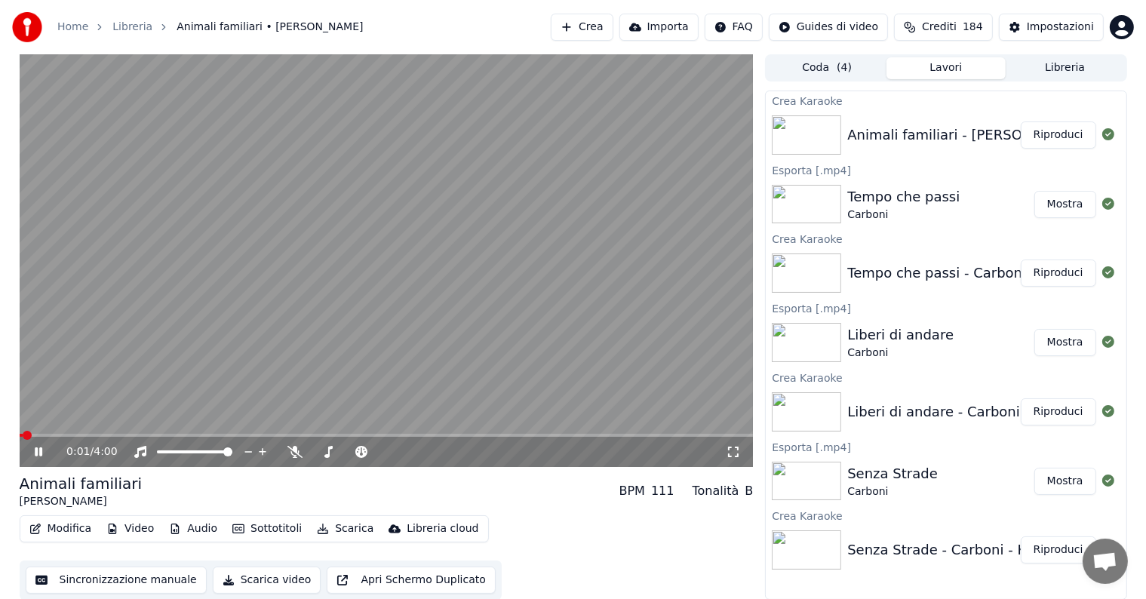
click at [36, 444] on div "0:01 / 4:00" at bounding box center [387, 451] width 722 height 15
click at [35, 454] on icon at bounding box center [39, 451] width 8 height 9
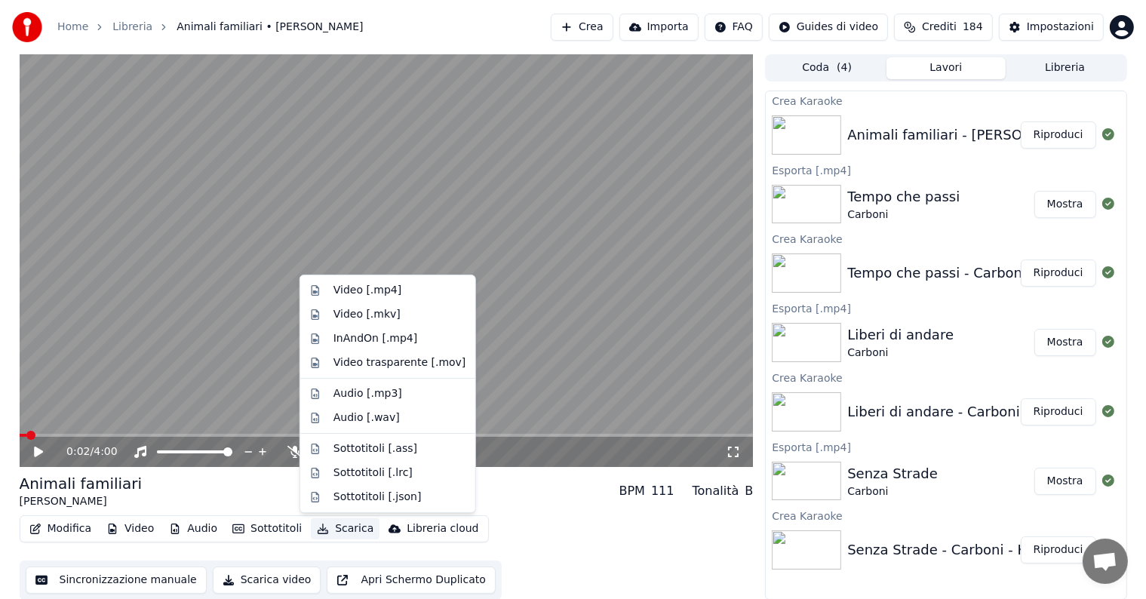
click at [339, 529] on button "Scarica" at bounding box center [345, 528] width 69 height 21
click at [347, 284] on div "Video [.mp4]" at bounding box center [367, 290] width 68 height 15
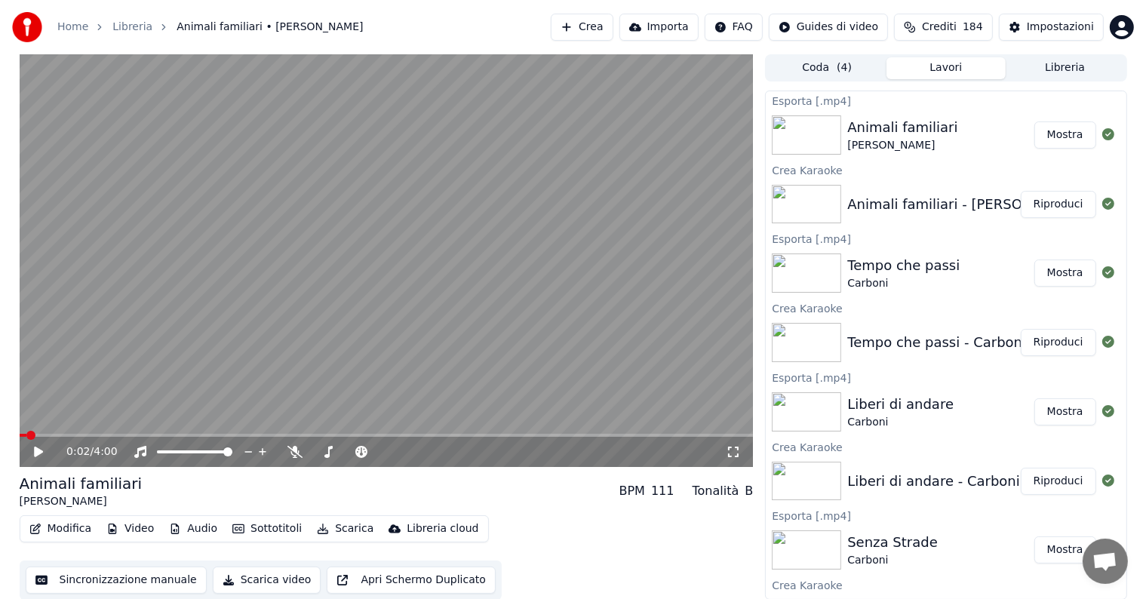
click at [1056, 137] on button "Mostra" at bounding box center [1065, 134] width 62 height 27
click at [606, 25] on button "Crea" at bounding box center [582, 27] width 62 height 27
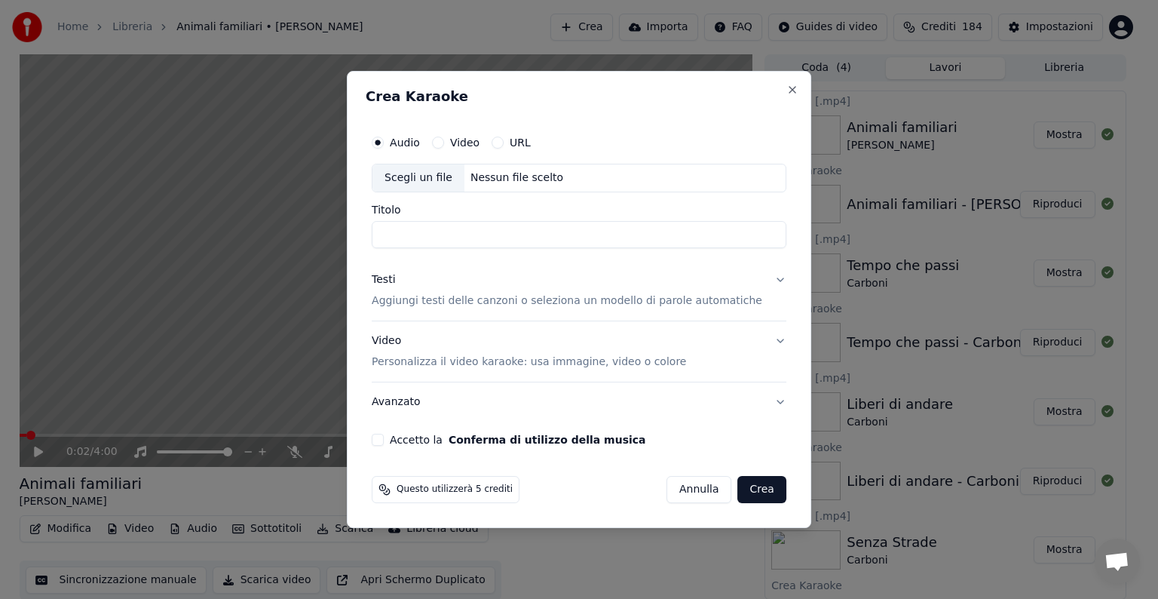
click at [507, 181] on div "Nessun file scelto" at bounding box center [517, 177] width 105 height 15
type input "**********"
click at [763, 281] on button "Testi Aggiungi testi delle canzoni o seleziona un modello di parole automatiche" at bounding box center [579, 290] width 415 height 60
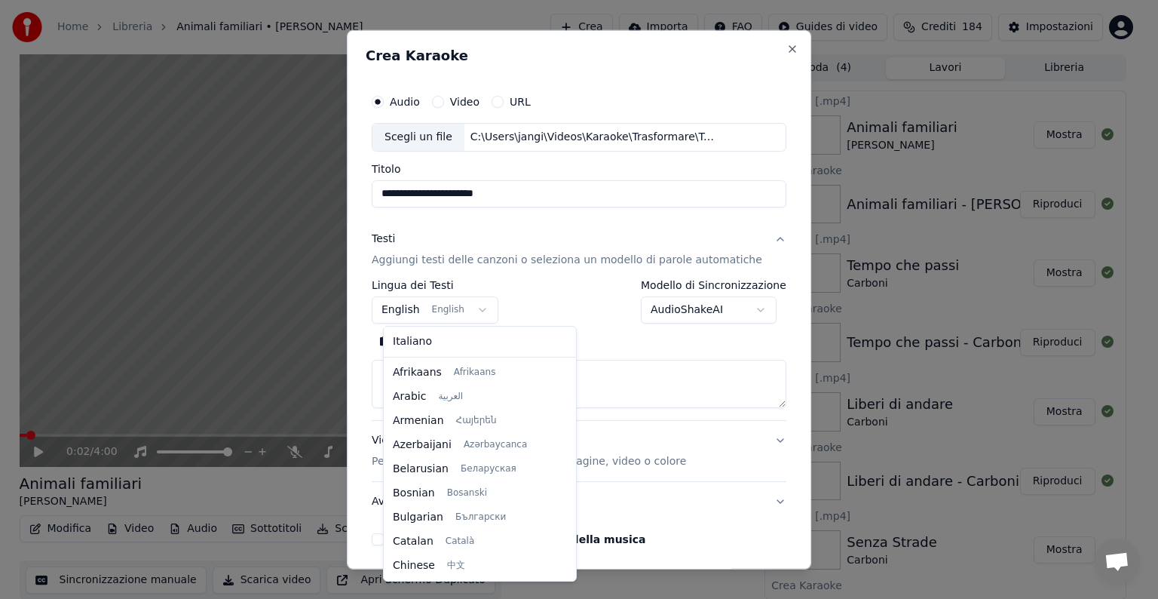
click at [486, 308] on body "**********" at bounding box center [573, 299] width 1146 height 599
select select "**"
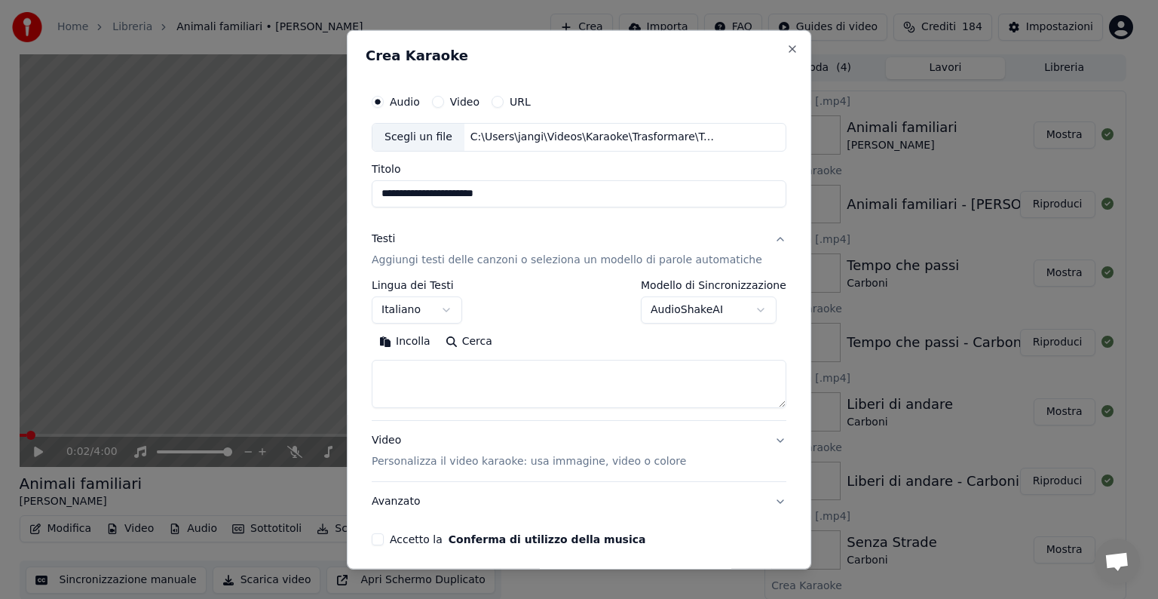
click at [419, 374] on textarea at bounding box center [579, 384] width 415 height 48
click at [417, 337] on button "Incolla" at bounding box center [405, 342] width 66 height 24
click at [757, 437] on button "Video Personalizza il video karaoke: usa immagine, video o colore" at bounding box center [579, 451] width 415 height 60
type textarea "**********"
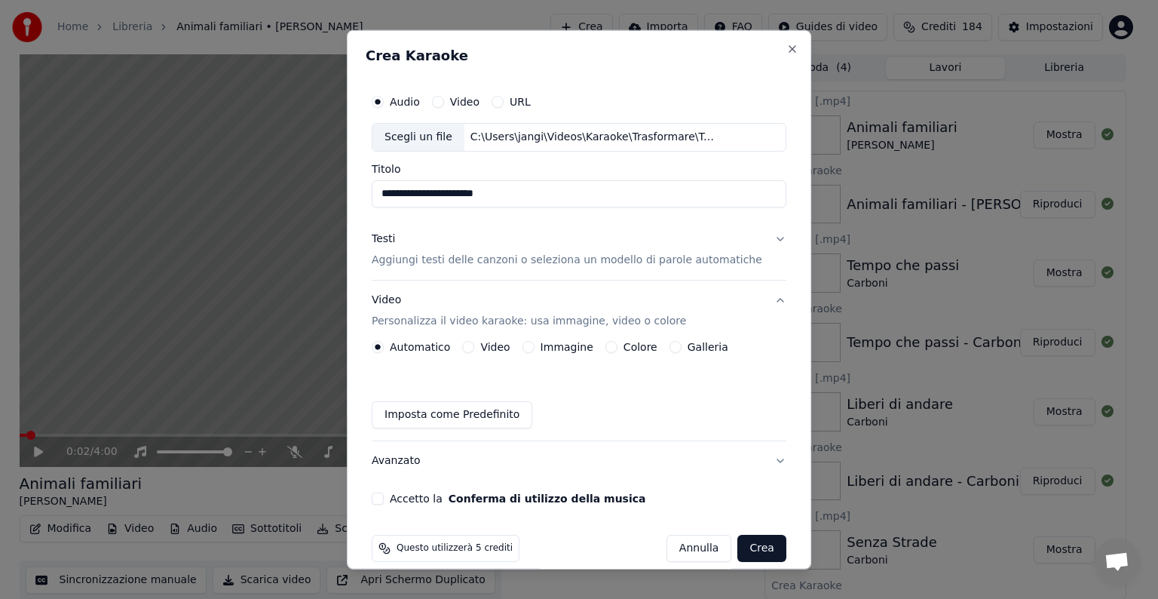
click at [535, 343] on button "Immagine" at bounding box center [529, 347] width 12 height 12
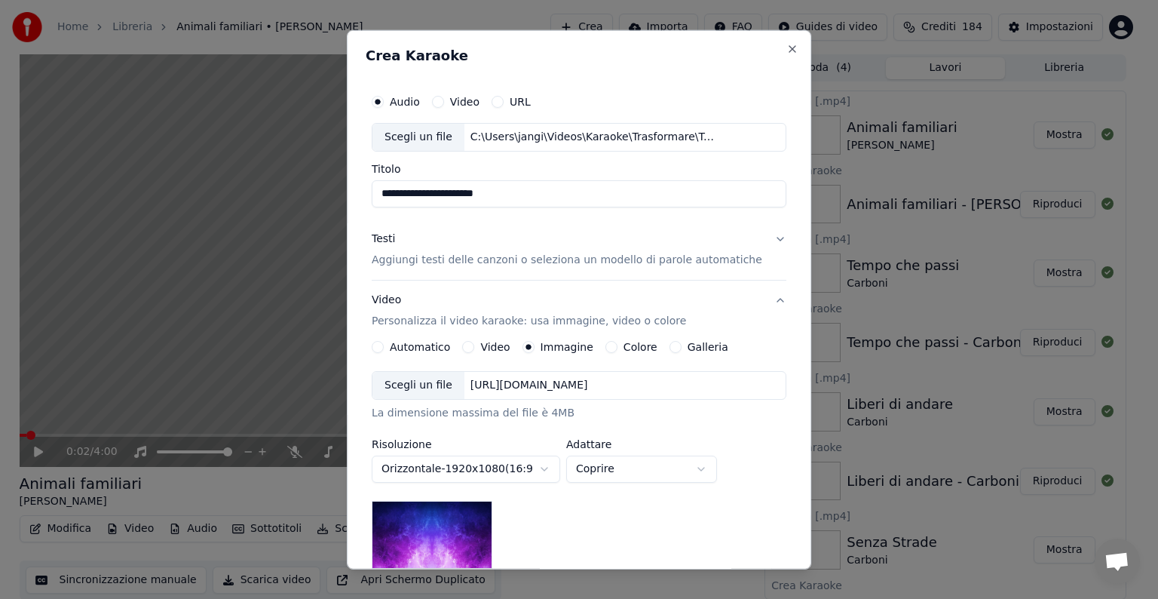
click at [549, 381] on div "[URL][DOMAIN_NAME]" at bounding box center [530, 385] width 130 height 15
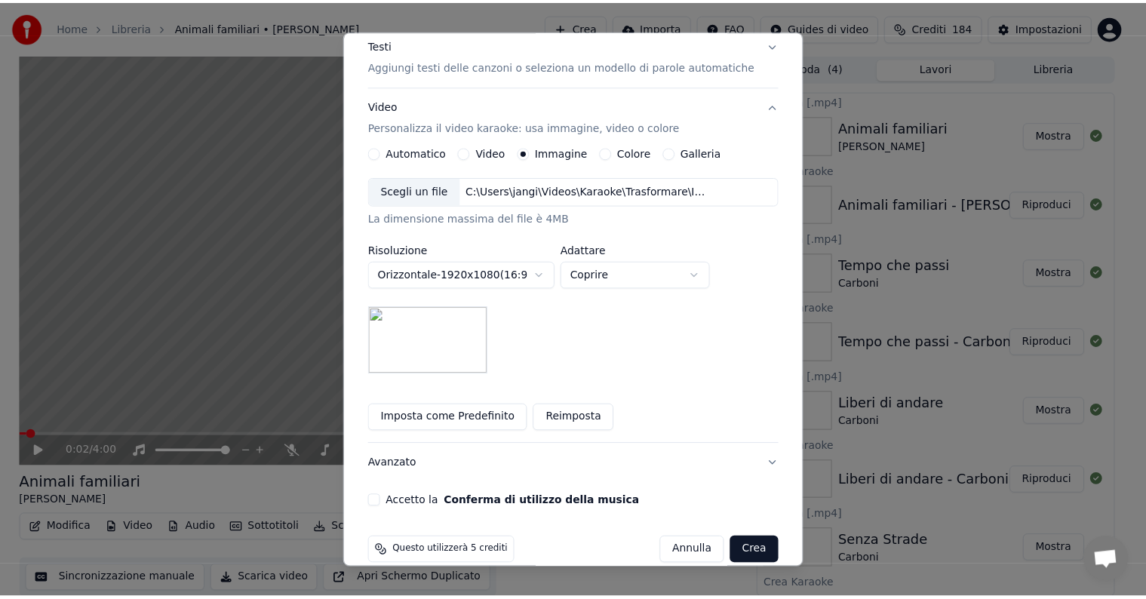
scroll to position [214, 0]
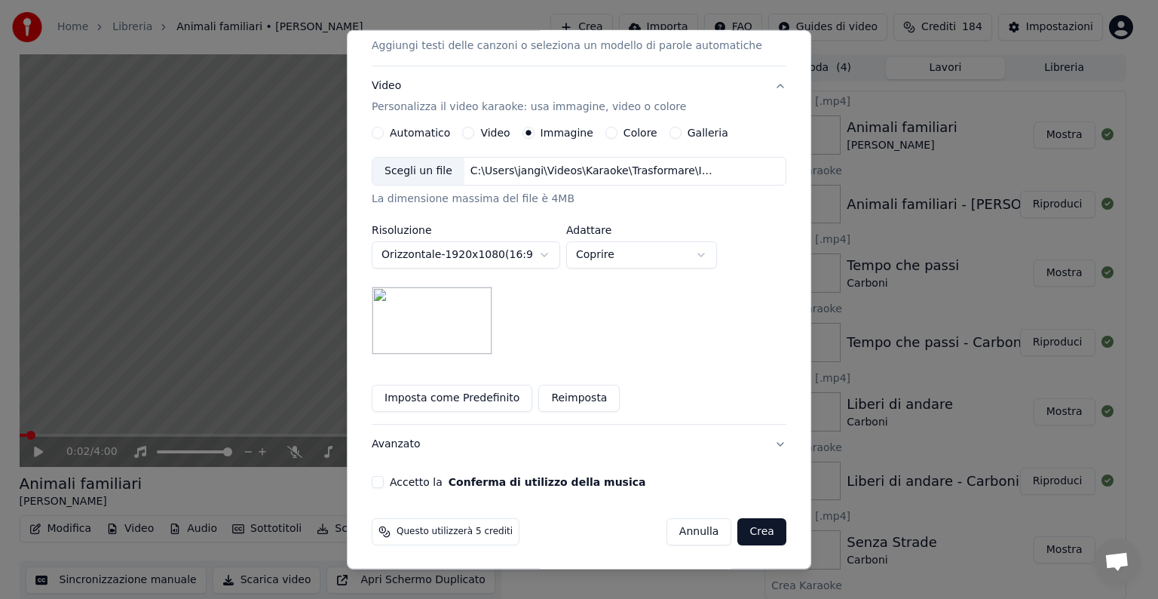
click at [384, 480] on button "Accetto la Conferma di utilizzo della musica" at bounding box center [378, 482] width 12 height 12
click at [763, 530] on div "Questo utilizzerà 5 crediti [PERSON_NAME]" at bounding box center [579, 531] width 427 height 39
click at [750, 529] on button "Crea" at bounding box center [762, 531] width 48 height 27
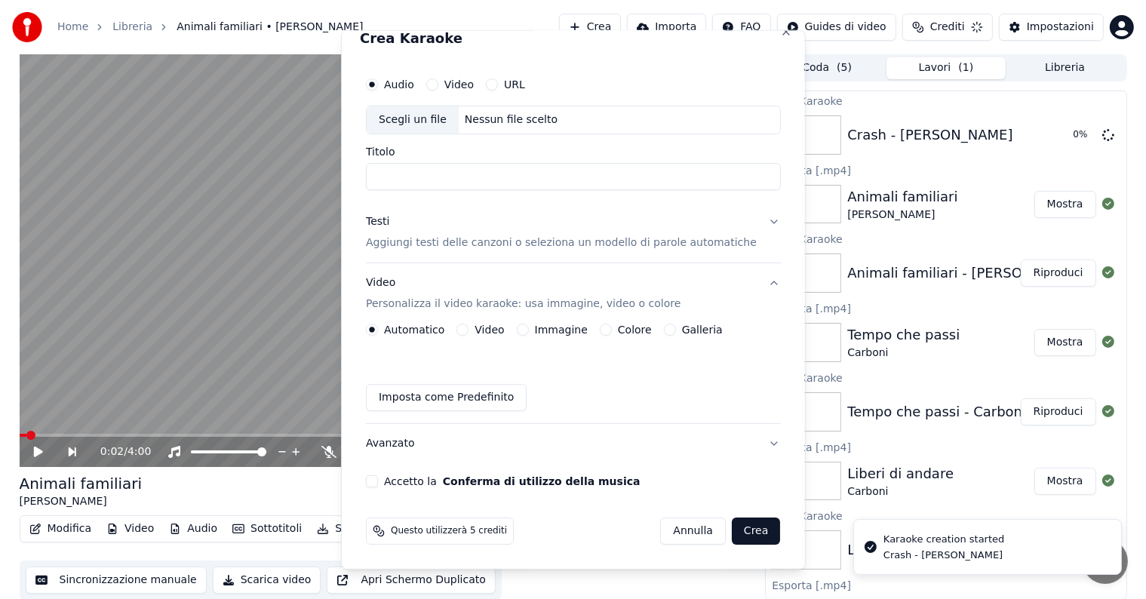
scroll to position [17, 0]
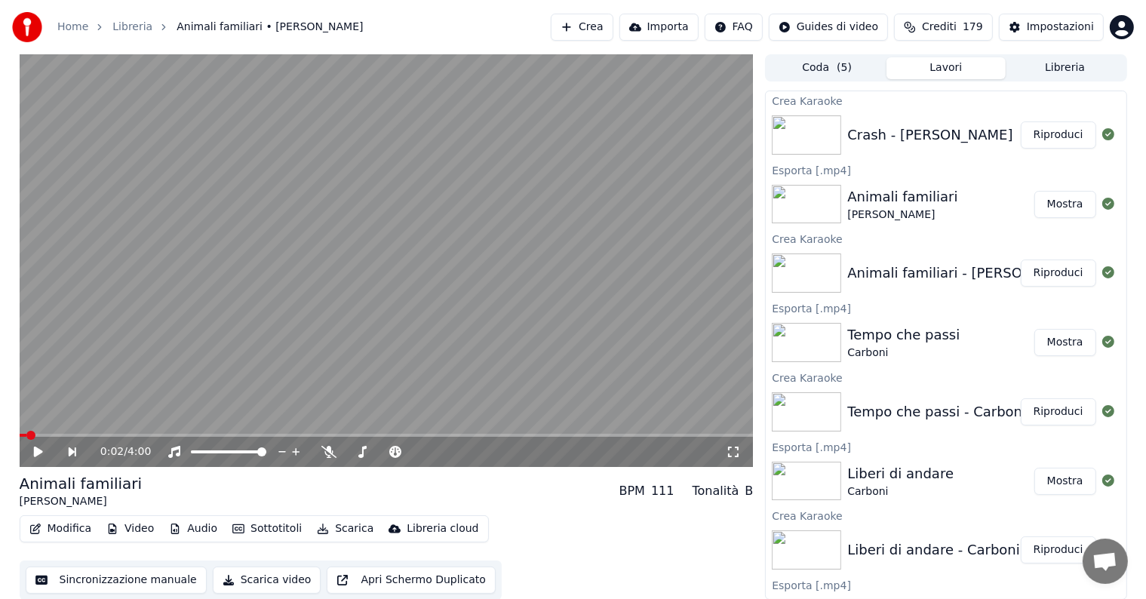
click at [999, 136] on div "Crash - [PERSON_NAME]" at bounding box center [929, 134] width 165 height 21
click at [1063, 131] on button "Riproduci" at bounding box center [1057, 134] width 75 height 27
click at [38, 449] on icon at bounding box center [49, 452] width 35 height 12
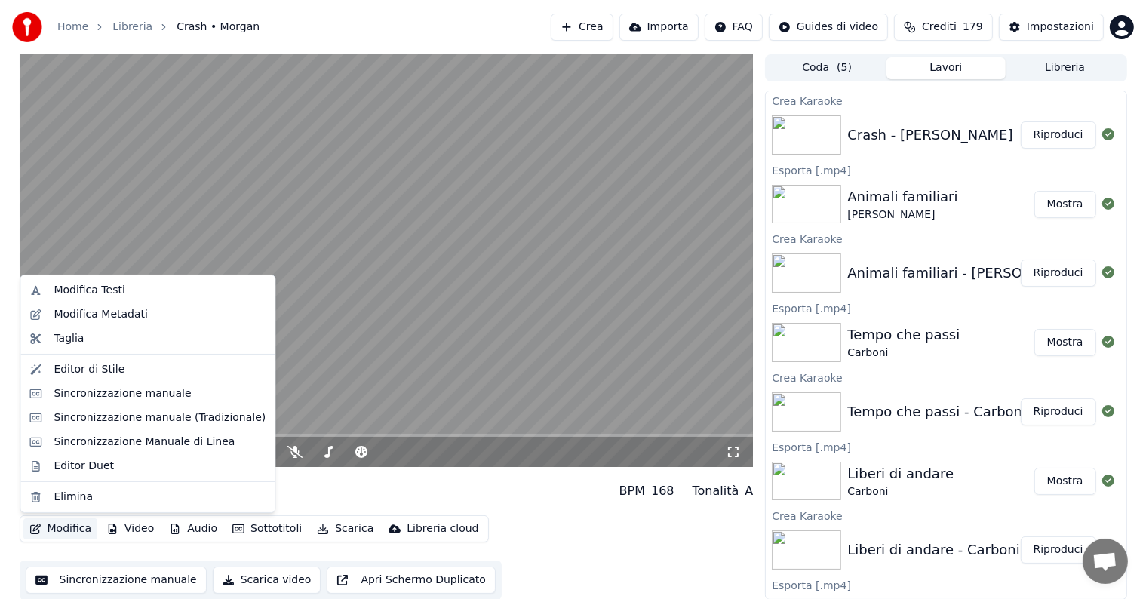
click at [72, 528] on button "Modifica" at bounding box center [60, 528] width 75 height 21
click at [110, 391] on div "Sincronizzazione manuale" at bounding box center [122, 393] width 137 height 15
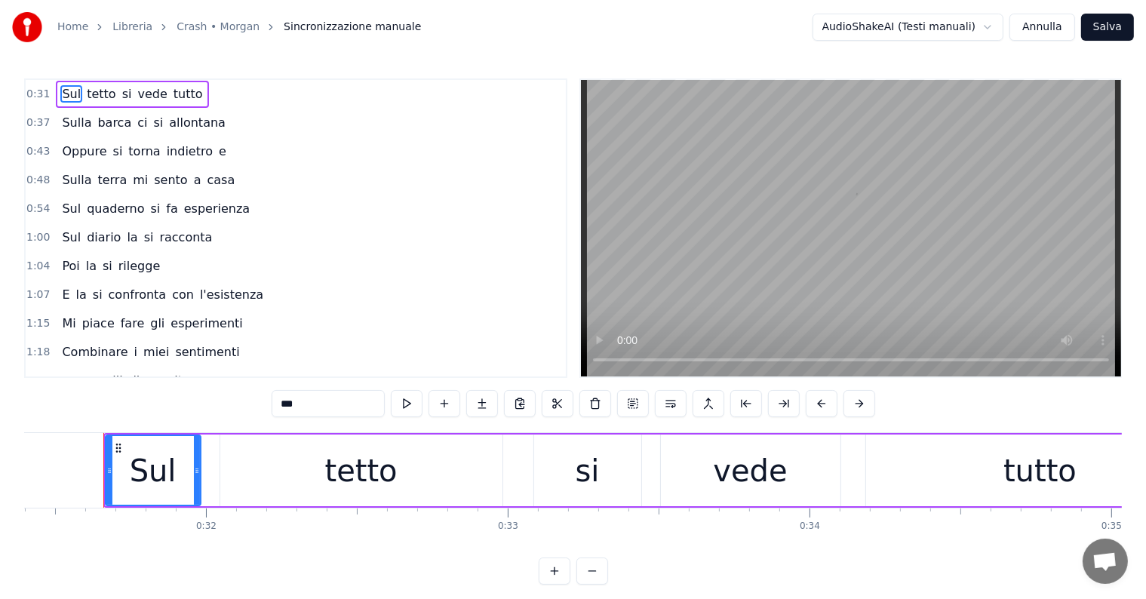
scroll to position [0, 9475]
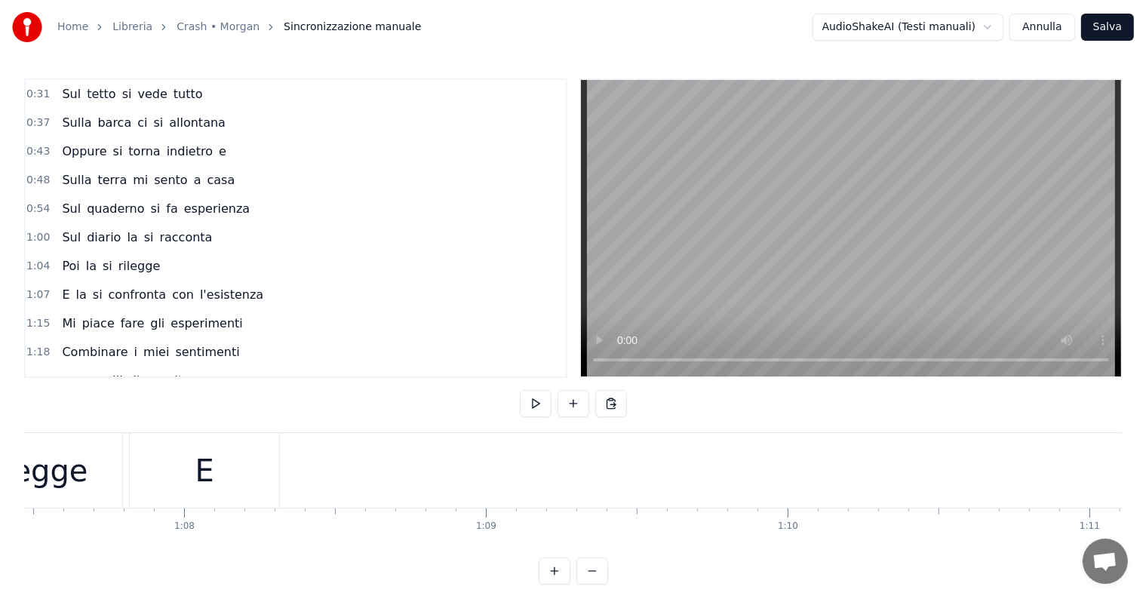
scroll to position [0, 20091]
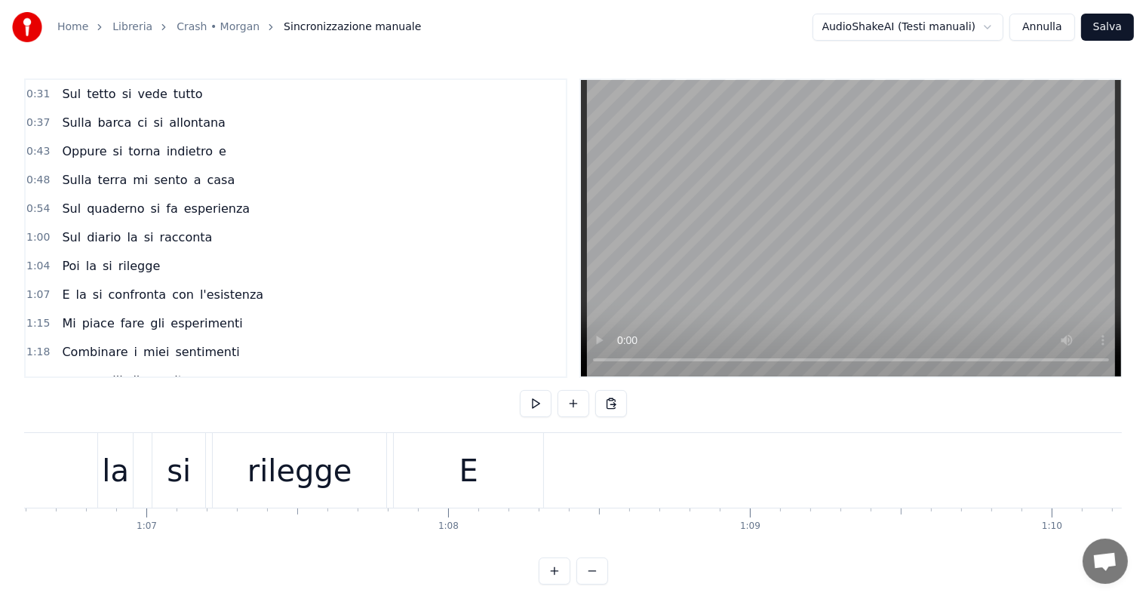
click at [445, 479] on div "E" at bounding box center [468, 470] width 149 height 75
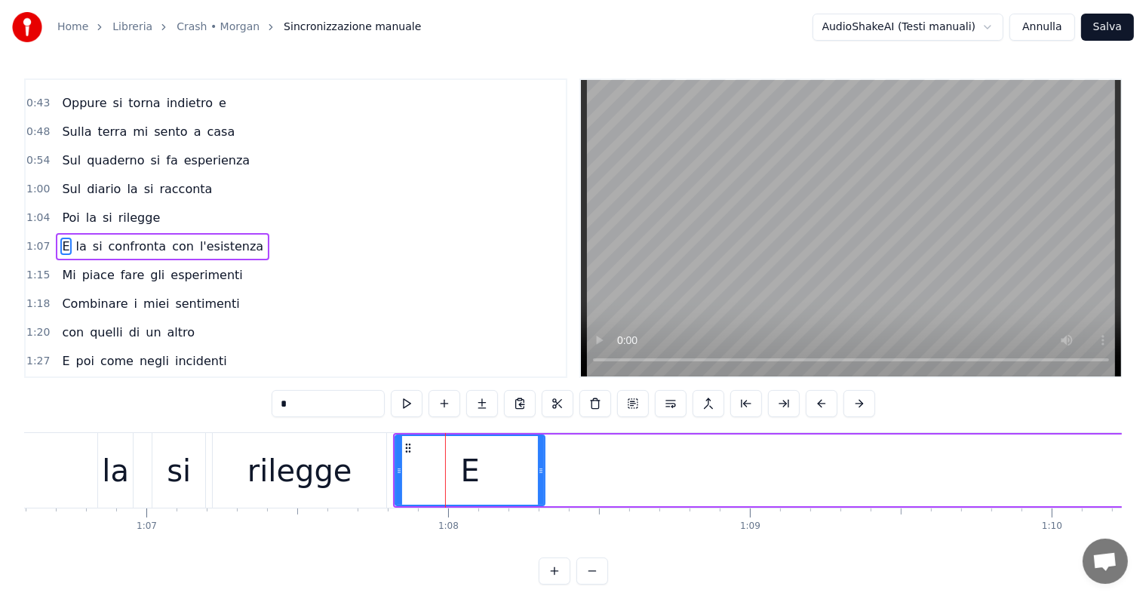
scroll to position [60, 0]
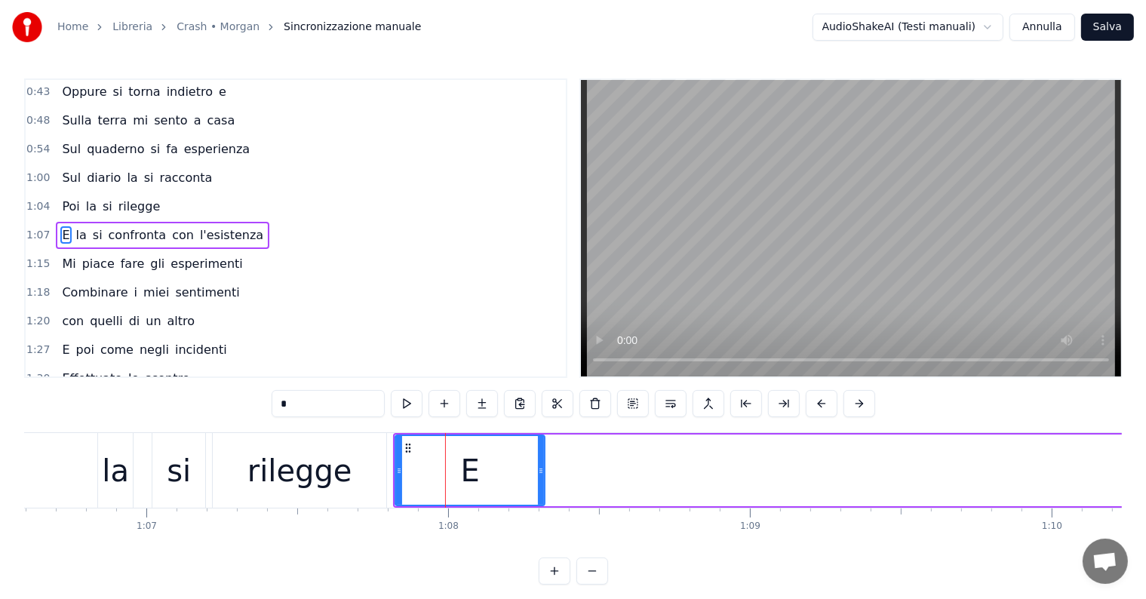
click at [316, 398] on input "*" at bounding box center [328, 403] width 113 height 27
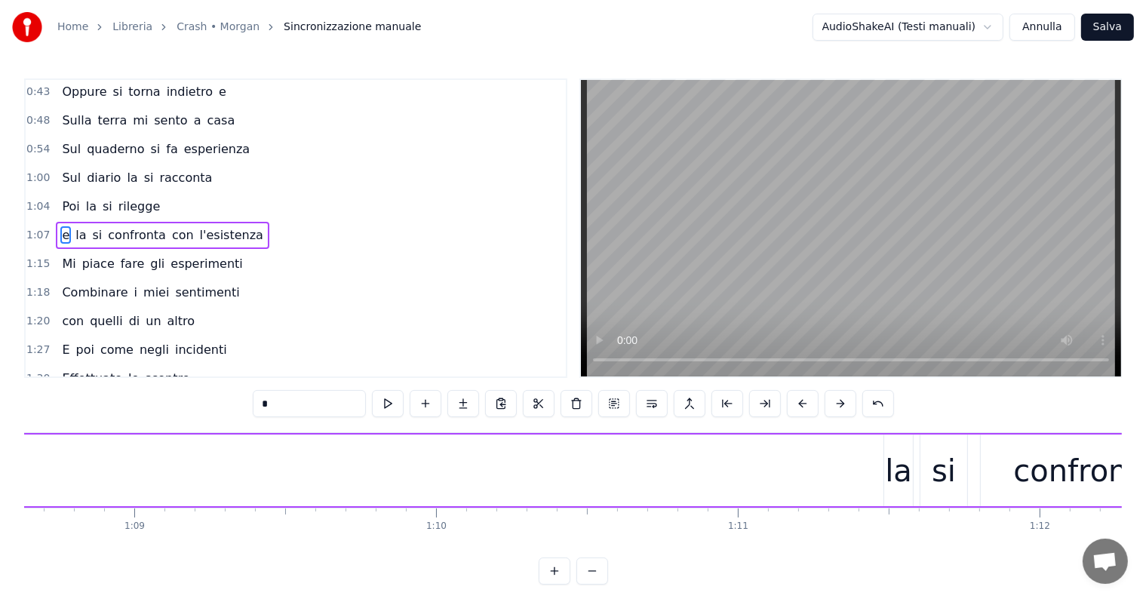
scroll to position [0, 20751]
type input "*"
click at [69, 210] on div "Poi la si rilegge" at bounding box center [111, 206] width 110 height 27
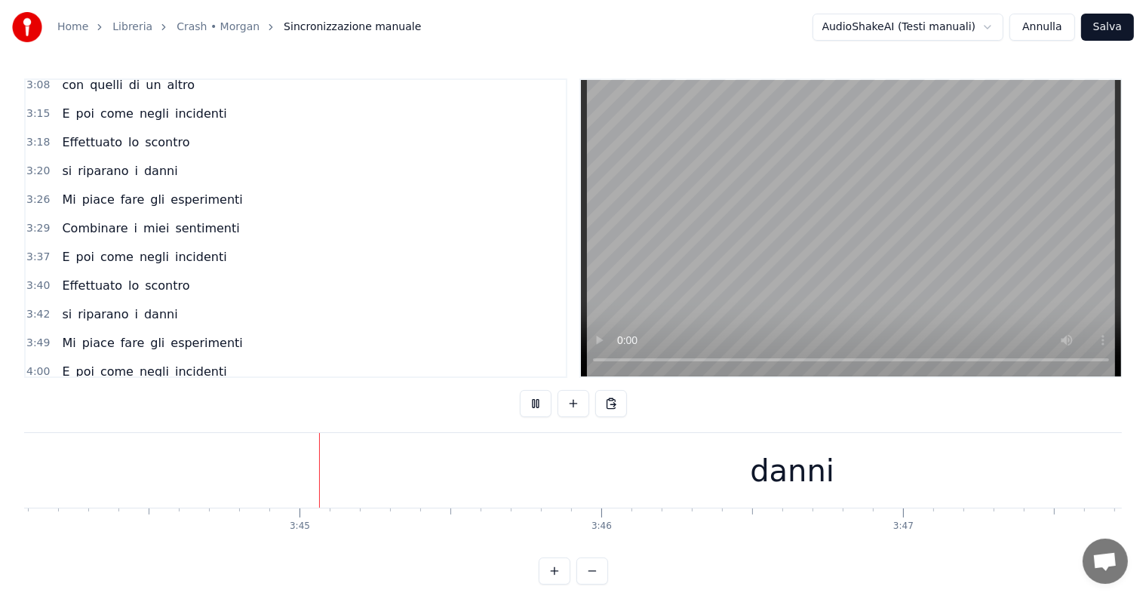
scroll to position [0, 67607]
click at [715, 499] on div "danni" at bounding box center [788, 470] width 1543 height 75
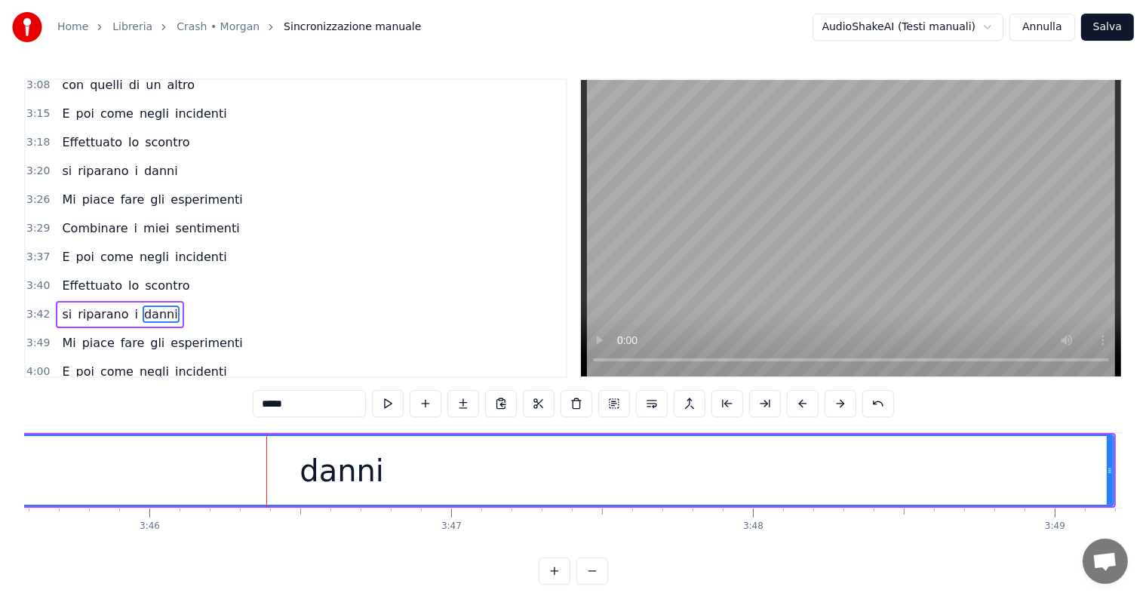
scroll to position [0, 68187]
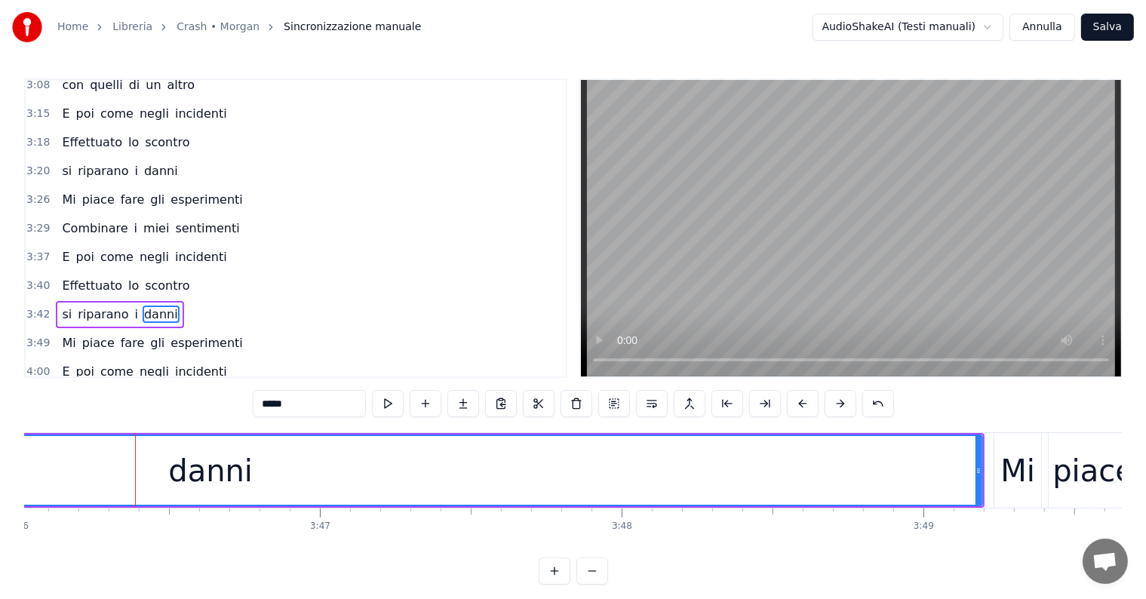
drag, startPoint x: 980, startPoint y: 468, endPoint x: 371, endPoint y: 450, distance: 609.7
click at [371, 450] on div "danni" at bounding box center [210, 470] width 1545 height 72
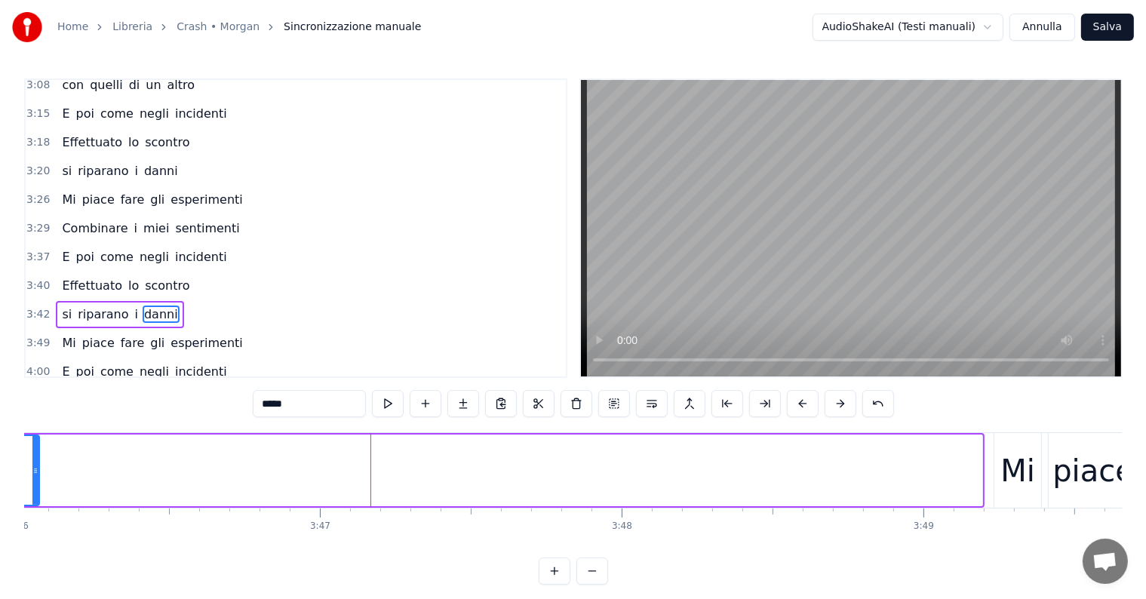
drag, startPoint x: 975, startPoint y: 446, endPoint x: 35, endPoint y: 434, distance: 940.6
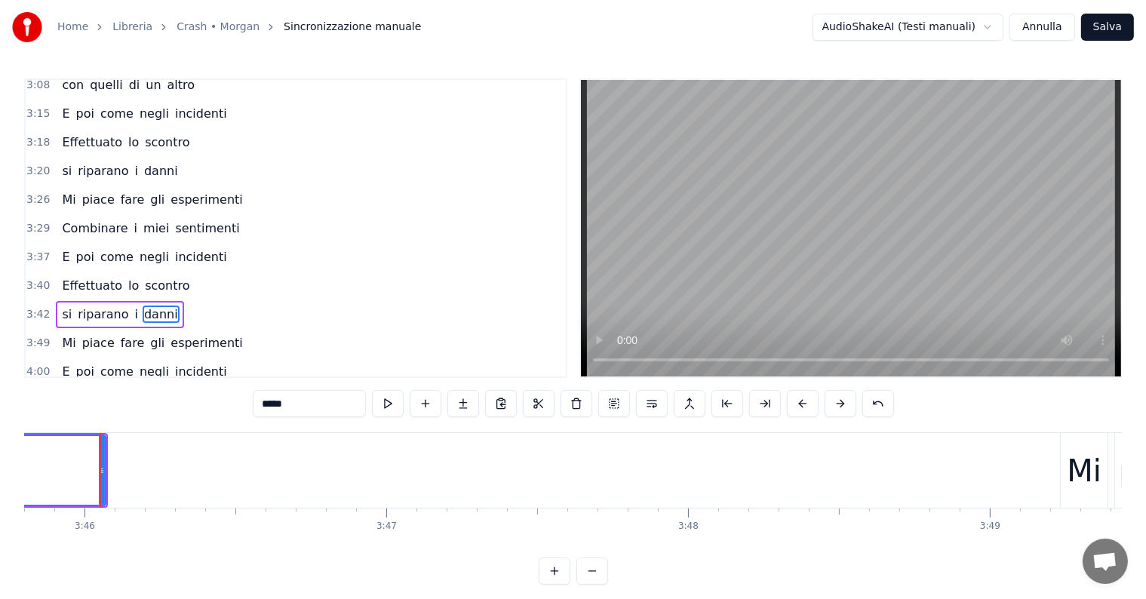
scroll to position [0, 67221]
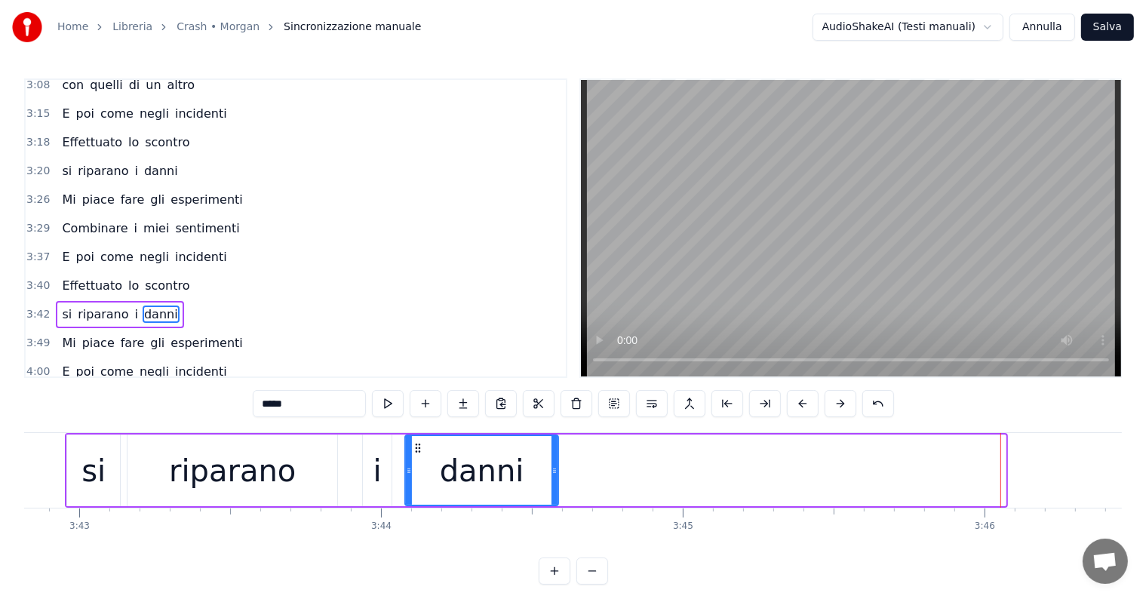
drag, startPoint x: 1004, startPoint y: 458, endPoint x: 557, endPoint y: 450, distance: 447.3
click at [557, 450] on div at bounding box center [554, 470] width 6 height 69
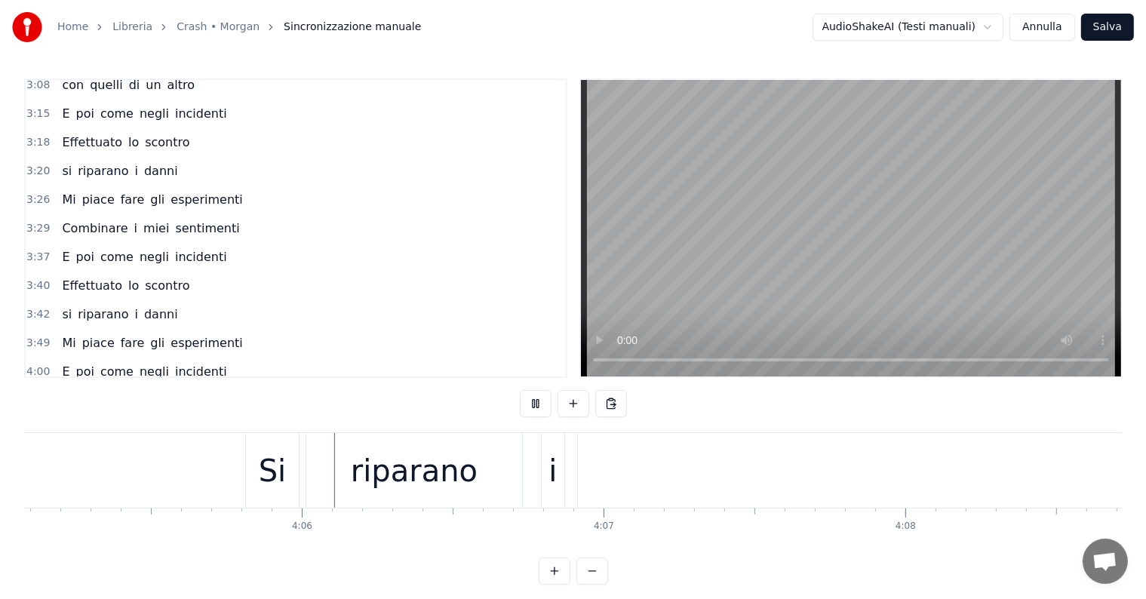
scroll to position [0, 73957]
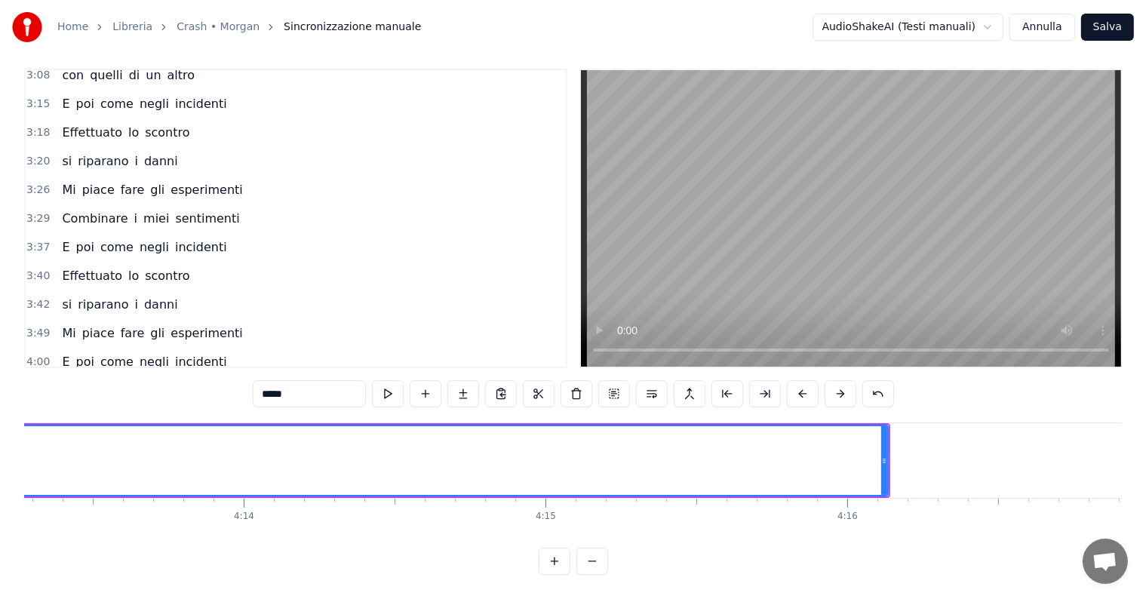
scroll to position [0, 76673]
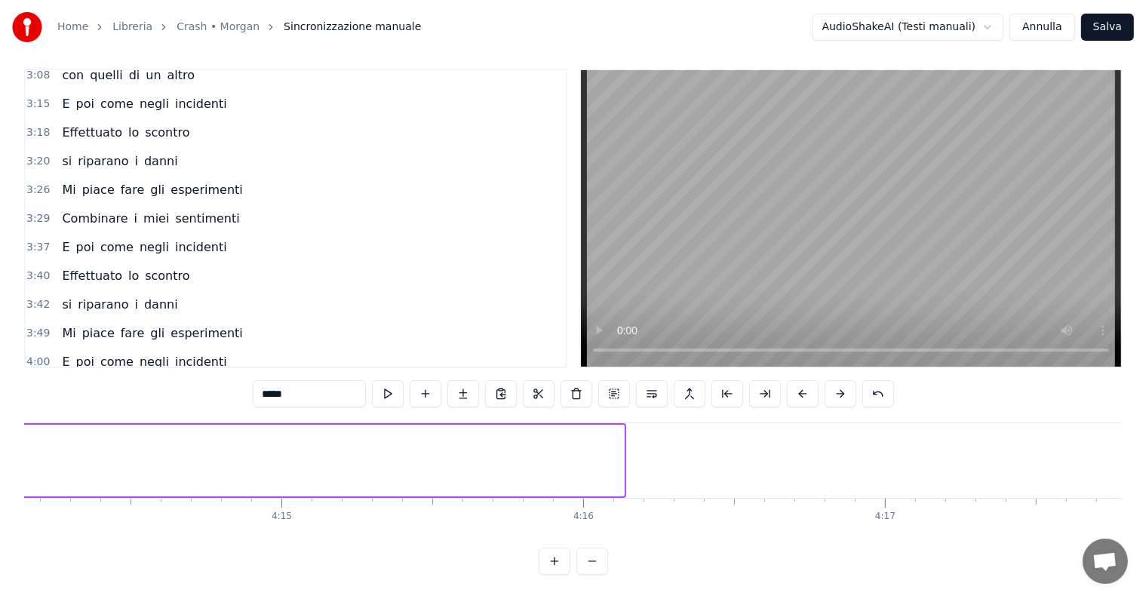
drag, startPoint x: 618, startPoint y: 422, endPoint x: 0, endPoint y: 400, distance: 618.8
click at [0, 400] on div "Home Libreria Crash • Morgan Sincronizzazione manuale AudioShakeAI (Testi manua…" at bounding box center [573, 282] width 1146 height 585
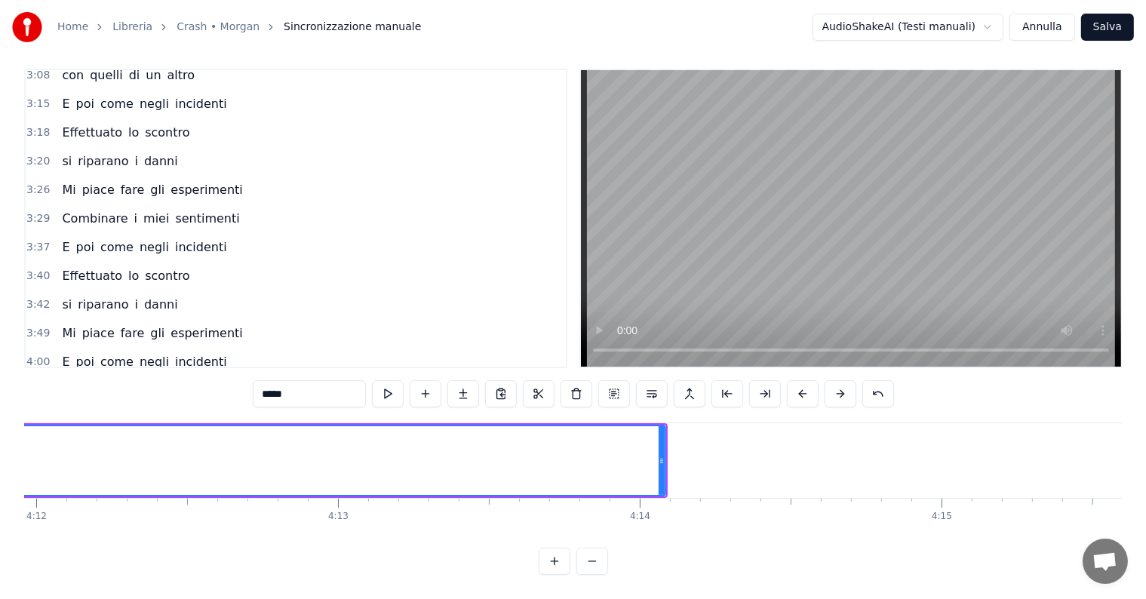
scroll to position [0, 75705]
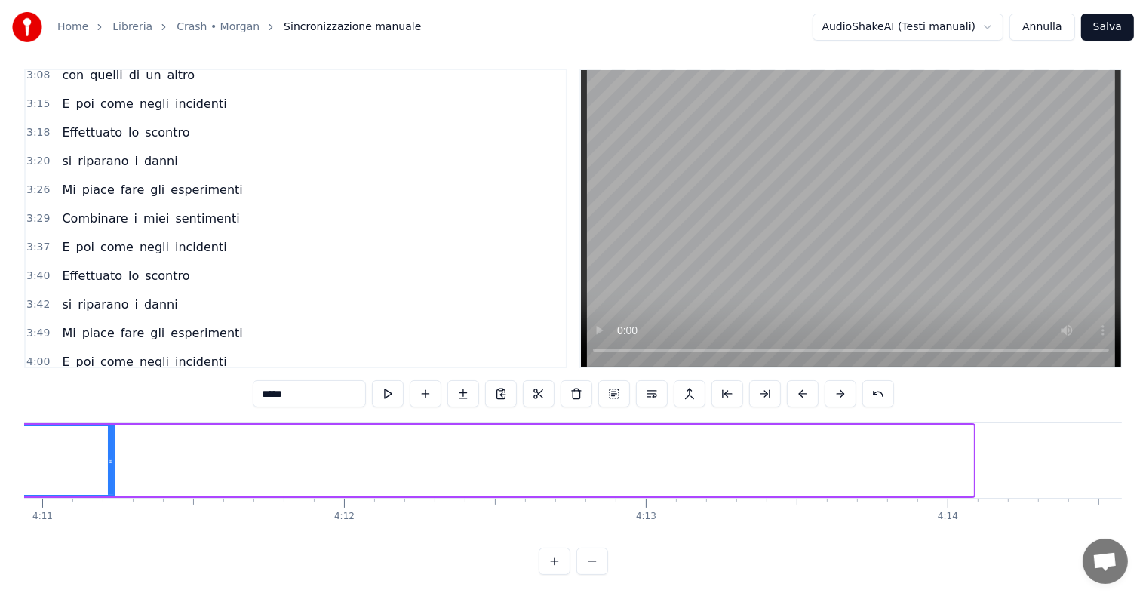
drag, startPoint x: 968, startPoint y: 419, endPoint x: 107, endPoint y: 444, distance: 861.7
click at [108, 444] on div at bounding box center [111, 460] width 6 height 69
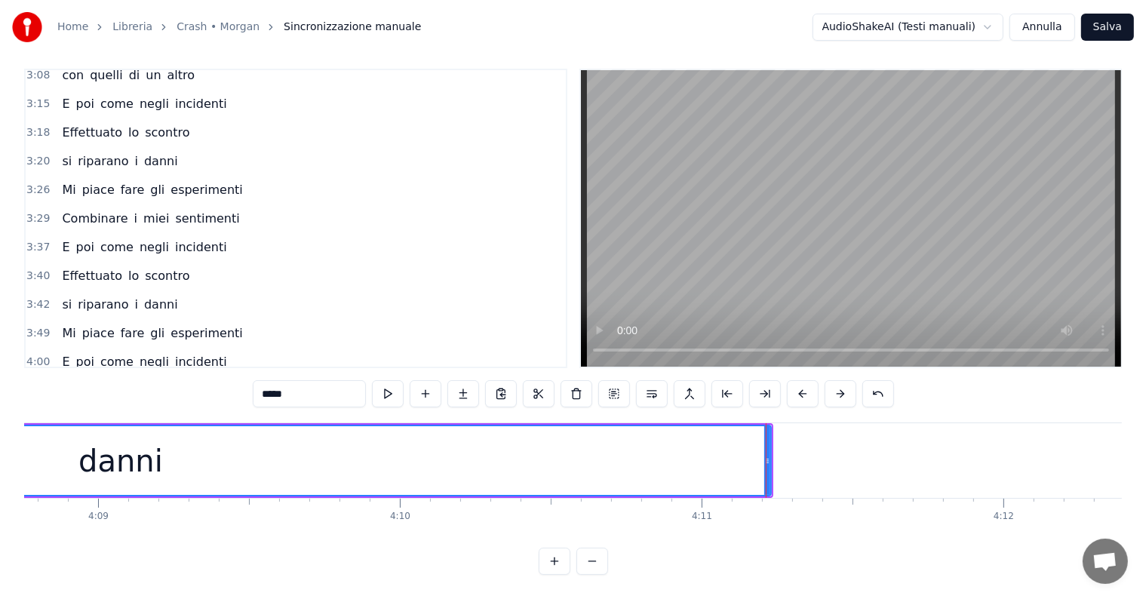
scroll to position [0, 74827]
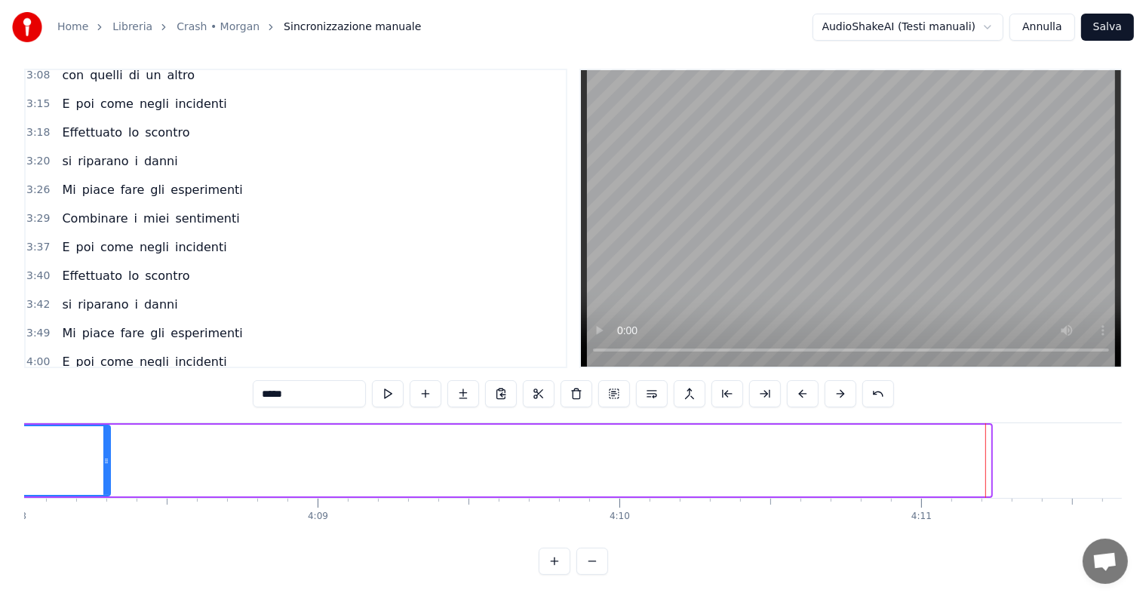
drag, startPoint x: 987, startPoint y: 424, endPoint x: 102, endPoint y: 431, distance: 884.7
click at [103, 431] on div at bounding box center [106, 460] width 6 height 69
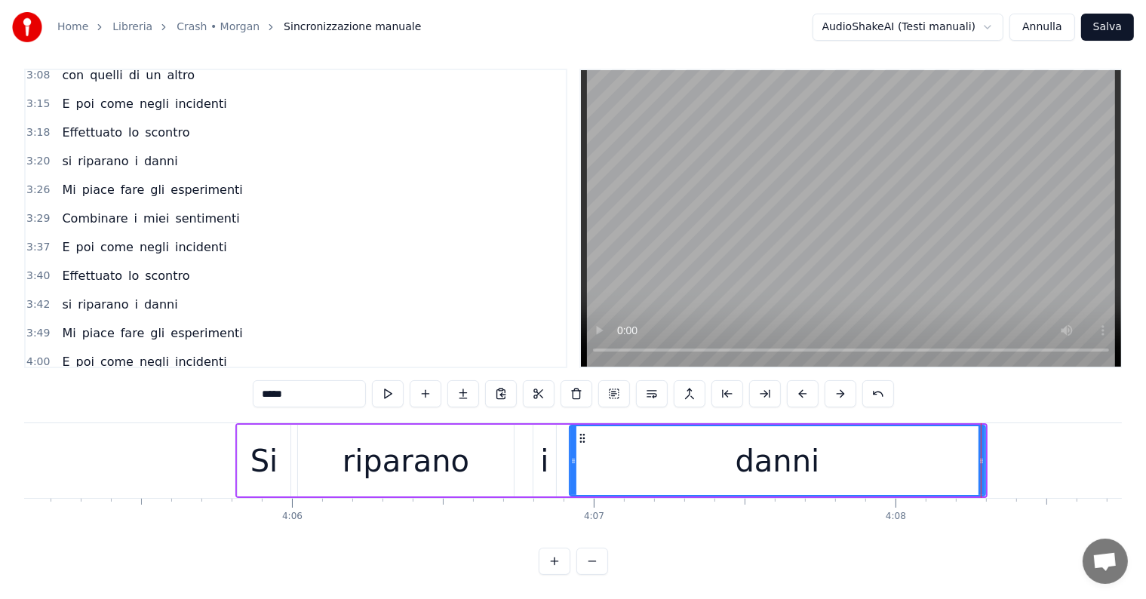
scroll to position [0, 74123]
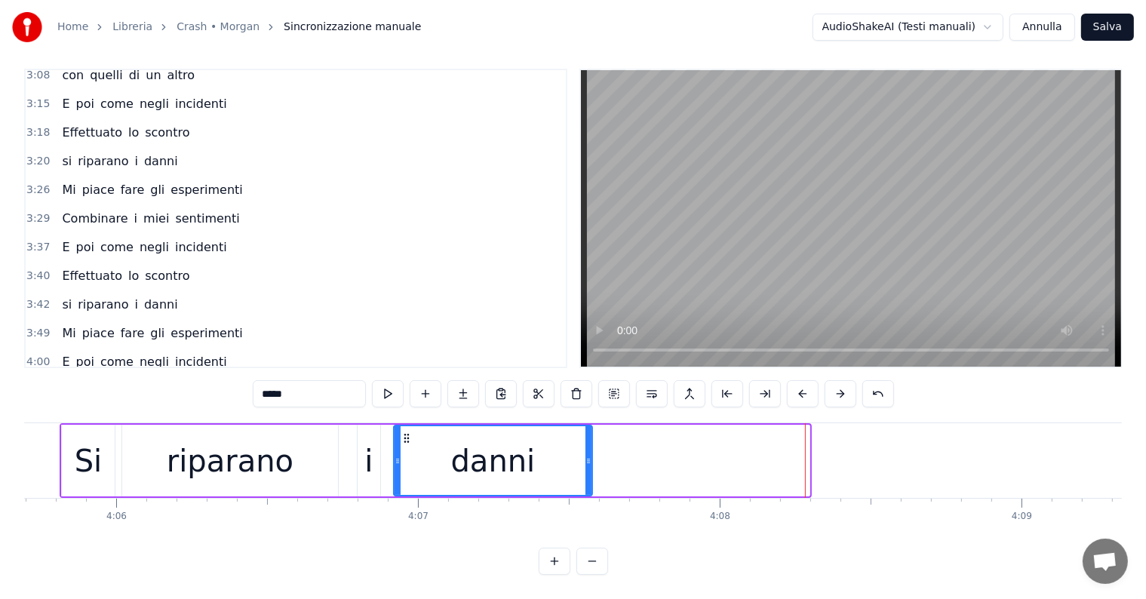
drag, startPoint x: 806, startPoint y: 435, endPoint x: 588, endPoint y: 441, distance: 217.3
click at [588, 441] on div at bounding box center [588, 460] width 6 height 69
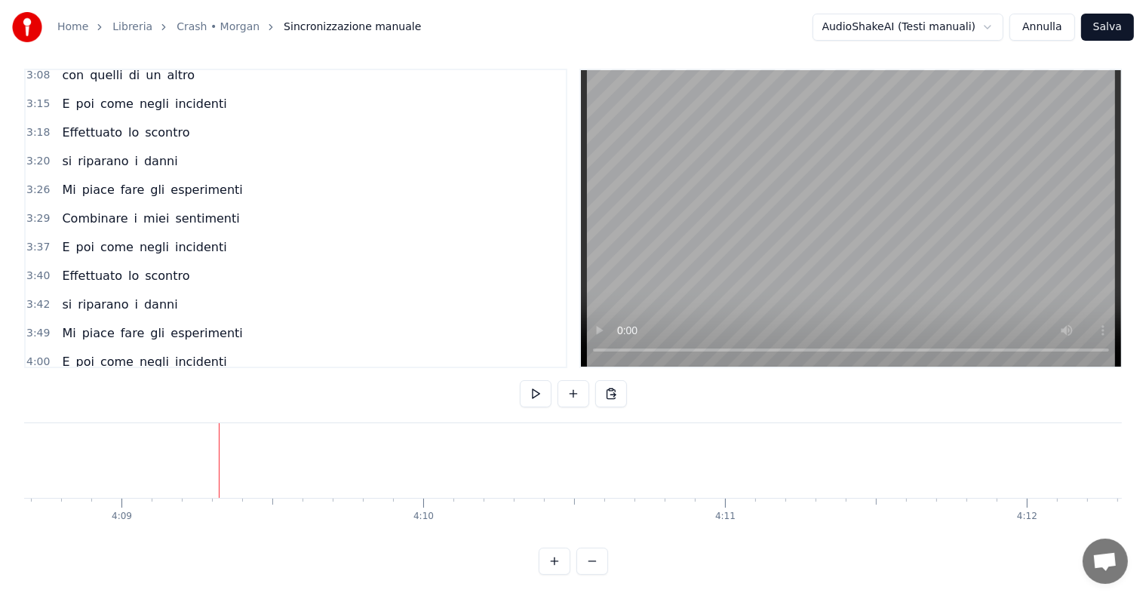
scroll to position [0, 75141]
click at [1118, 23] on button "Salva" at bounding box center [1107, 27] width 53 height 27
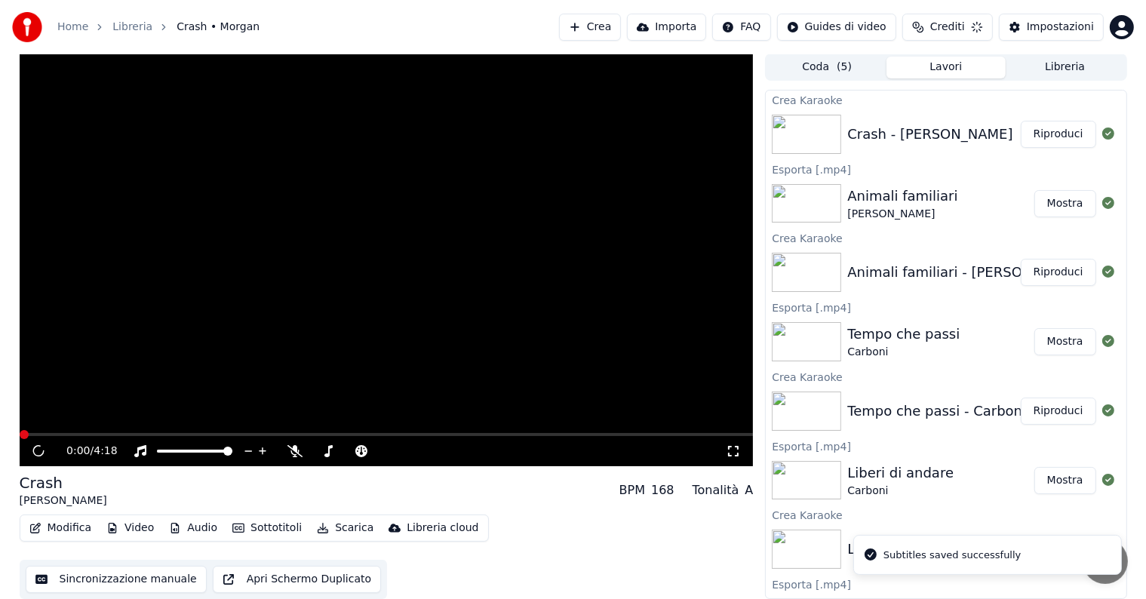
scroll to position [1, 0]
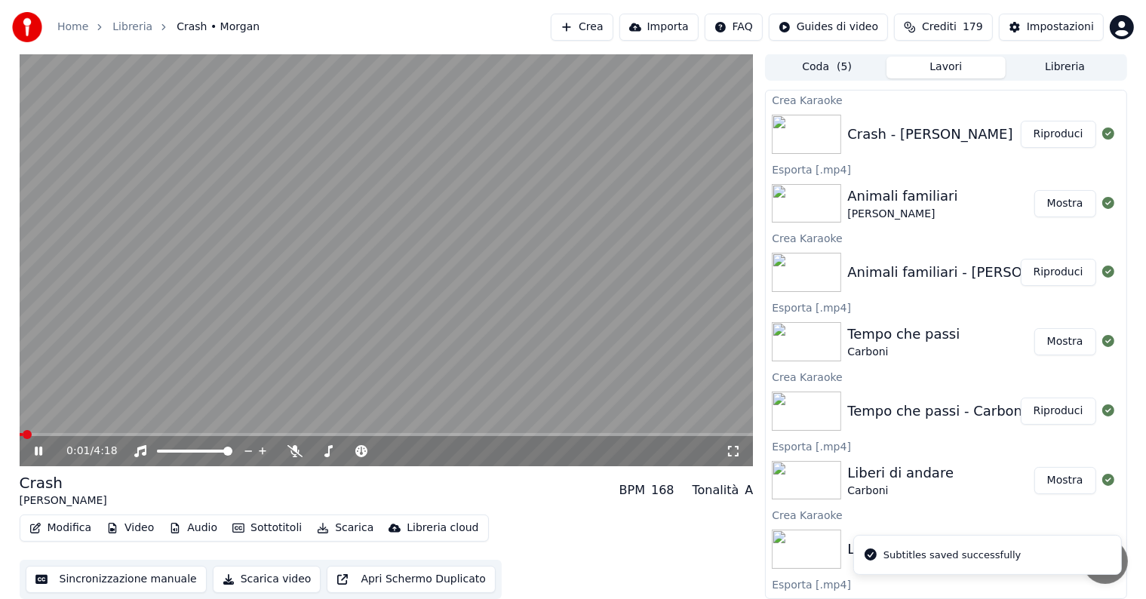
click at [1053, 137] on button "Riproduci" at bounding box center [1057, 134] width 75 height 27
click at [38, 453] on icon at bounding box center [49, 451] width 35 height 12
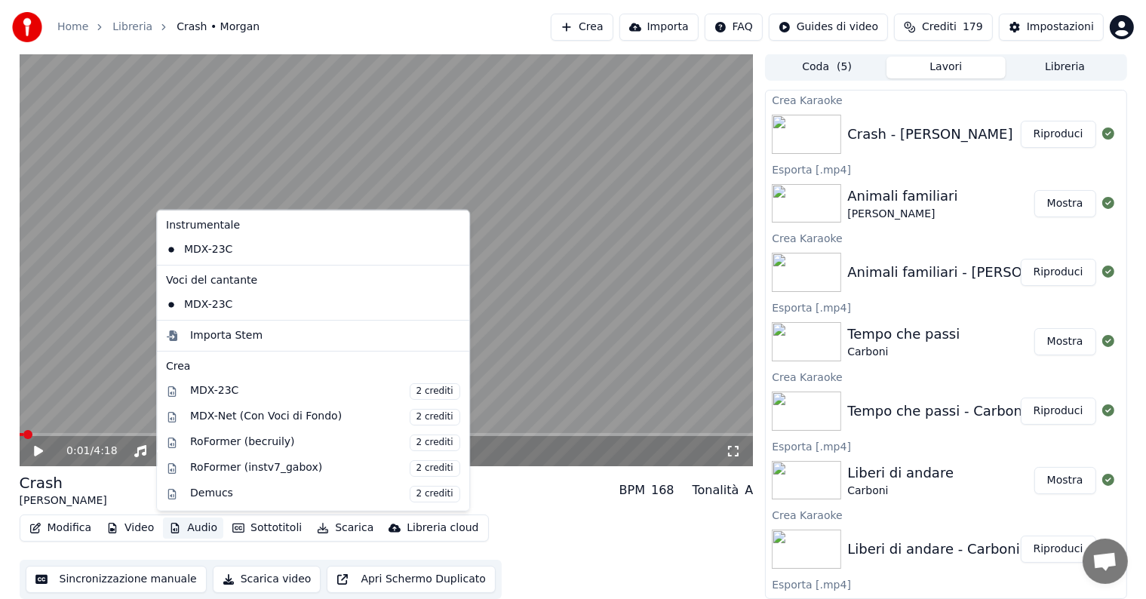
click at [199, 526] on button "Audio" at bounding box center [193, 527] width 60 height 21
click at [235, 416] on div "MDX-Net (Con Voci di Fondo) 2 crediti" at bounding box center [325, 416] width 270 height 17
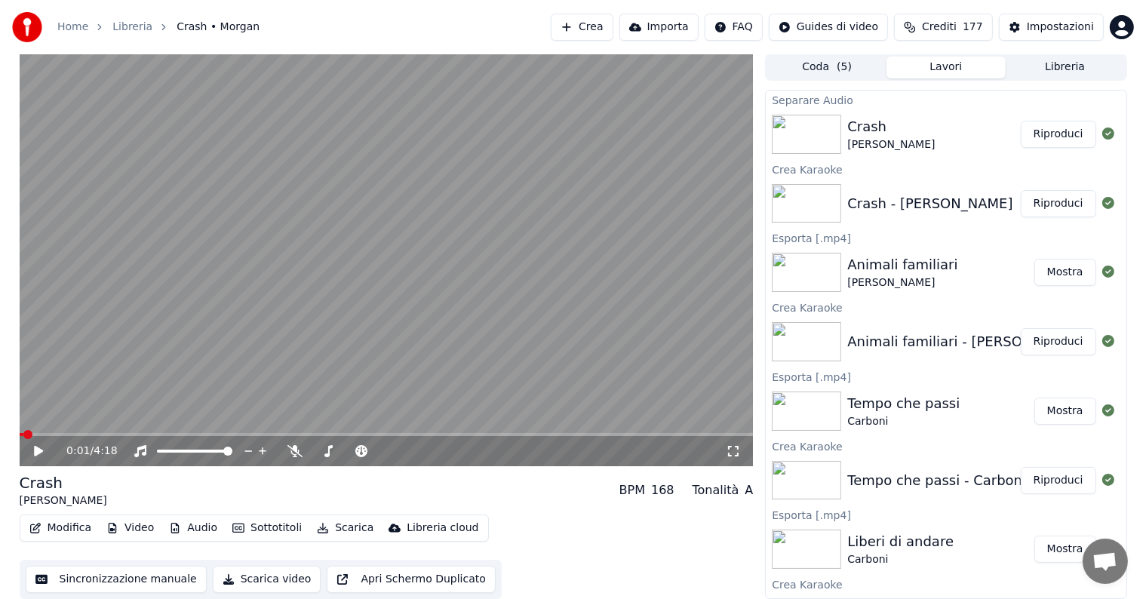
click at [1051, 124] on button "Riproduci" at bounding box center [1057, 134] width 75 height 27
click at [35, 447] on icon at bounding box center [39, 450] width 8 height 9
click at [180, 524] on button "Audio" at bounding box center [193, 527] width 60 height 21
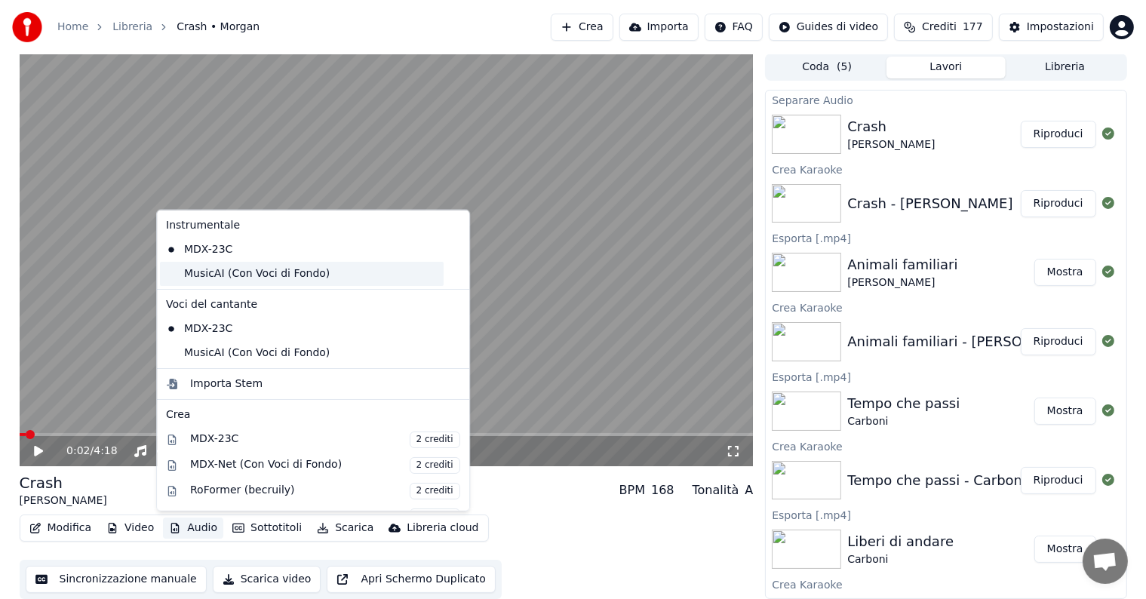
click at [248, 275] on div "MusicAI (Con Voci di Fondo)" at bounding box center [302, 274] width 284 height 24
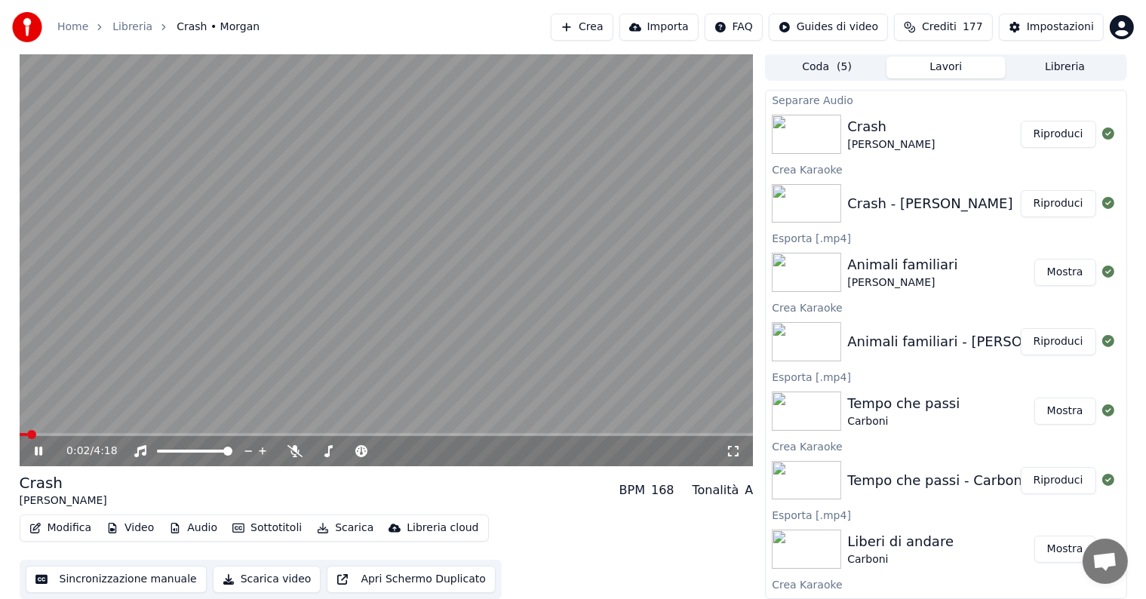
click at [36, 453] on icon at bounding box center [39, 450] width 8 height 9
click at [183, 525] on button "Audio" at bounding box center [193, 527] width 60 height 21
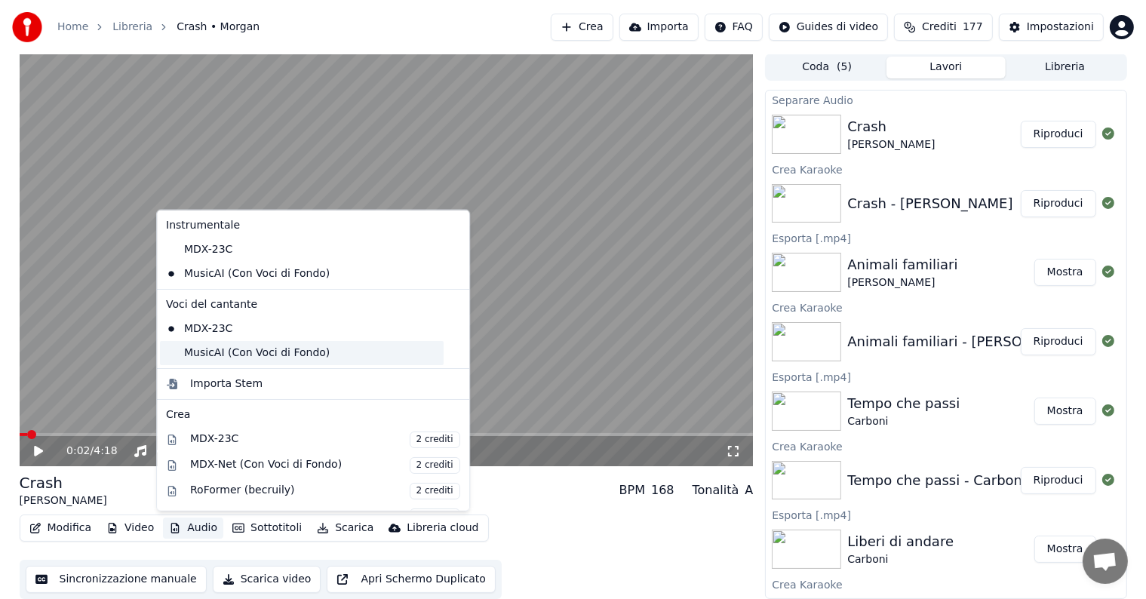
click at [235, 348] on div "MusicAI (Con Voci di Fondo)" at bounding box center [302, 353] width 284 height 24
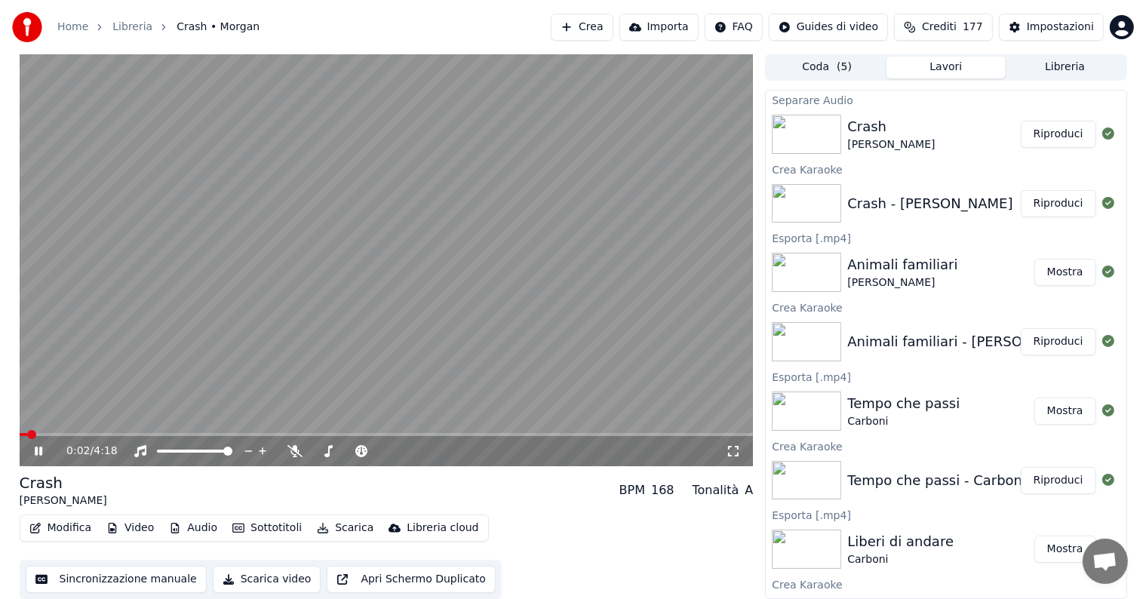
click at [35, 453] on icon at bounding box center [39, 450] width 8 height 9
click at [196, 528] on button "Audio" at bounding box center [193, 527] width 60 height 21
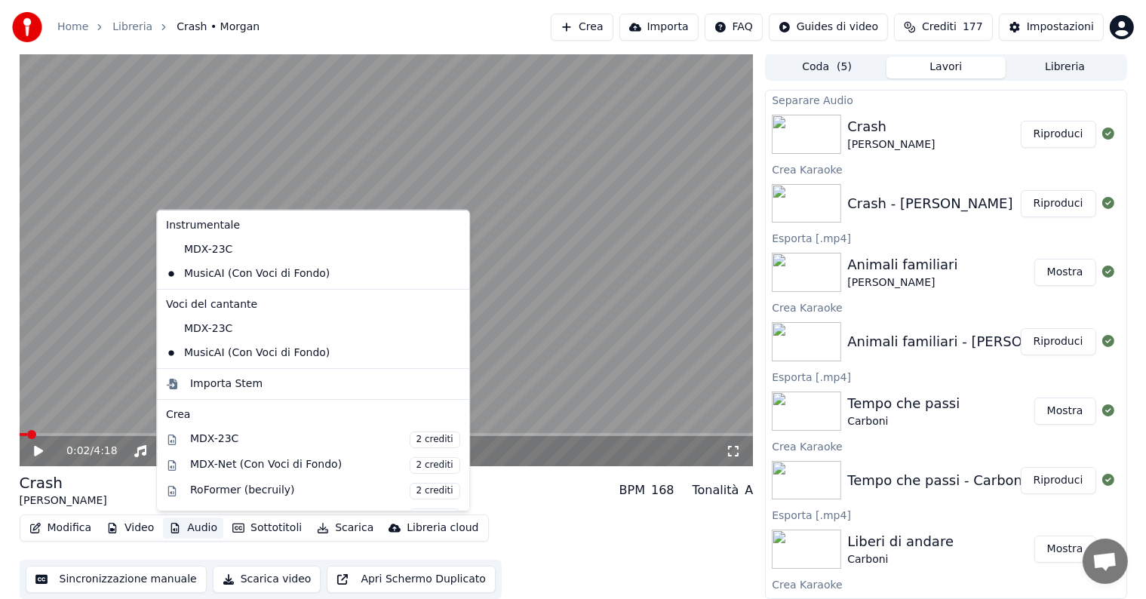
click at [591, 545] on div "Modifica Video Audio Sottotitoli Scarica Libreria cloud Sincronizzazione manual…" at bounding box center [387, 556] width 734 height 84
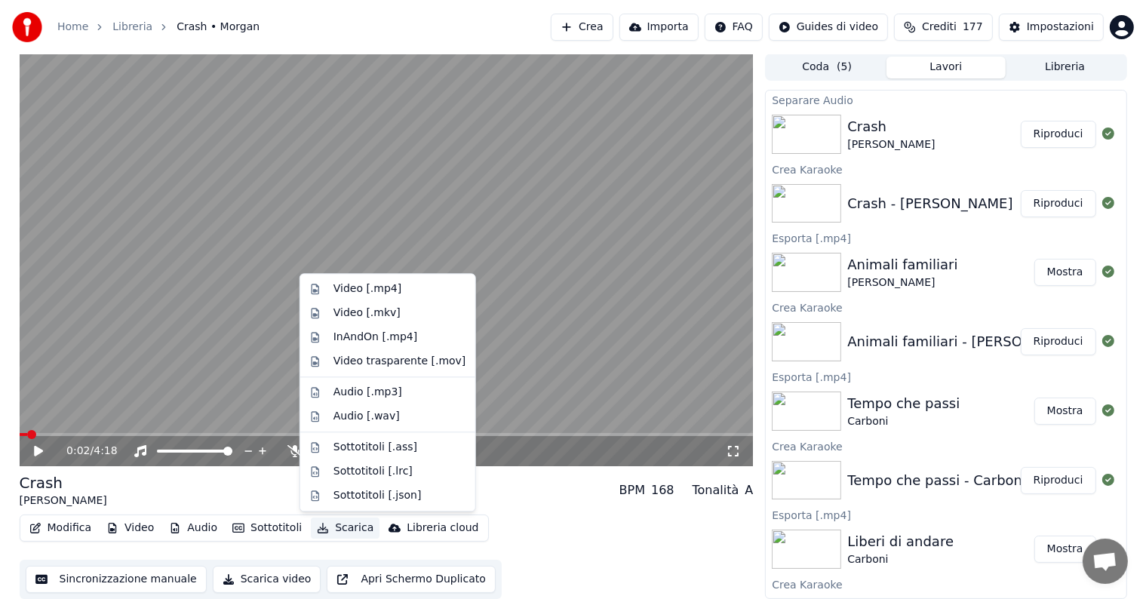
click at [348, 524] on button "Scarica" at bounding box center [345, 527] width 69 height 21
click at [371, 292] on div "Video [.mp4]" at bounding box center [367, 288] width 68 height 15
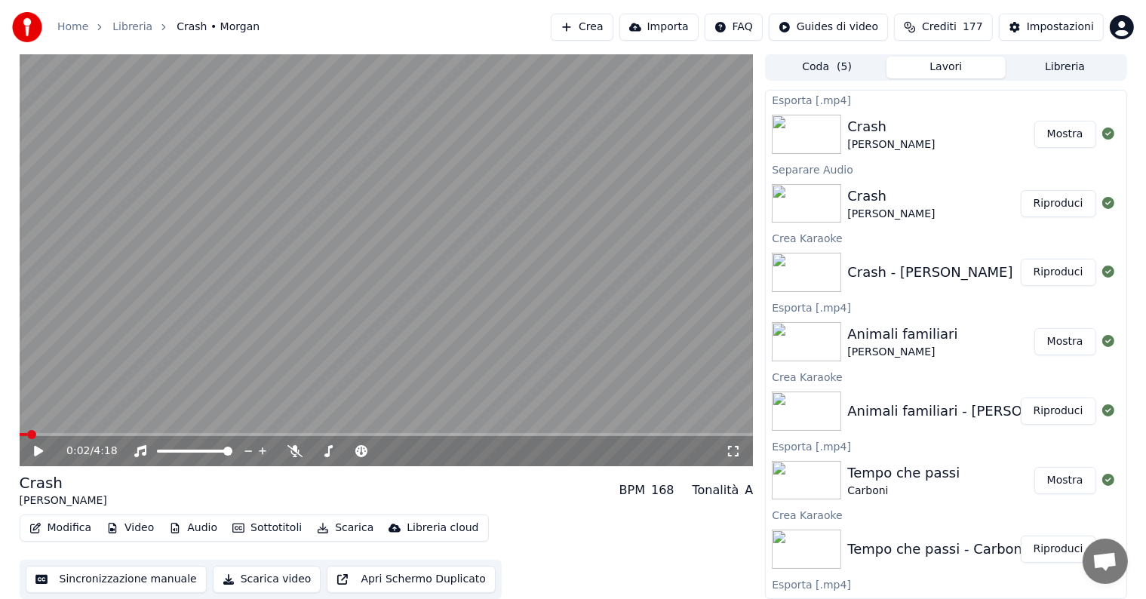
click at [1050, 135] on button "Mostra" at bounding box center [1065, 134] width 62 height 27
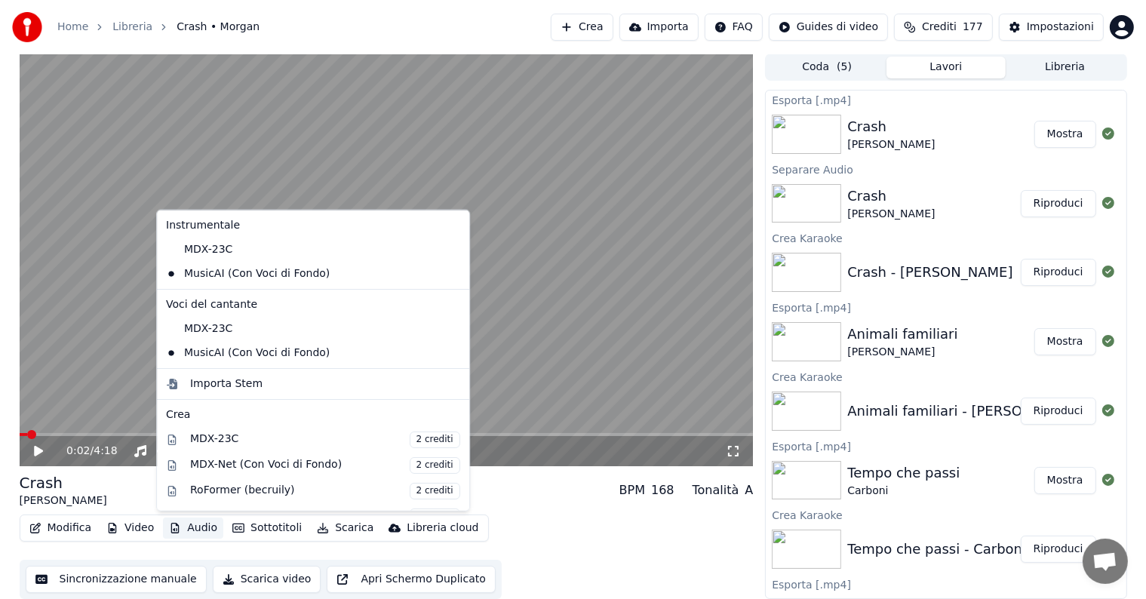
click at [190, 529] on button "Audio" at bounding box center [193, 527] width 60 height 21
click at [211, 326] on div "MDX-23C" at bounding box center [302, 329] width 284 height 24
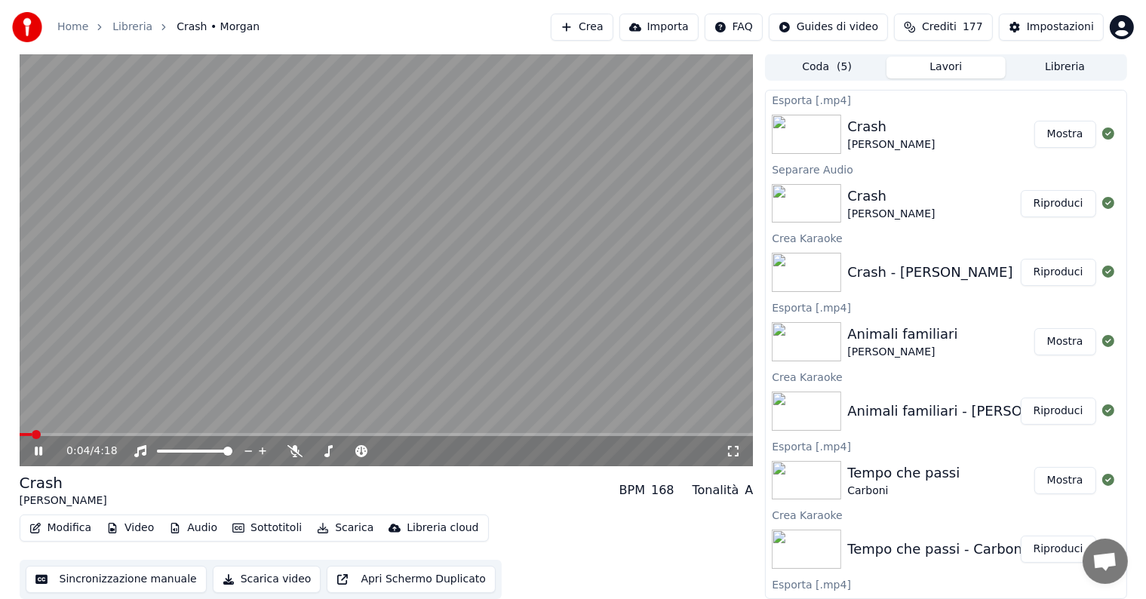
click at [147, 431] on video at bounding box center [387, 260] width 734 height 413
click at [35, 448] on icon at bounding box center [38, 451] width 9 height 11
click at [213, 434] on span at bounding box center [387, 434] width 734 height 3
click at [239, 434] on span at bounding box center [387, 434] width 734 height 3
click at [37, 450] on icon at bounding box center [39, 450] width 8 height 9
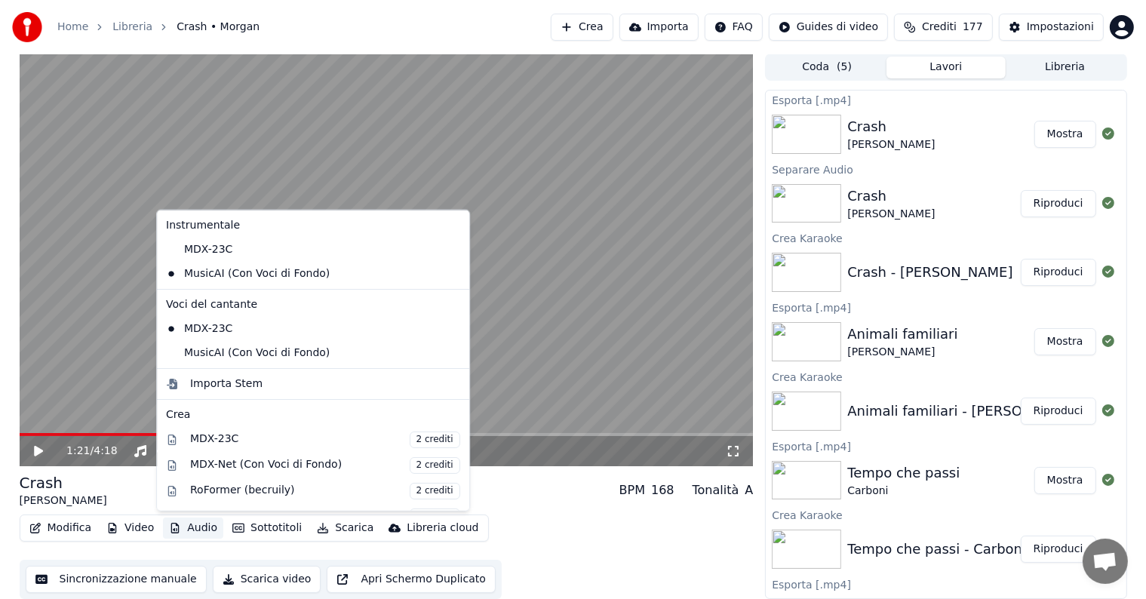
click at [195, 523] on button "Audio" at bounding box center [193, 527] width 60 height 21
click at [209, 354] on div "MusicAI (Con Voci di Fondo)" at bounding box center [302, 353] width 284 height 24
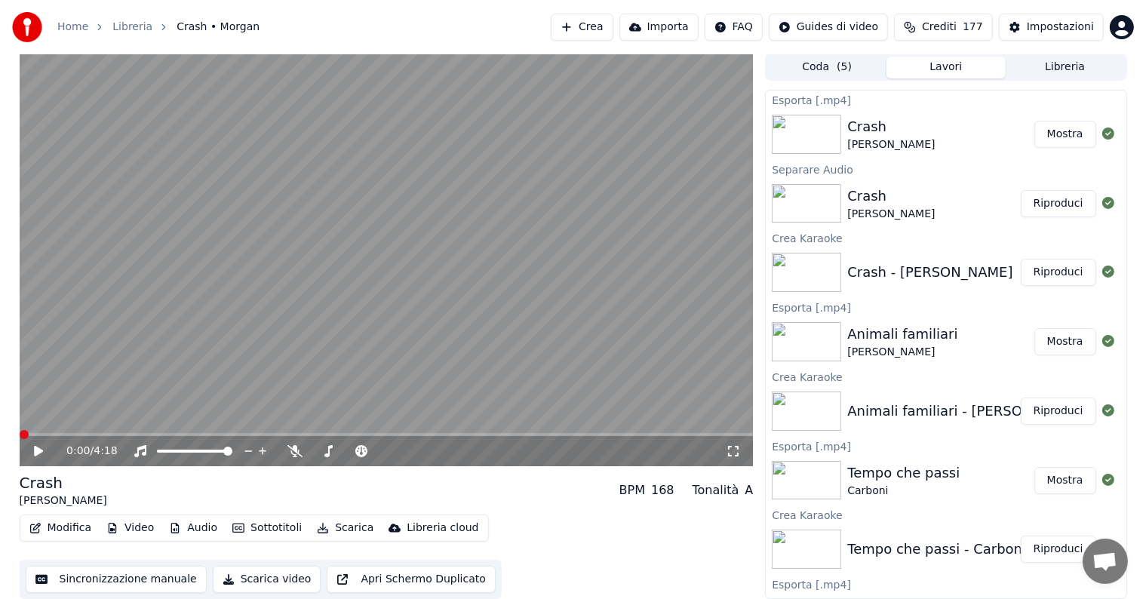
click at [198, 523] on button "Audio" at bounding box center [193, 527] width 60 height 21
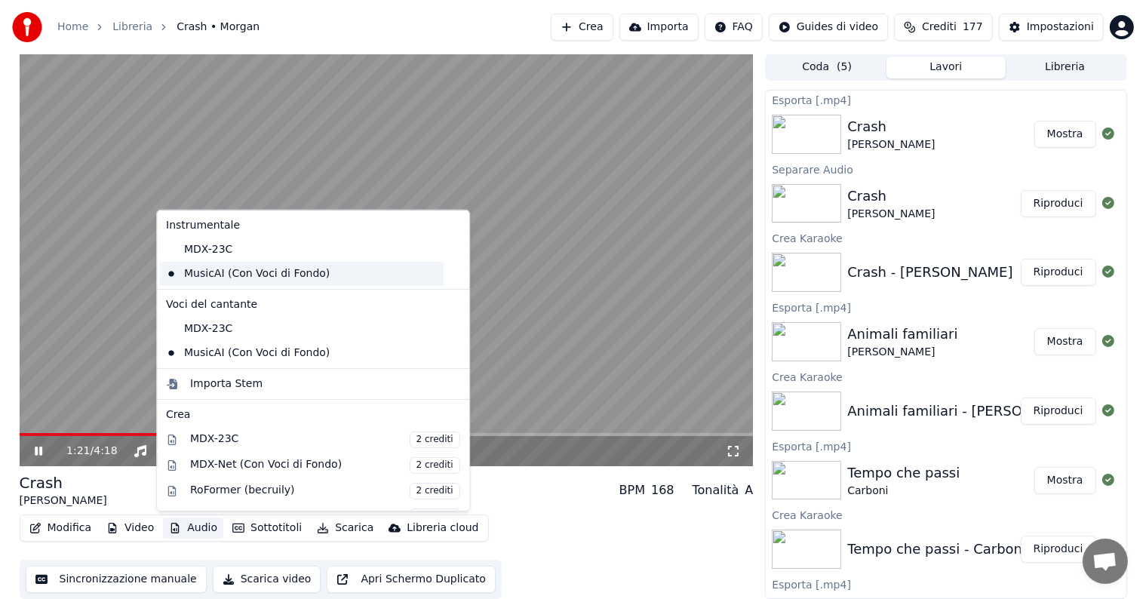
click at [213, 274] on div "MusicAI (Con Voci di Fondo)" at bounding box center [302, 274] width 284 height 24
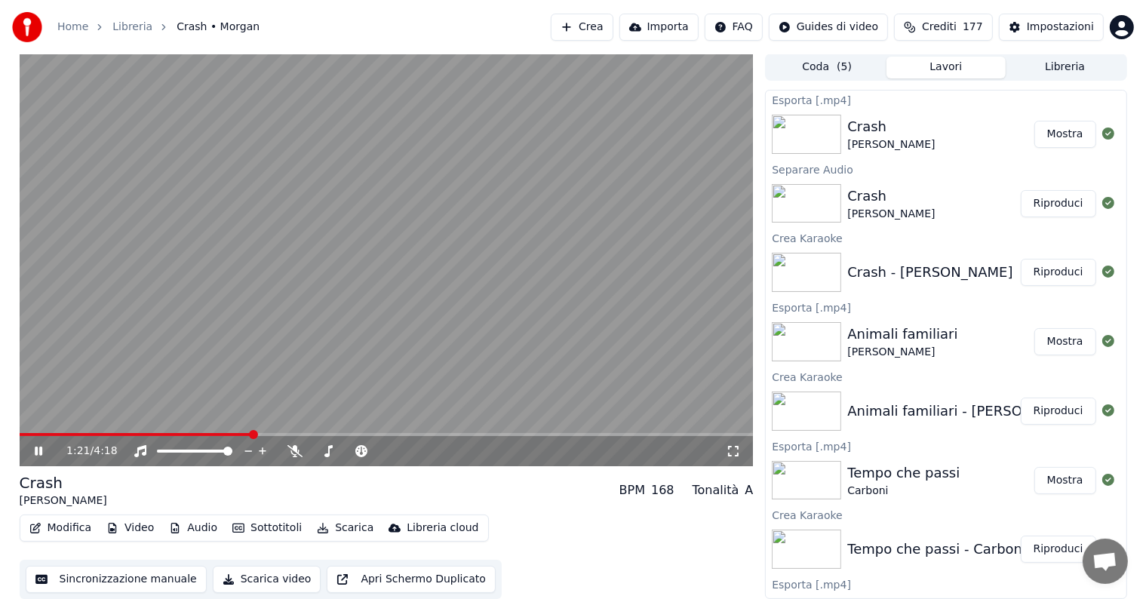
click at [190, 528] on button "Audio" at bounding box center [193, 527] width 60 height 21
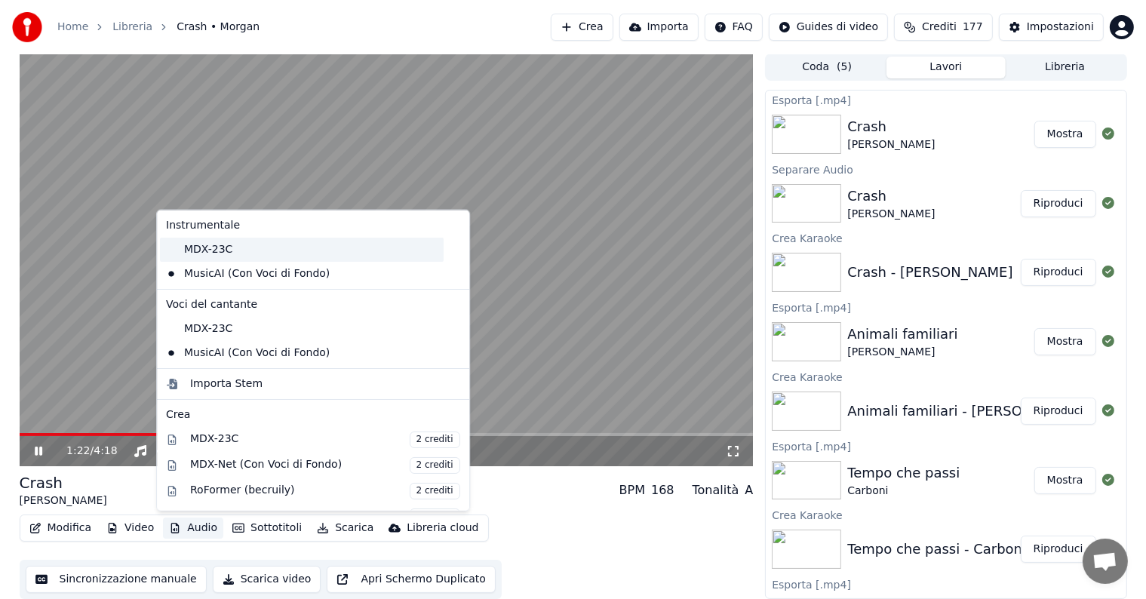
click at [214, 244] on div "MDX-23C" at bounding box center [302, 250] width 284 height 24
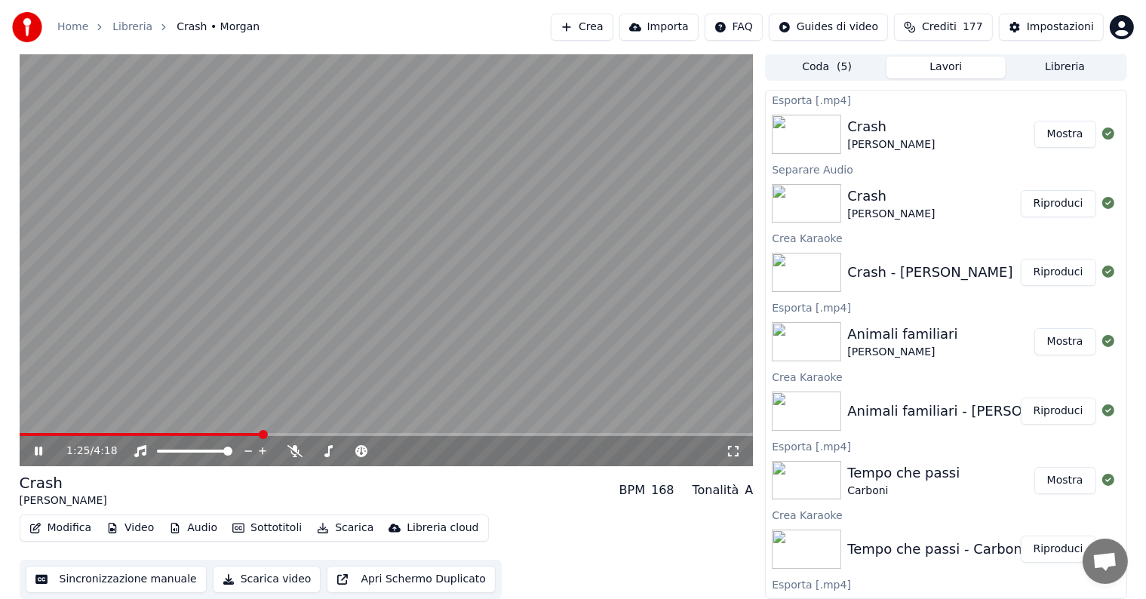
click at [239, 434] on span at bounding box center [141, 434] width 243 height 3
click at [204, 523] on button "Audio" at bounding box center [193, 527] width 60 height 21
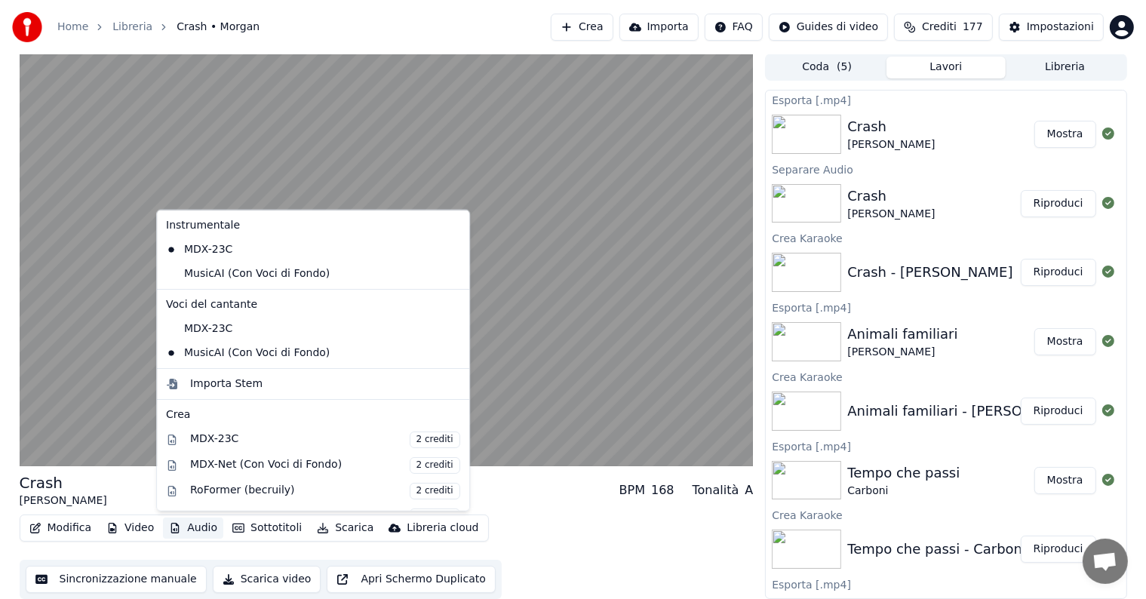
click at [204, 523] on button "Audio" at bounding box center [193, 527] width 60 height 21
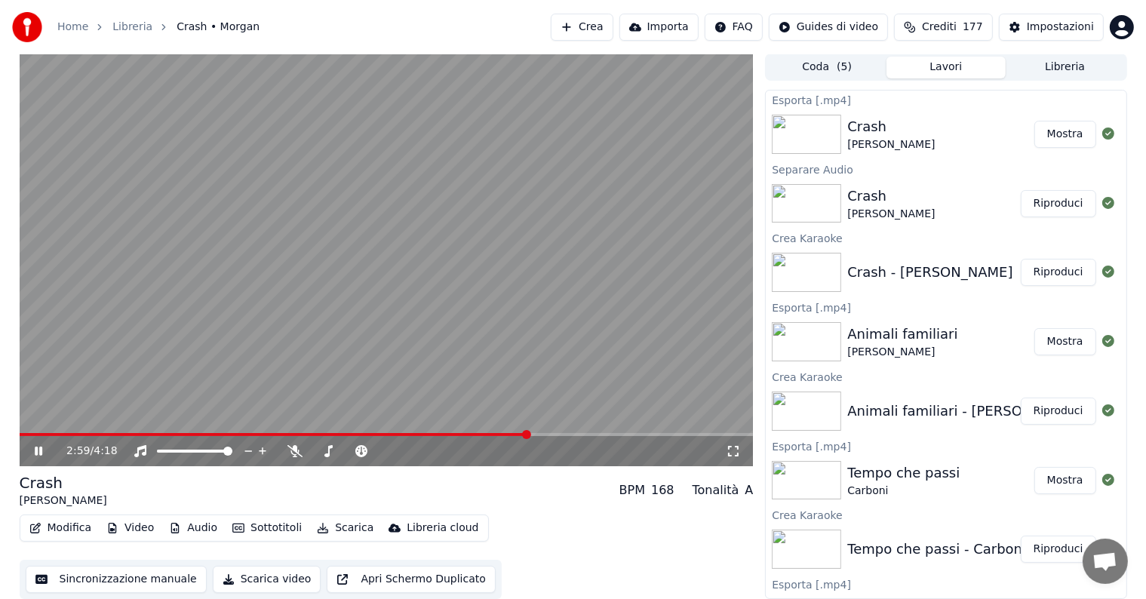
click at [39, 449] on icon at bounding box center [39, 450] width 8 height 9
click at [342, 525] on button "Scarica" at bounding box center [345, 527] width 69 height 21
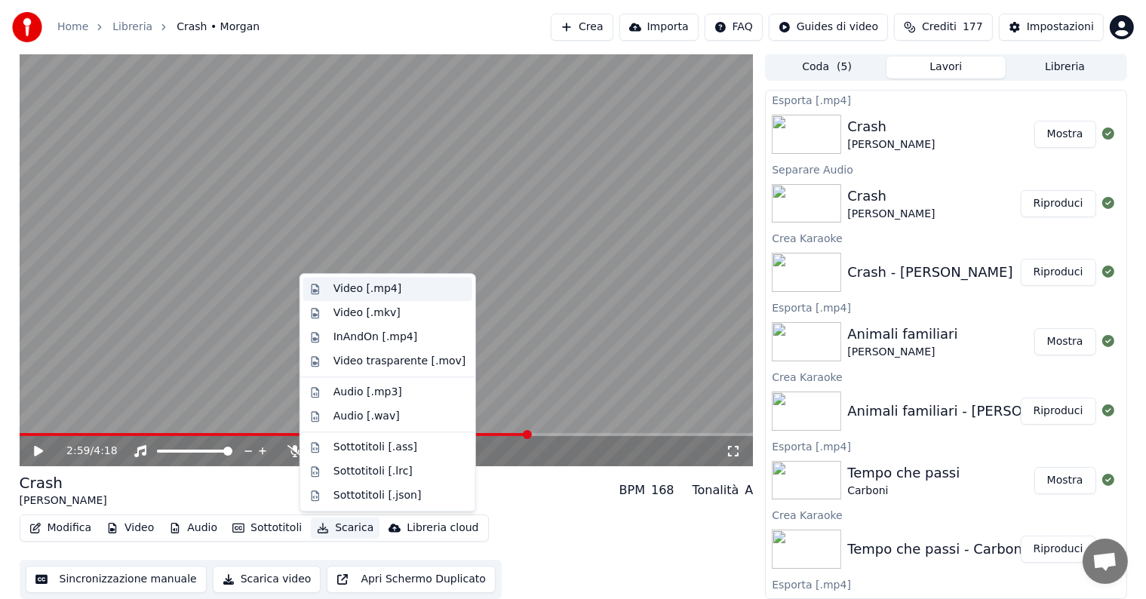
click at [366, 281] on div "Video [.mp4]" at bounding box center [367, 288] width 68 height 15
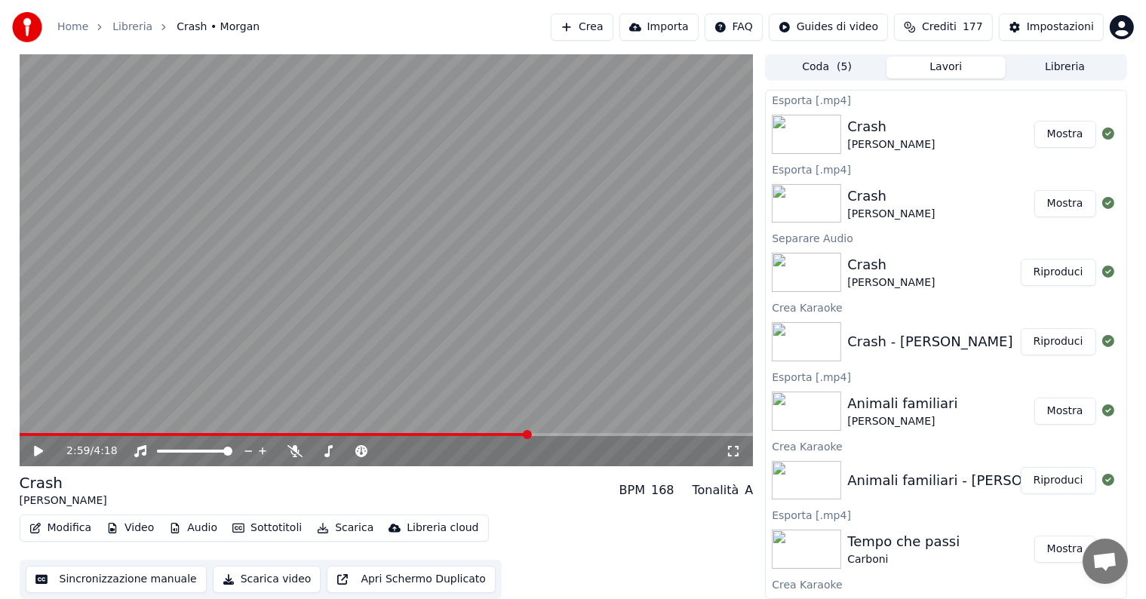
click at [1052, 140] on button "Mostra" at bounding box center [1065, 134] width 62 height 27
